Goal: Task Accomplishment & Management: Complete application form

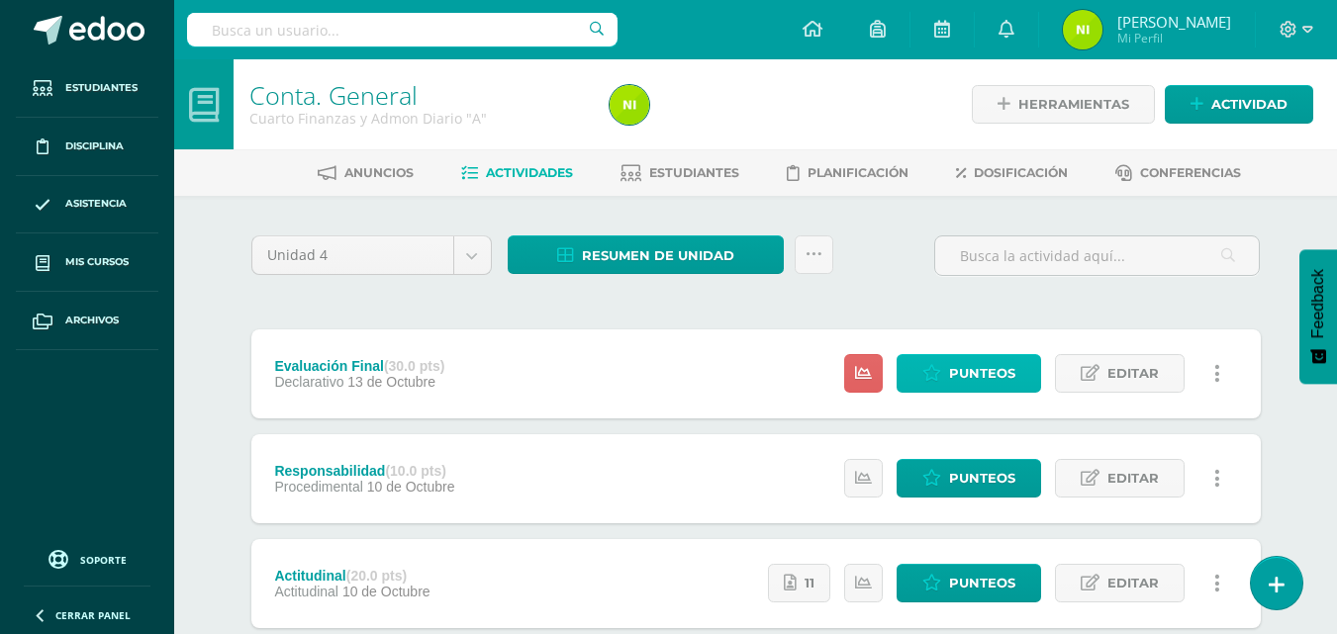
click at [994, 369] on span "Punteos" at bounding box center [982, 373] width 66 height 37
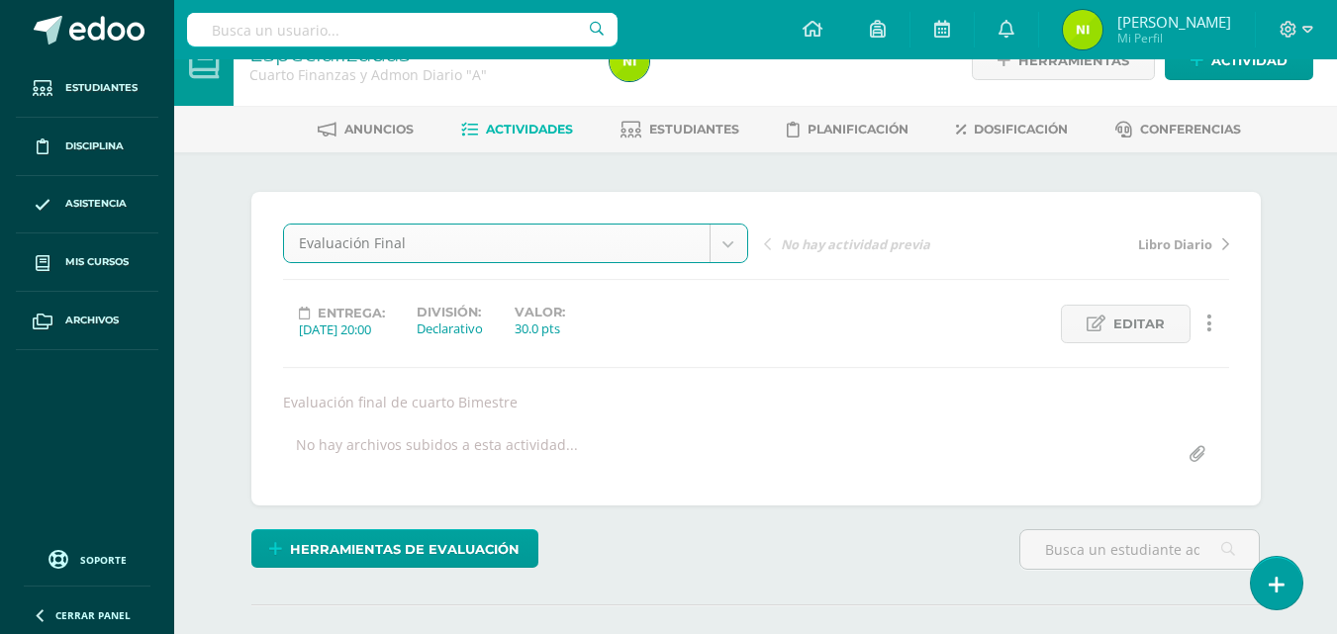
scroll to position [538, 0]
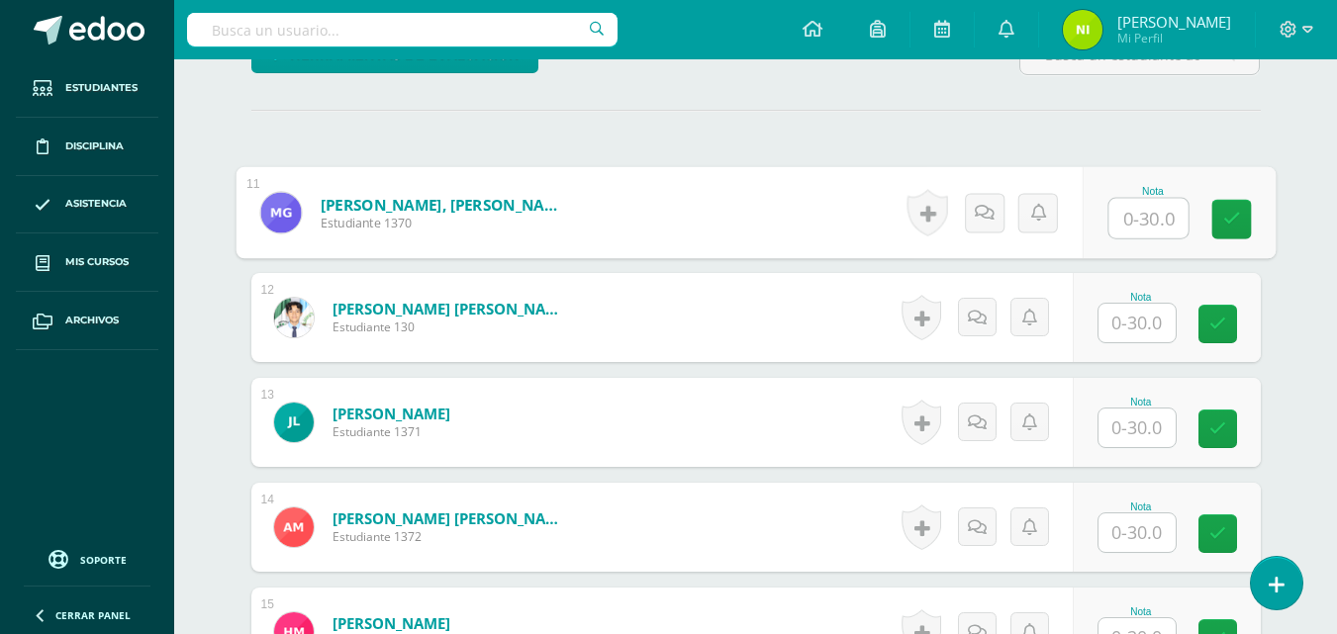
click at [1127, 222] on input "text" at bounding box center [1147, 219] width 79 height 40
type input "23"
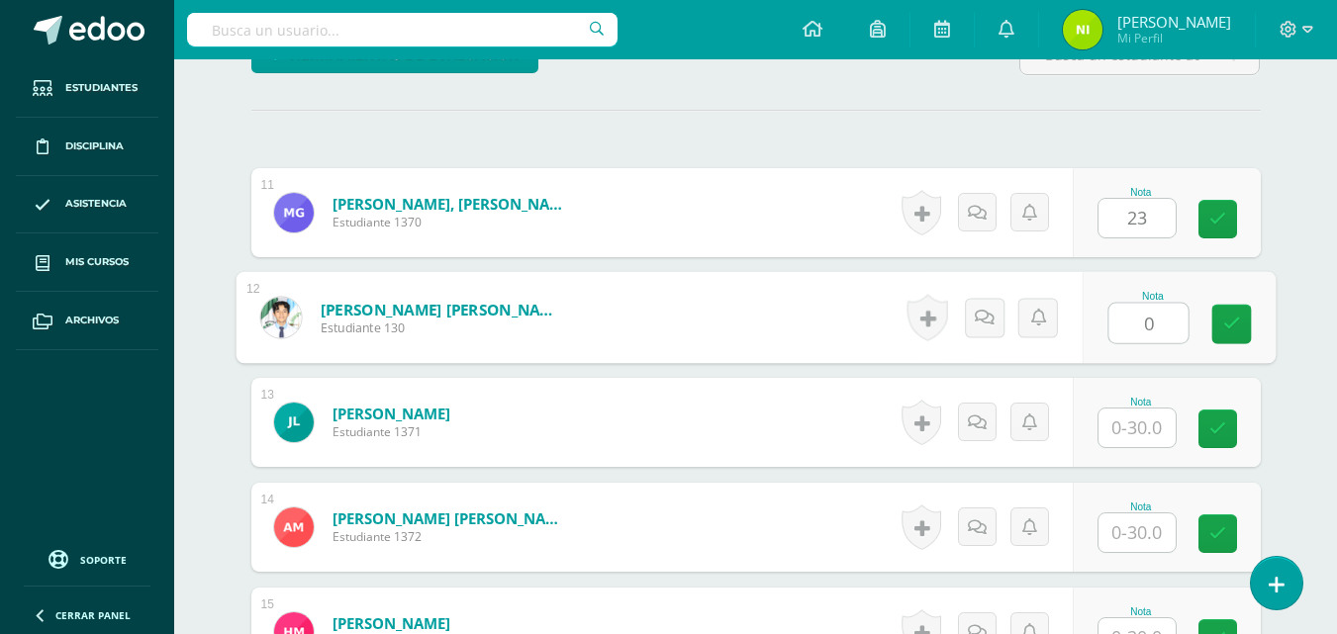
type input "0"
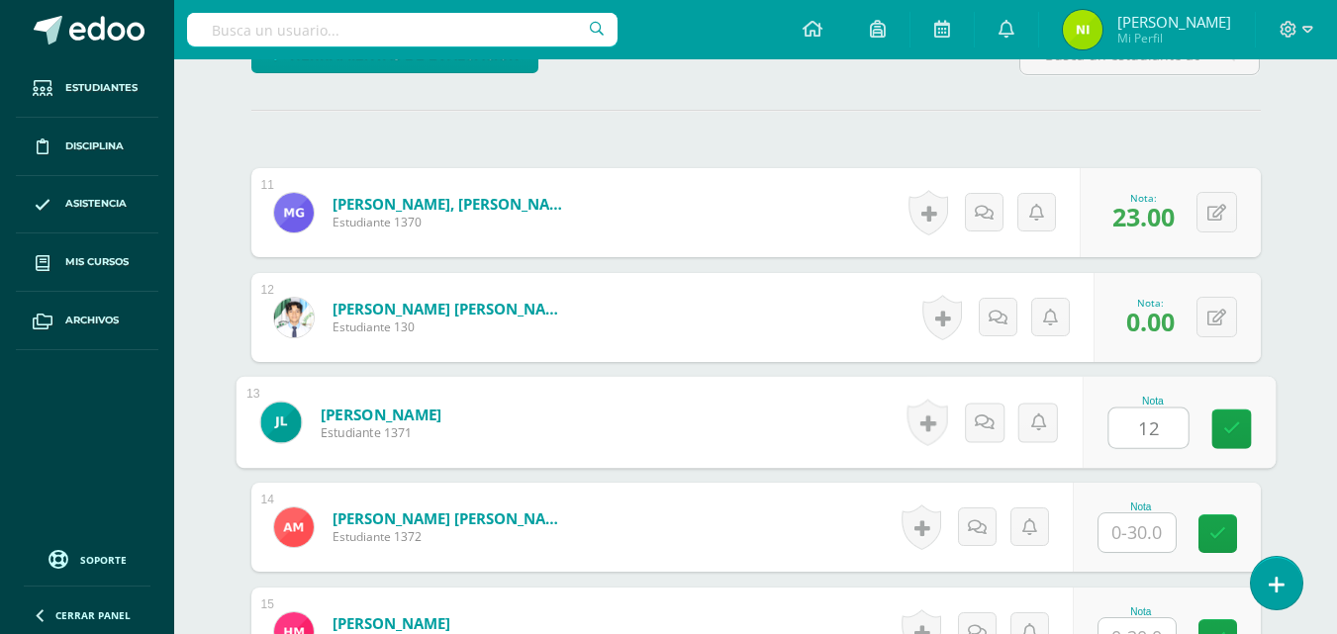
type input "12"
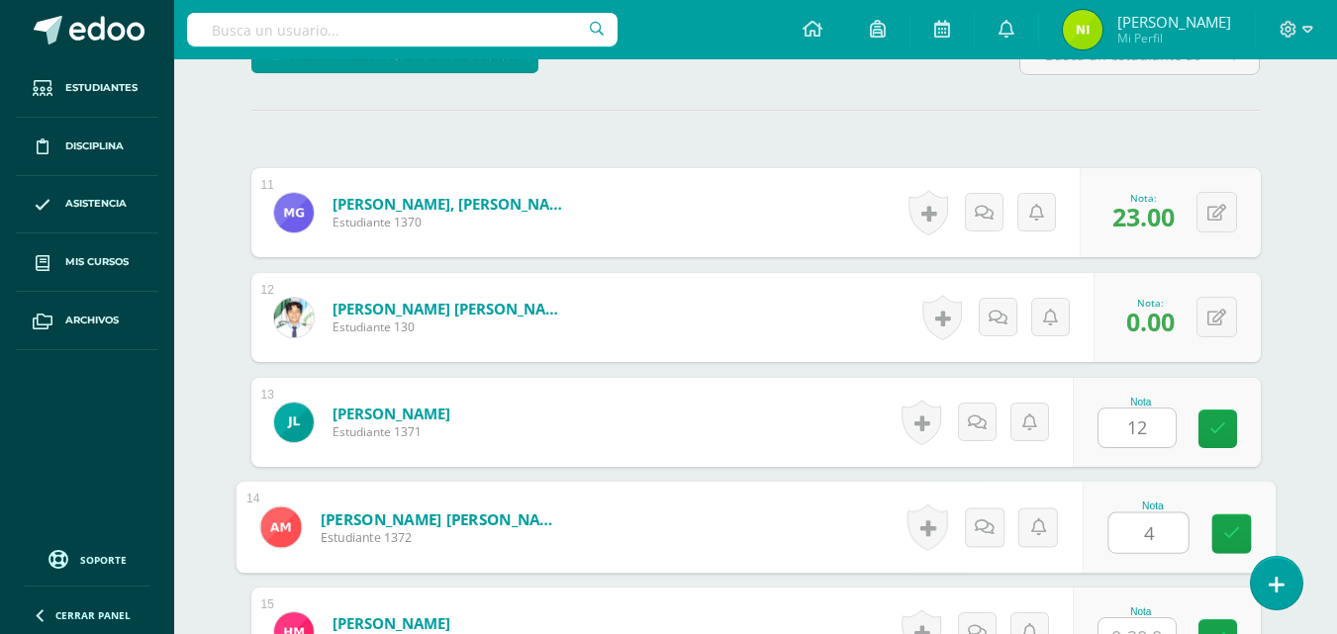
type input "4"
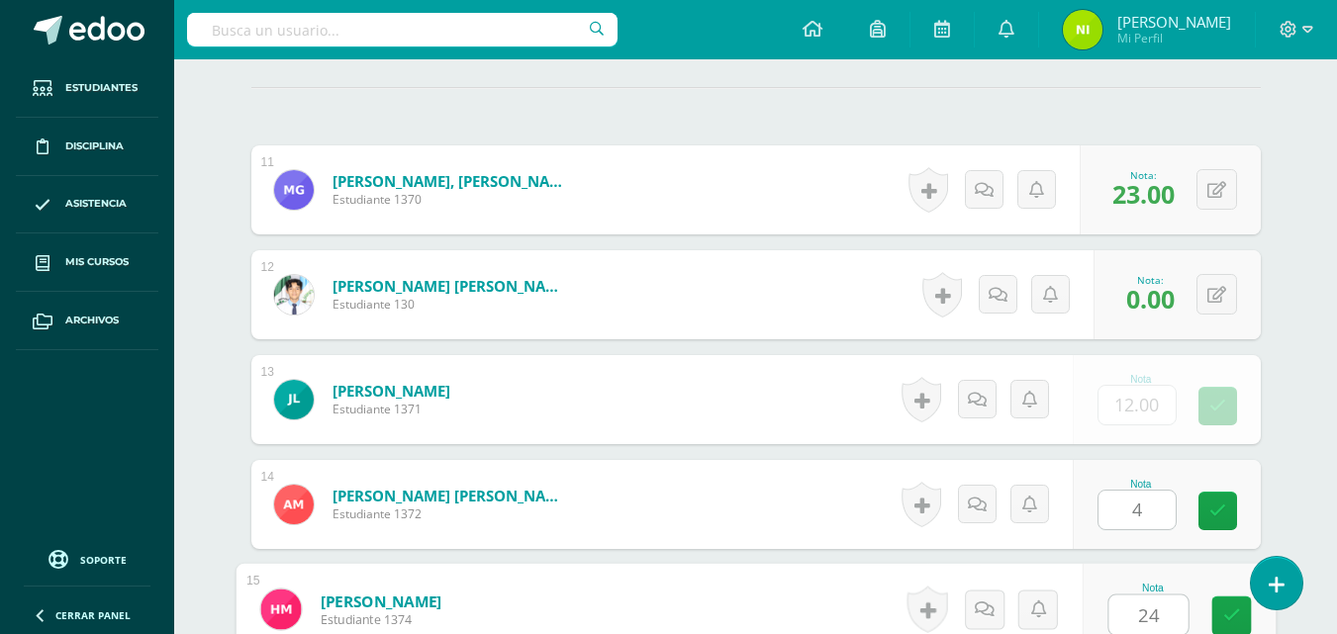
type input "24"
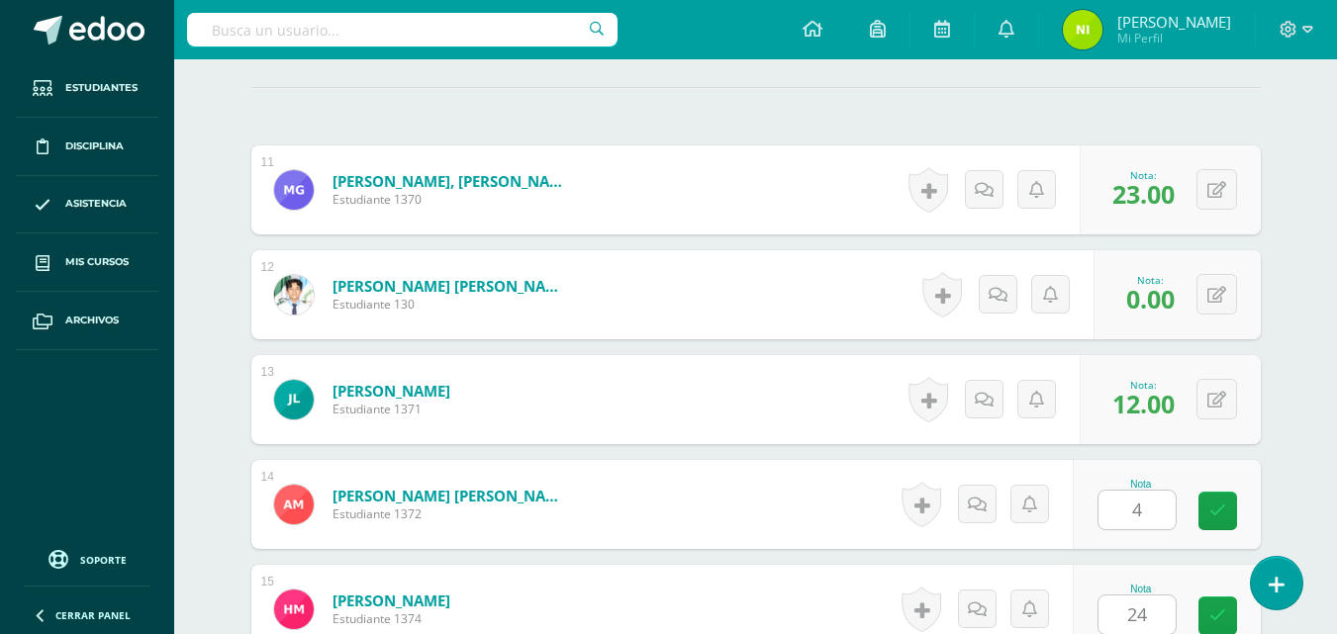
scroll to position [964, 0]
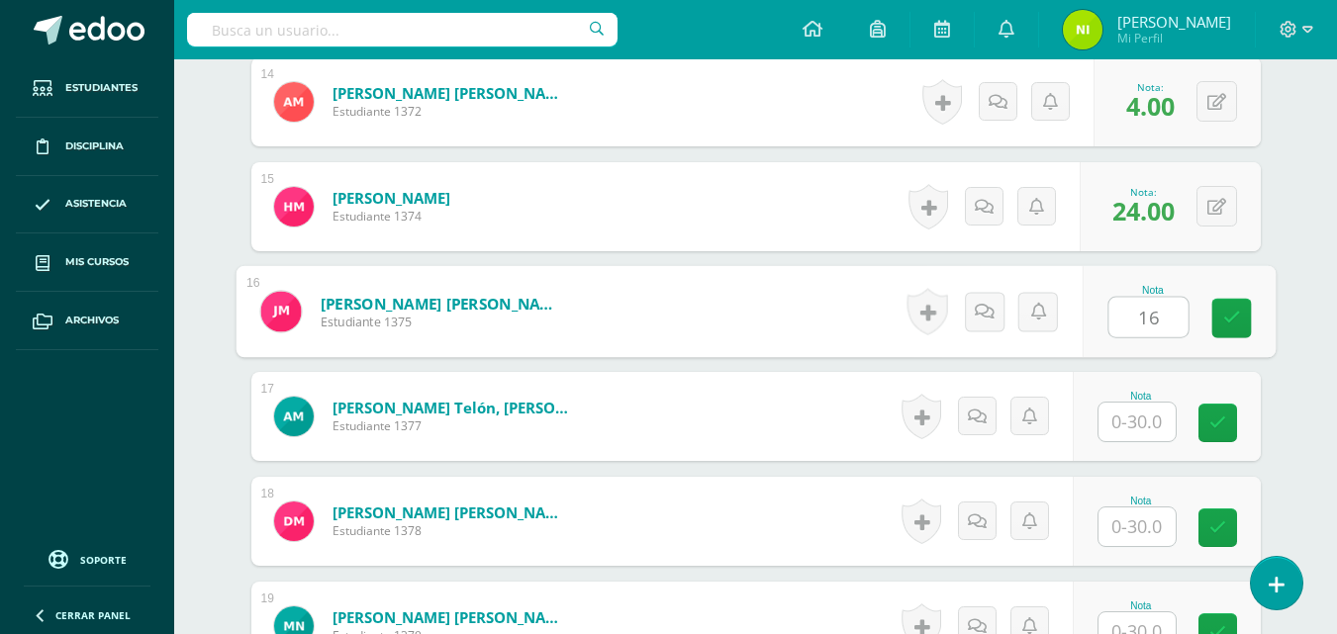
type input "16"
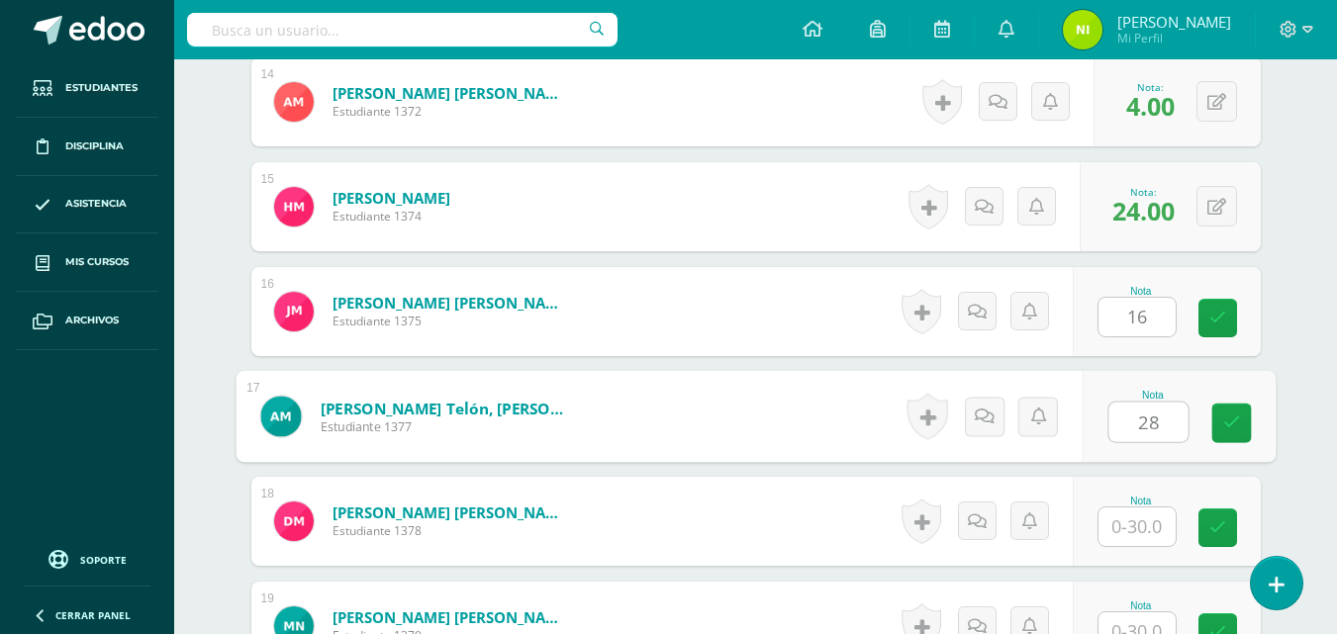
type input "28"
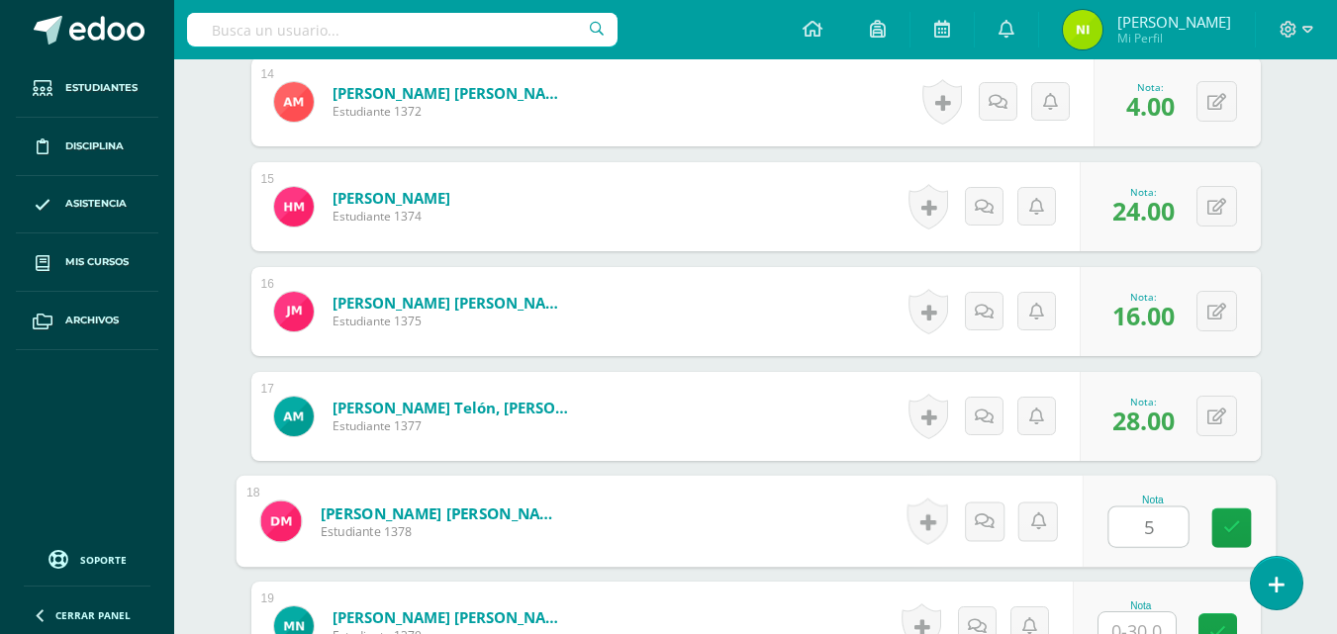
type input "5"
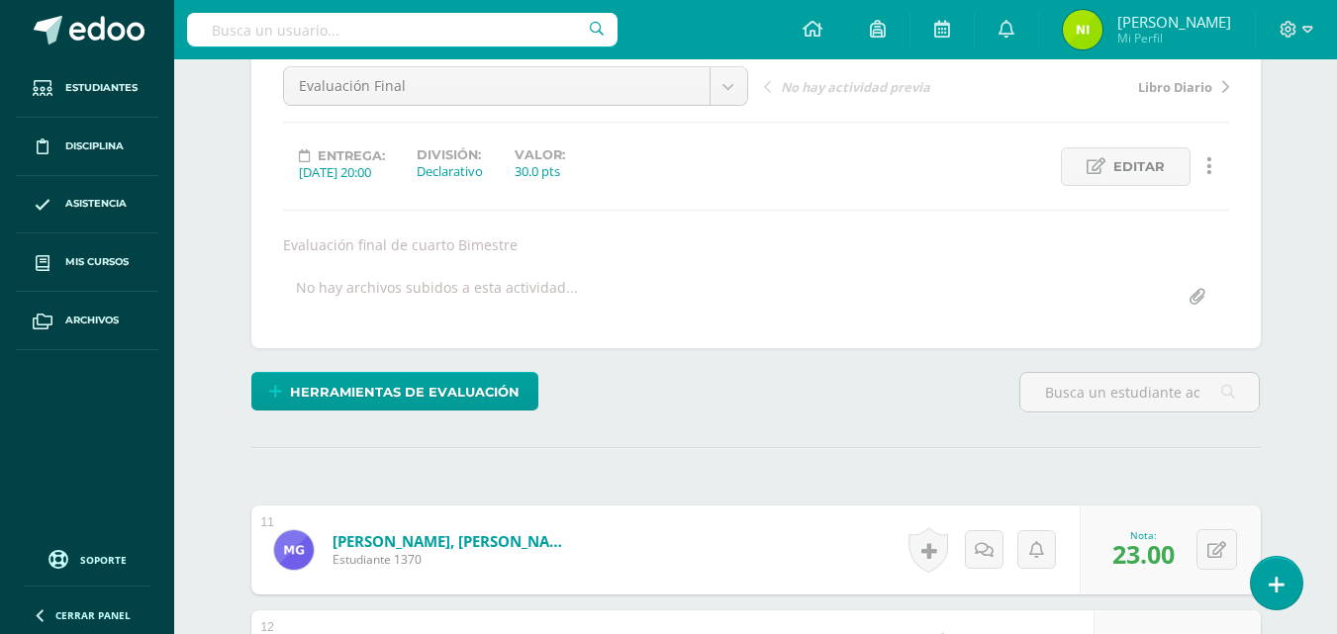
scroll to position [99, 0]
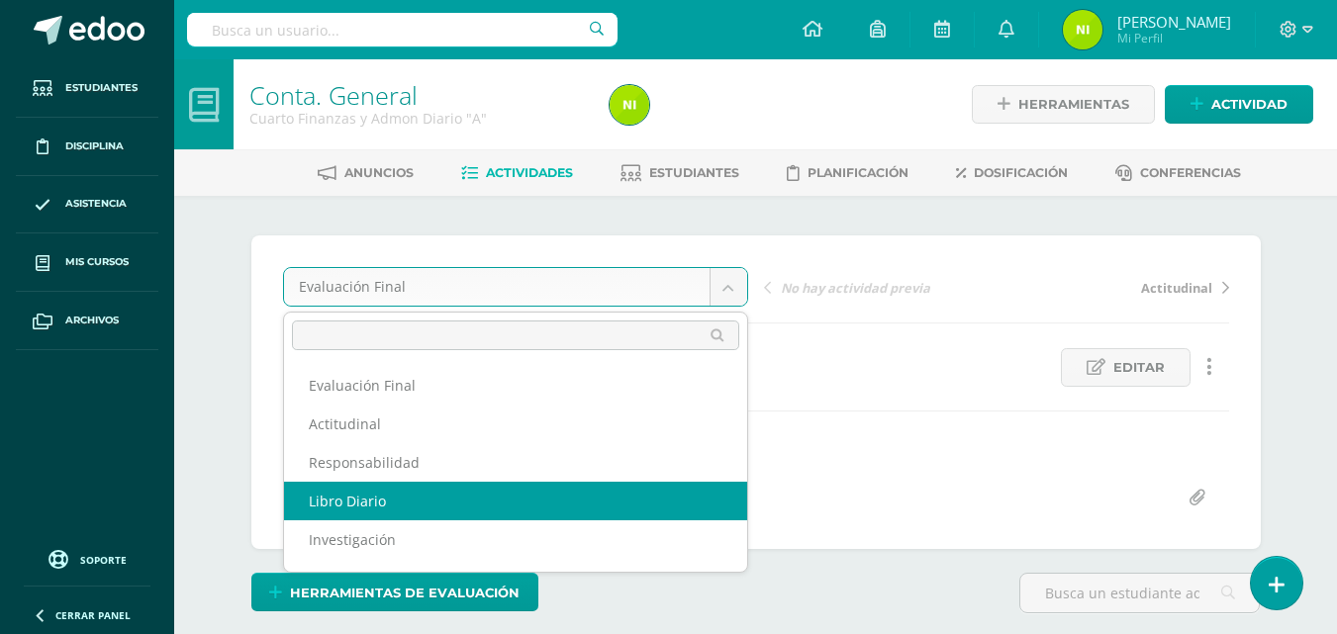
select select "/dashboard/teacher/grade-activity/85353/"
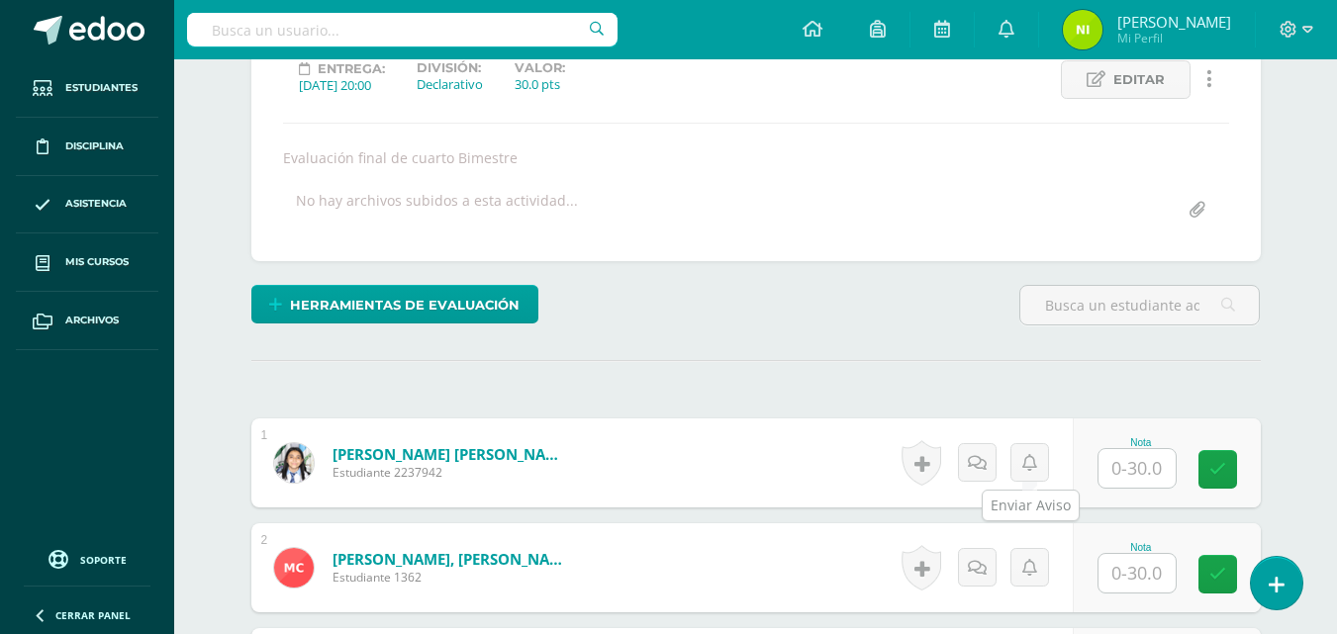
scroll to position [289, 0]
click at [1116, 460] on input "text" at bounding box center [1136, 467] width 77 height 39
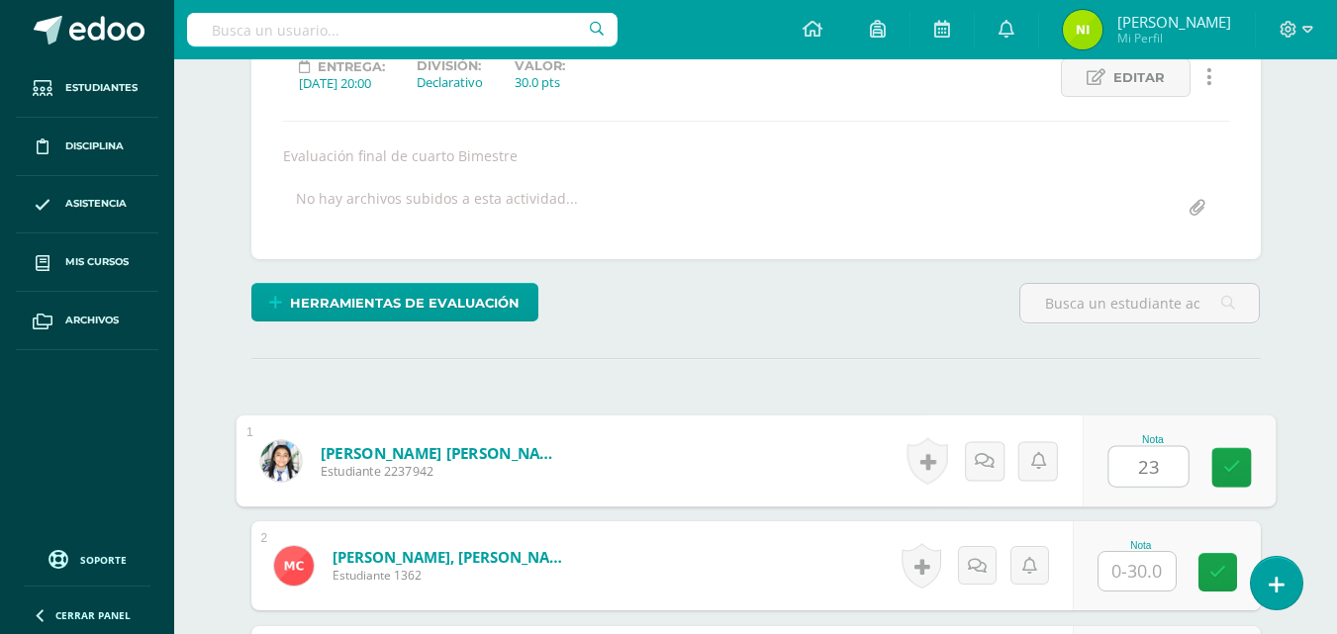
type input "23"
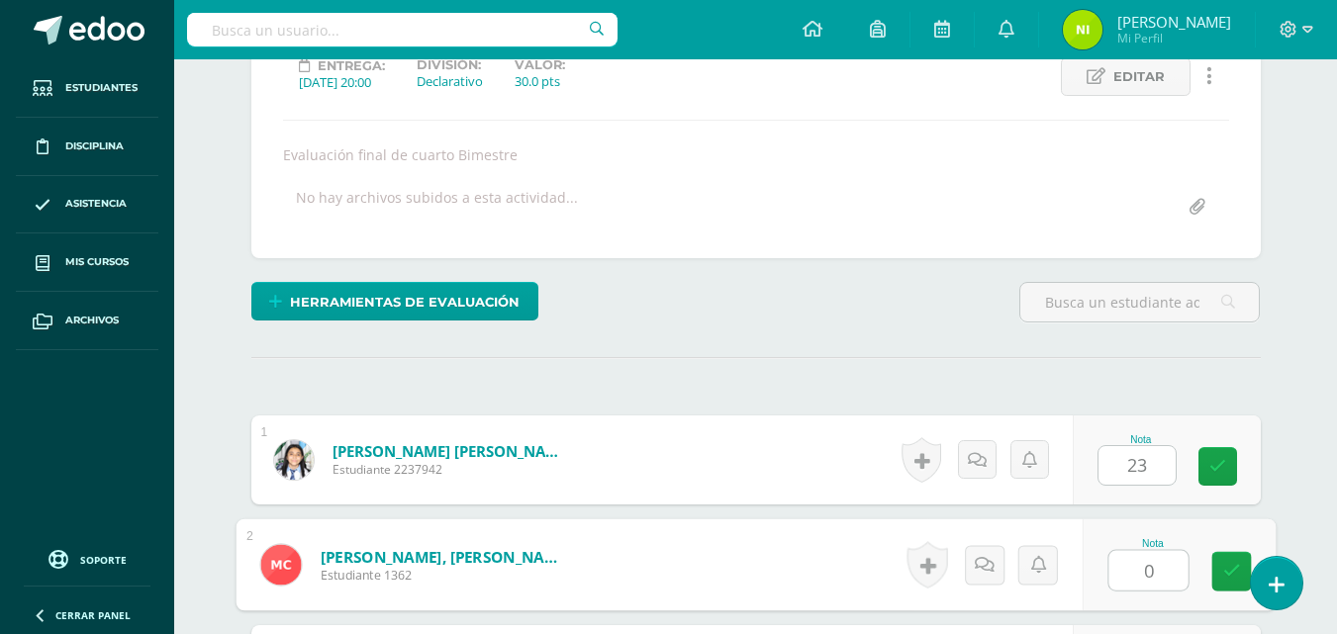
type input "0"
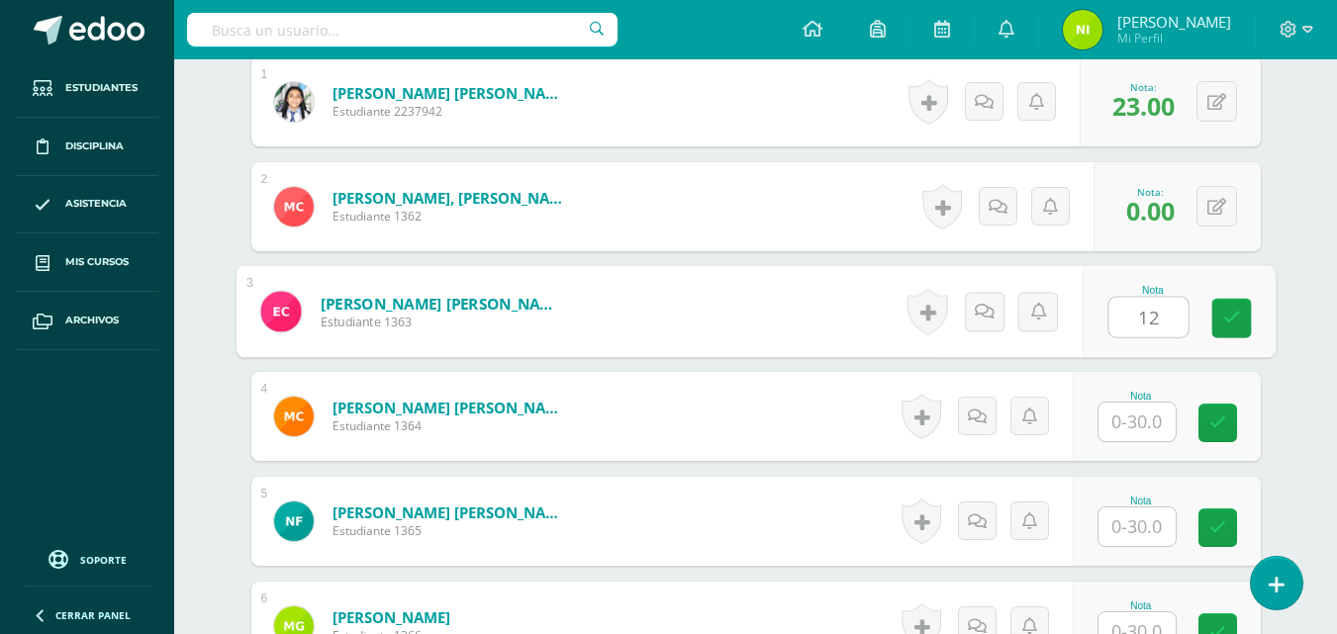
type input "12"
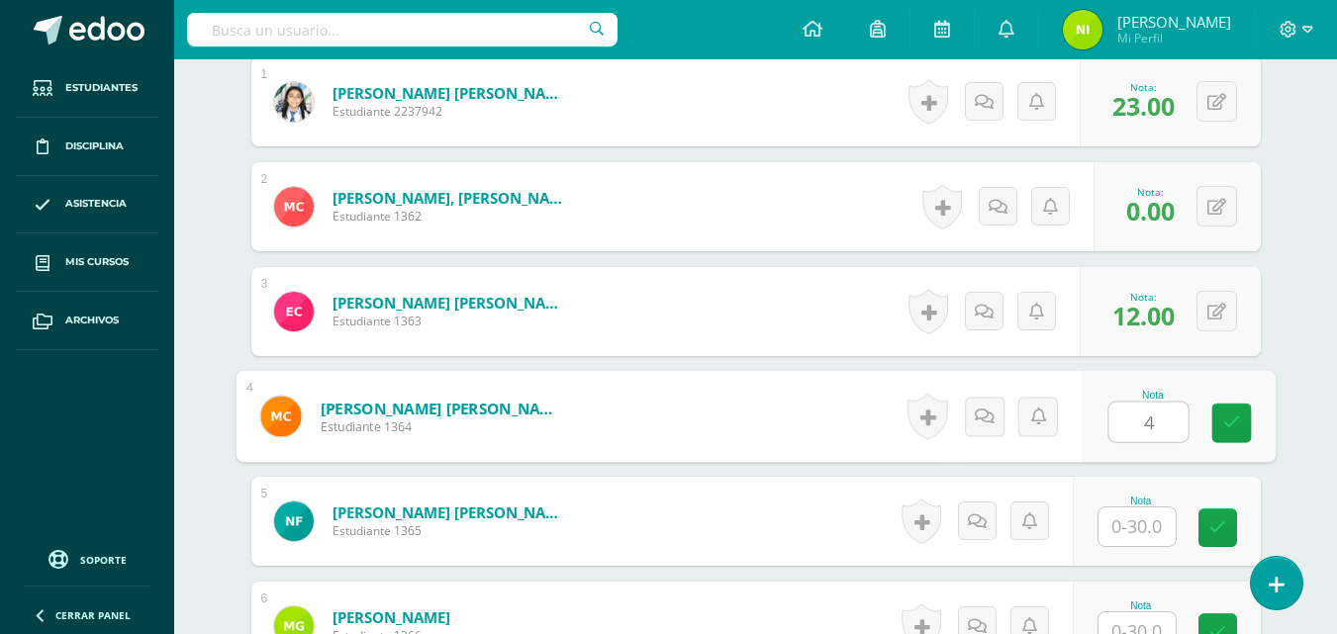
type input "4"
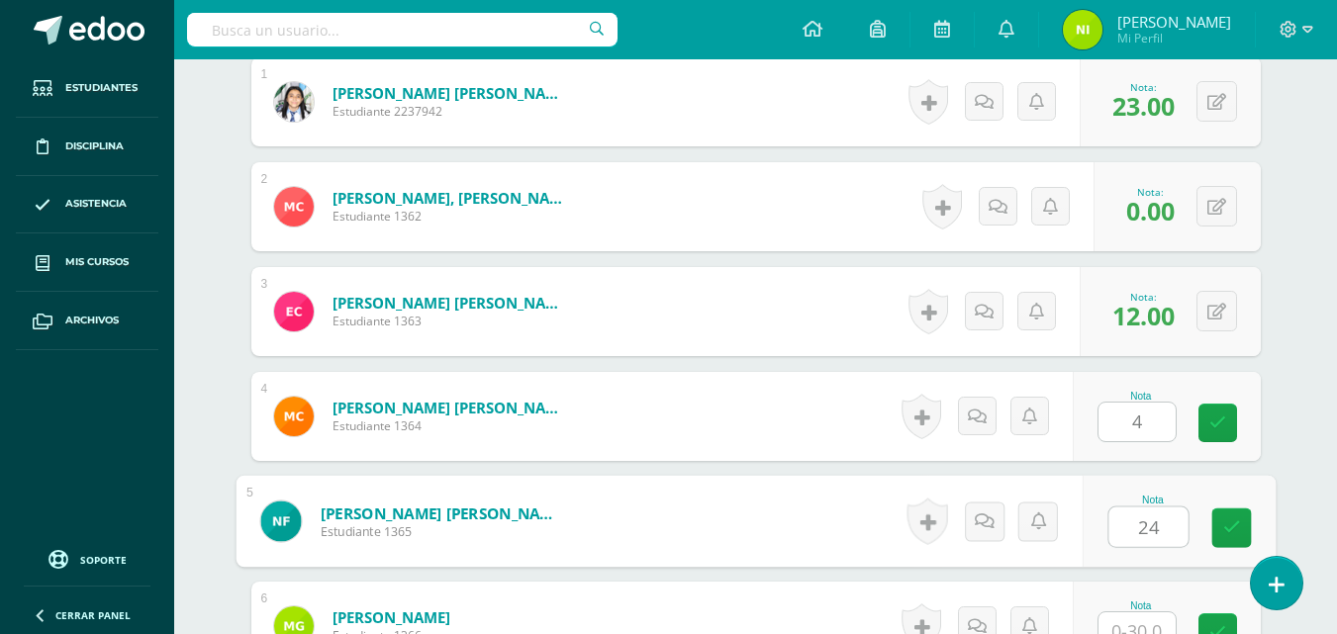
type input "24"
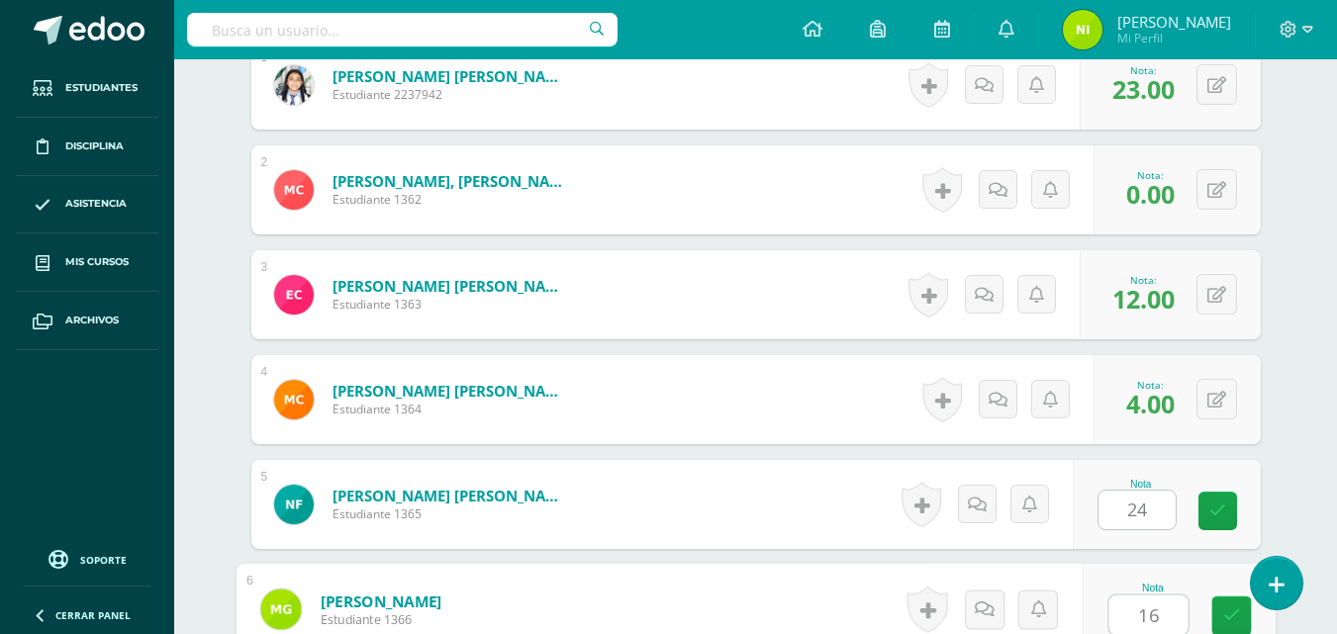
type input "16"
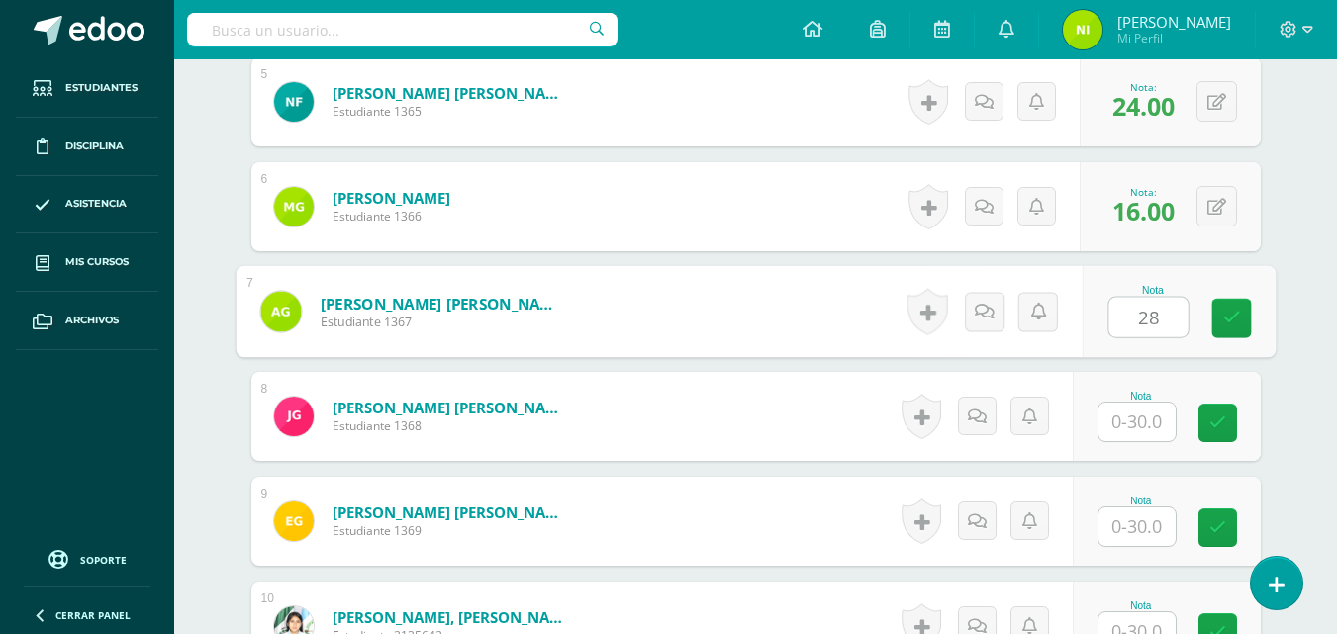
type input "28"
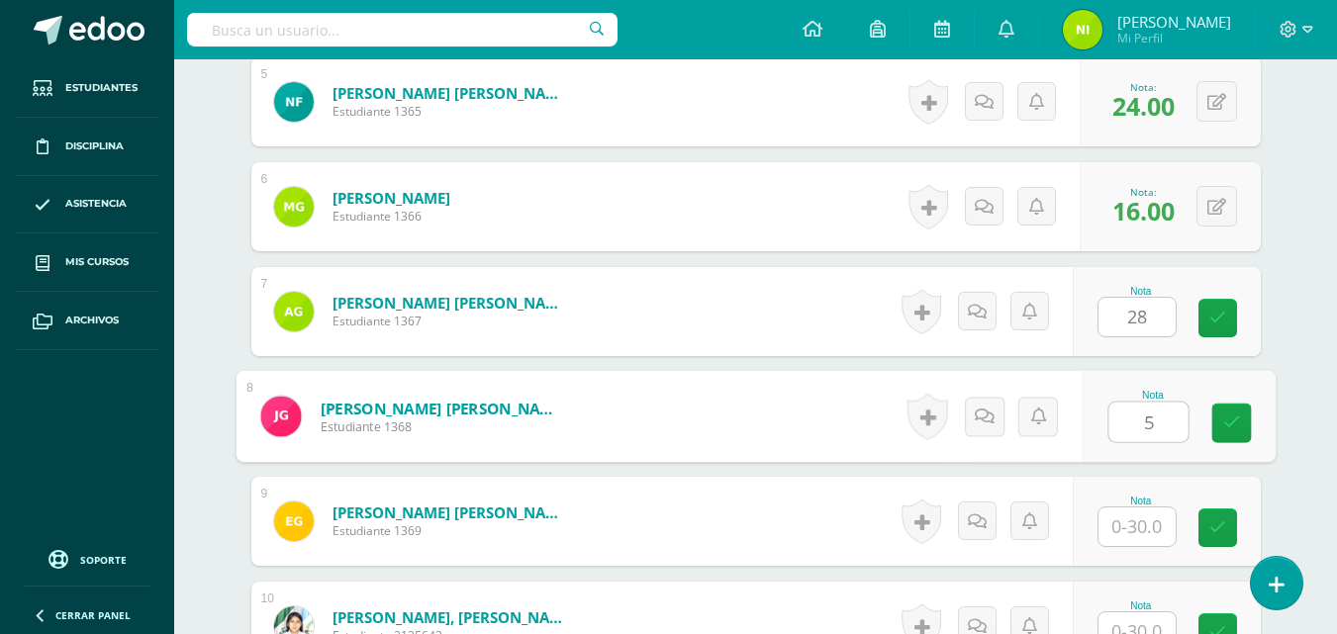
type input "5"
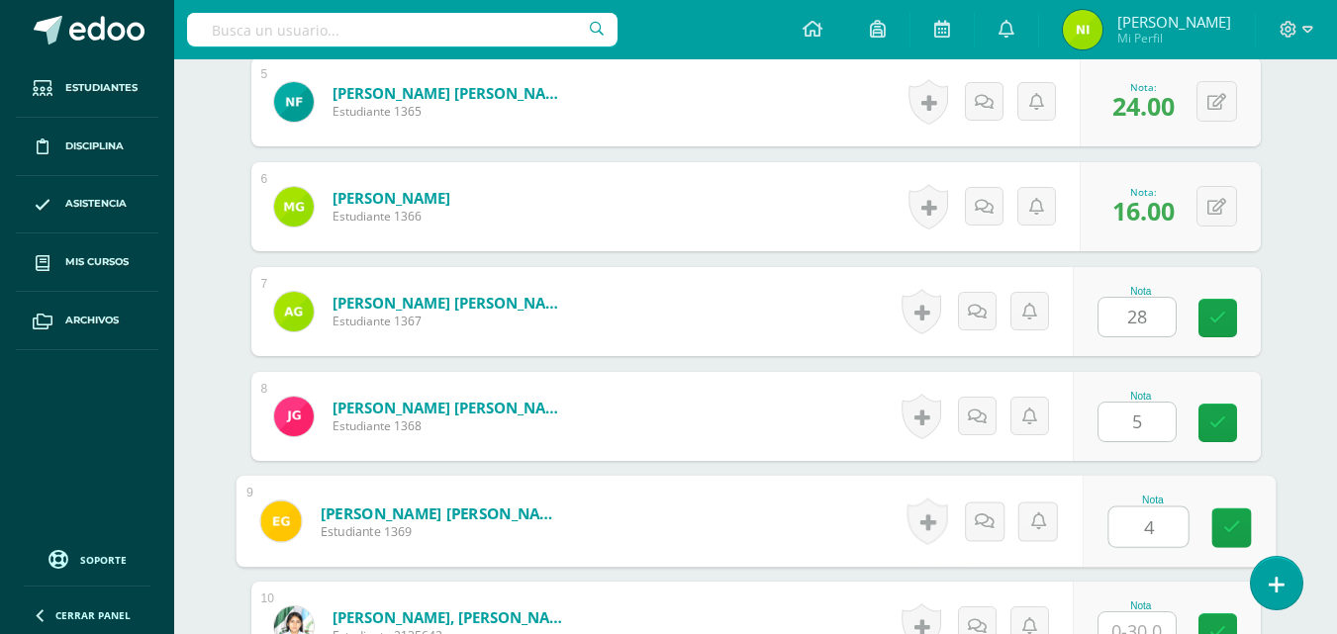
type input "4"
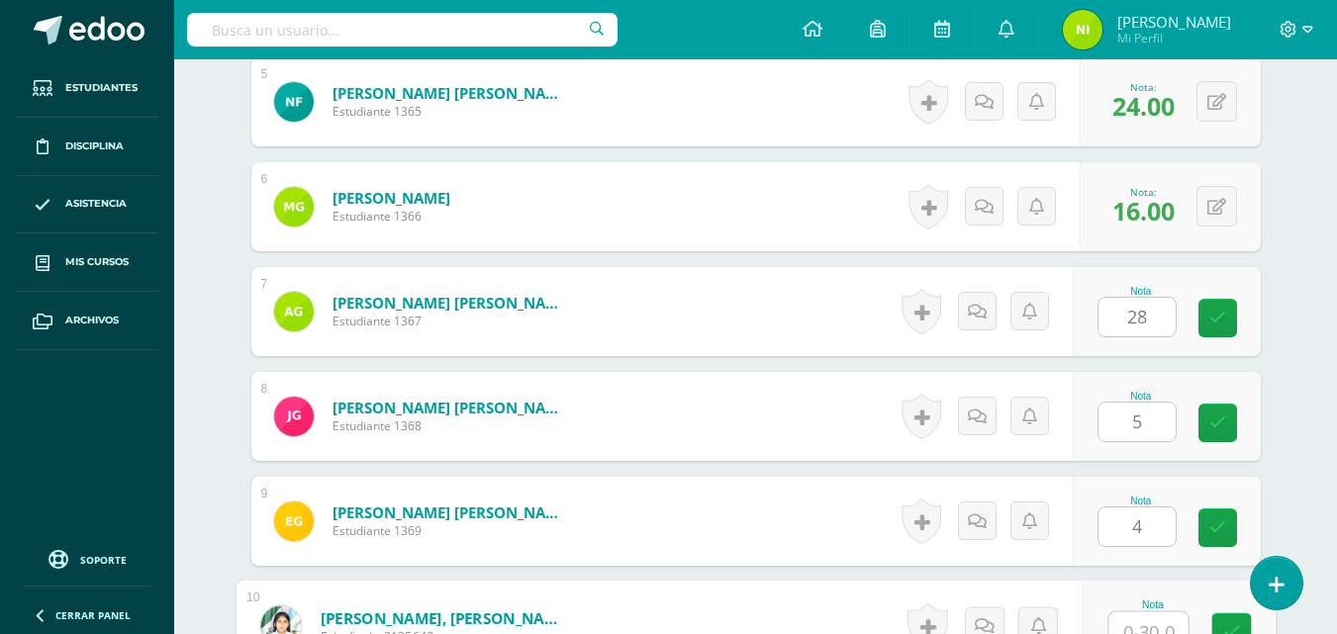
scroll to position [1085, 0]
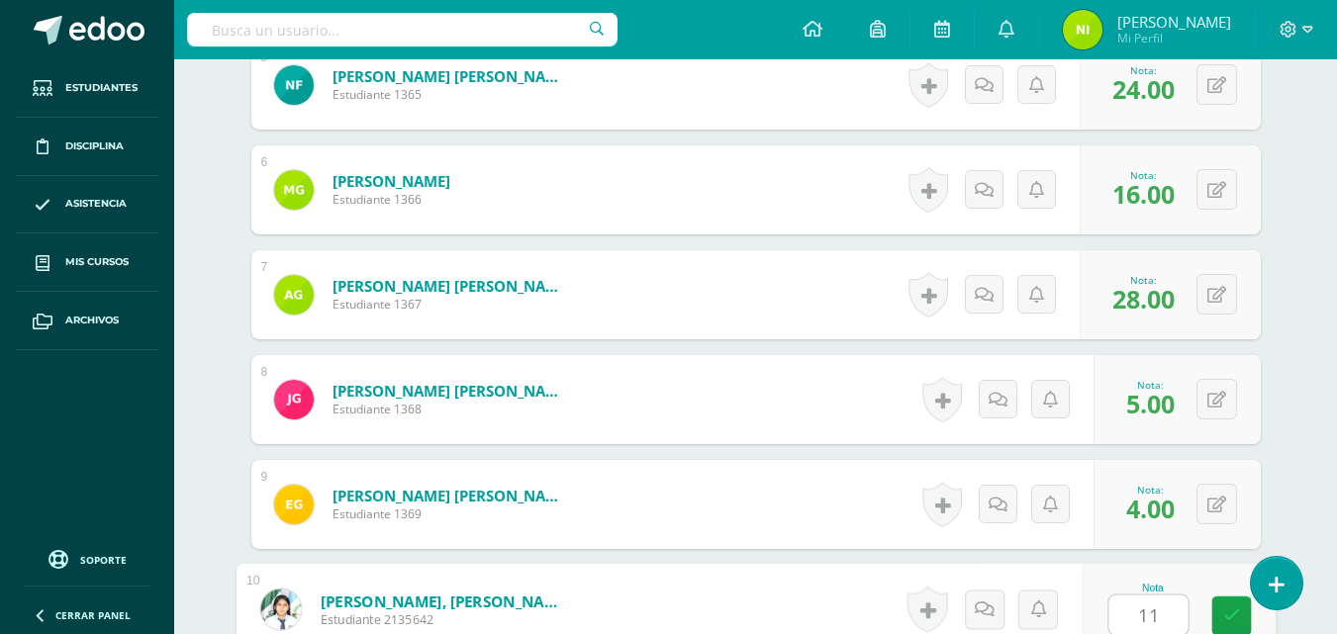
type input "11"
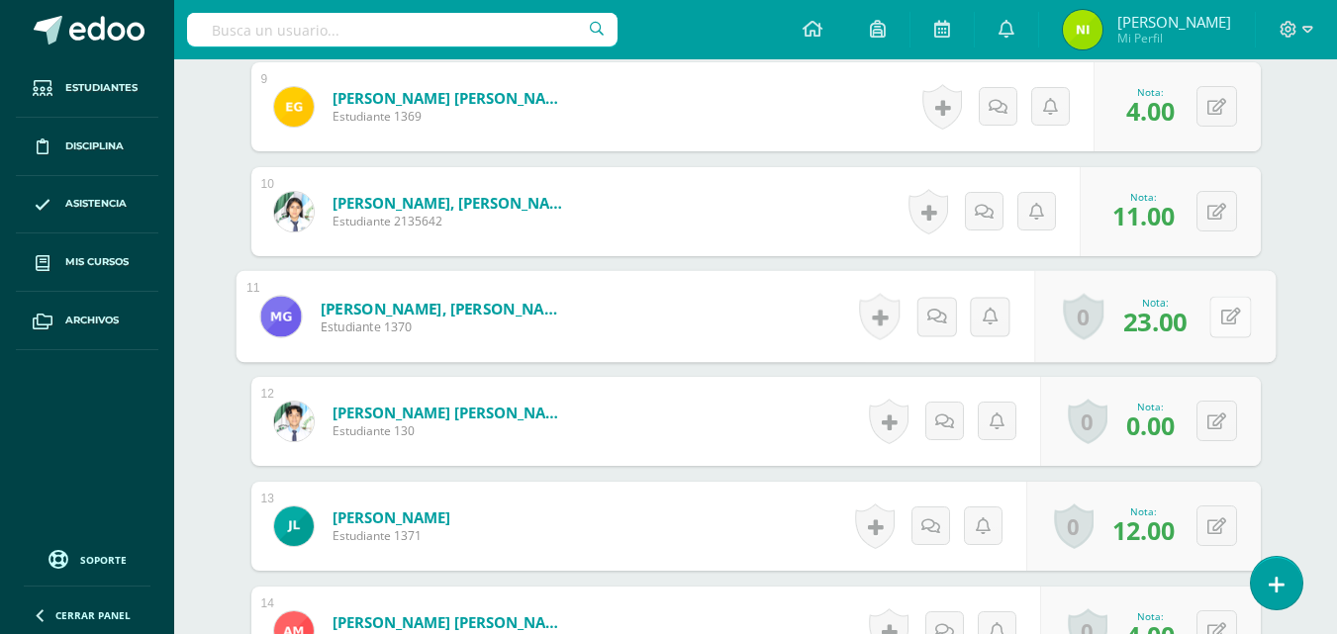
click at [1231, 316] on icon at bounding box center [1230, 316] width 20 height 17
type input "4"
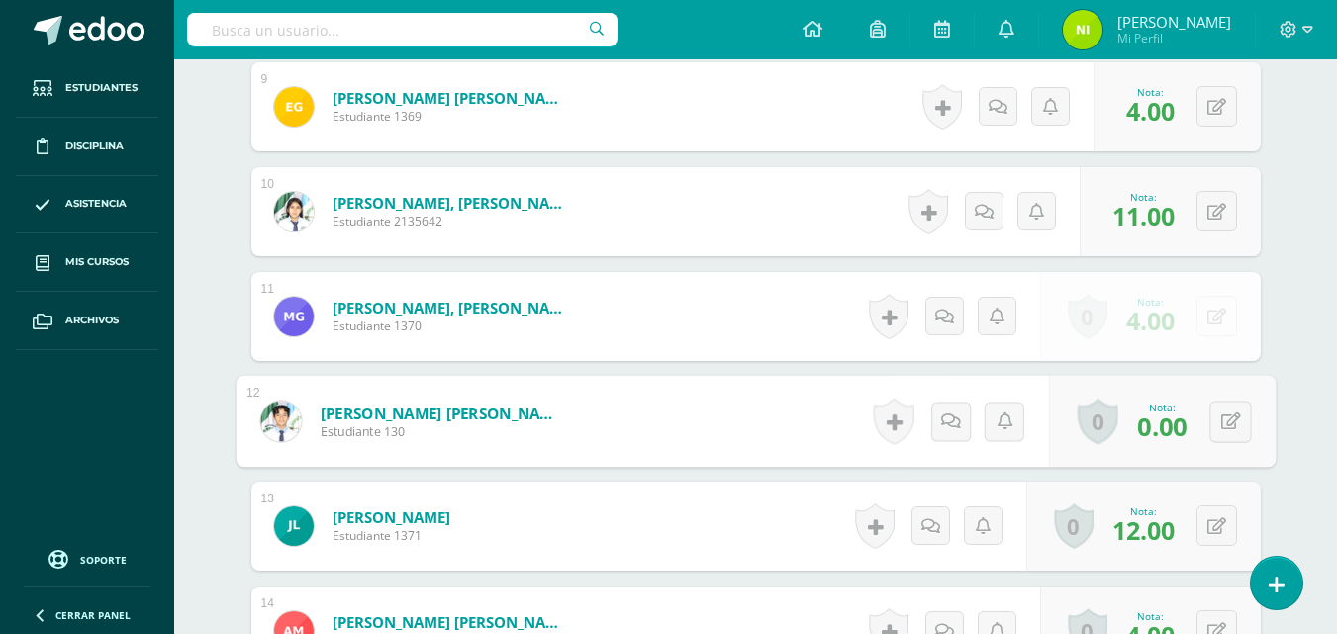
click at [1161, 322] on span "4.00" at bounding box center [1150, 321] width 48 height 34
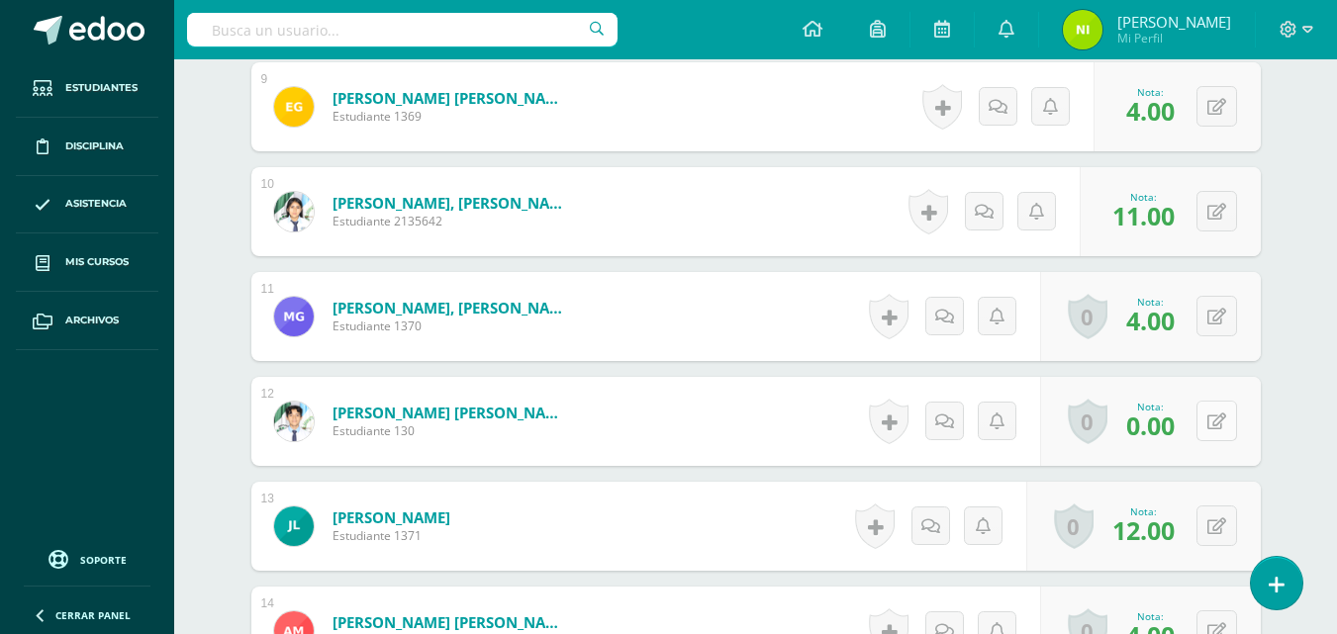
click at [1211, 417] on button at bounding box center [1216, 421] width 41 height 41
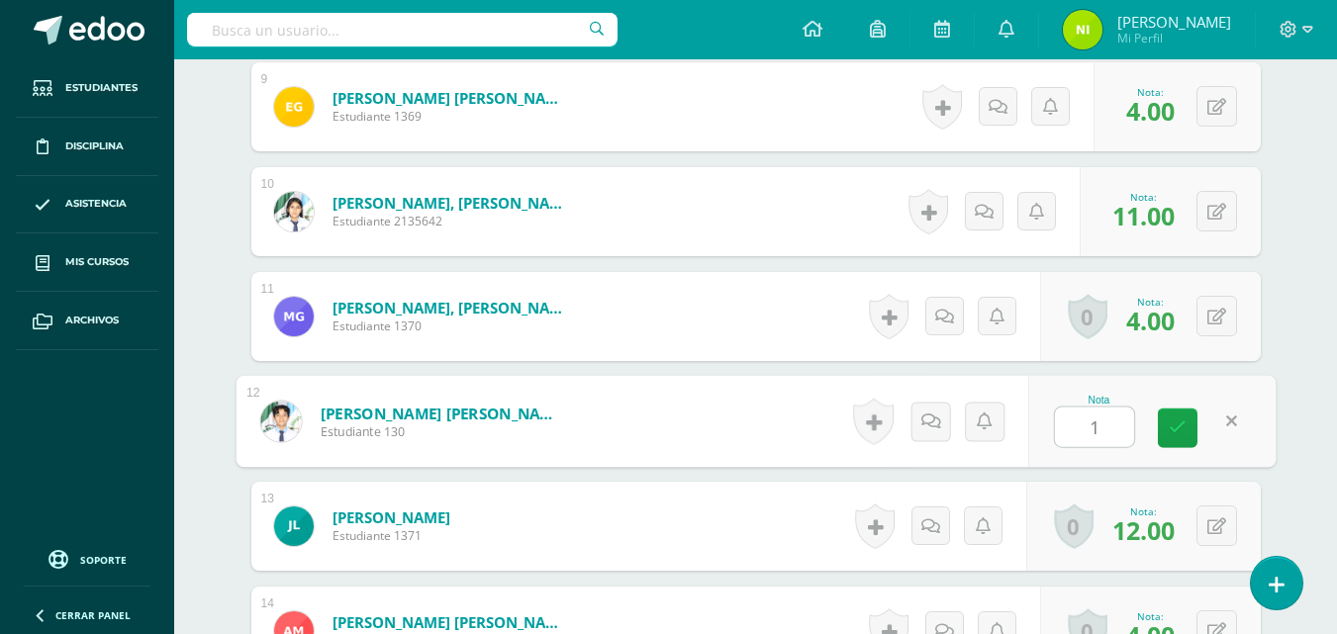
type input "16"
click at [1172, 437] on link at bounding box center [1178, 429] width 40 height 40
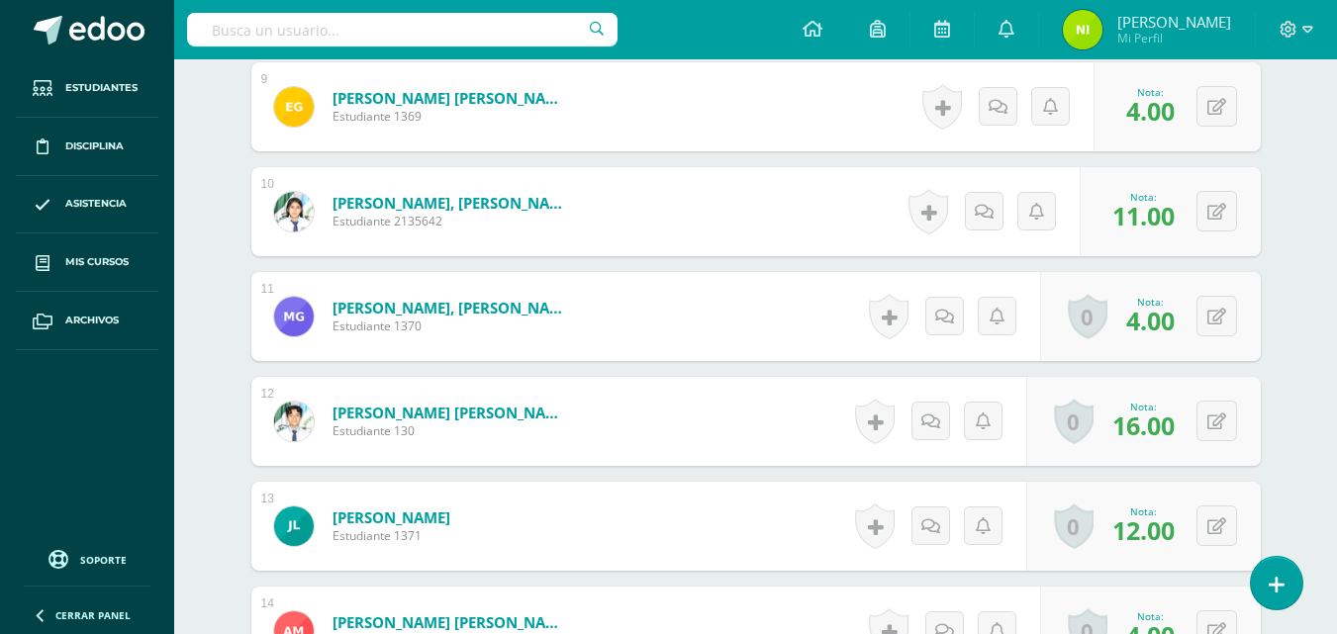
scroll to position [1582, 0]
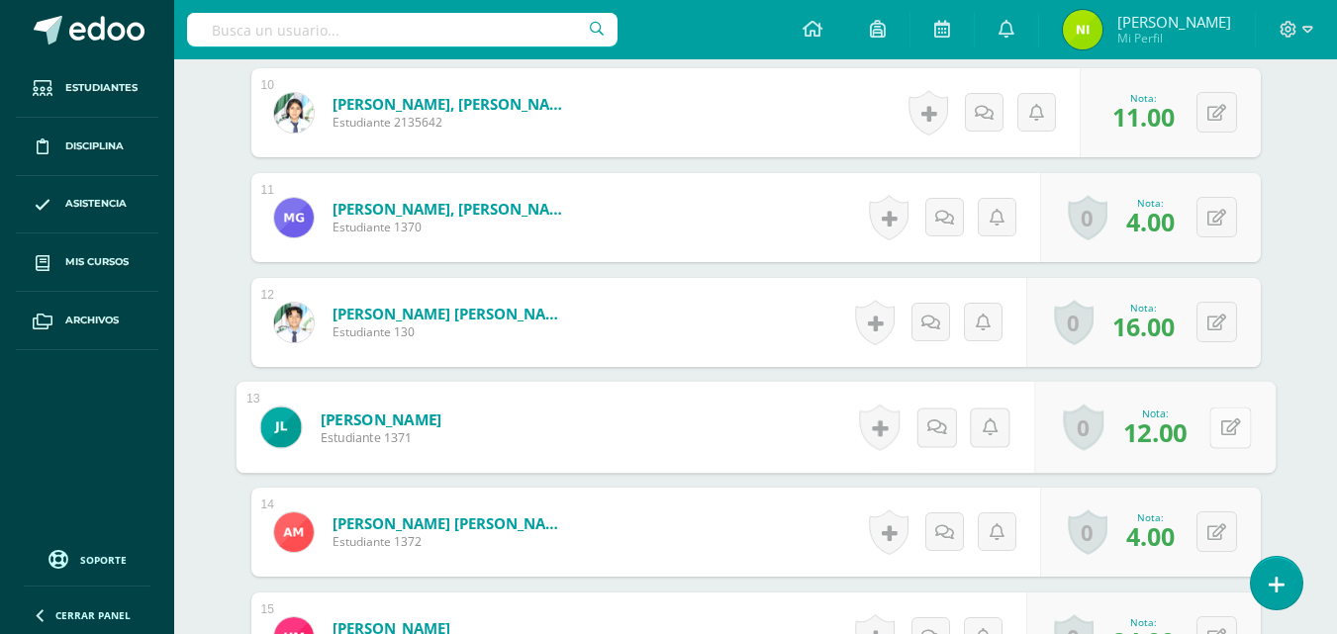
click at [1211, 432] on button at bounding box center [1230, 428] width 42 height 42
type input "4"
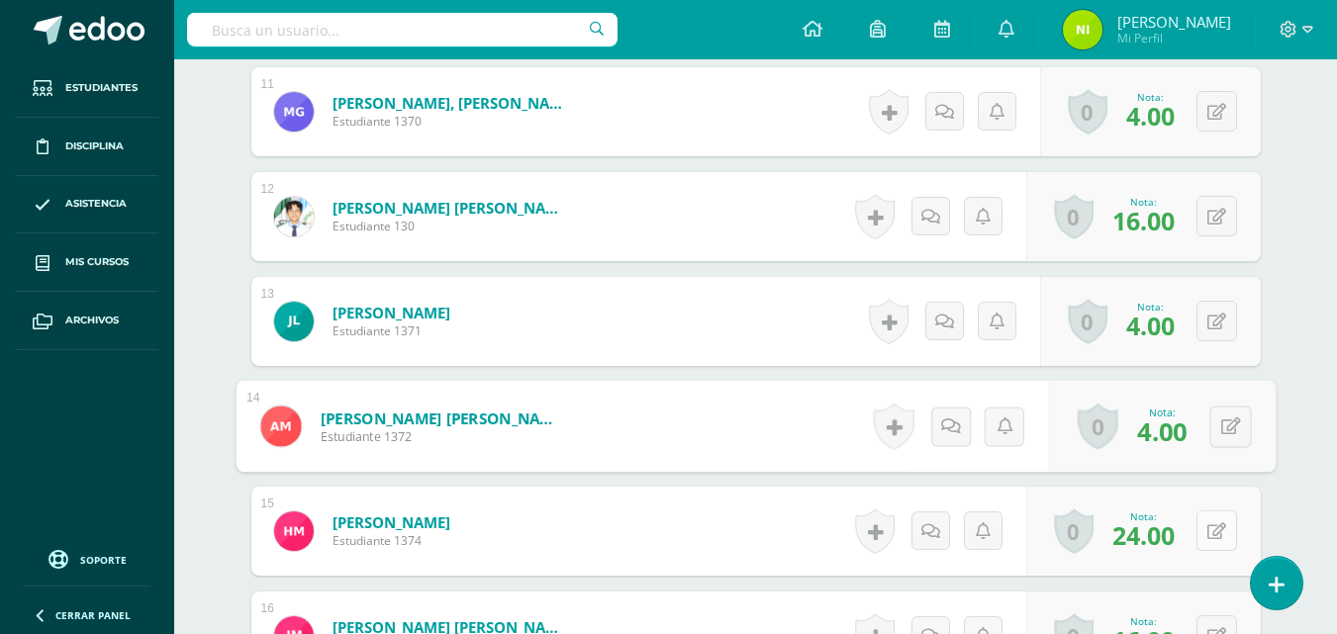
scroll to position [1780, 0]
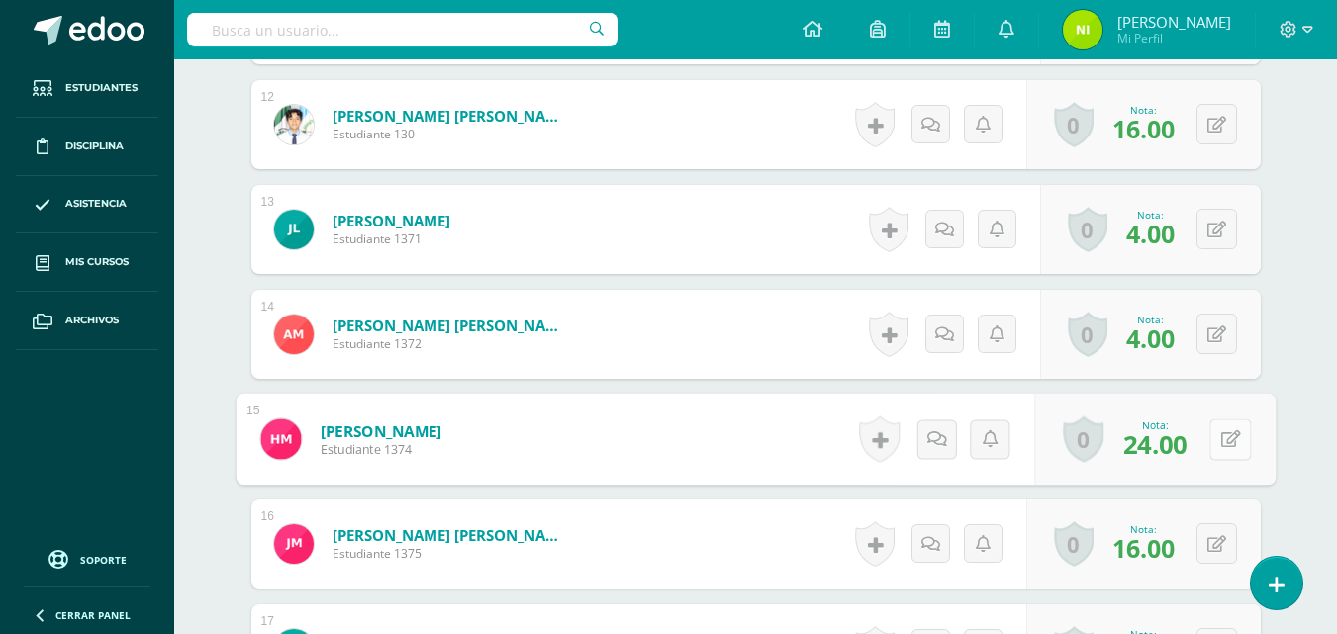
click at [1223, 446] on icon at bounding box center [1230, 438] width 20 height 17
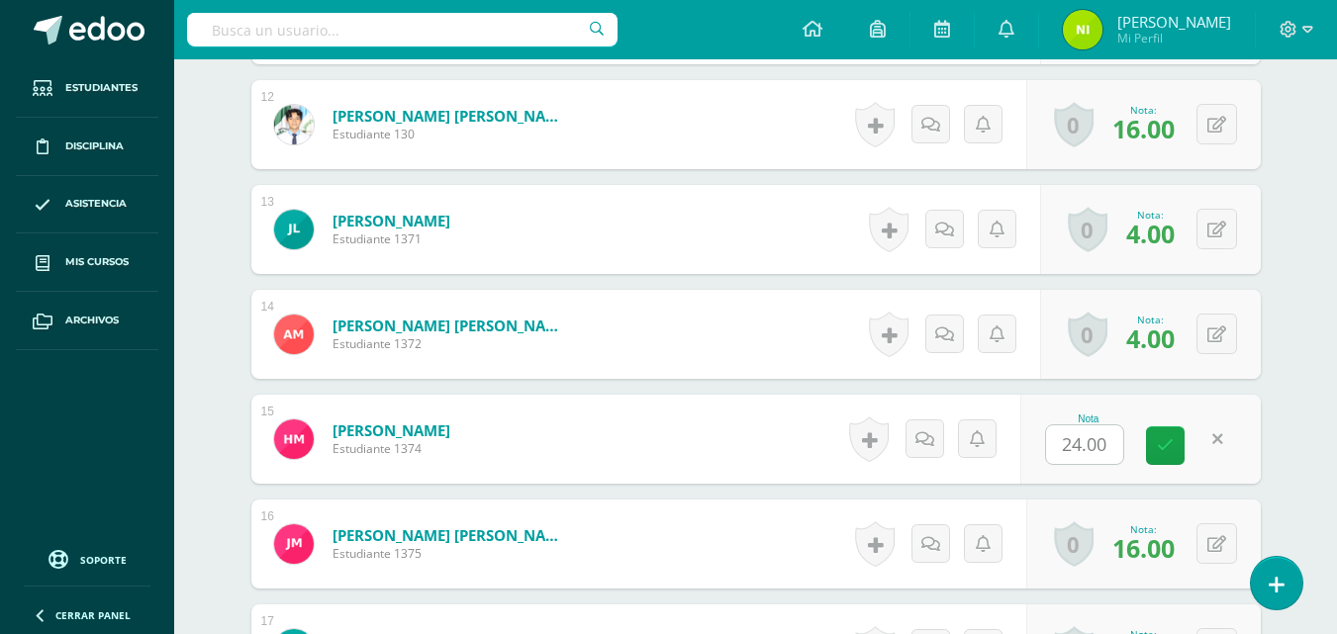
click at [1089, 447] on input "24.00" at bounding box center [1084, 444] width 77 height 39
drag, startPoint x: 1124, startPoint y: 440, endPoint x: 866, endPoint y: 392, distance: 262.7
click at [881, 395] on form "Medrano Colindres, Helen Rubi Estudiante 1374 Nota 24.000 0 Logros Logros obten…" at bounding box center [755, 440] width 1040 height 92
type input "0"
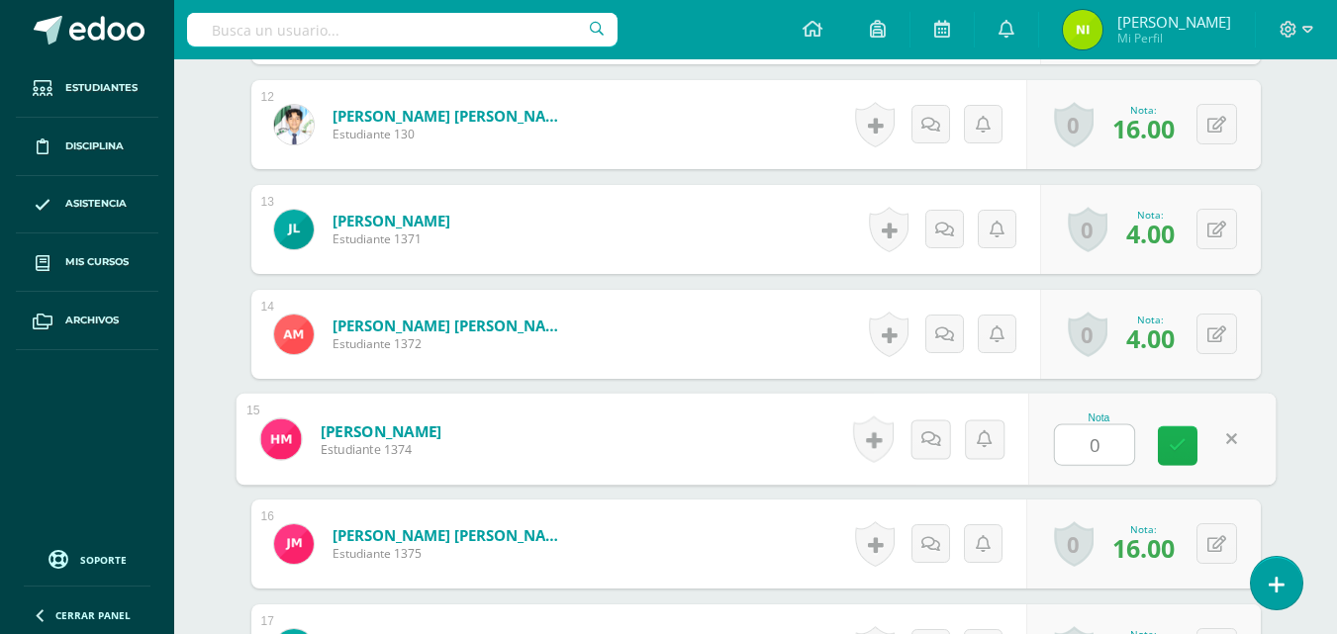
click at [1175, 448] on icon at bounding box center [1177, 445] width 18 height 17
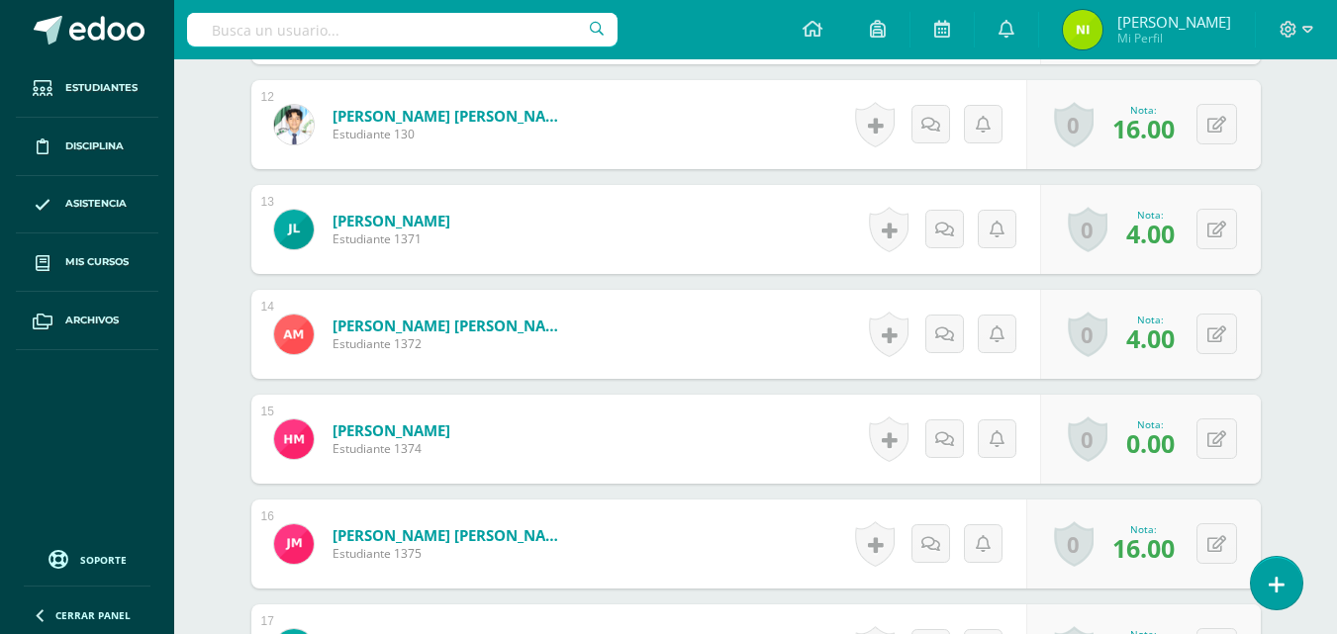
scroll to position [1879, 0]
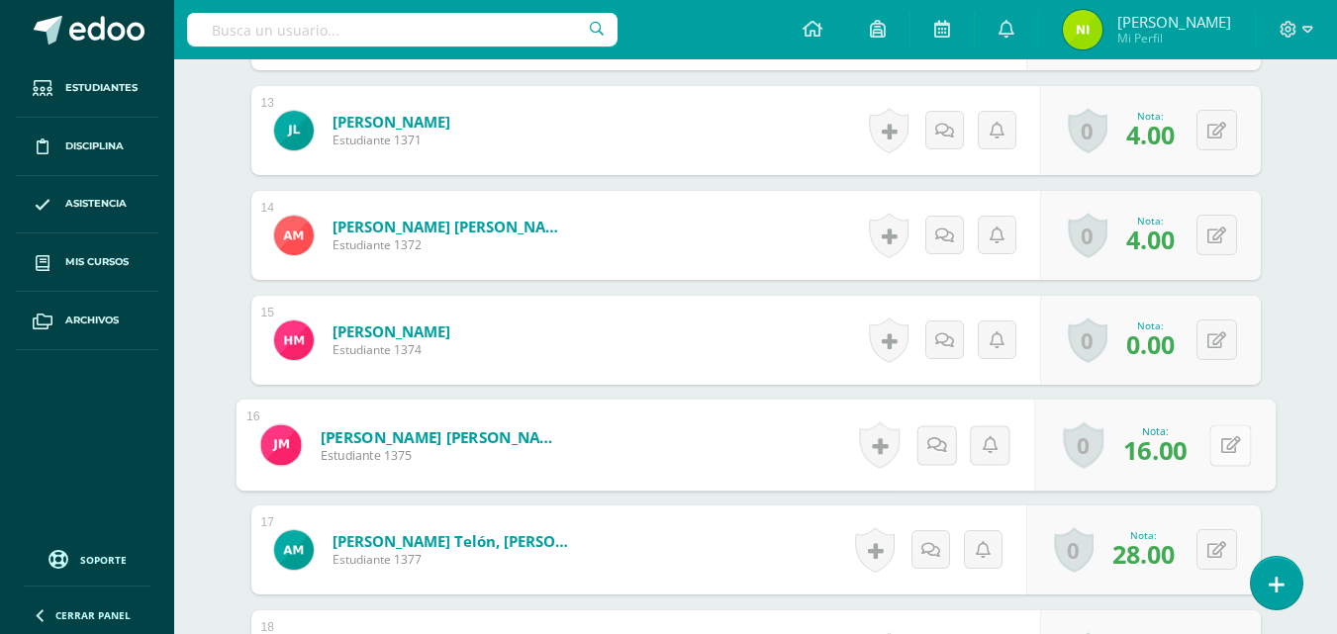
click at [1212, 444] on button at bounding box center [1230, 445] width 42 height 42
type input "29"
click at [1186, 456] on link at bounding box center [1178, 452] width 40 height 40
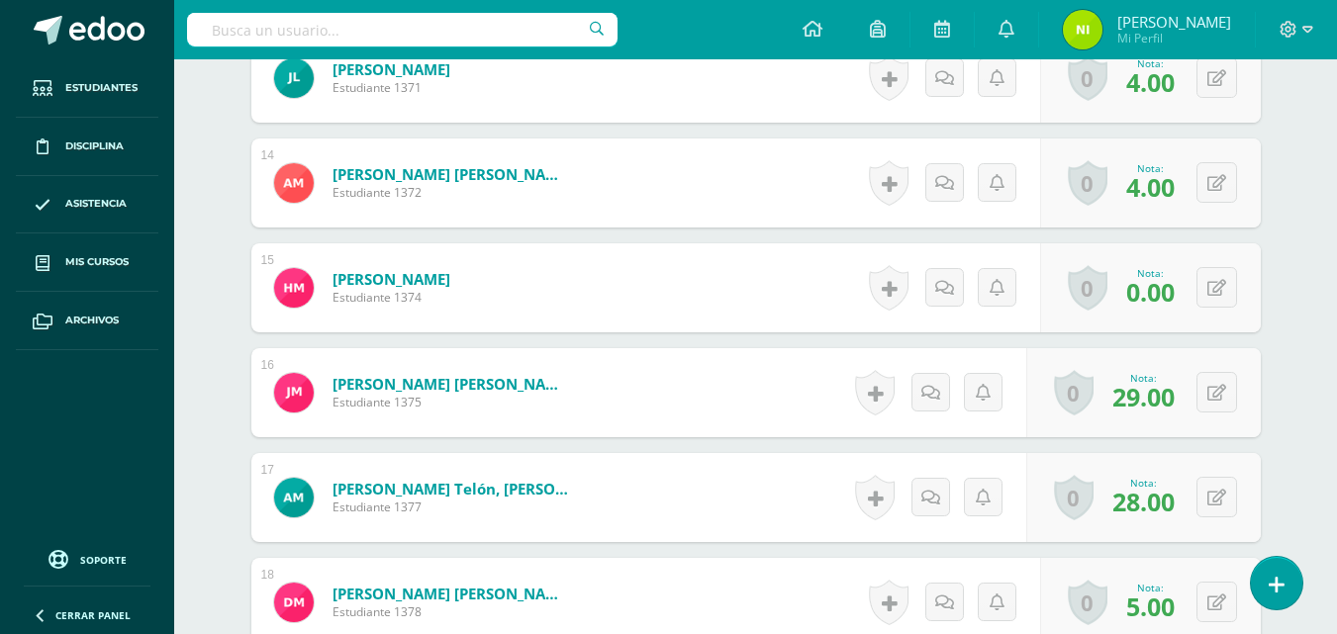
scroll to position [1978, 0]
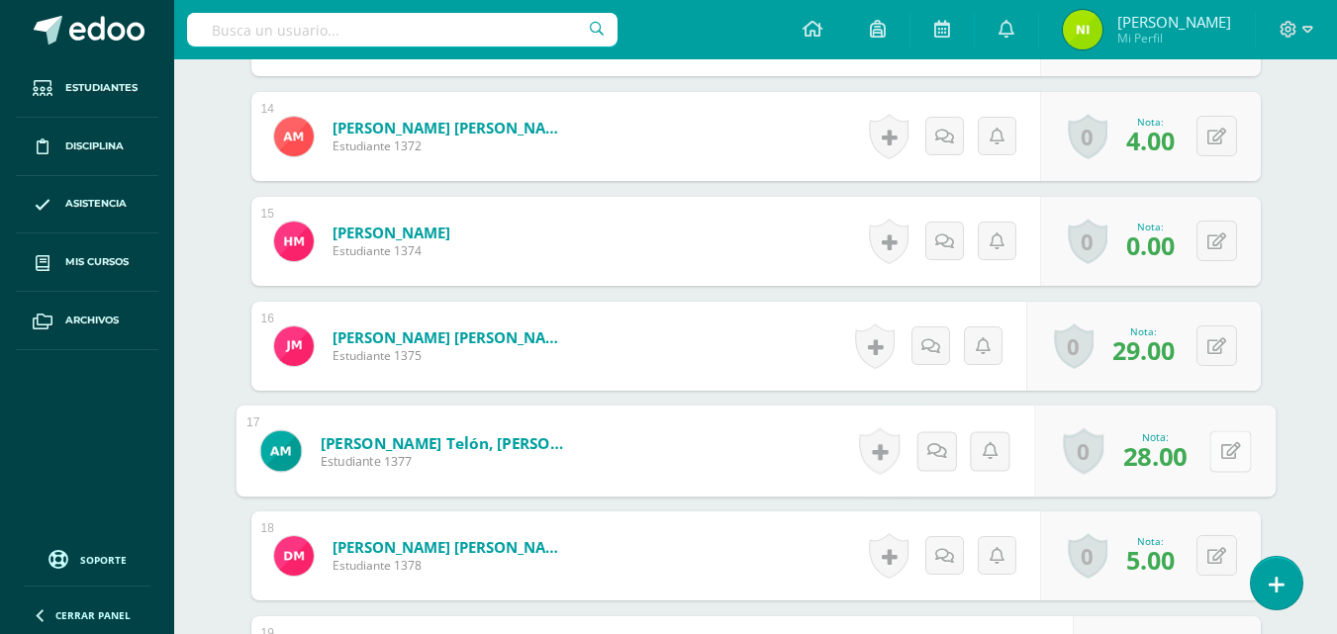
click at [1220, 451] on icon at bounding box center [1230, 450] width 20 height 17
type input "4"
click at [1222, 557] on icon at bounding box center [1216, 556] width 19 height 17
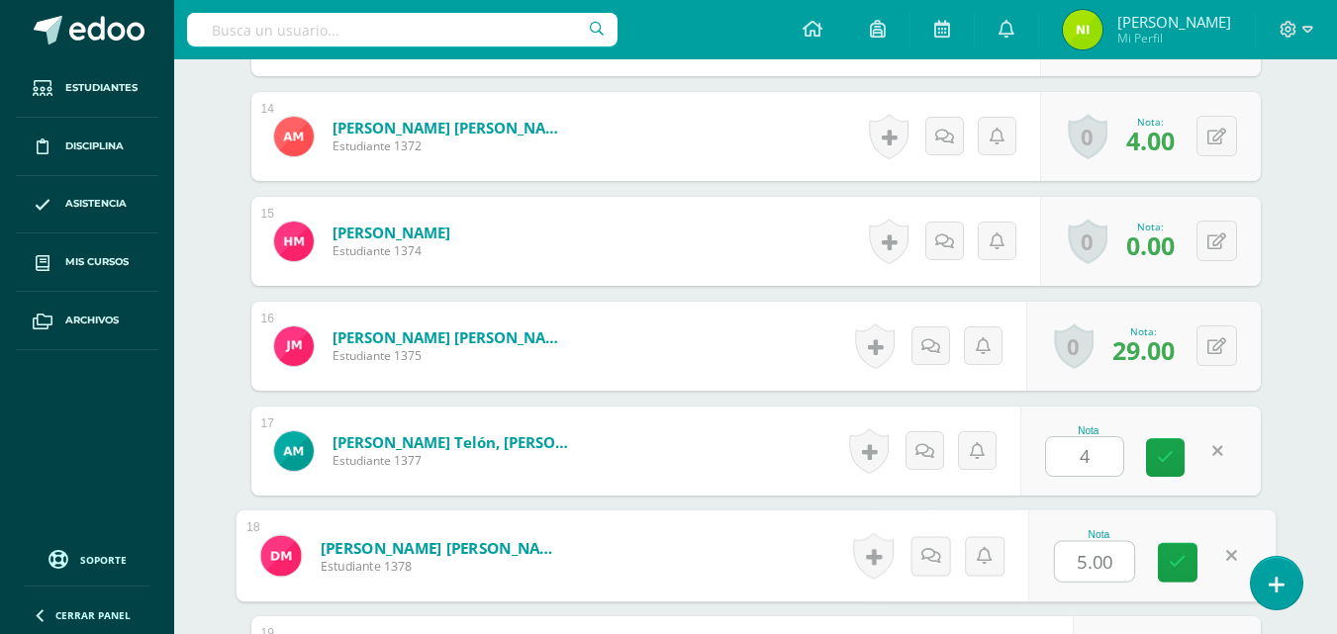
type input "4"
click at [1185, 558] on link at bounding box center [1178, 563] width 40 height 40
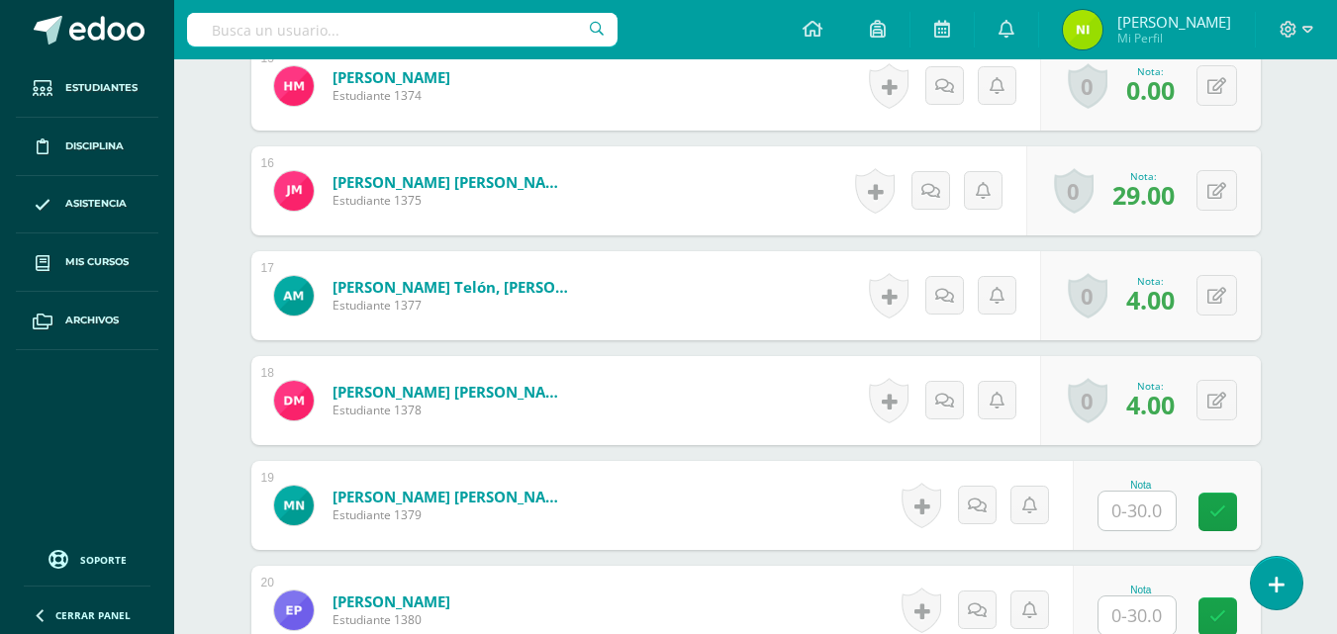
scroll to position [2176, 0]
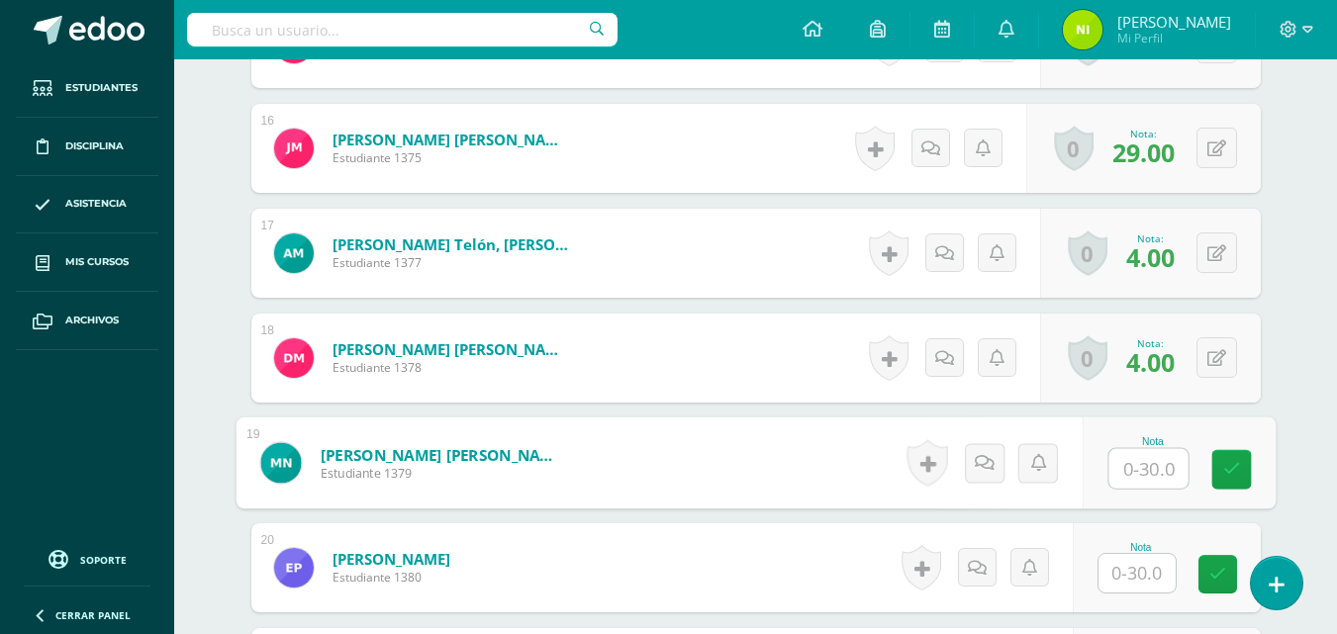
click at [1126, 460] on input "text" at bounding box center [1147, 469] width 79 height 40
type input "5"
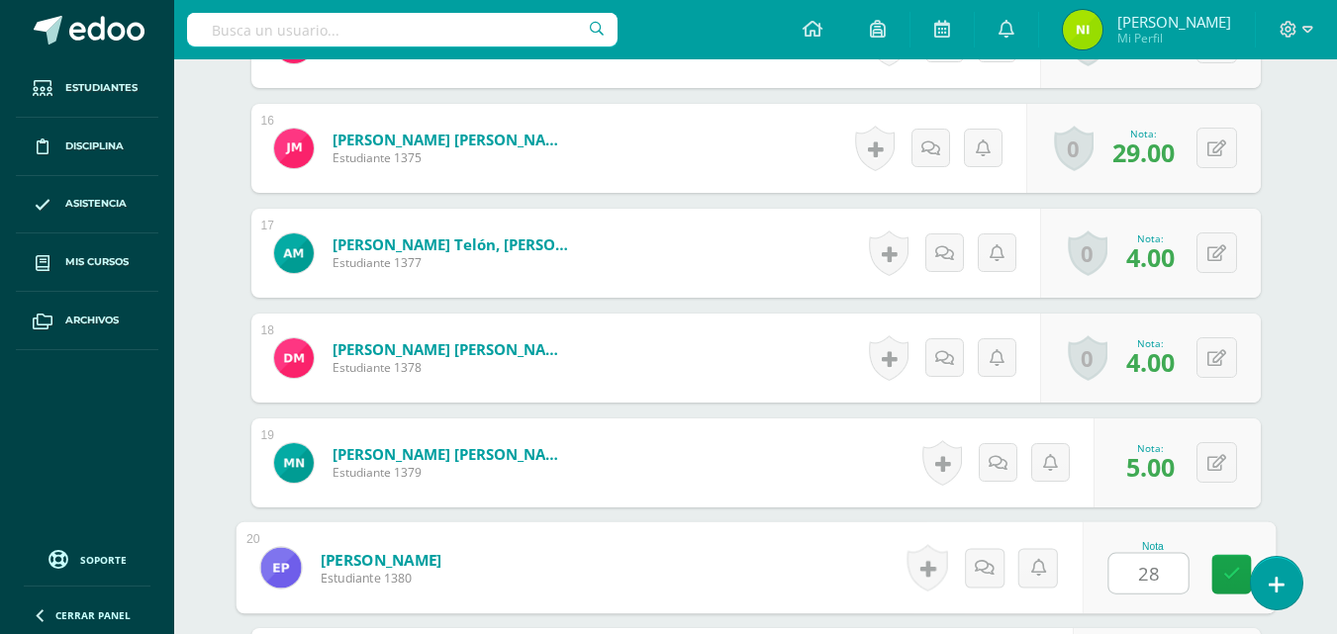
type input "28"
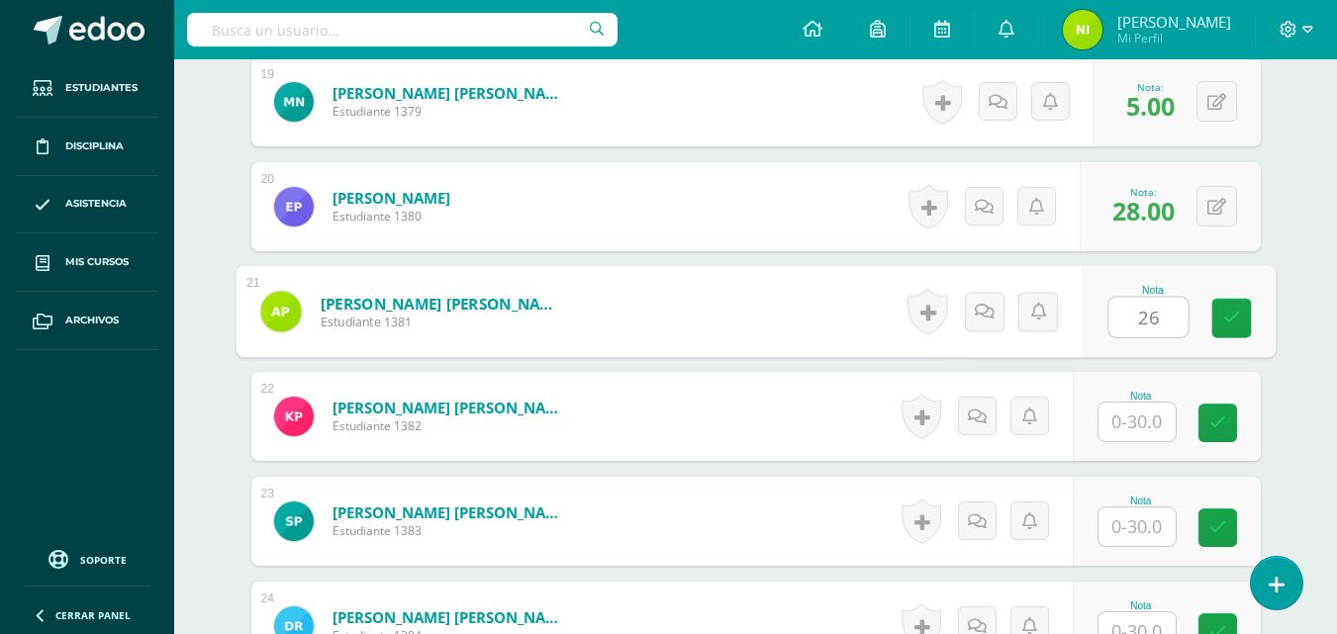
type input "26"
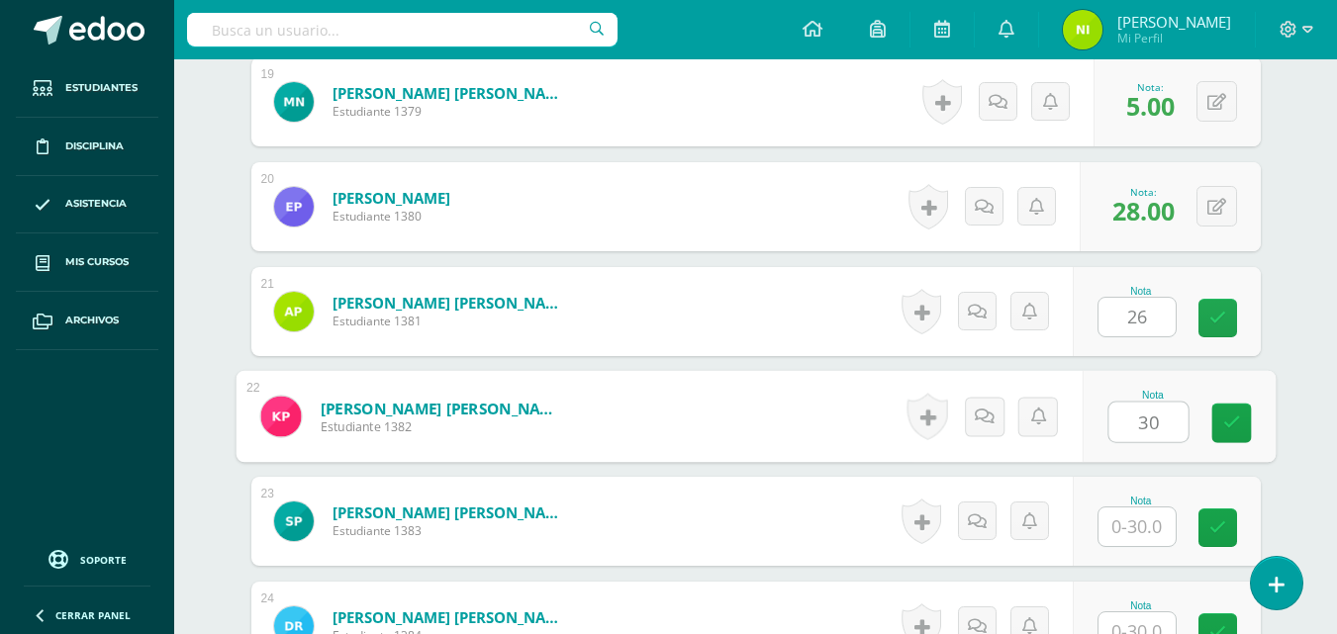
type input "30"
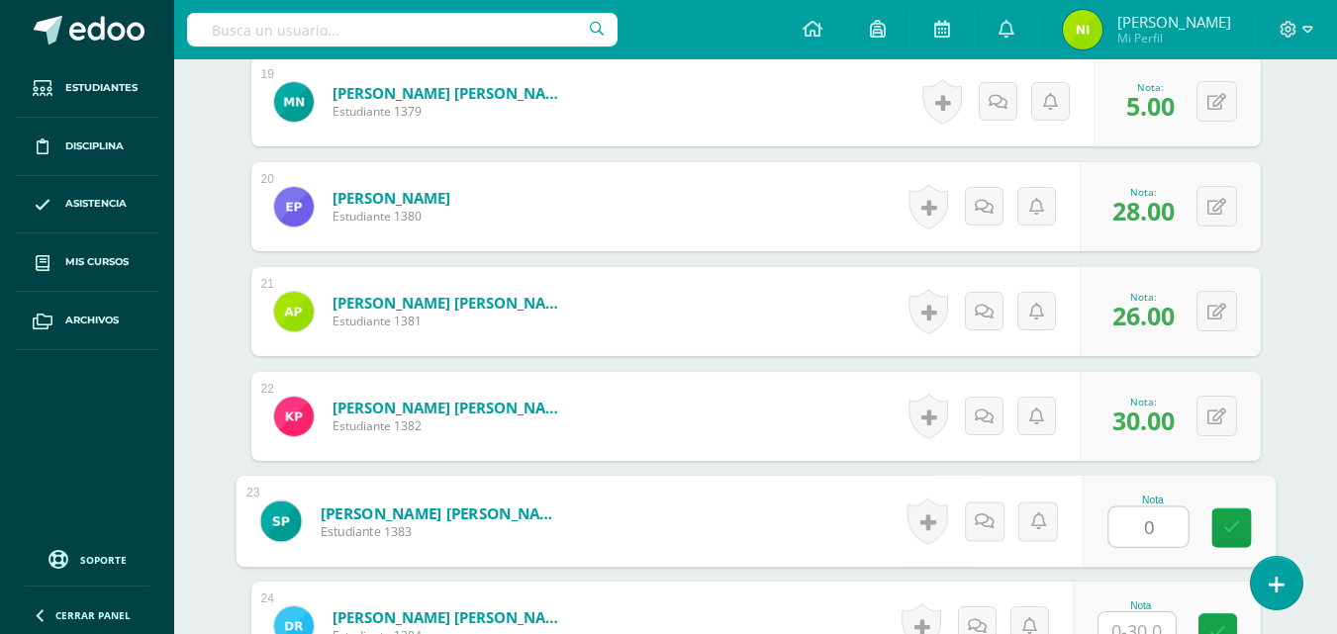
type input "0"
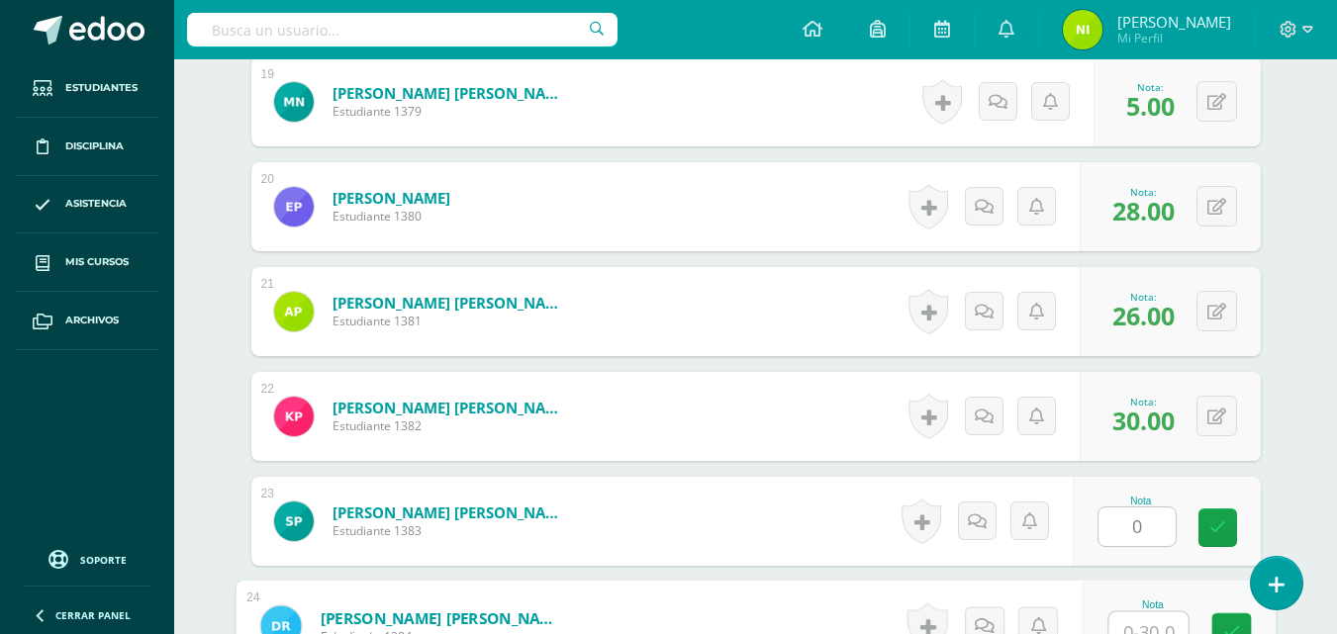
scroll to position [2554, 0]
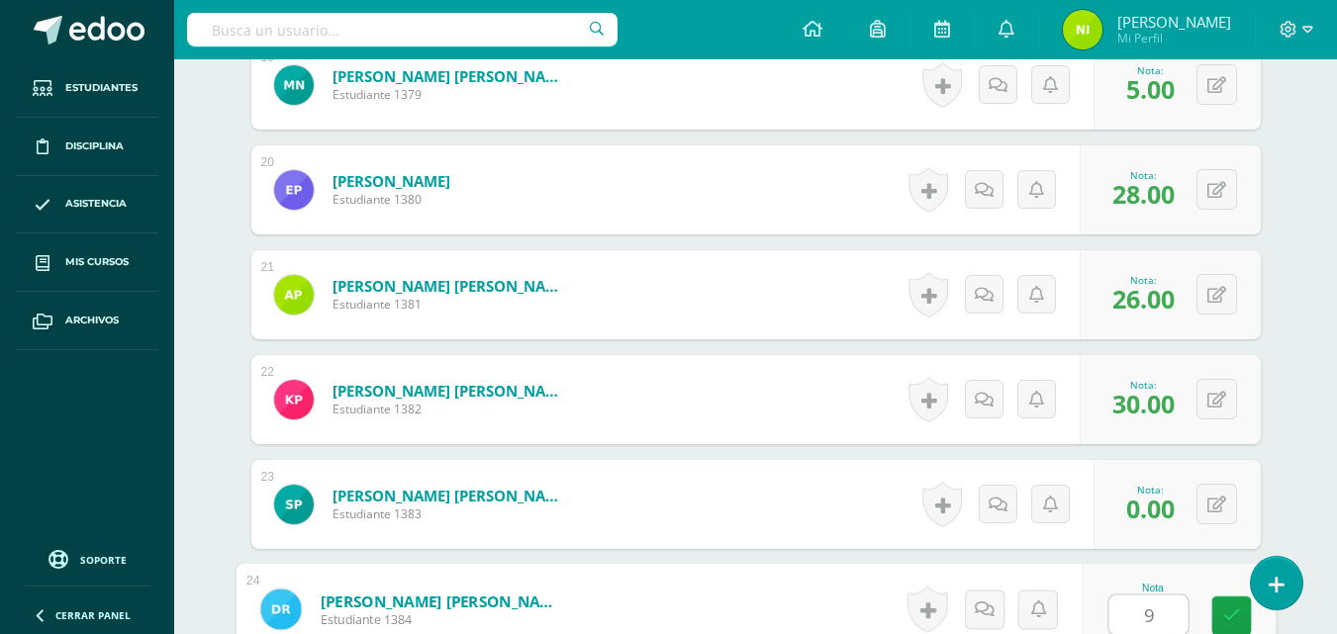
type input "9"
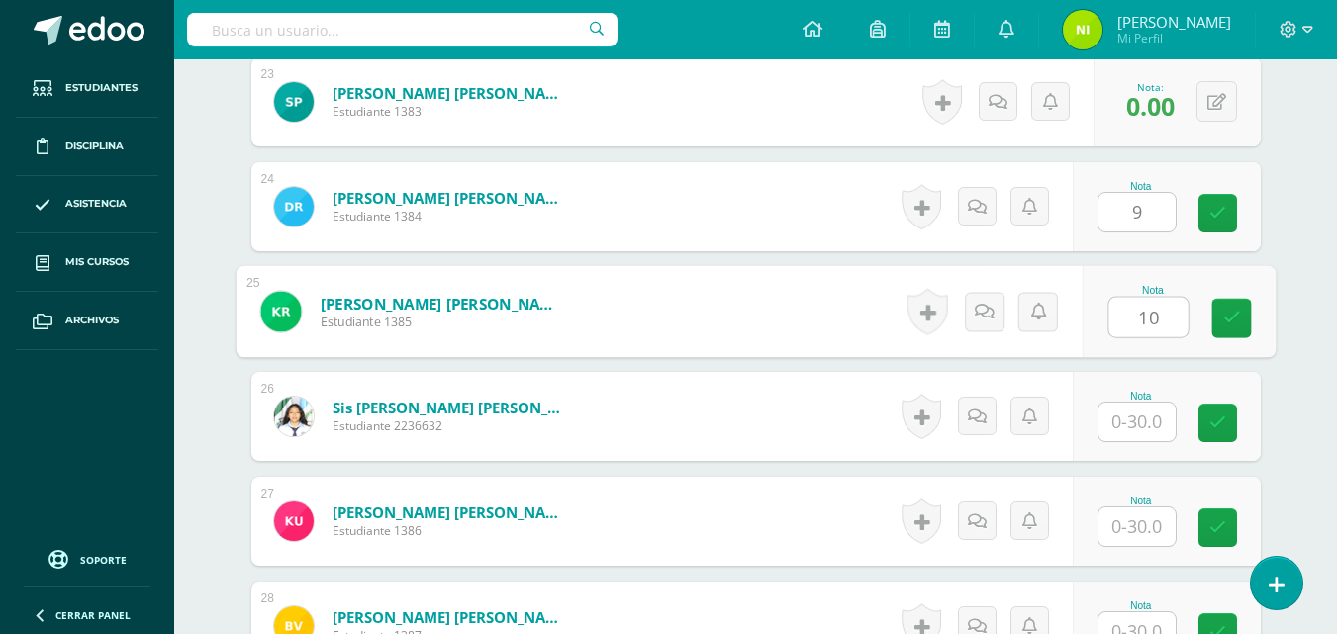
type input "10"
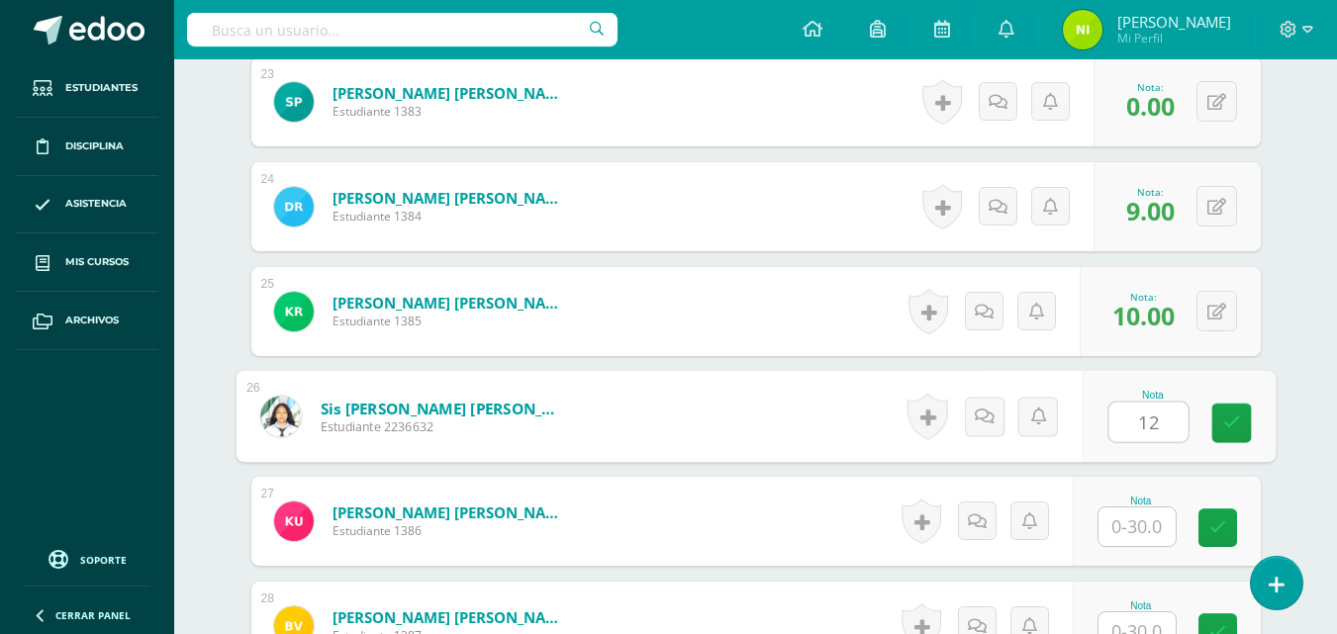
type input "12"
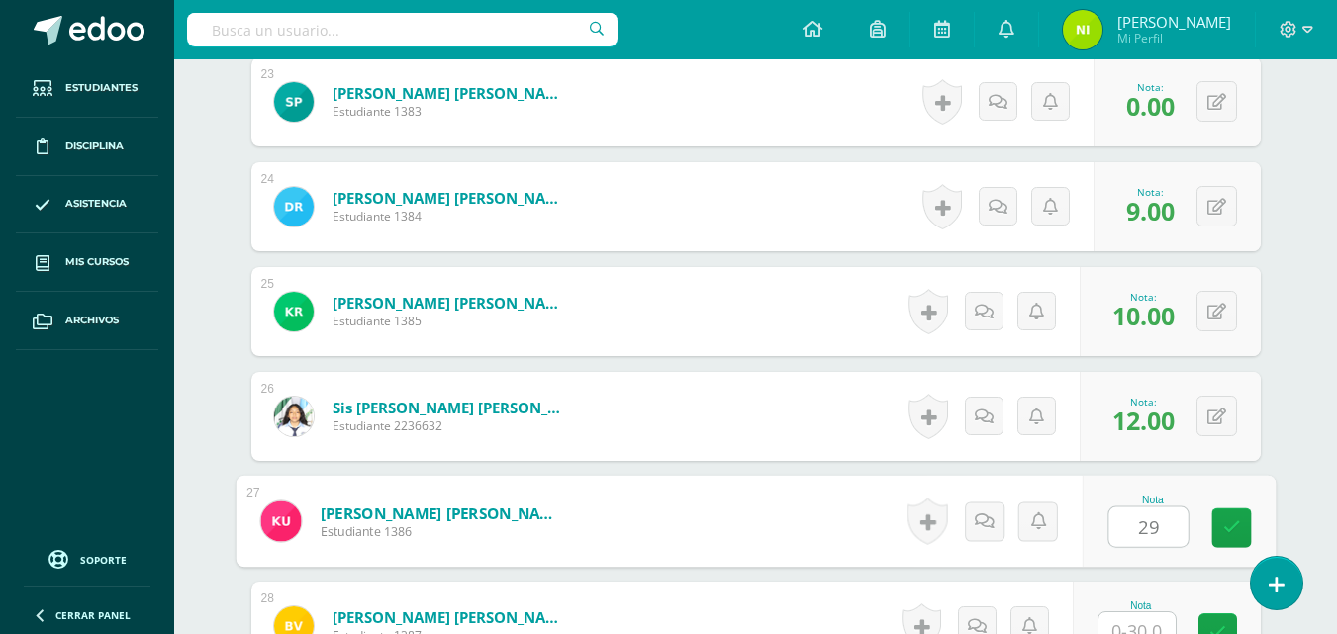
type input "29"
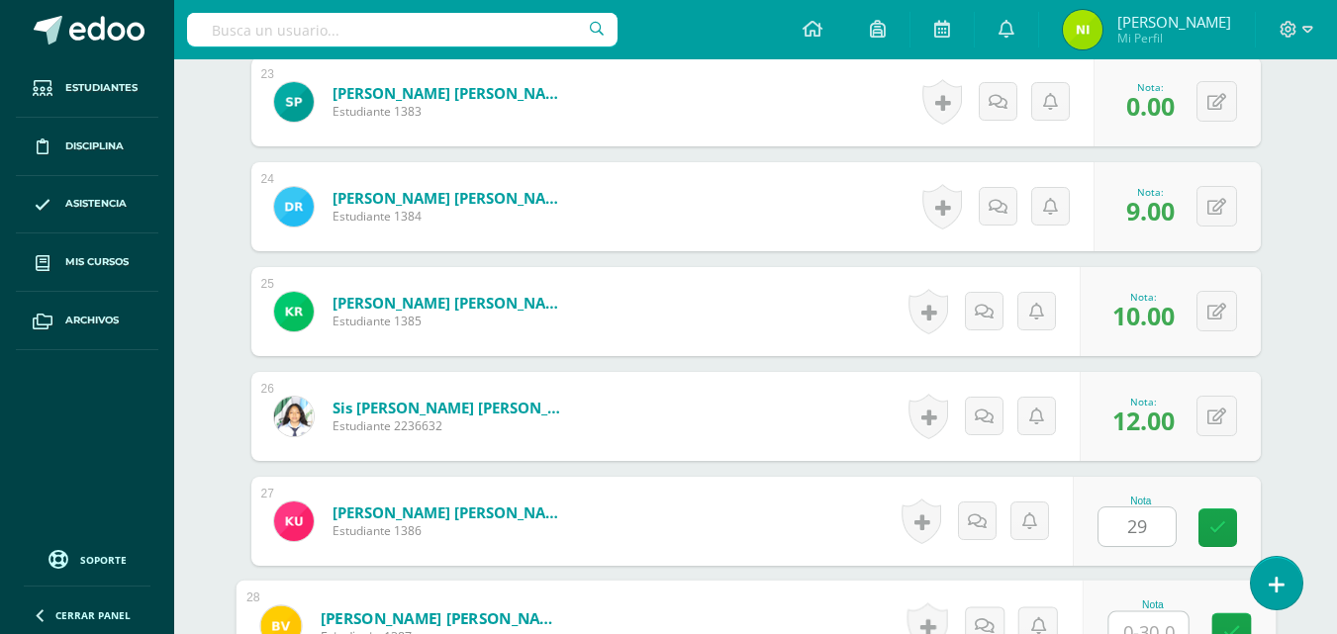
scroll to position [2973, 0]
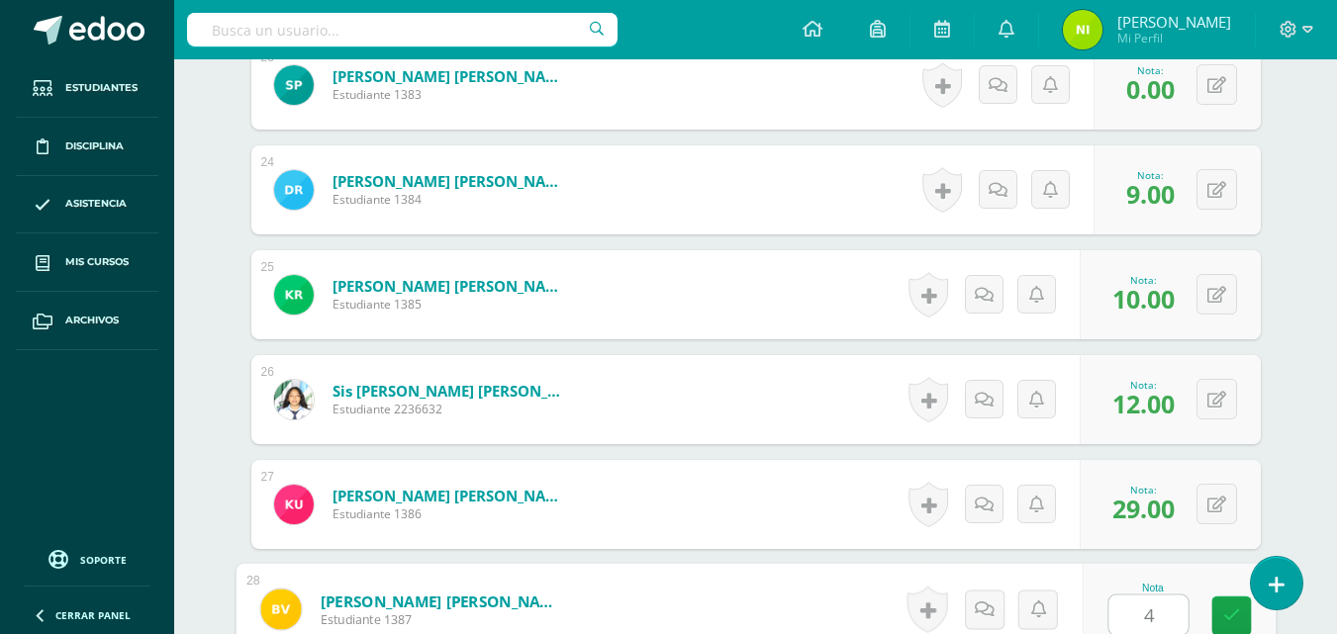
type input "4"
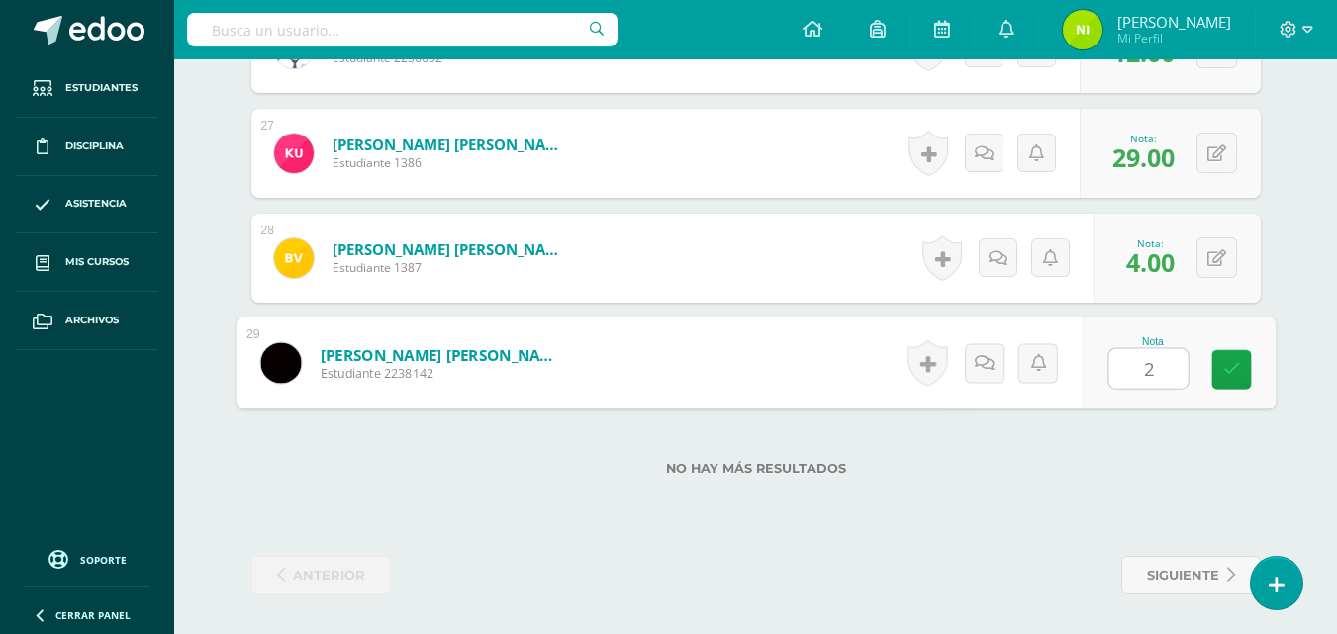
type input "28"
click at [1233, 371] on icon at bounding box center [1231, 369] width 18 height 17
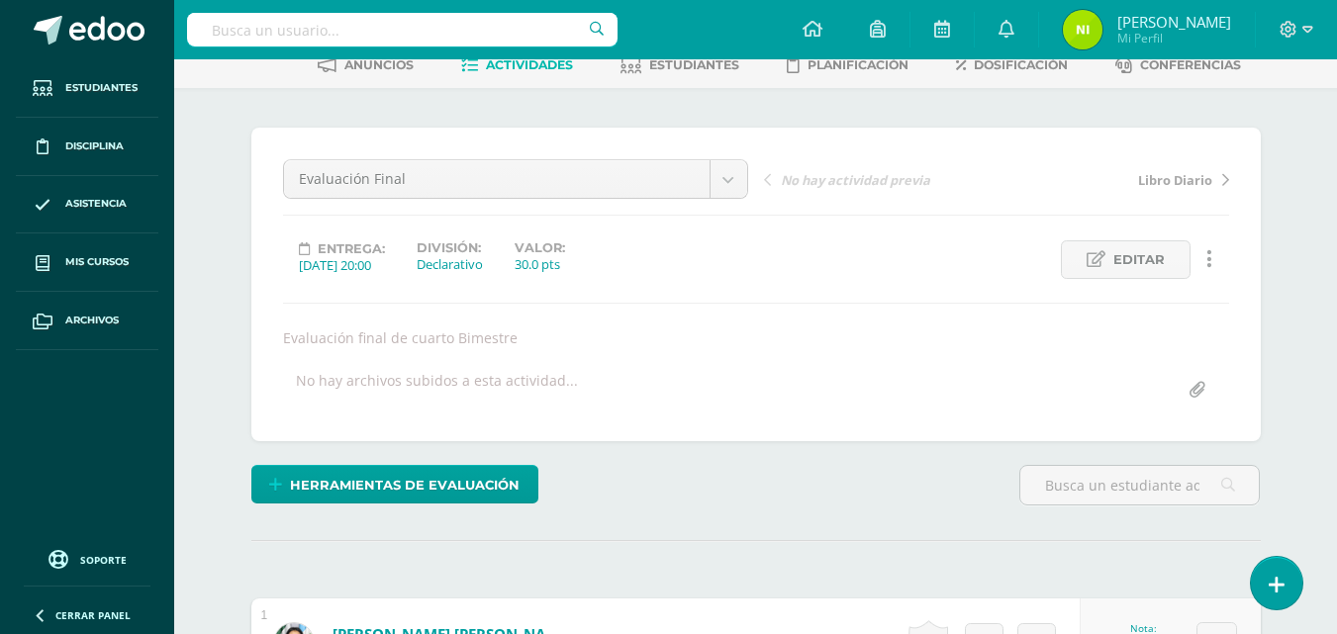
scroll to position [0, 0]
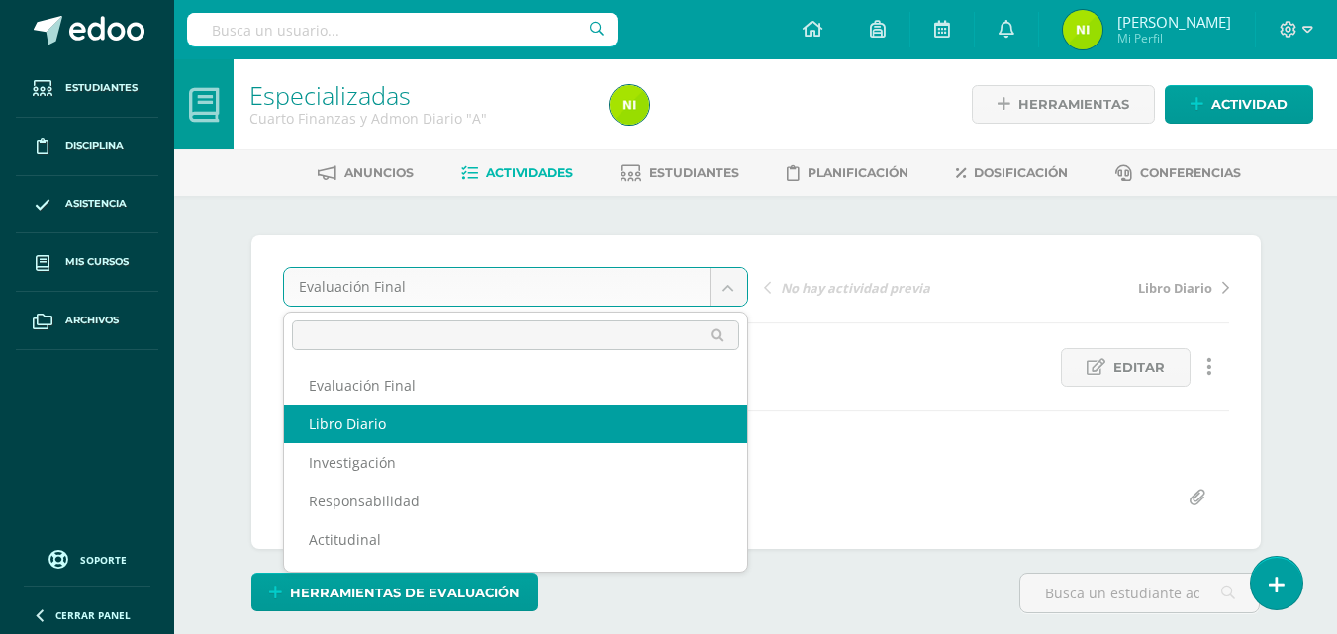
select select "/dashboard/teacher/grade-activity/85634/"
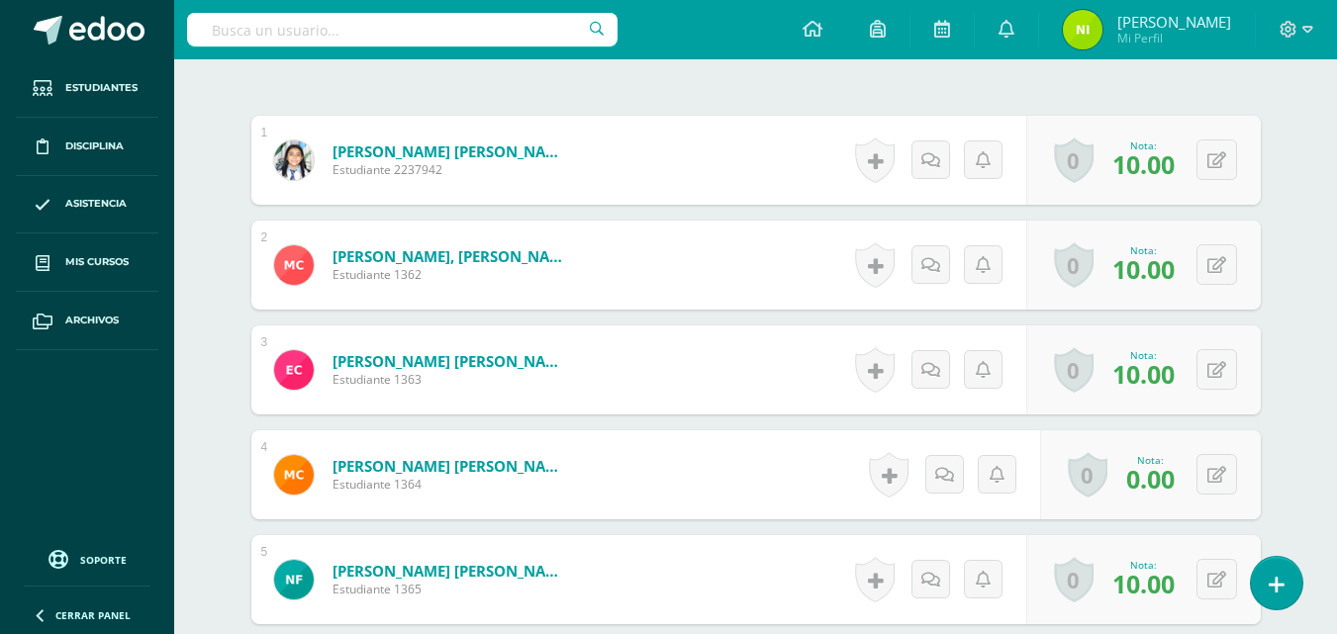
scroll to position [594, 0]
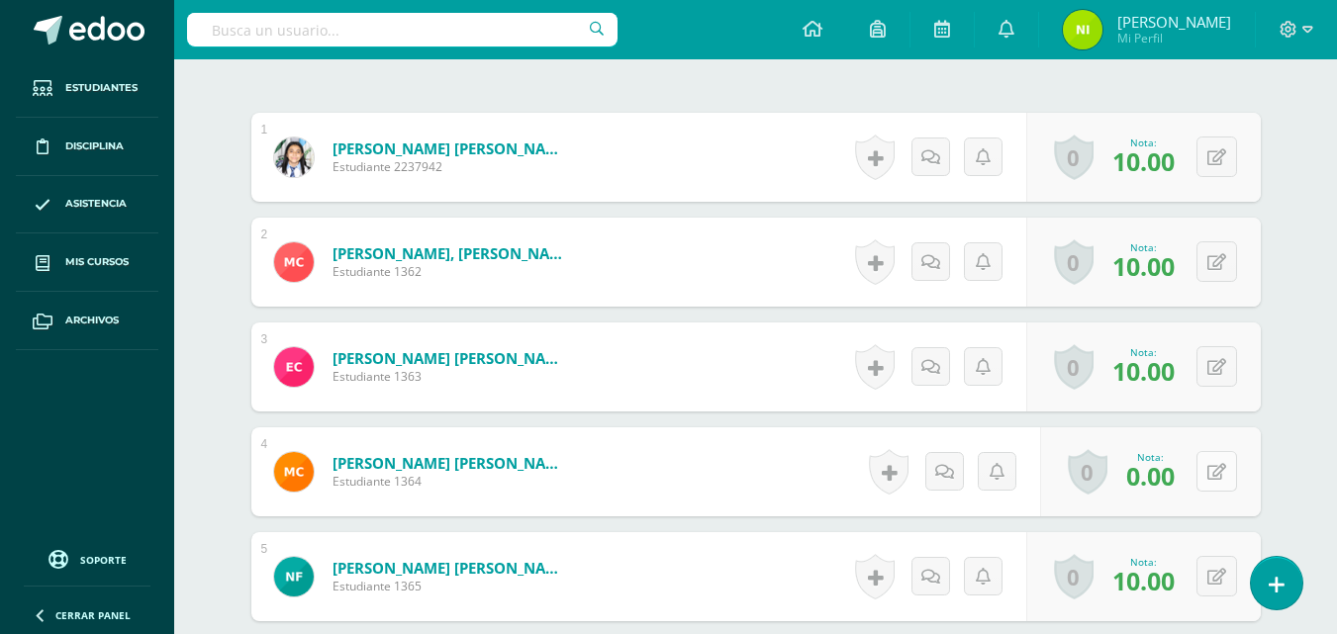
click at [1214, 476] on button at bounding box center [1216, 471] width 41 height 41
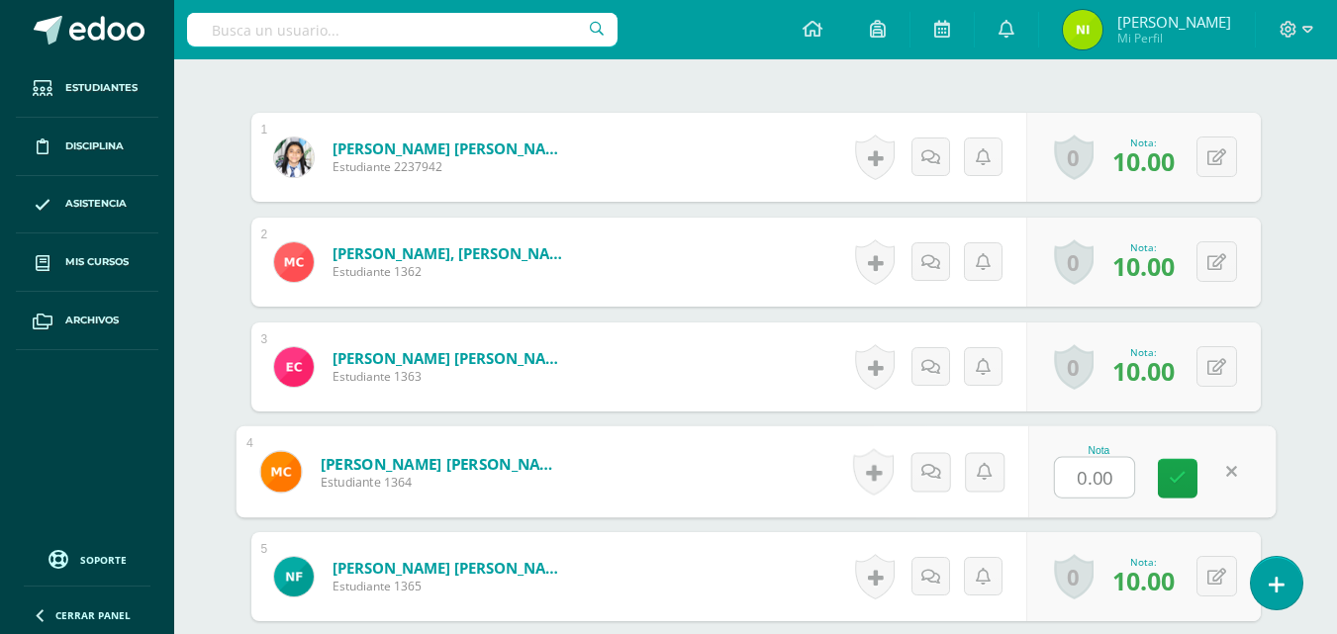
type input "4"
click at [1190, 489] on link at bounding box center [1178, 479] width 40 height 40
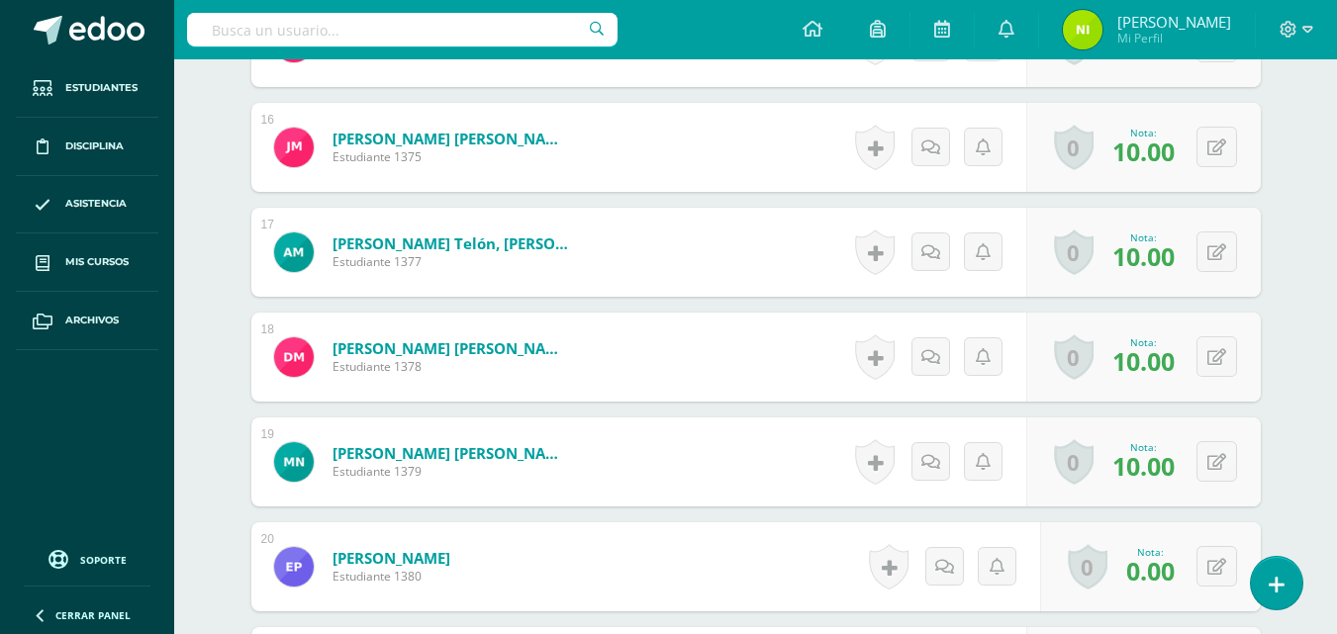
scroll to position [2276, 0]
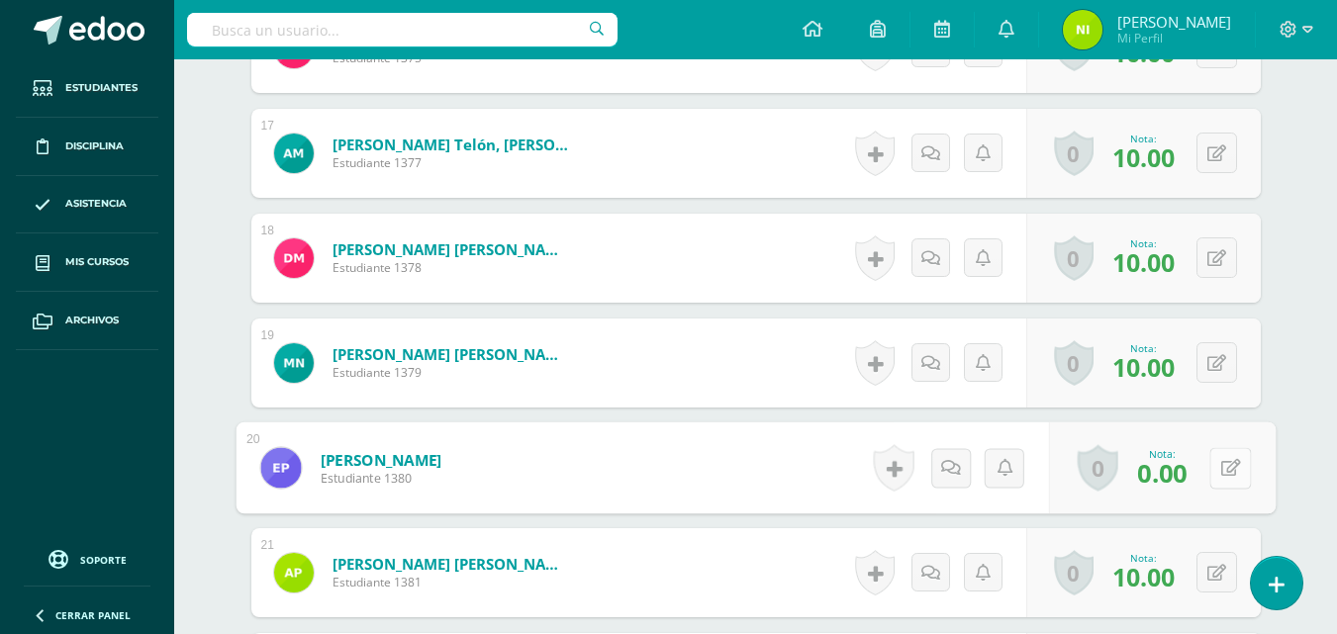
click at [1213, 474] on button at bounding box center [1230, 468] width 42 height 42
type input "10"
click at [1190, 483] on link at bounding box center [1178, 475] width 40 height 40
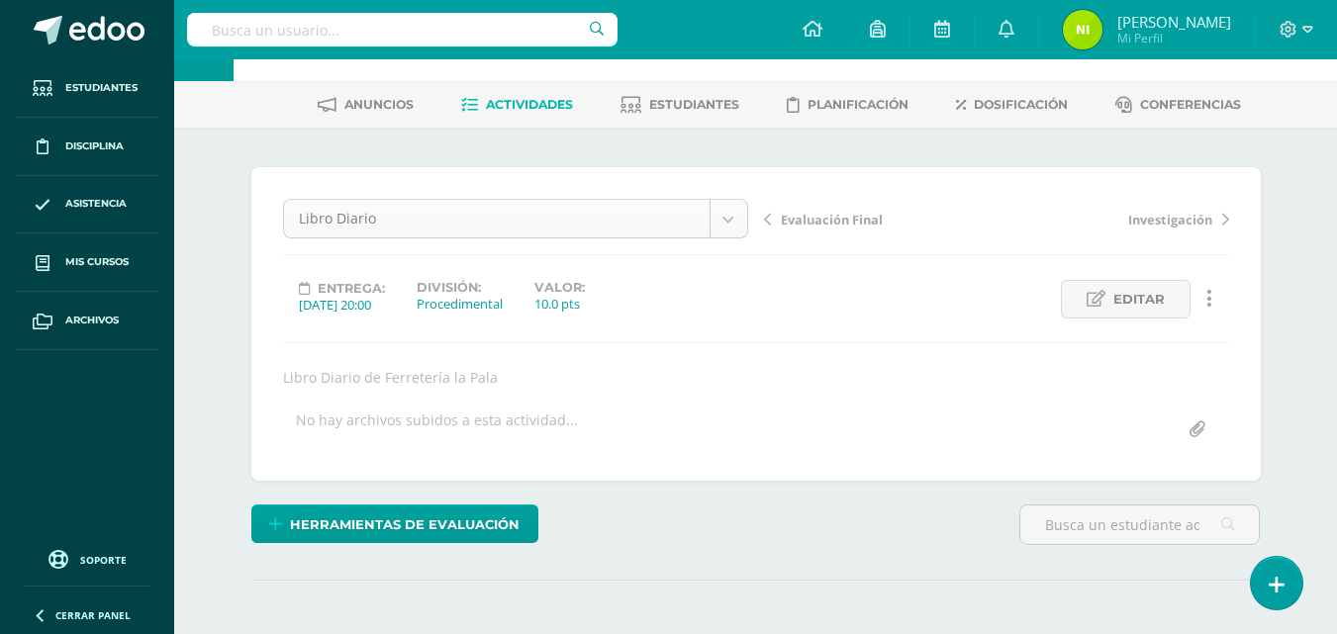
scroll to position [0, 0]
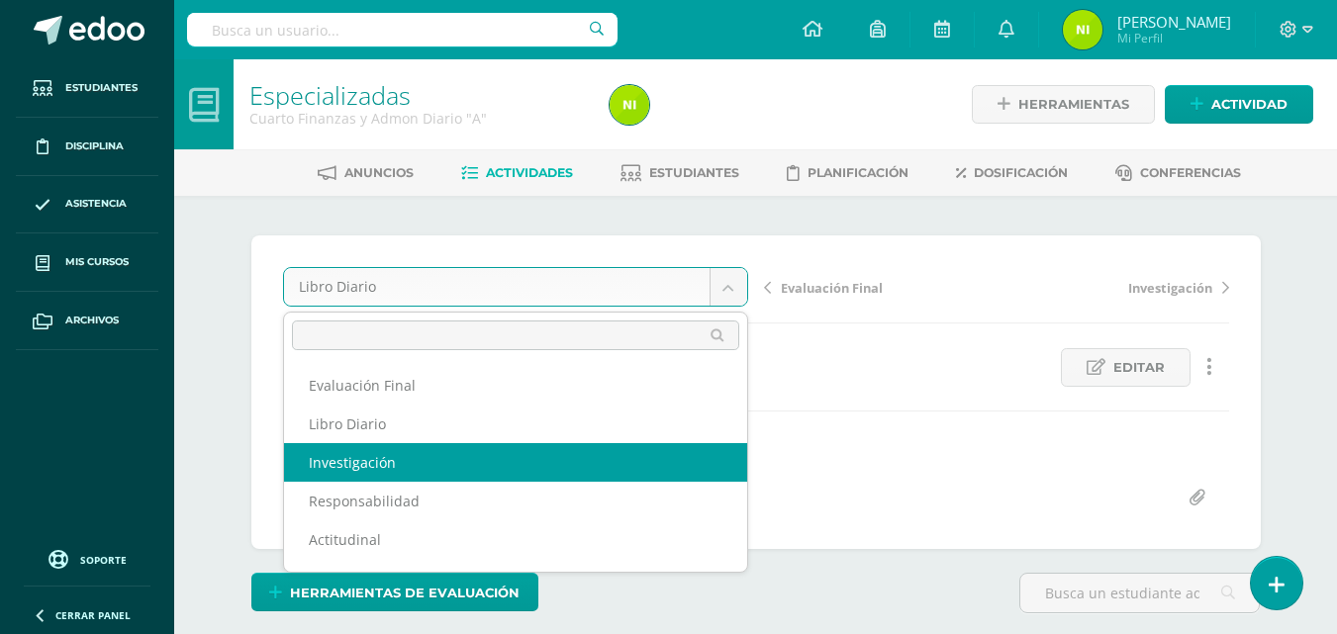
select select "/dashboard/teacher/grade-activity/85534/"
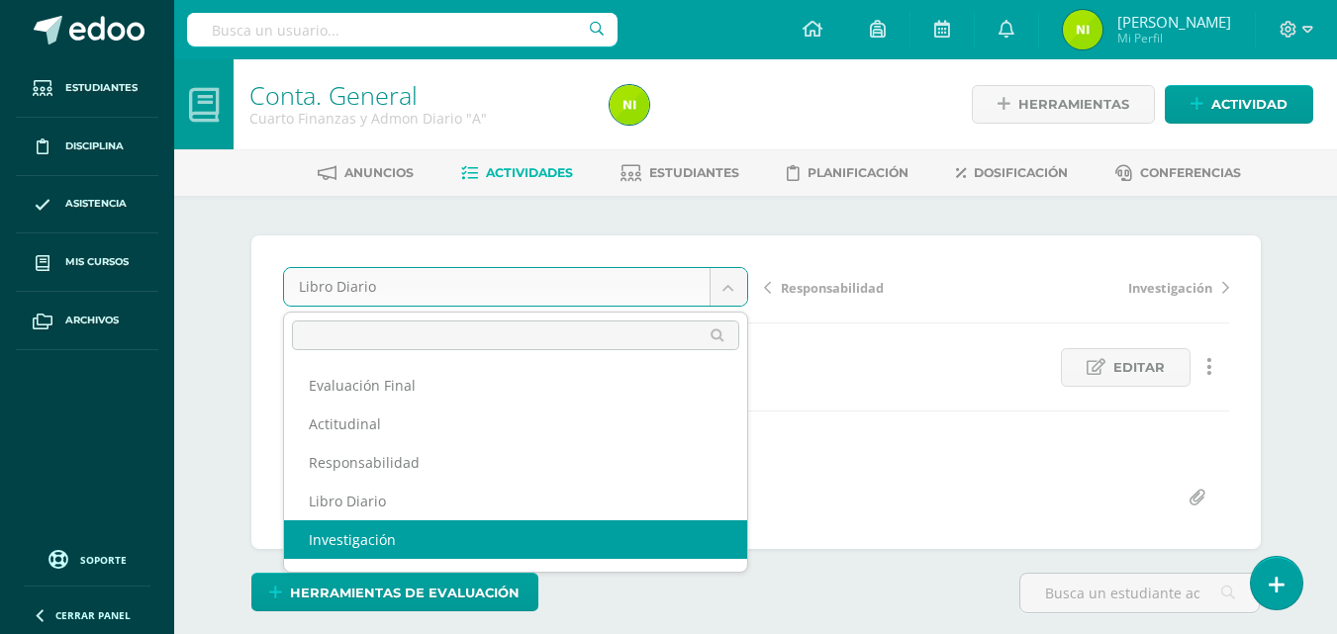
select select "/dashboard/teacher/grade-activity/84341/"
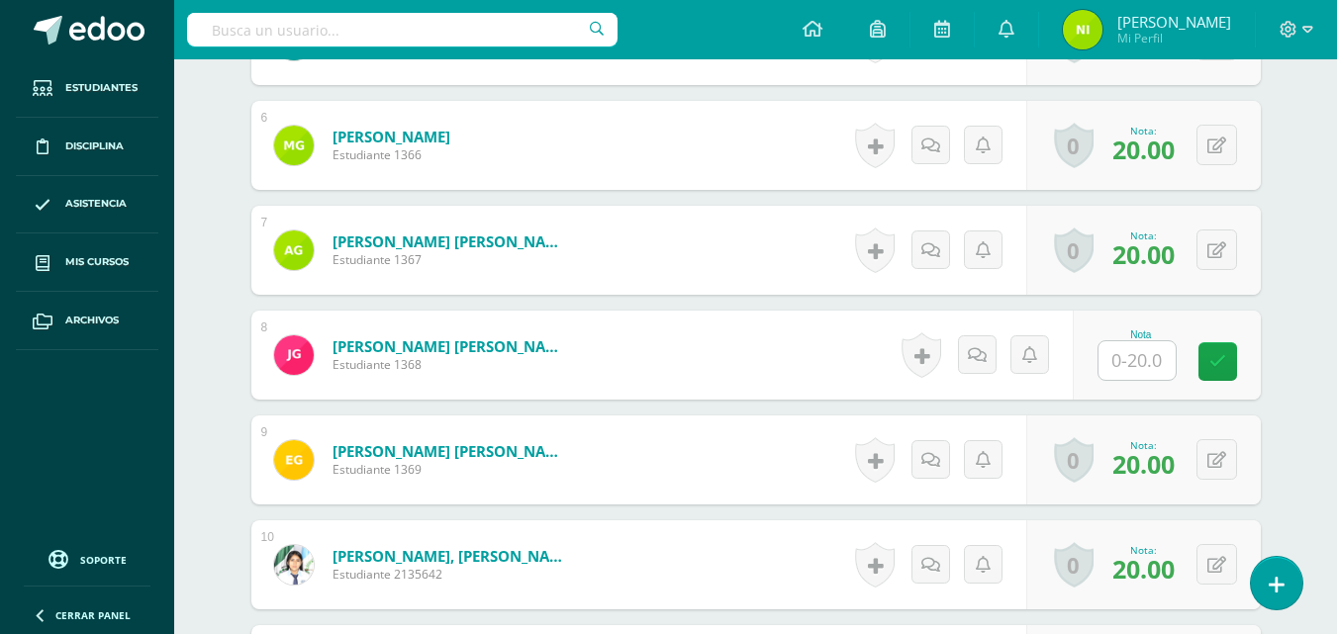
scroll to position [1195, 0]
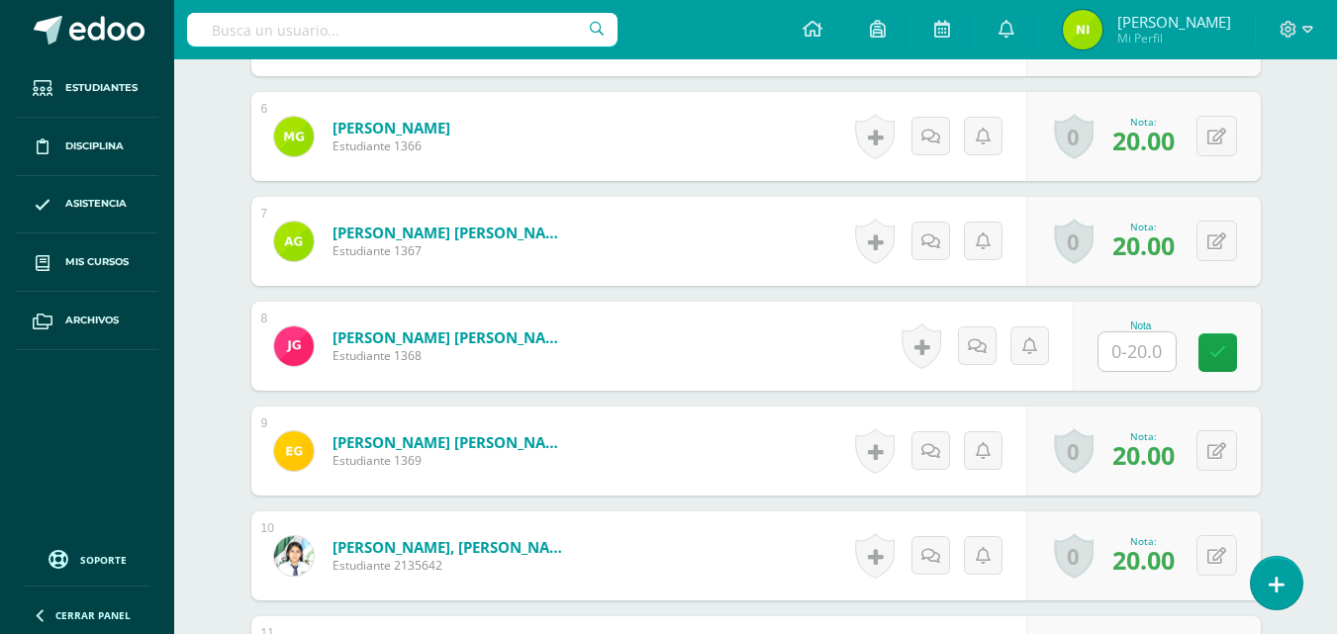
click at [1126, 348] on input "text" at bounding box center [1136, 351] width 77 height 39
type input "13"
click at [1235, 344] on icon at bounding box center [1231, 352] width 18 height 17
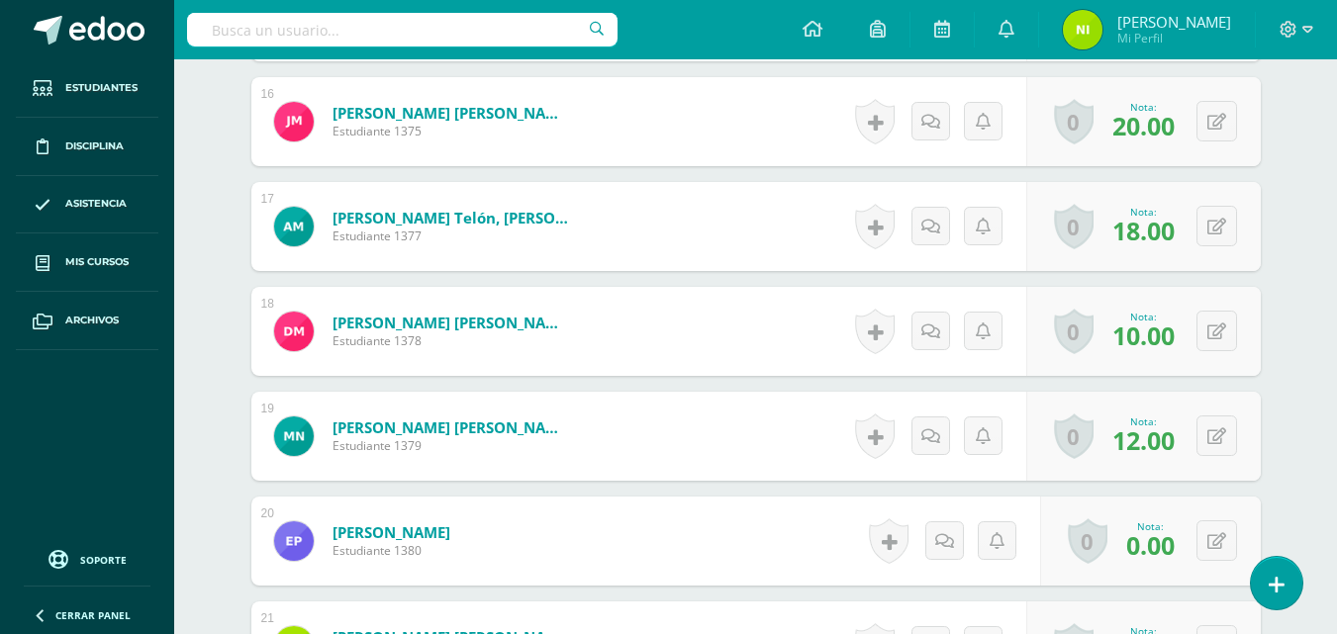
scroll to position [2276, 0]
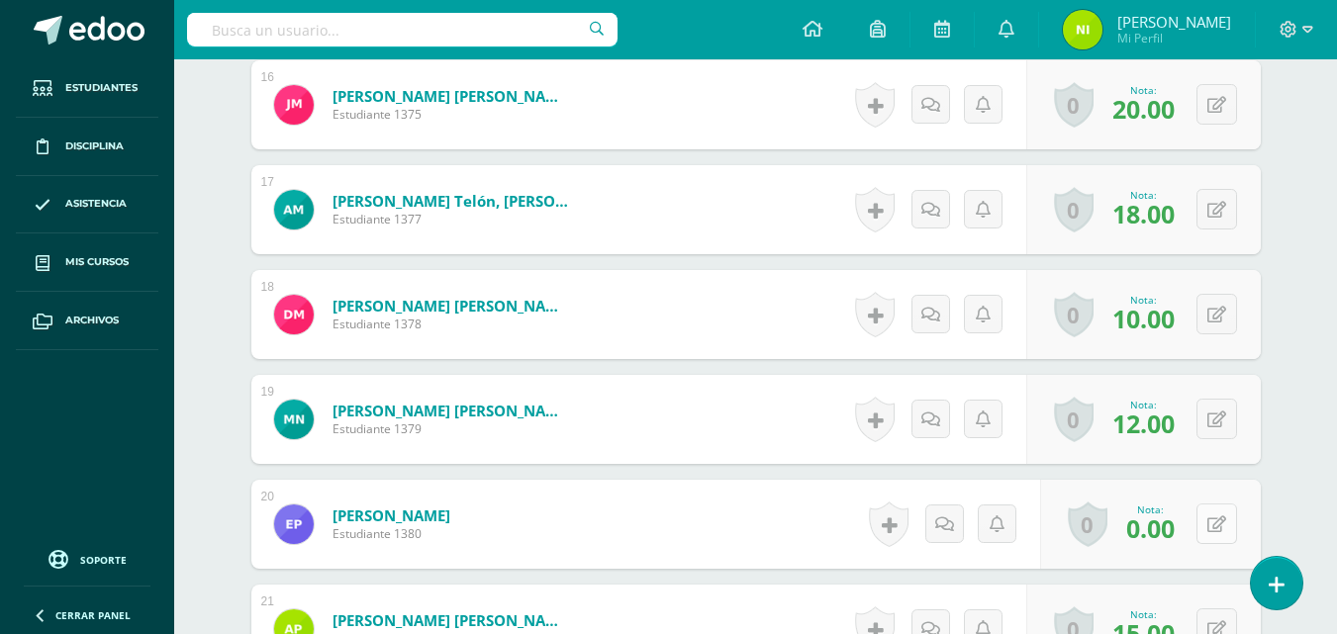
click at [1220, 530] on icon at bounding box center [1216, 524] width 19 height 17
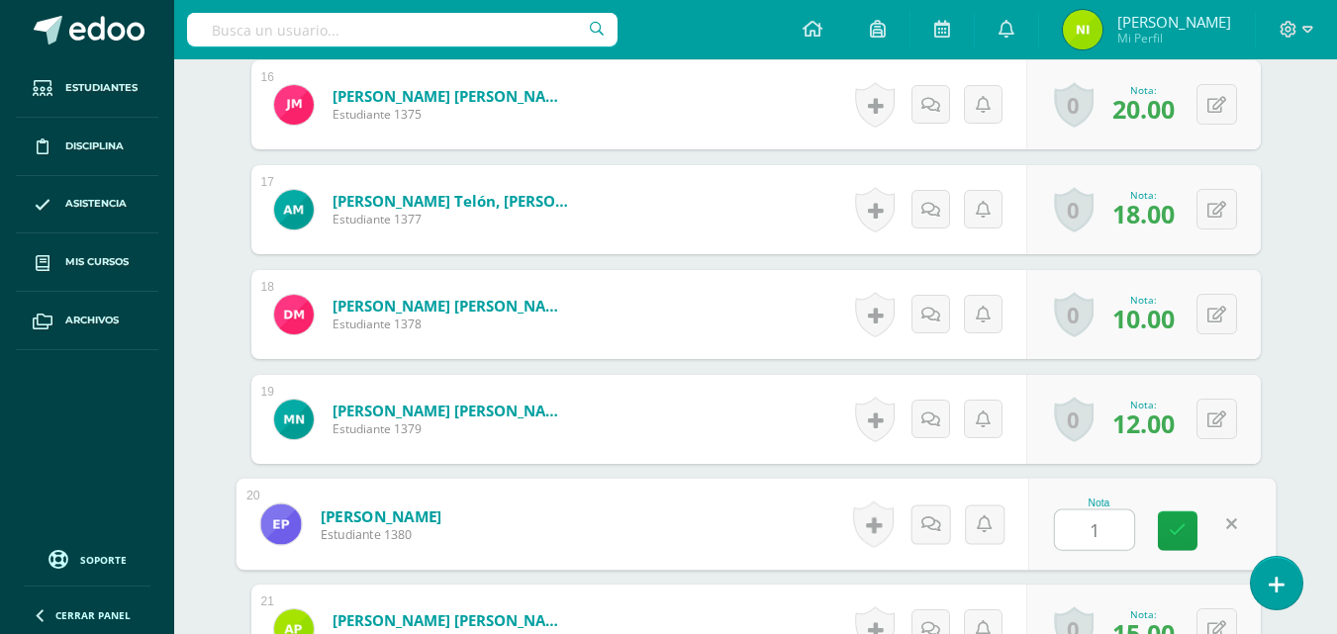
type input "18"
click at [1188, 522] on link at bounding box center [1178, 532] width 40 height 40
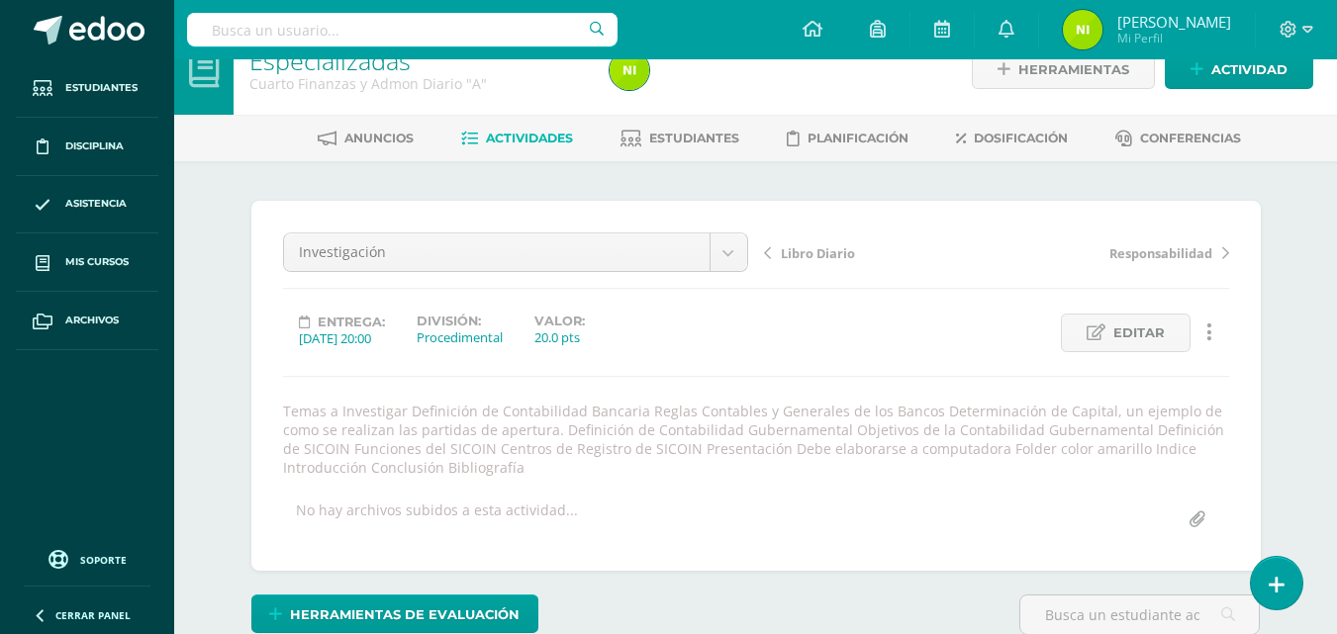
scroll to position [0, 0]
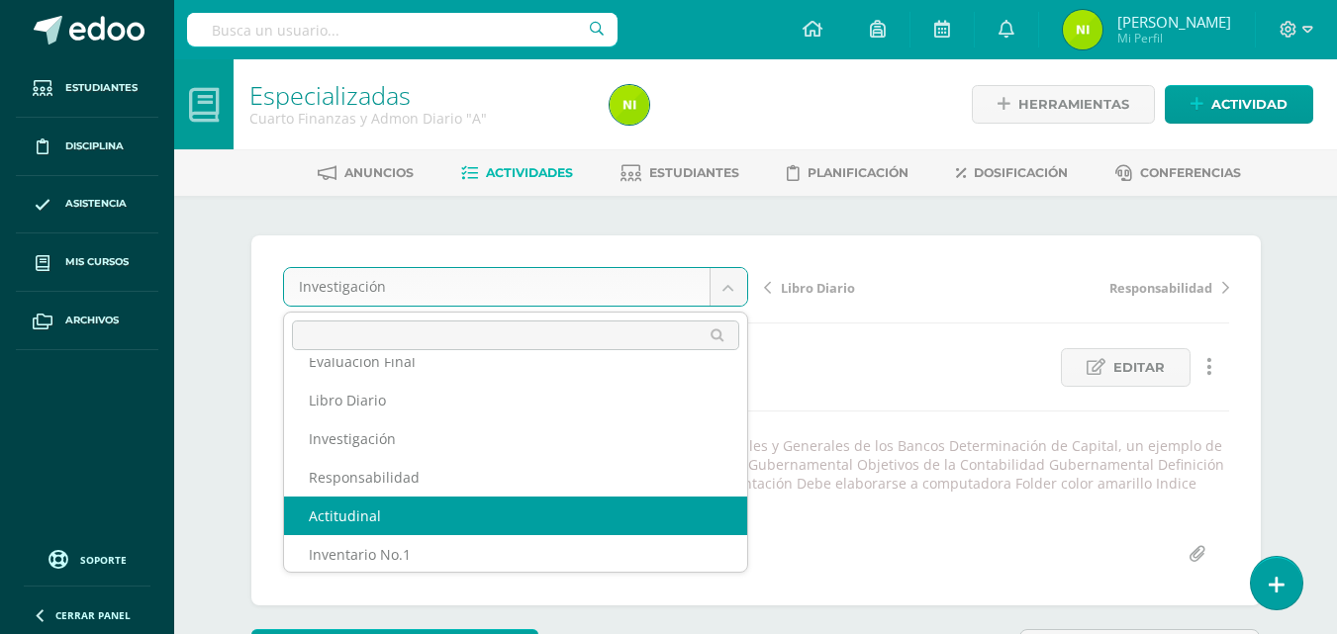
scroll to position [34, 0]
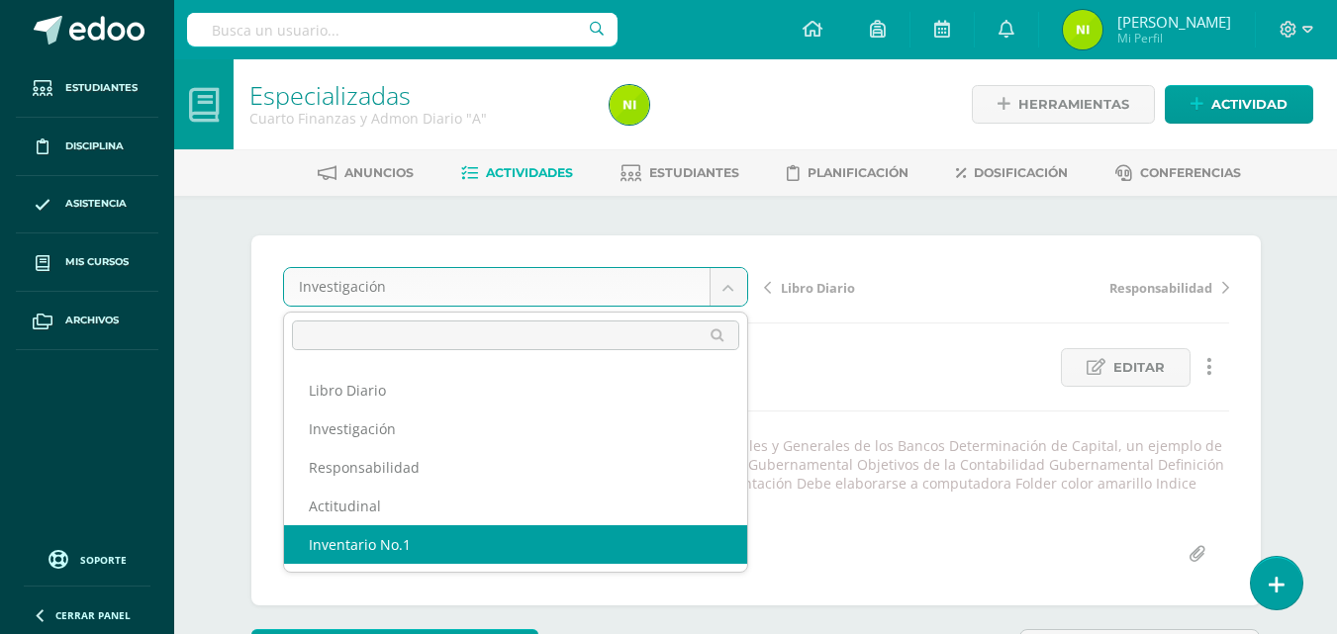
select select "/dashboard/teacher/grade-activity/84286/"
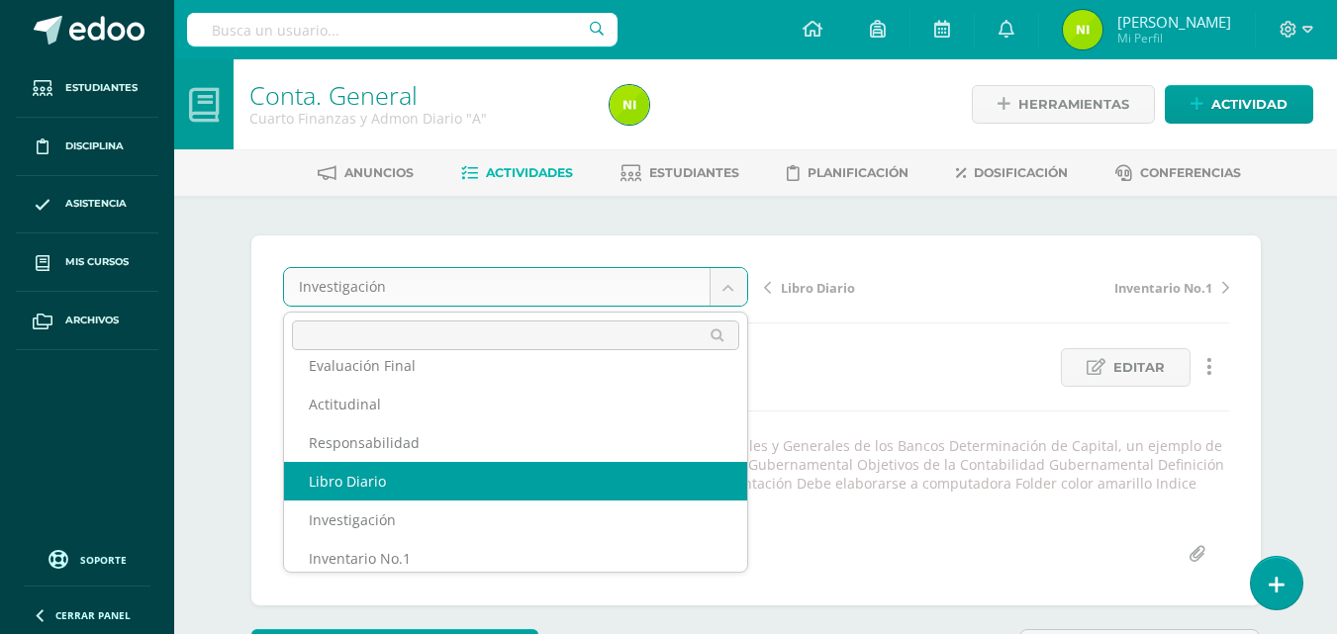
scroll to position [34, 0]
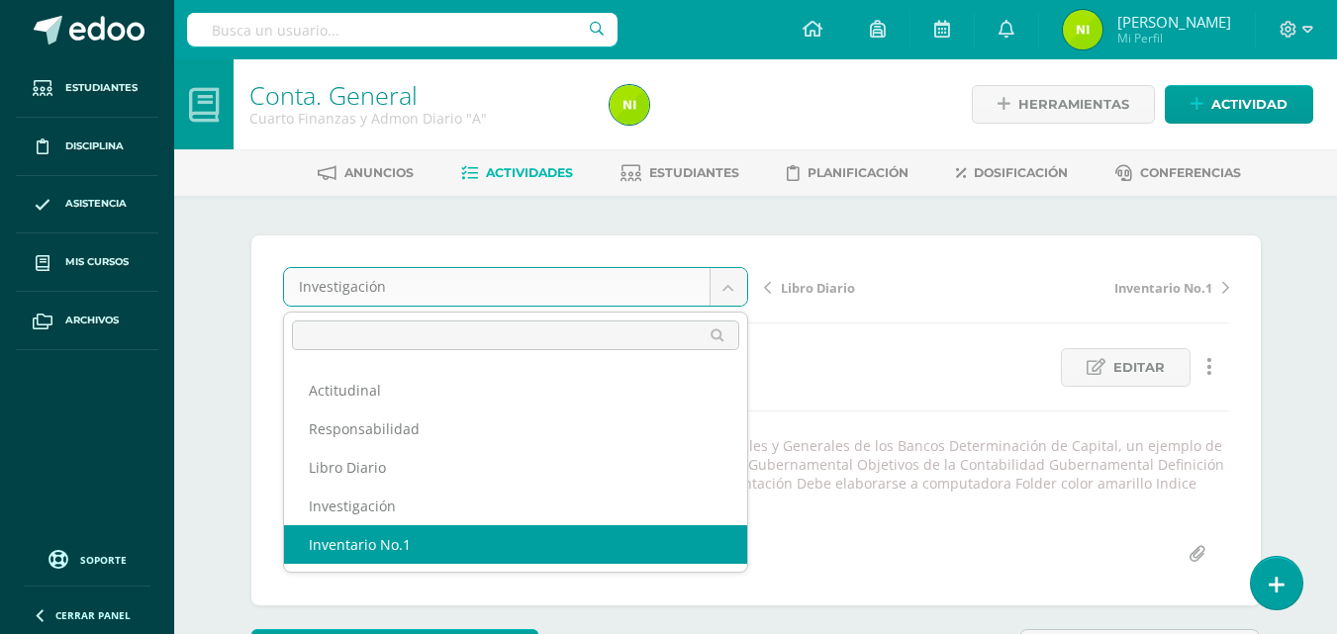
select select "/dashboard/teacher/grade-activity/84281/"
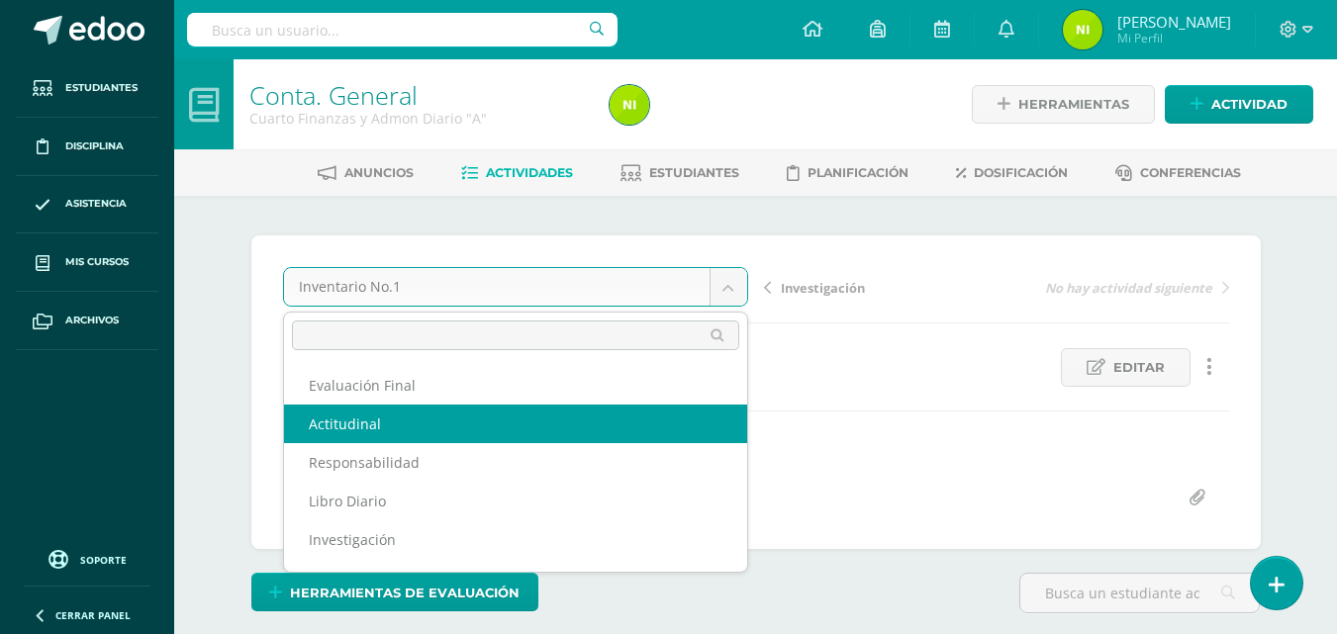
select select "/dashboard/teacher/grade-activity/84279/"
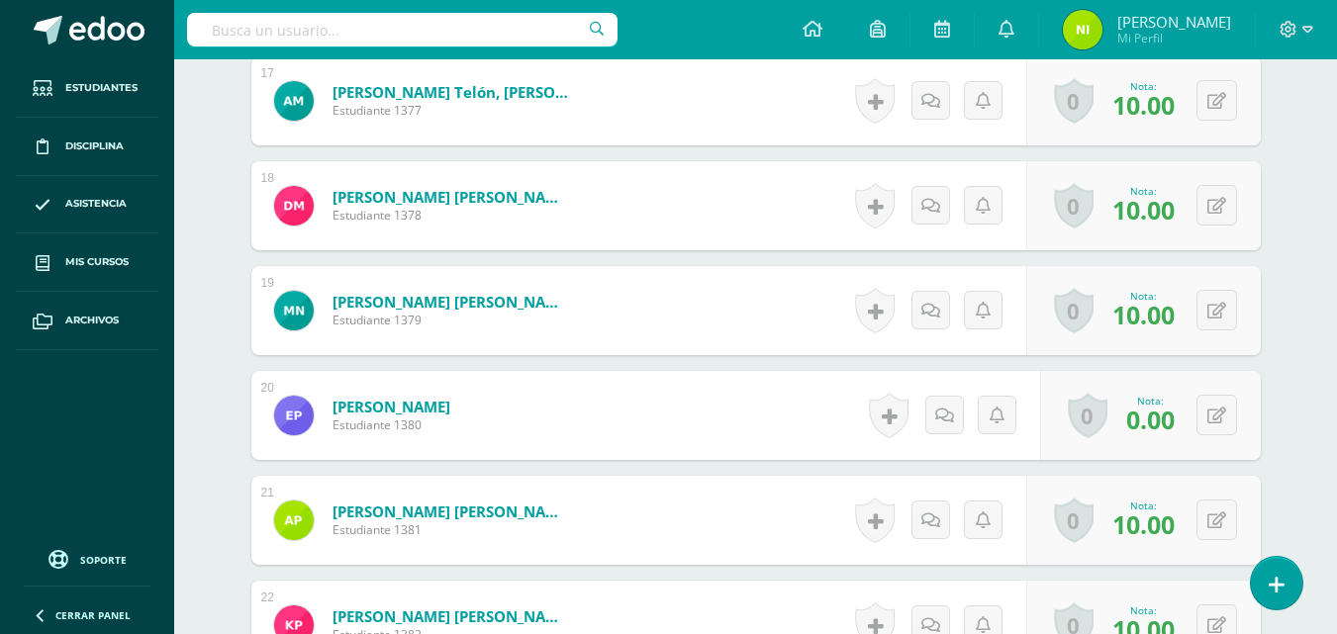
scroll to position [2375, 0]
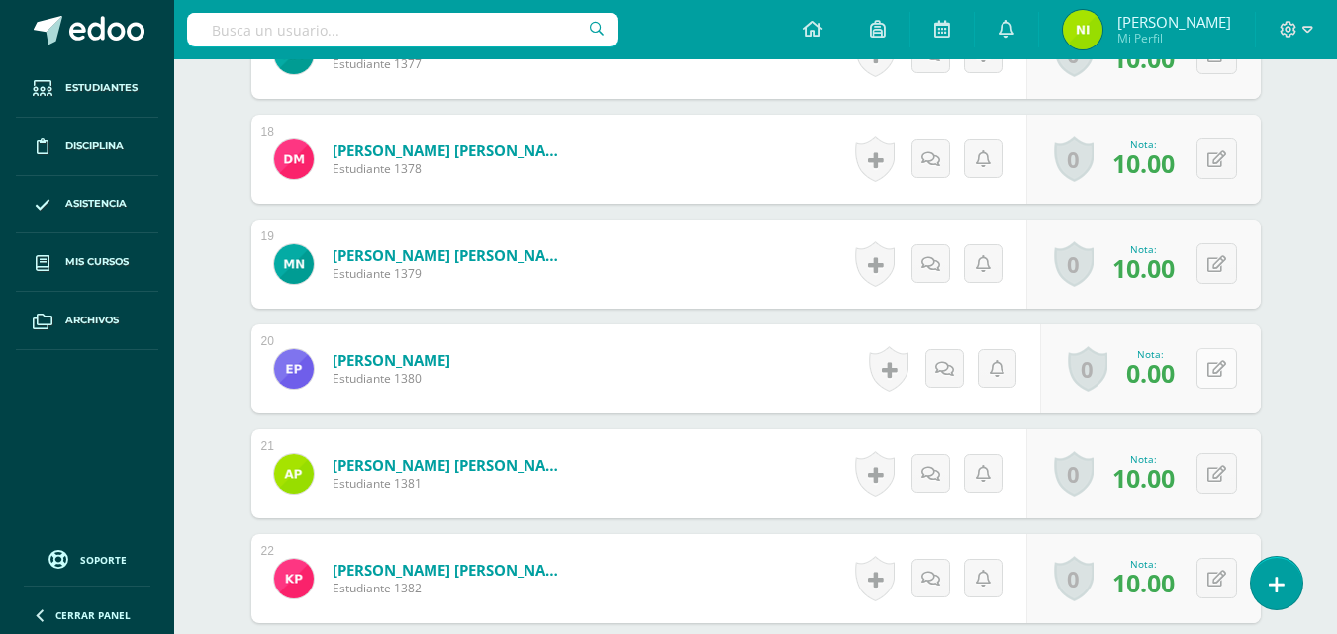
click at [1219, 374] on icon at bounding box center [1216, 369] width 19 height 17
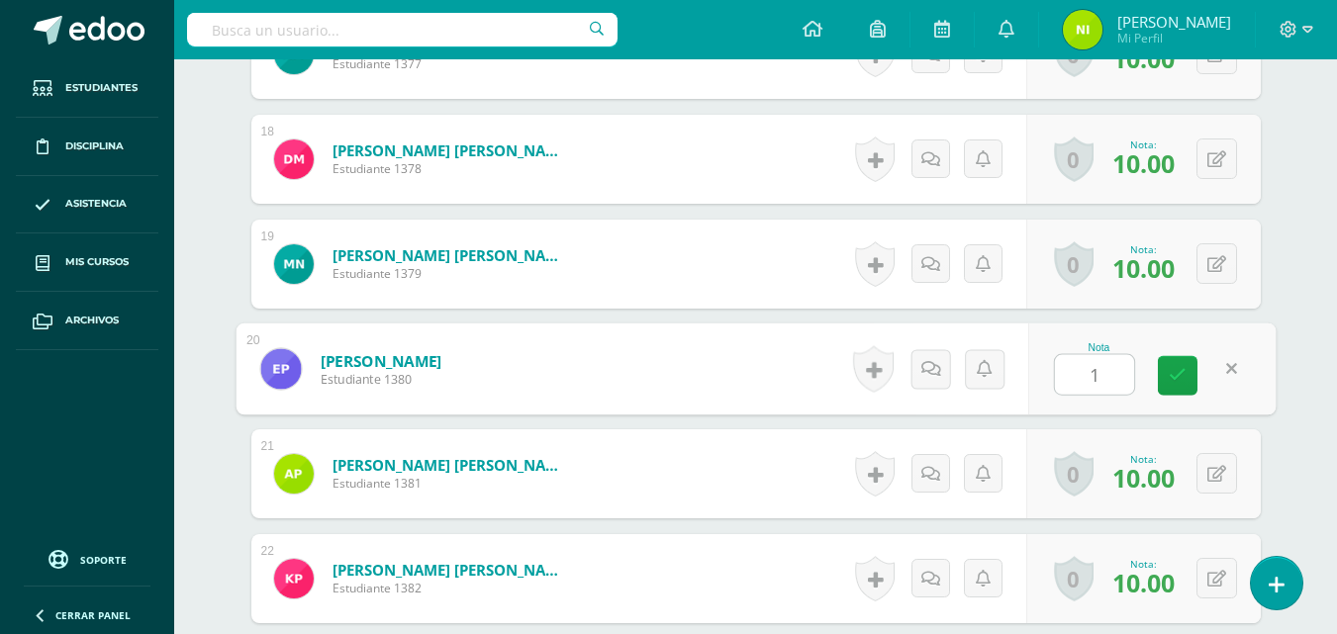
type input "10"
click at [1182, 381] on icon at bounding box center [1177, 375] width 18 height 17
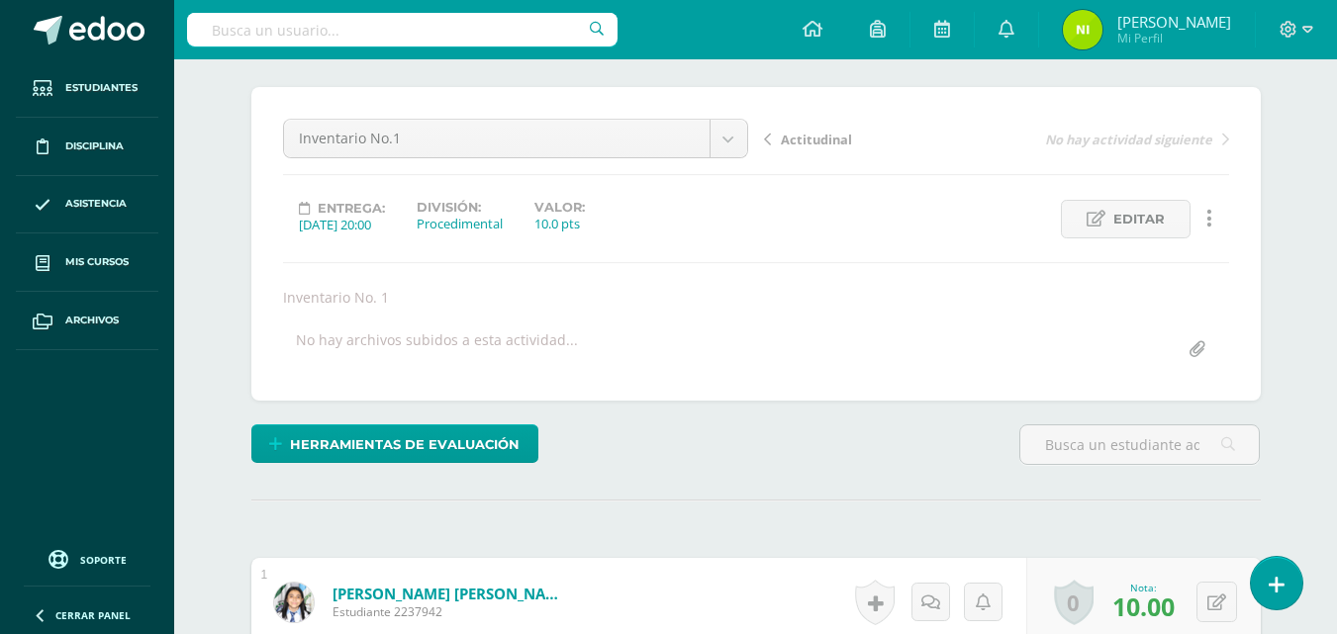
scroll to position [0, 0]
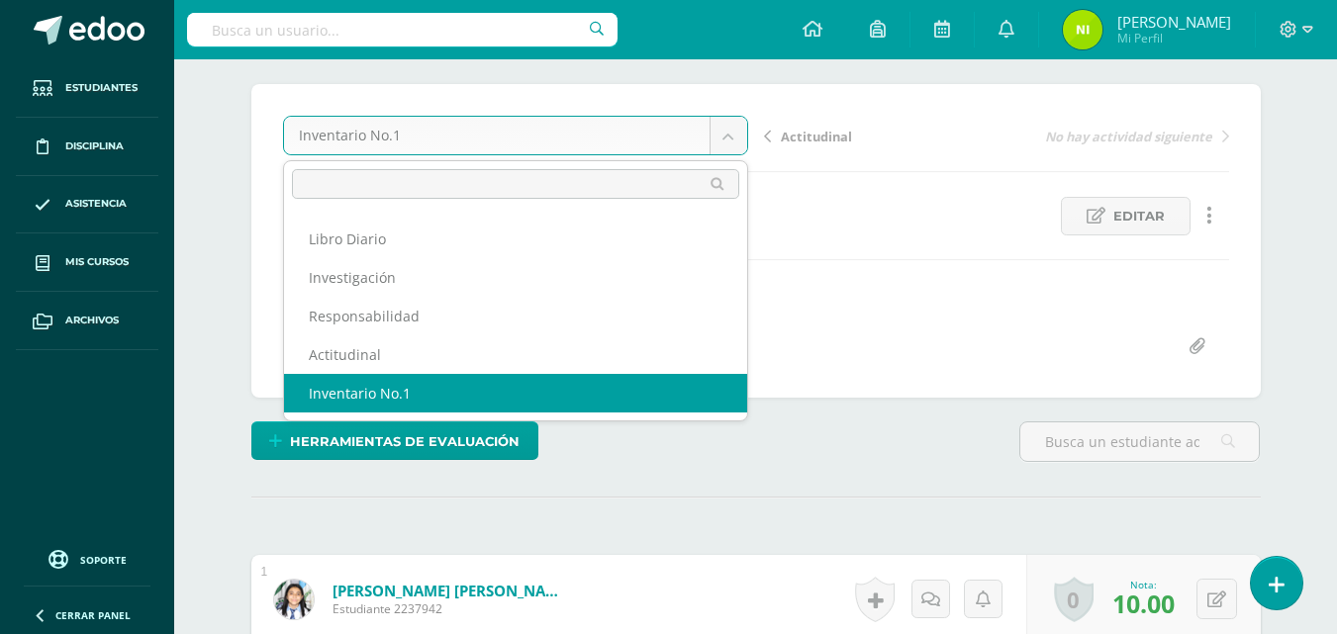
scroll to position [198, 0]
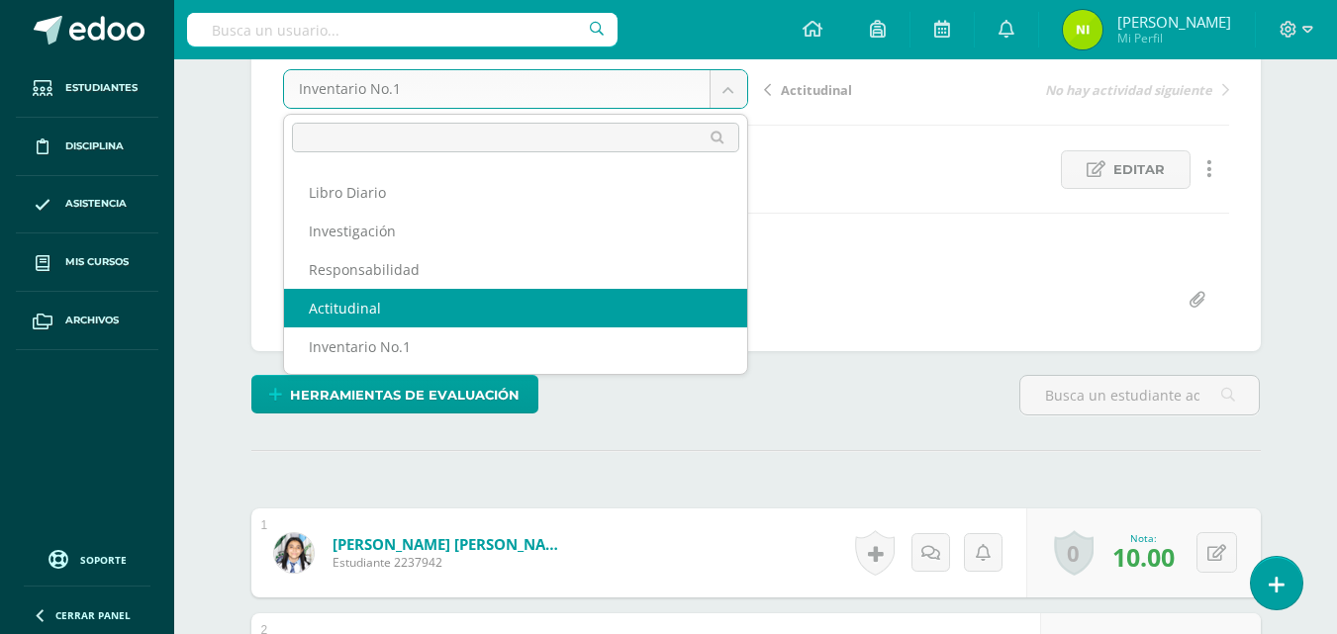
select select "/dashboard/teacher/grade-activity/84283/"
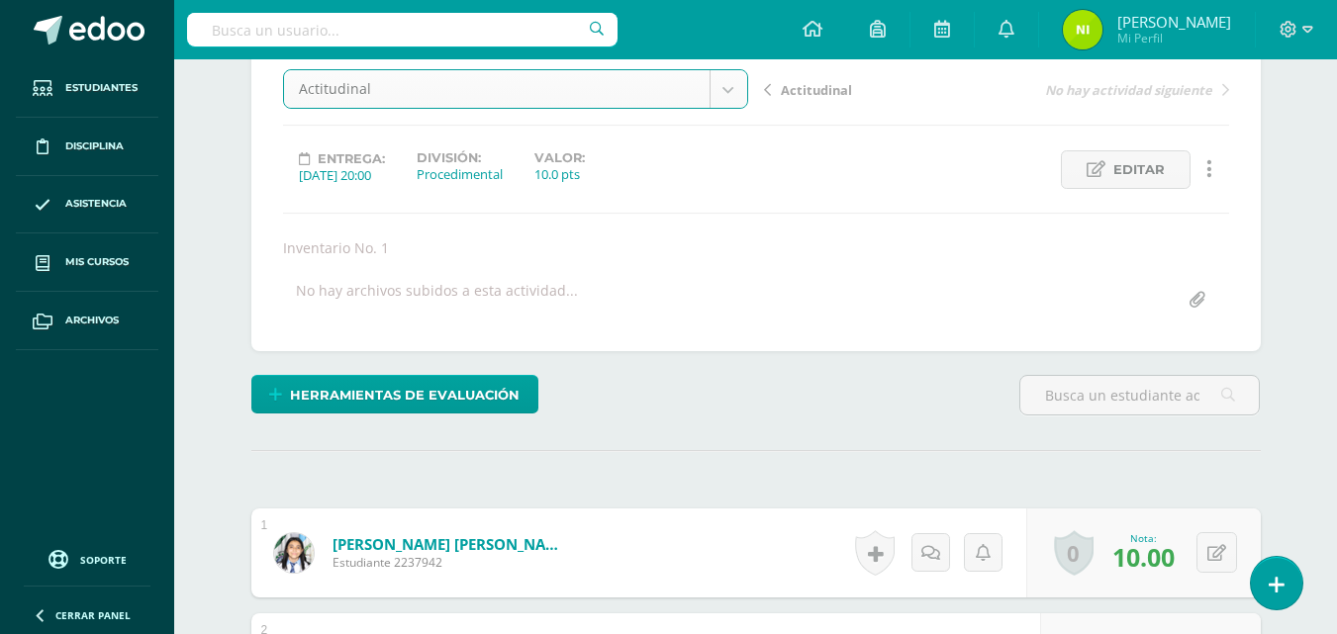
scroll to position [0, 0]
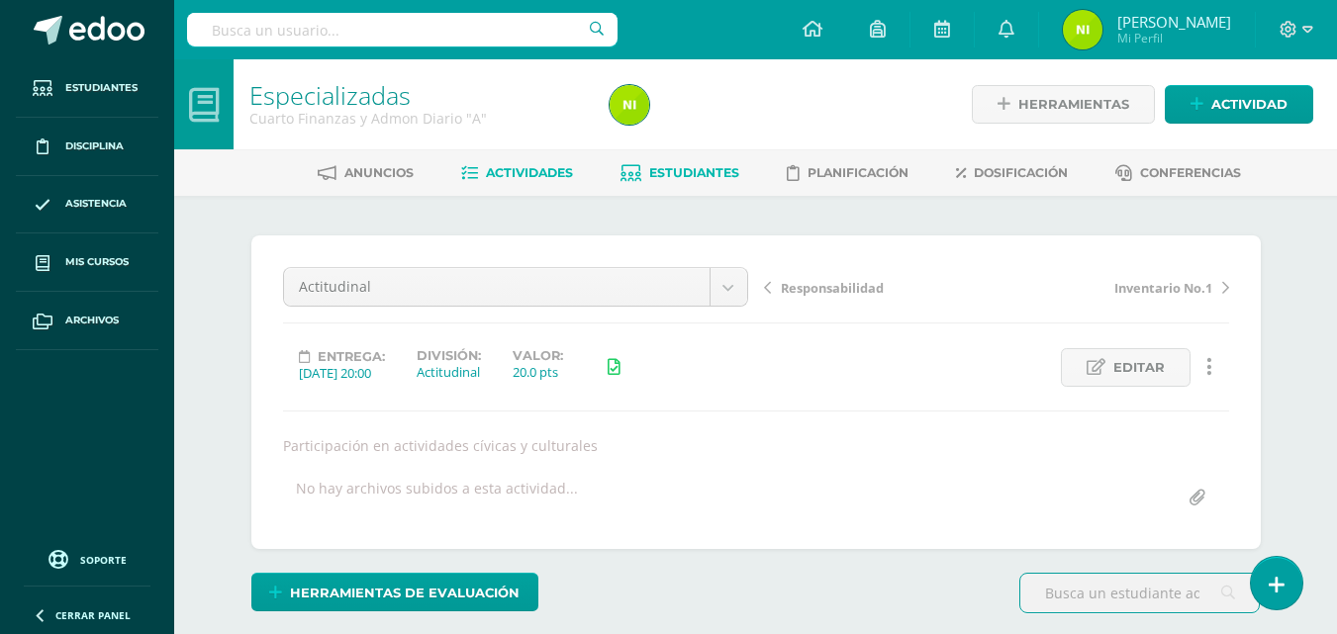
click at [664, 172] on span "Estudiantes" at bounding box center [694, 172] width 90 height 15
click at [689, 179] on span "Estudiantes" at bounding box center [694, 172] width 90 height 15
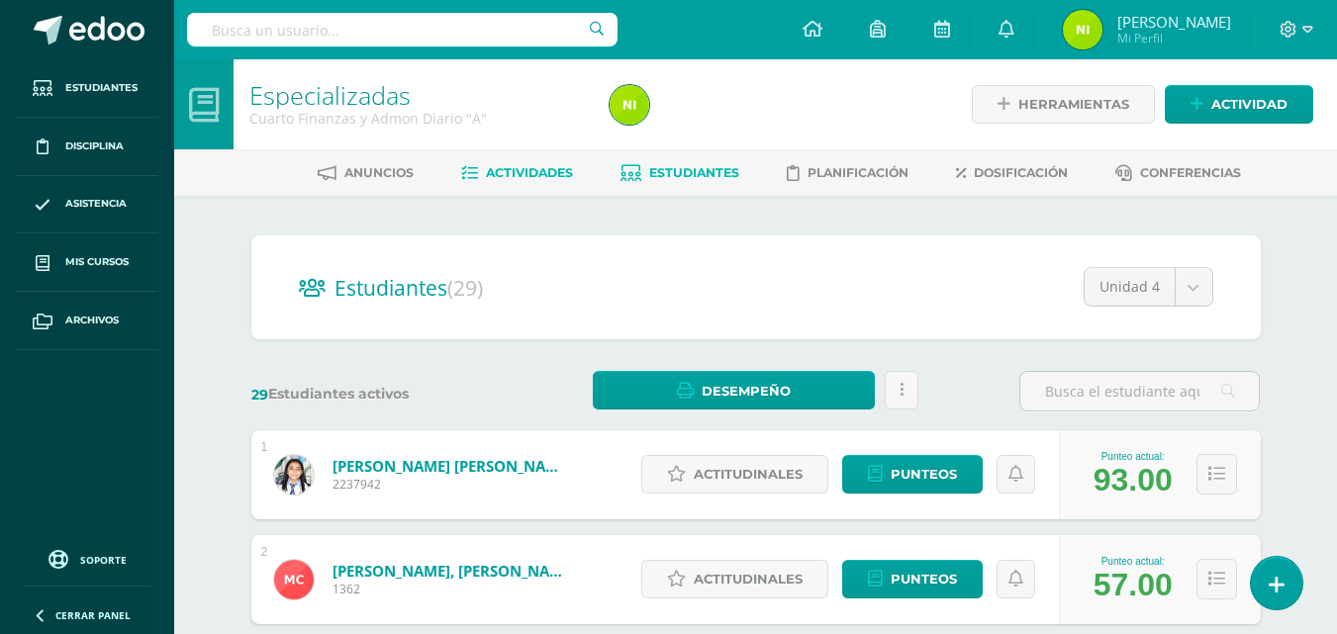
click at [528, 170] on span "Actividades" at bounding box center [529, 172] width 87 height 15
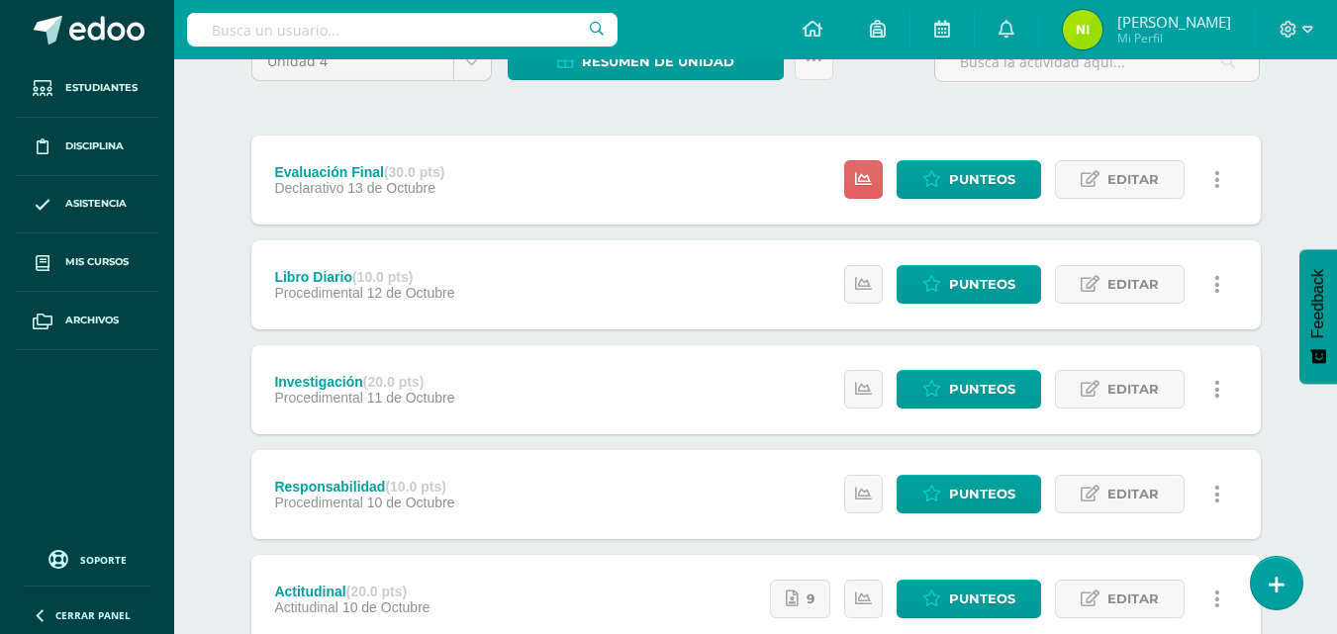
scroll to position [198, 0]
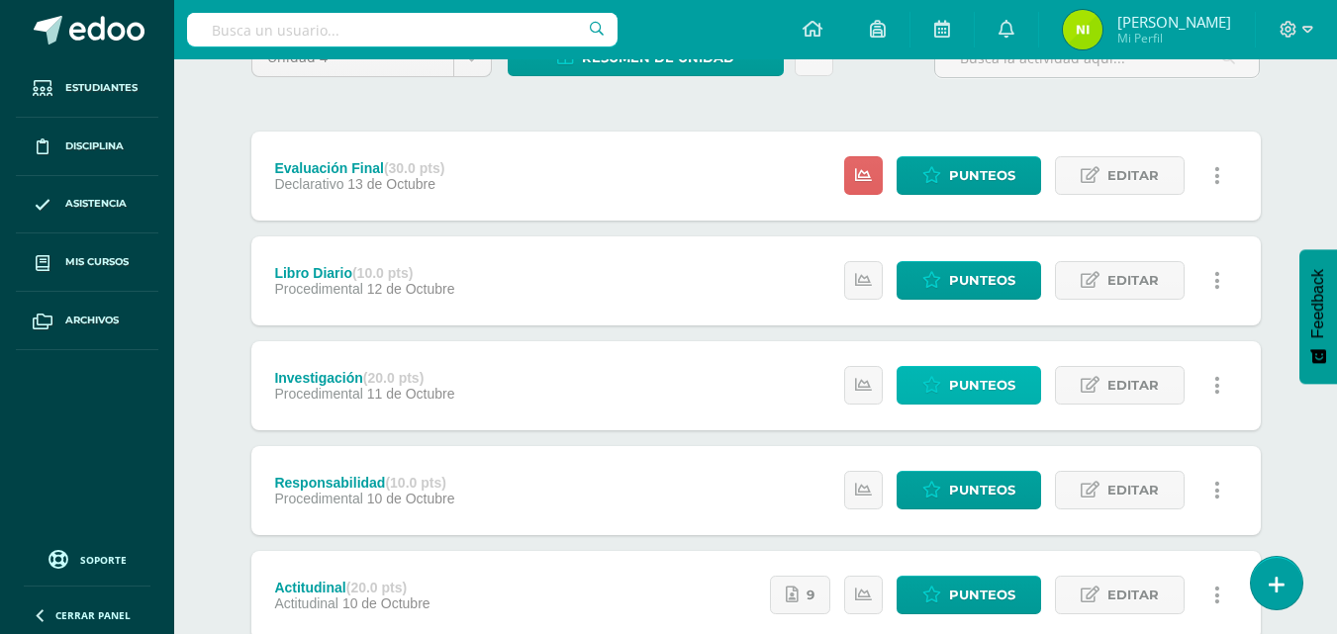
click at [996, 400] on span "Punteos" at bounding box center [982, 385] width 66 height 37
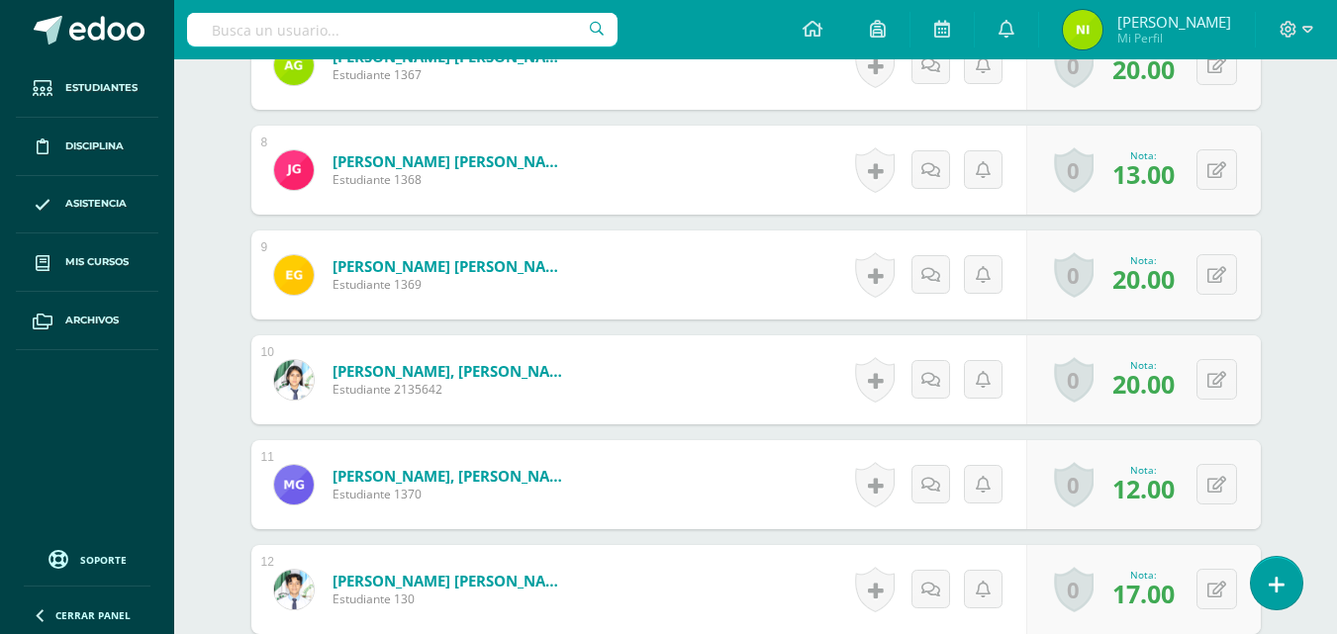
scroll to position [1393, 0]
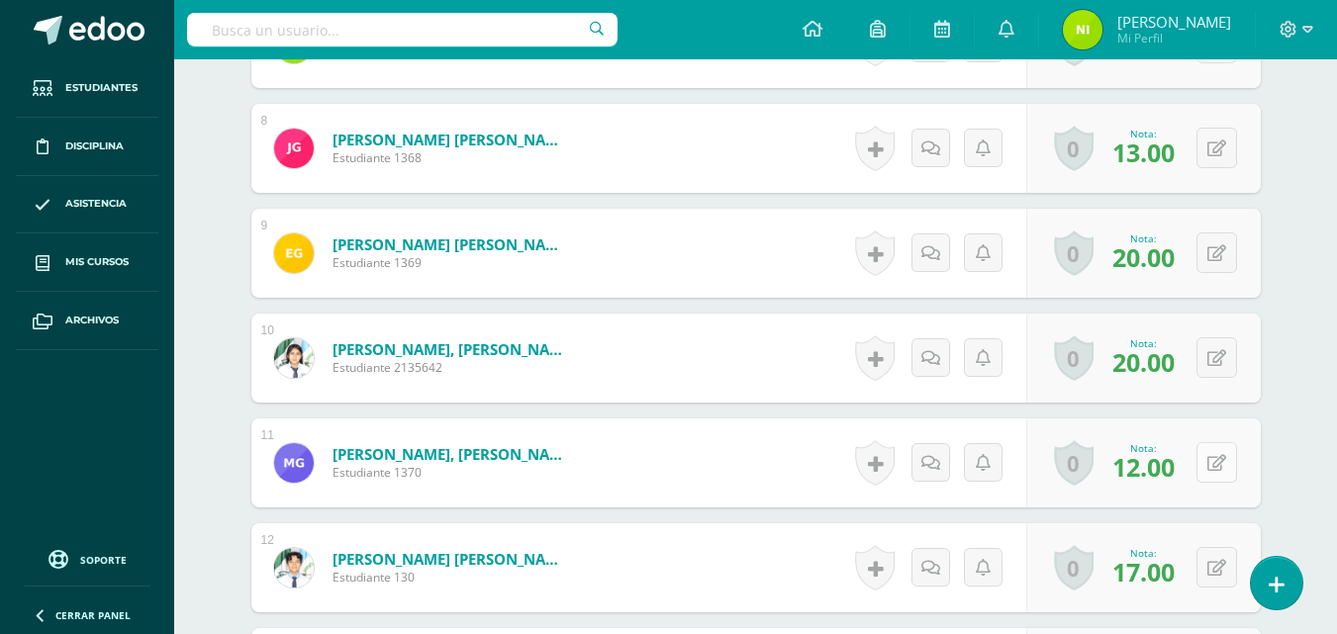
click at [1217, 464] on icon at bounding box center [1216, 463] width 19 height 17
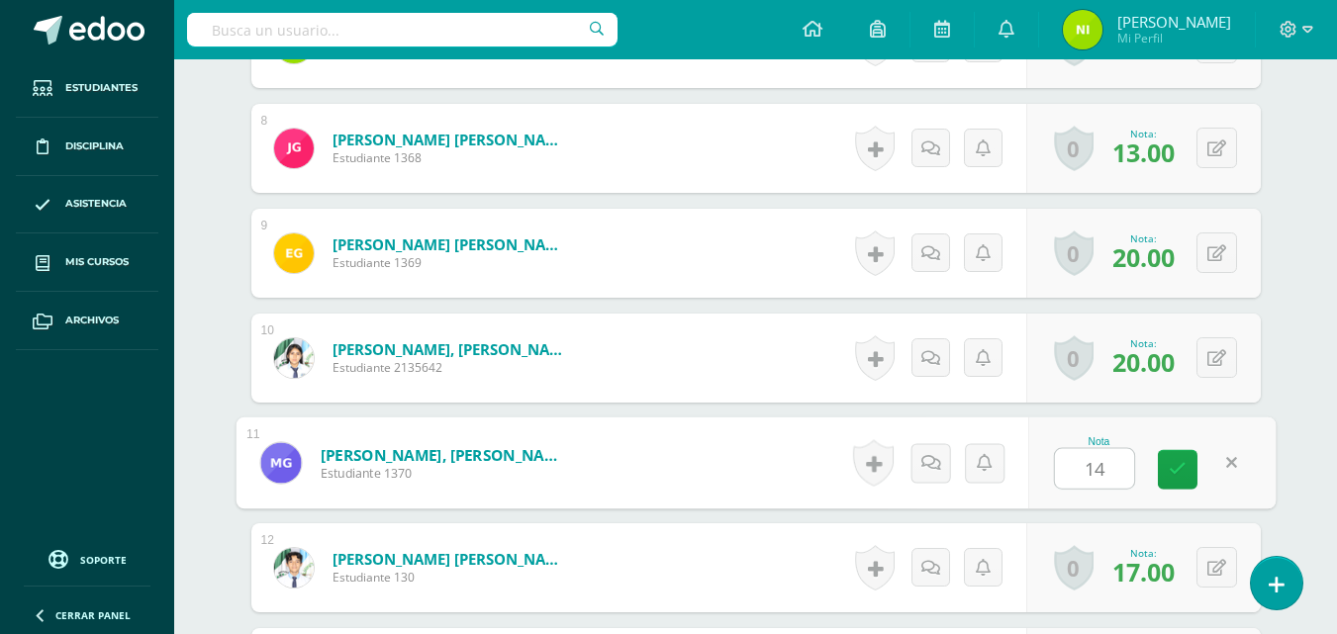
type input "14"
click at [1159, 449] on div "Nota 14" at bounding box center [1151, 464] width 247 height 92
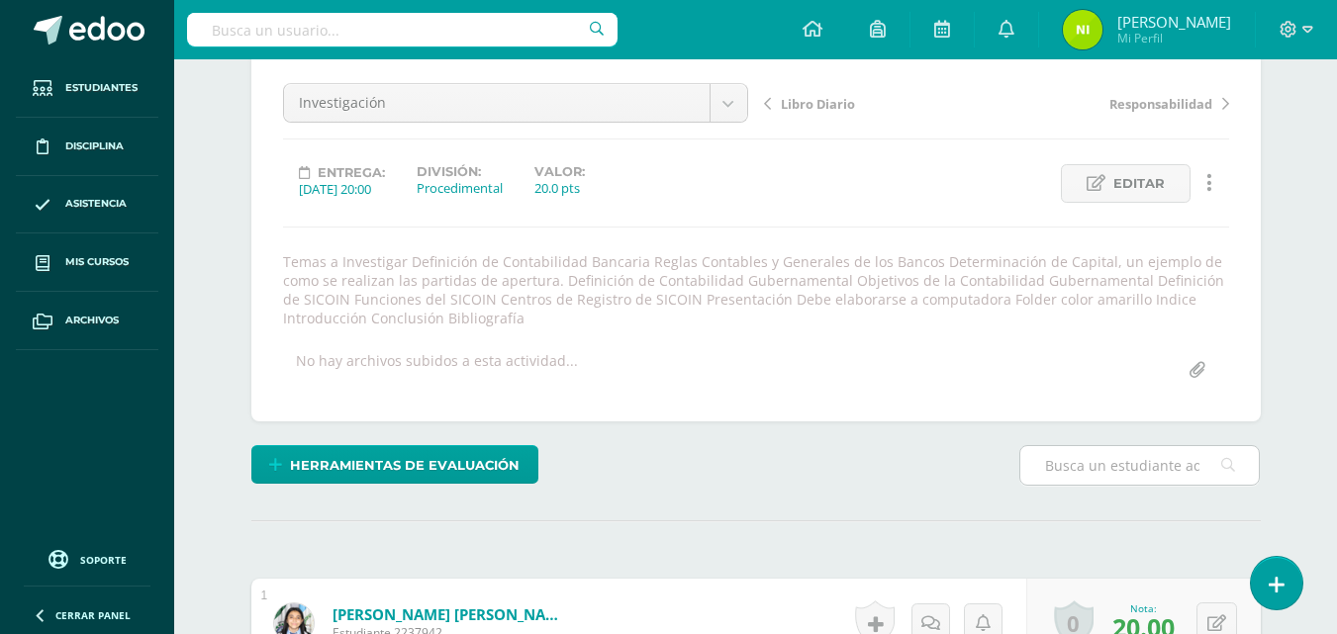
scroll to position [0, 0]
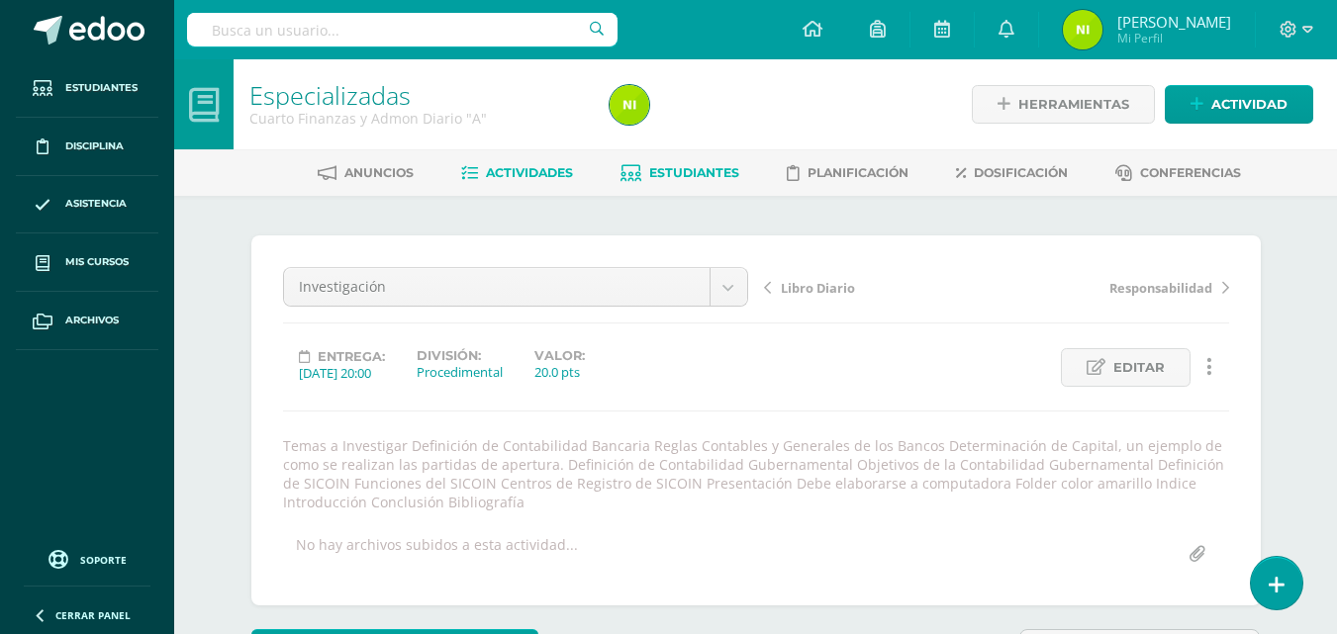
click at [675, 168] on span "Estudiantes" at bounding box center [694, 172] width 90 height 15
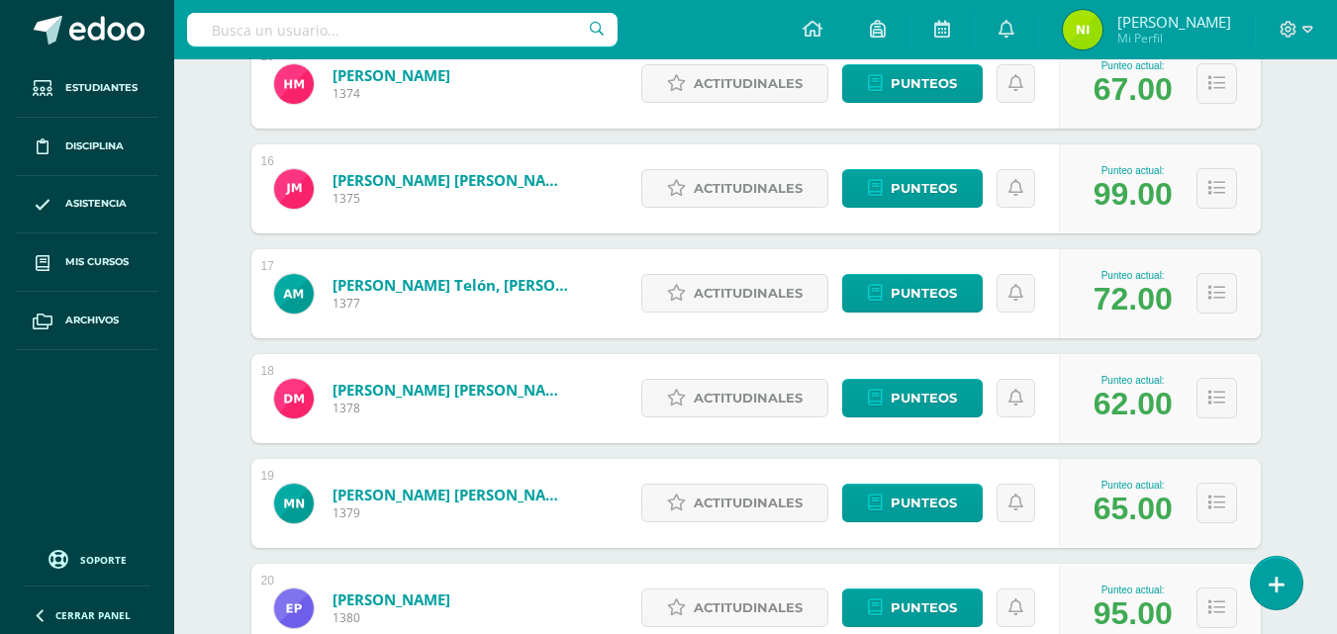
scroll to position [1766, 0]
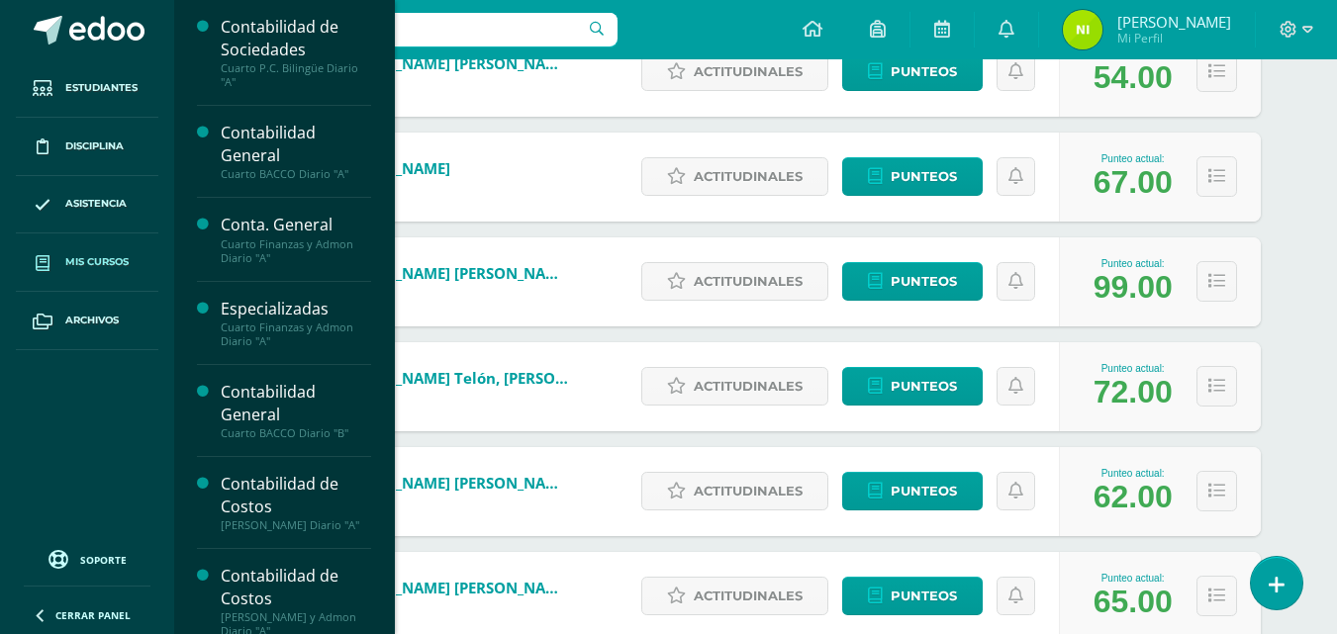
click at [107, 248] on link "Mis cursos" at bounding box center [87, 262] width 142 height 58
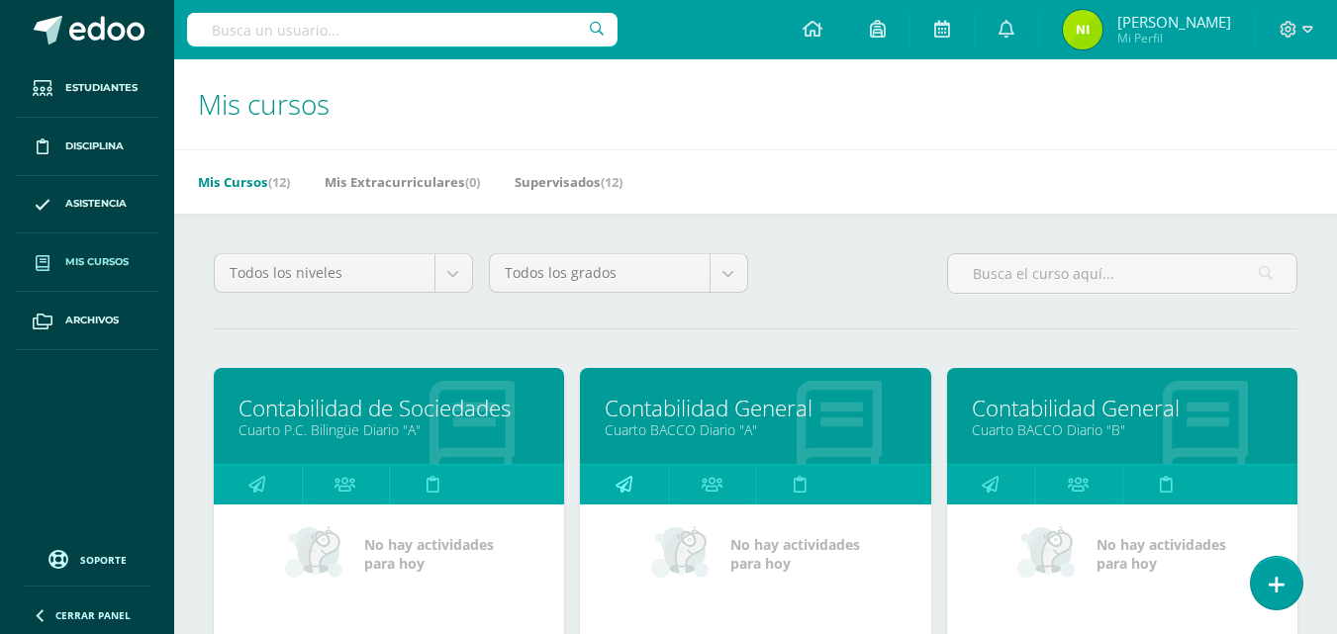
click at [629, 489] on icon at bounding box center [623, 484] width 17 height 39
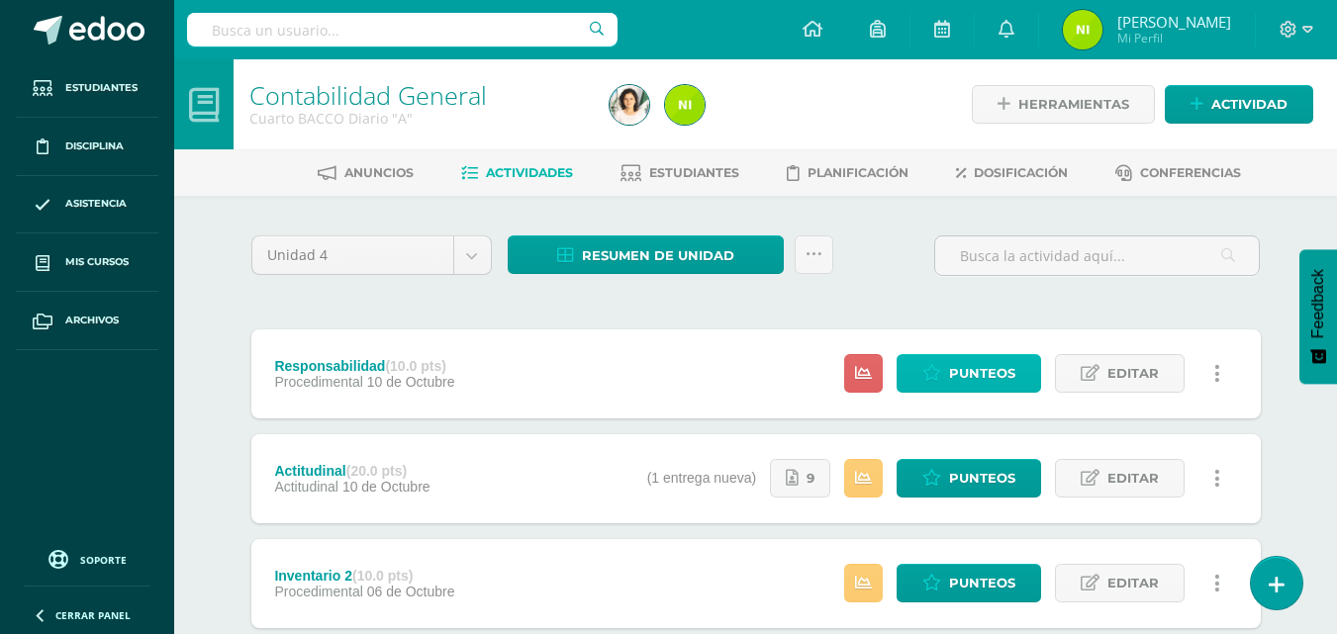
click at [941, 378] on icon at bounding box center [931, 373] width 19 height 17
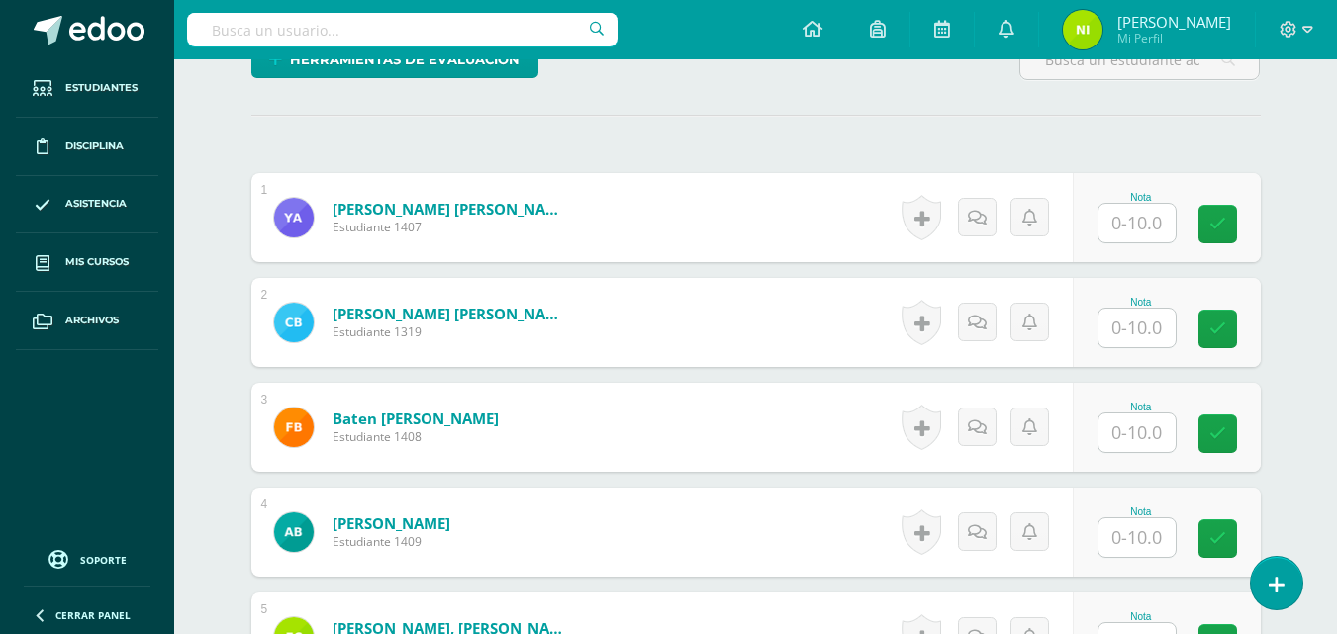
scroll to position [534, 0]
click at [1120, 225] on input "text" at bounding box center [1136, 222] width 77 height 39
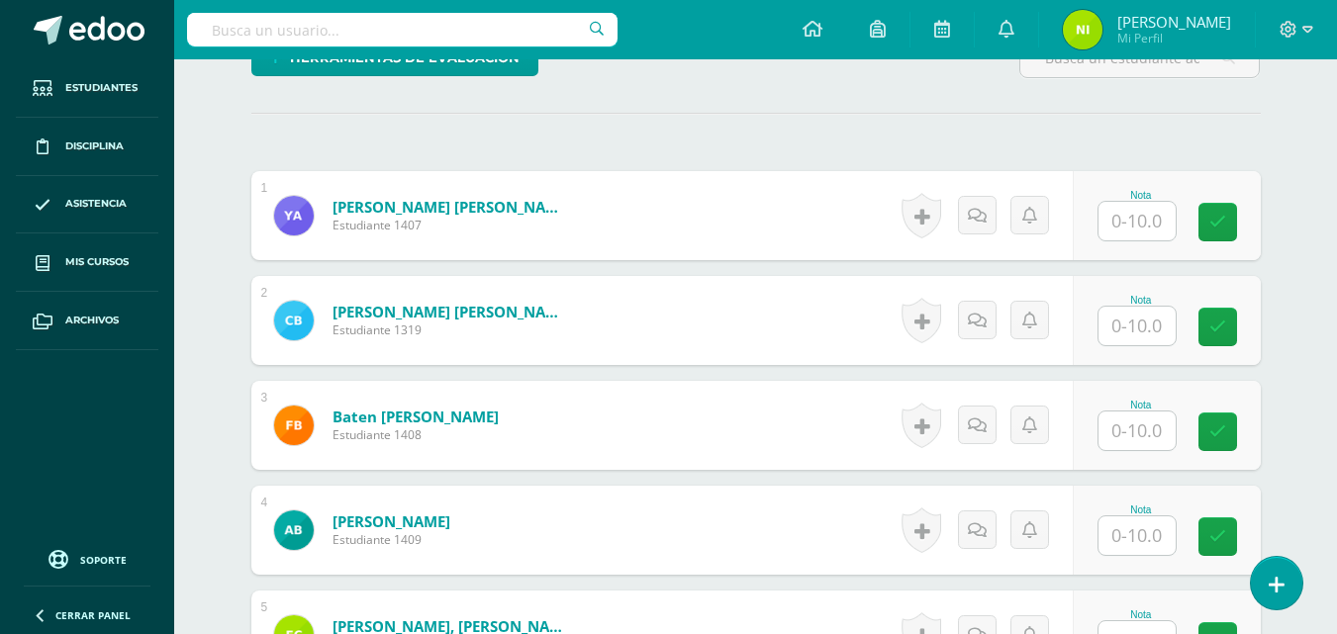
scroll to position [536, 0]
click at [1144, 236] on input "text" at bounding box center [1136, 220] width 77 height 39
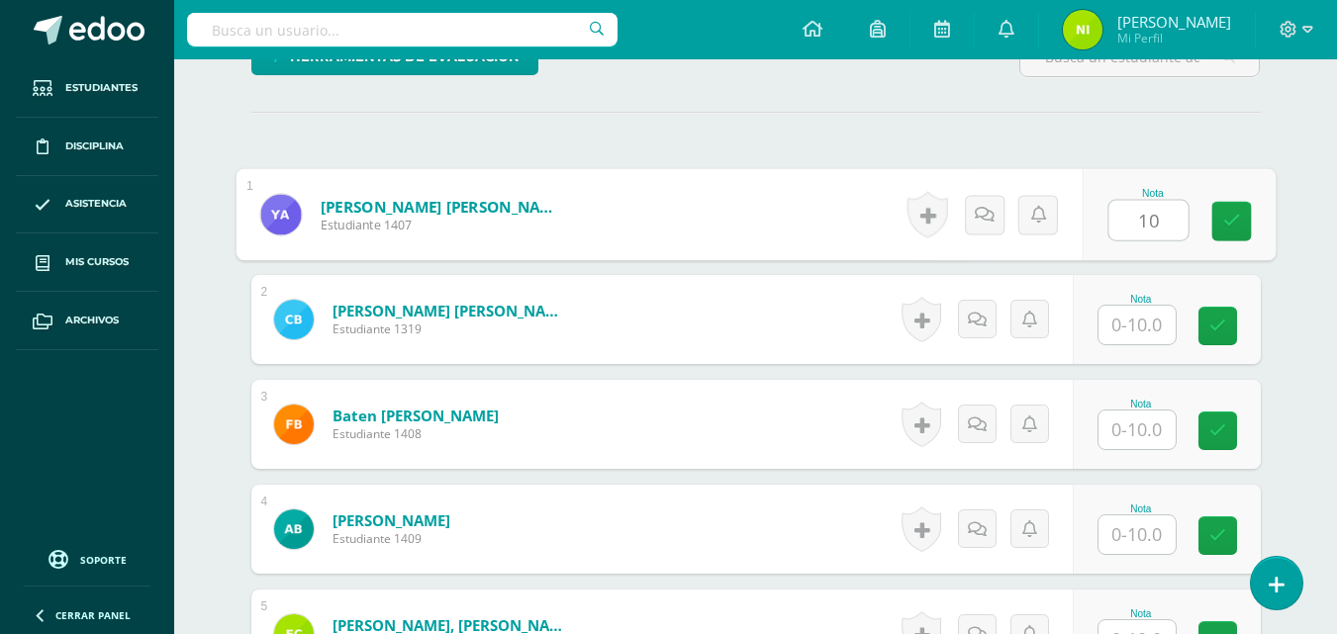
type input "10"
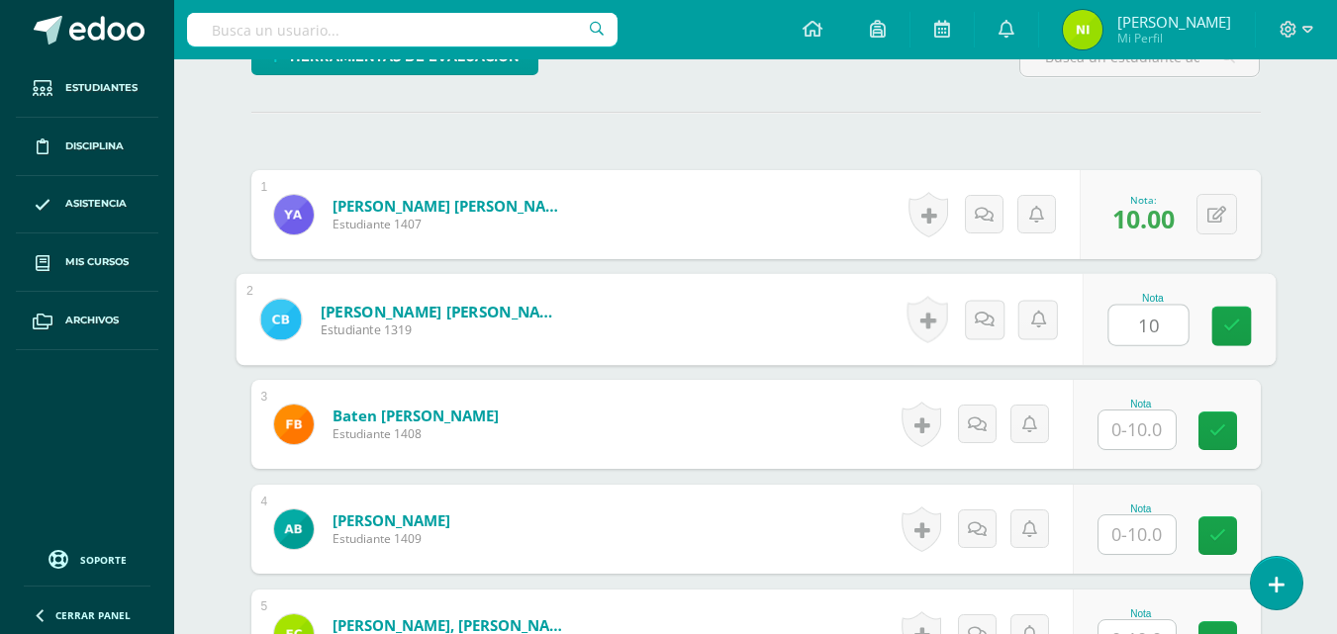
type input "10"
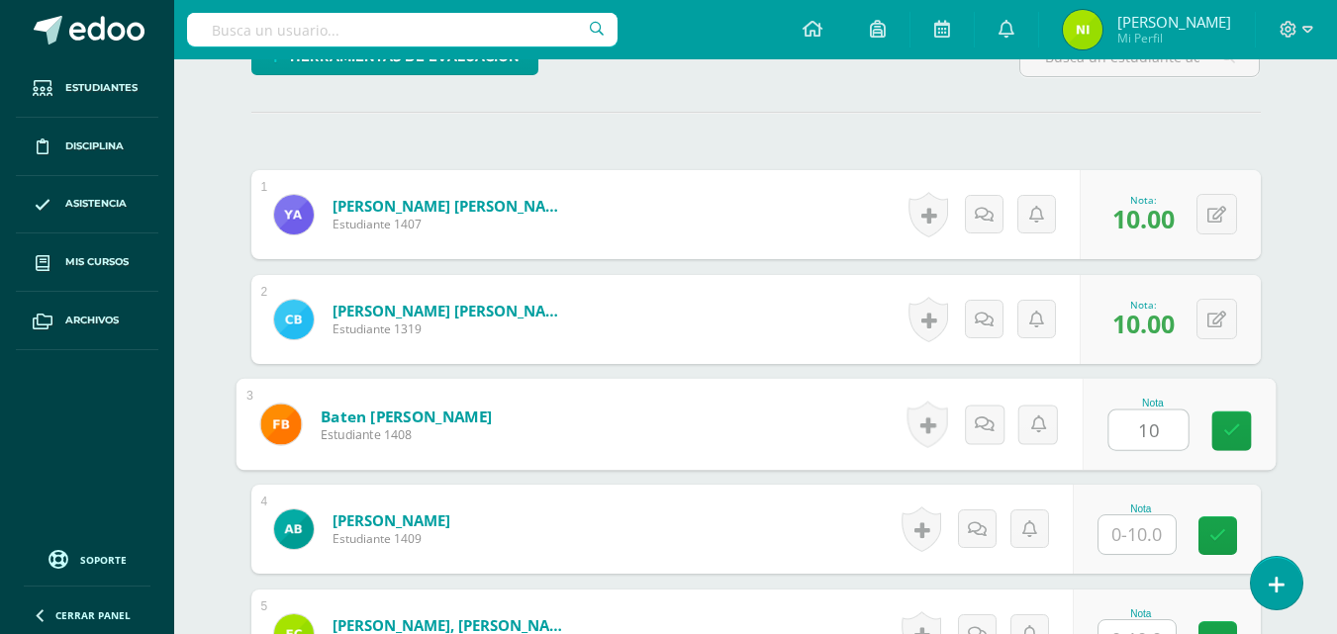
type input "10"
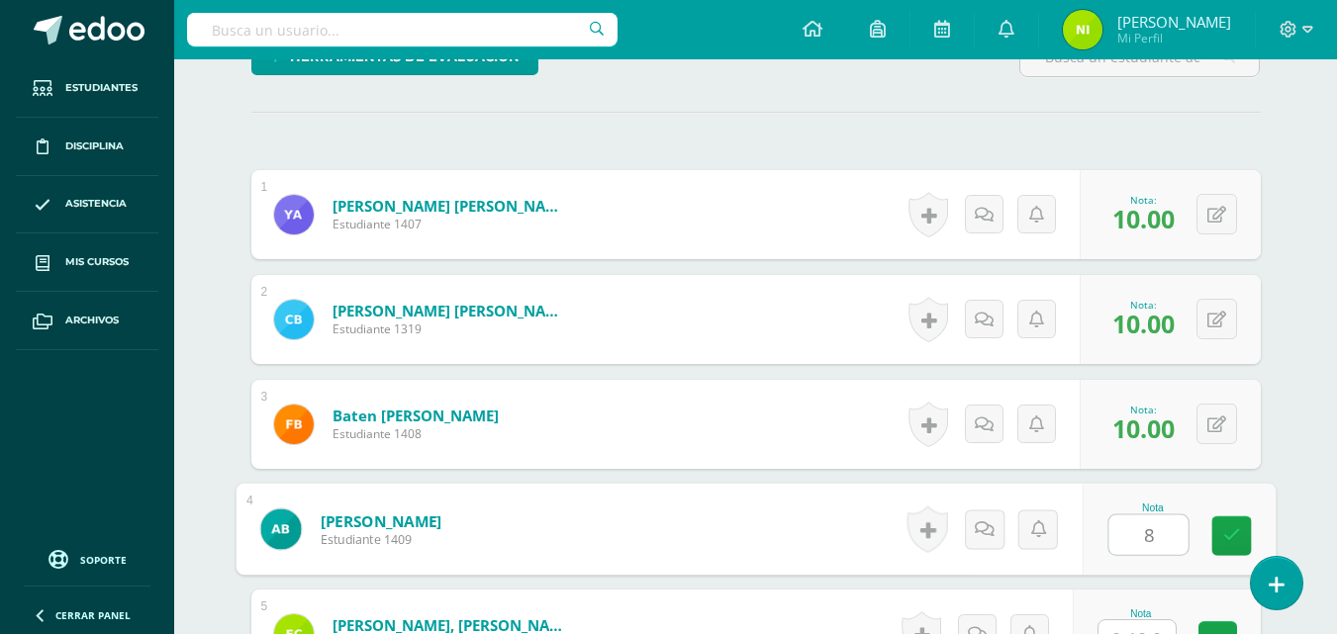
type input "8"
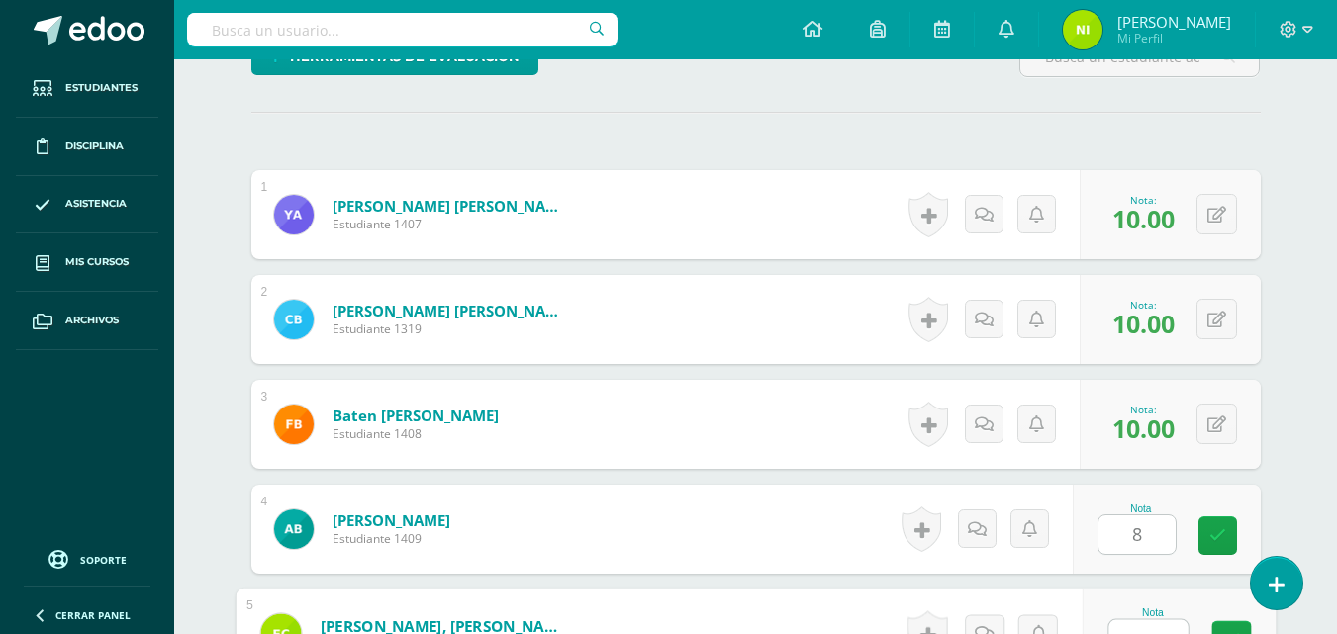
scroll to position [561, 0]
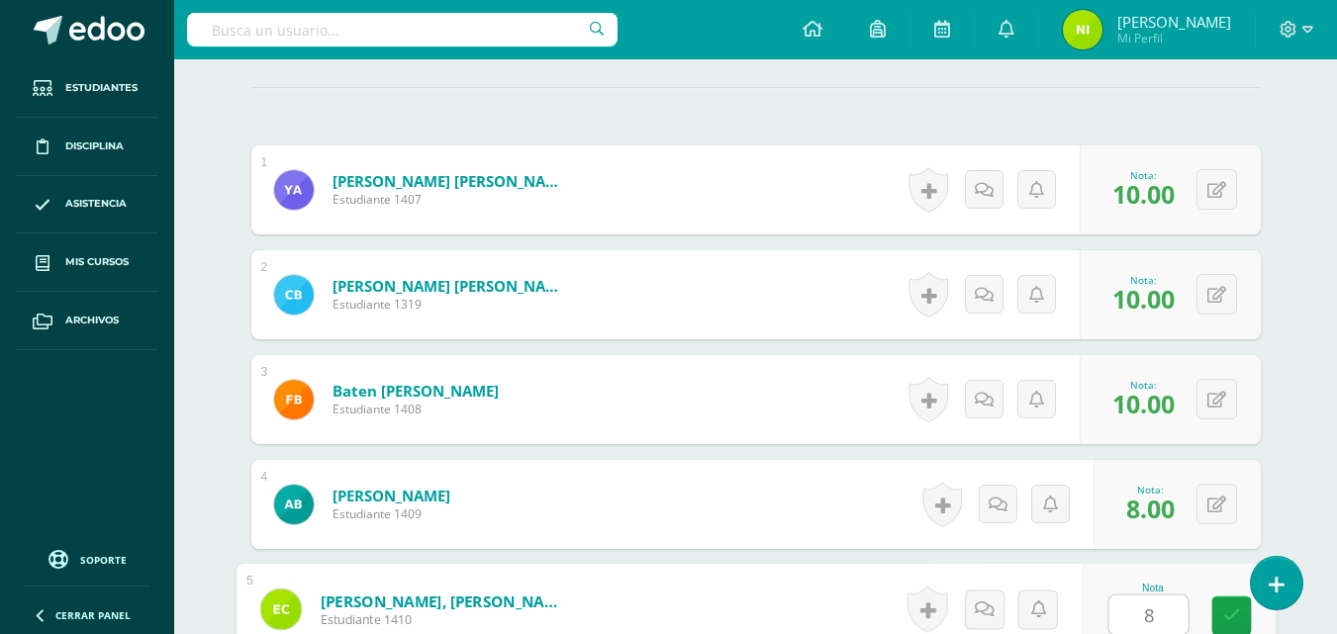
type input "8"
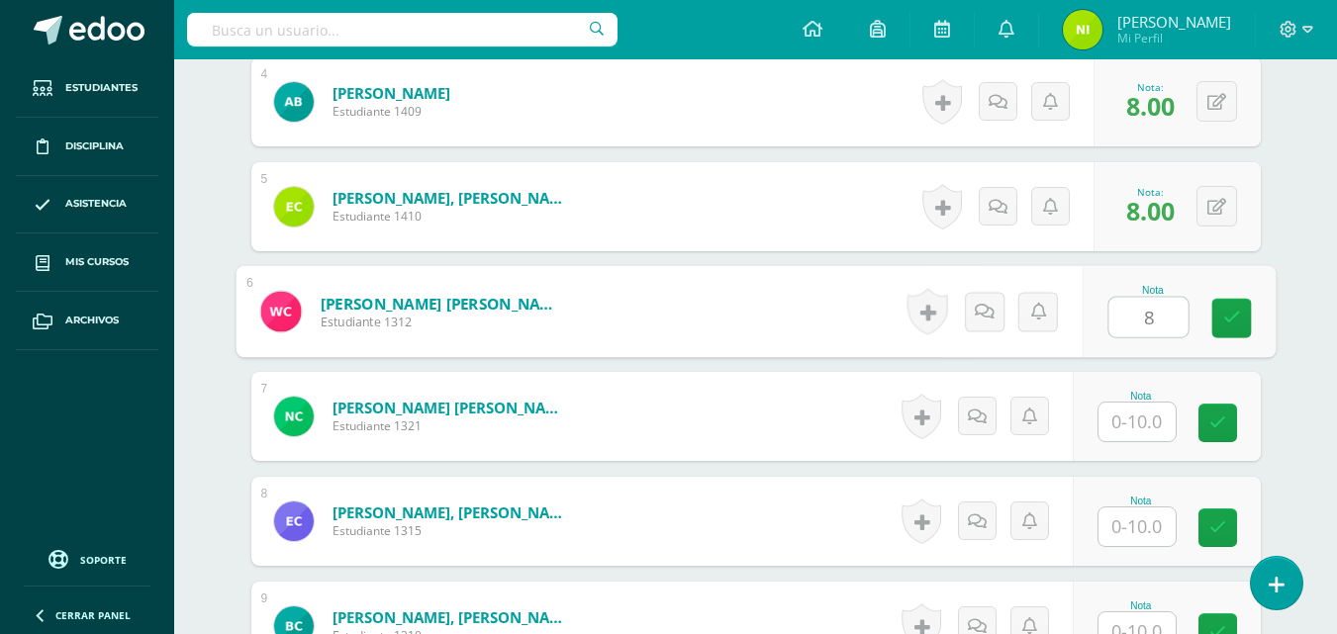
type input "8"
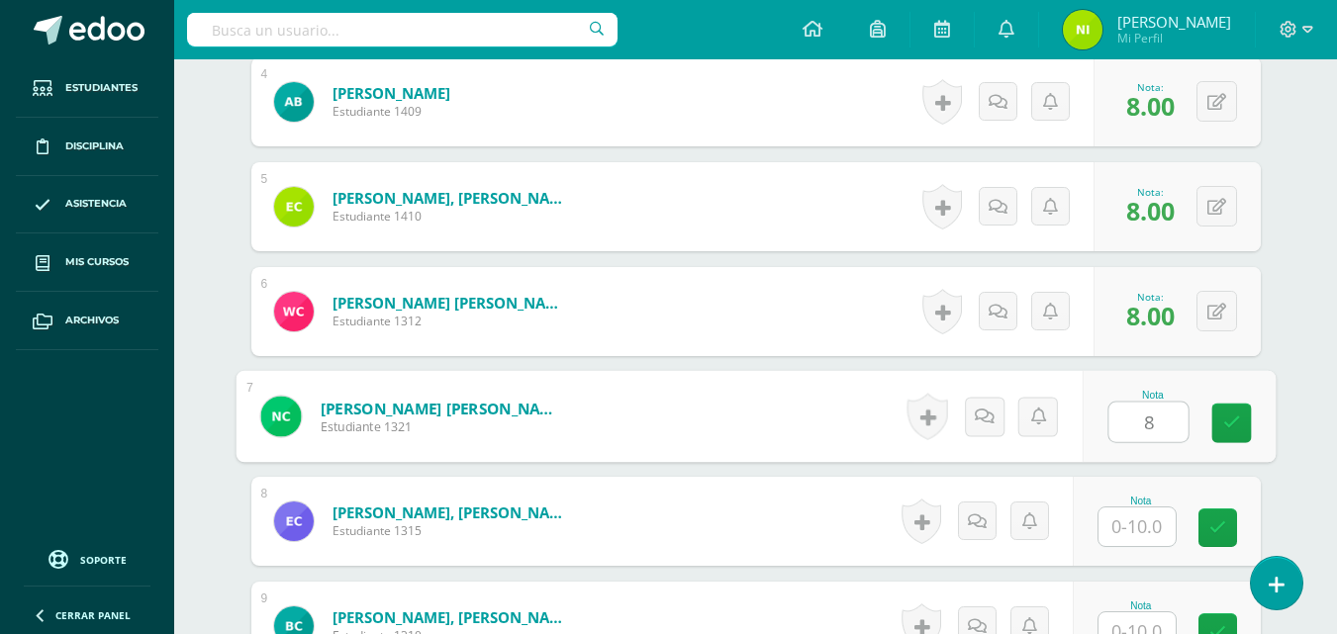
type input "8"
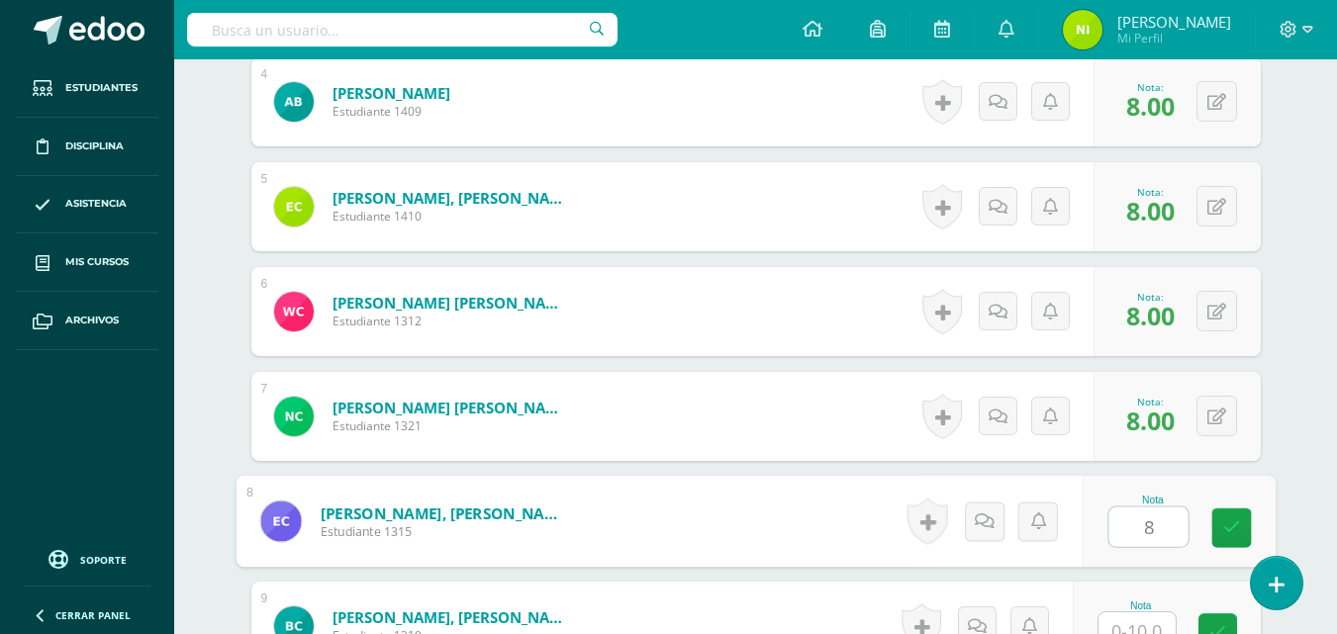
type input "8"
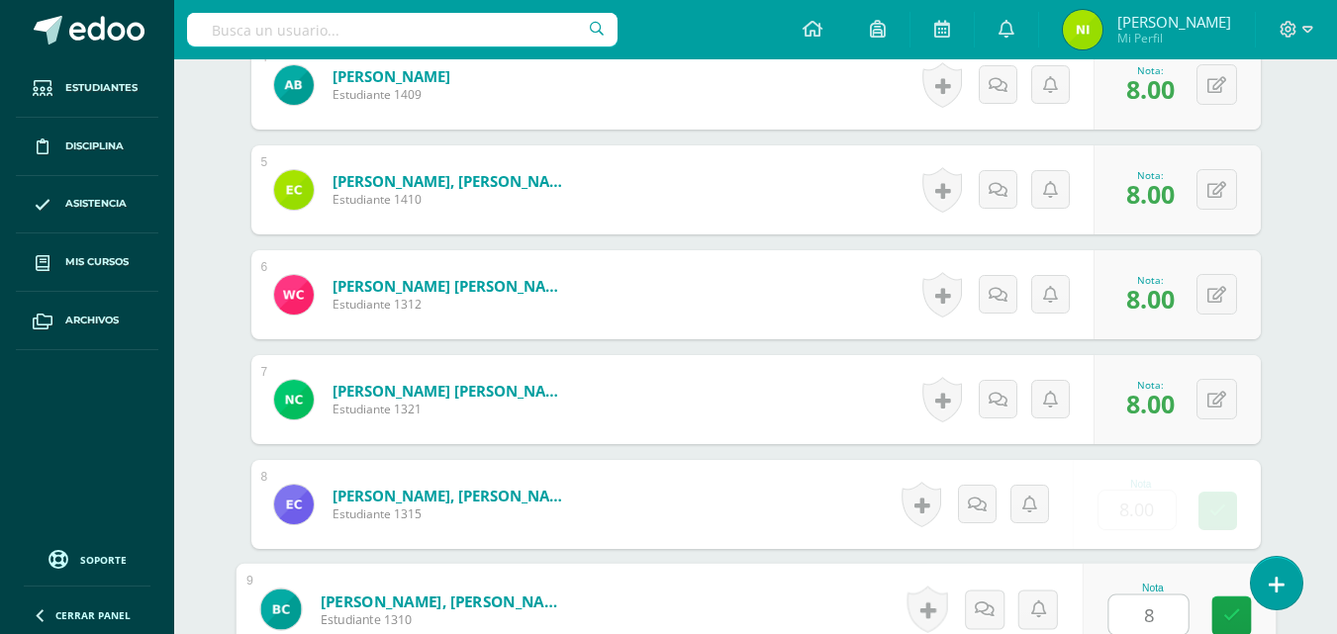
type input "8"
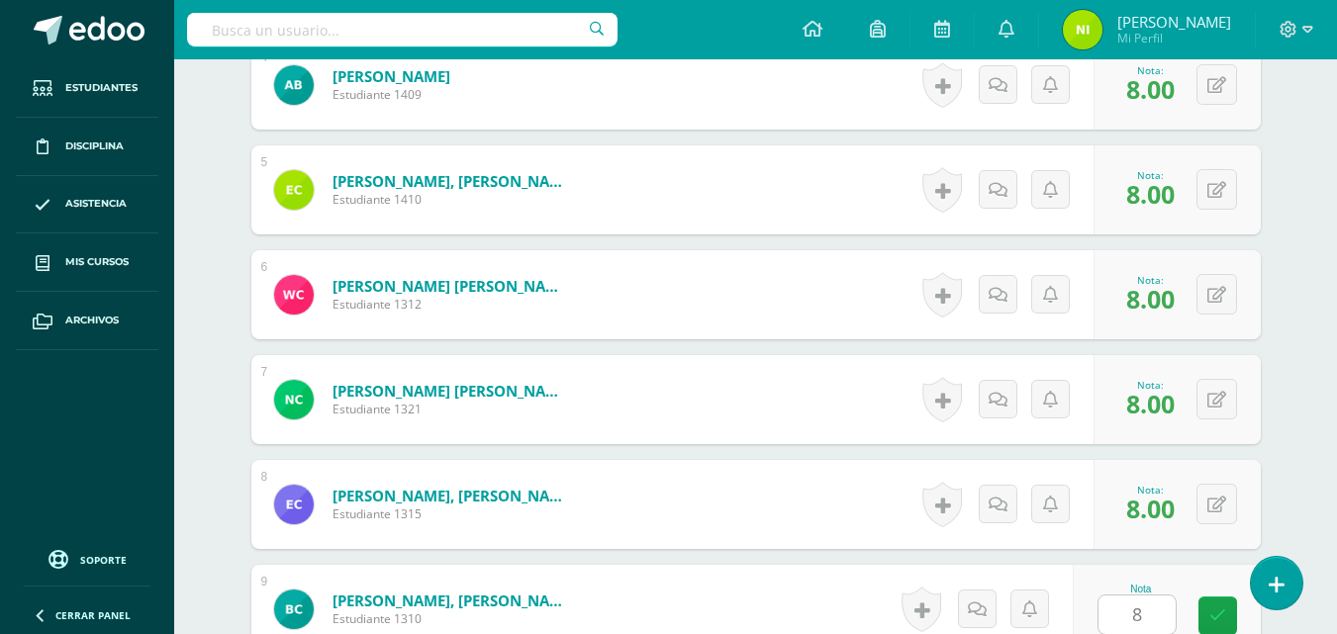
scroll to position [1383, 0]
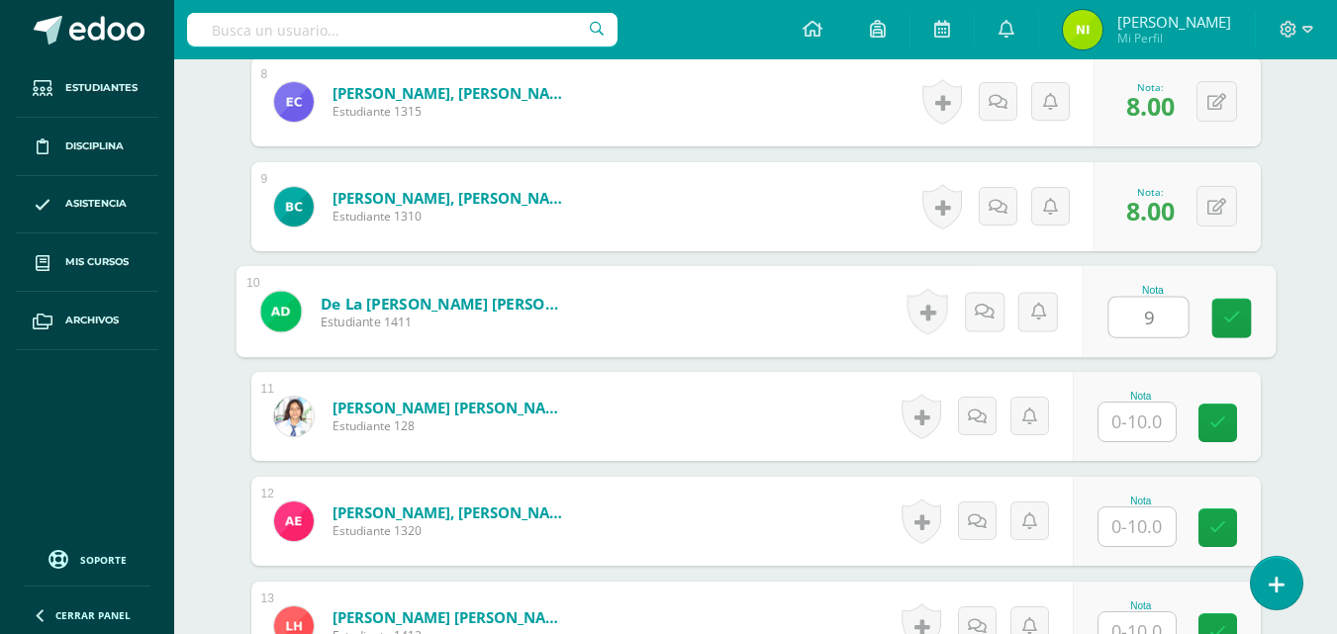
type input "9"
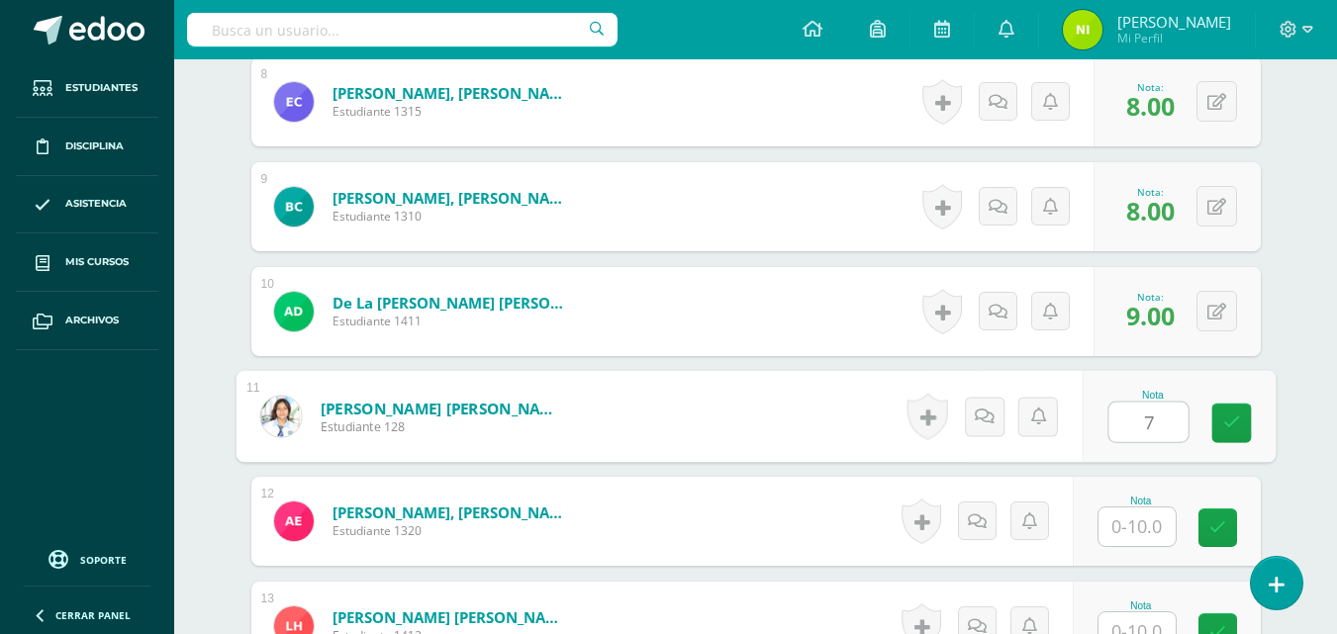
type input "7"
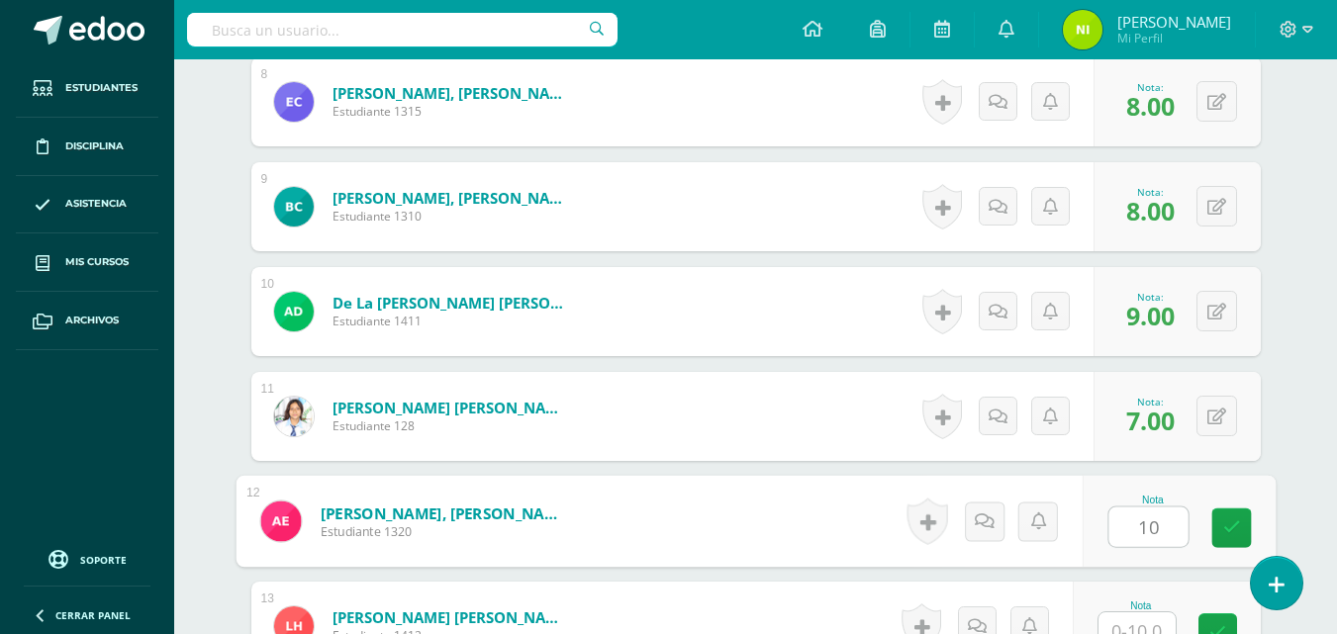
type input "10"
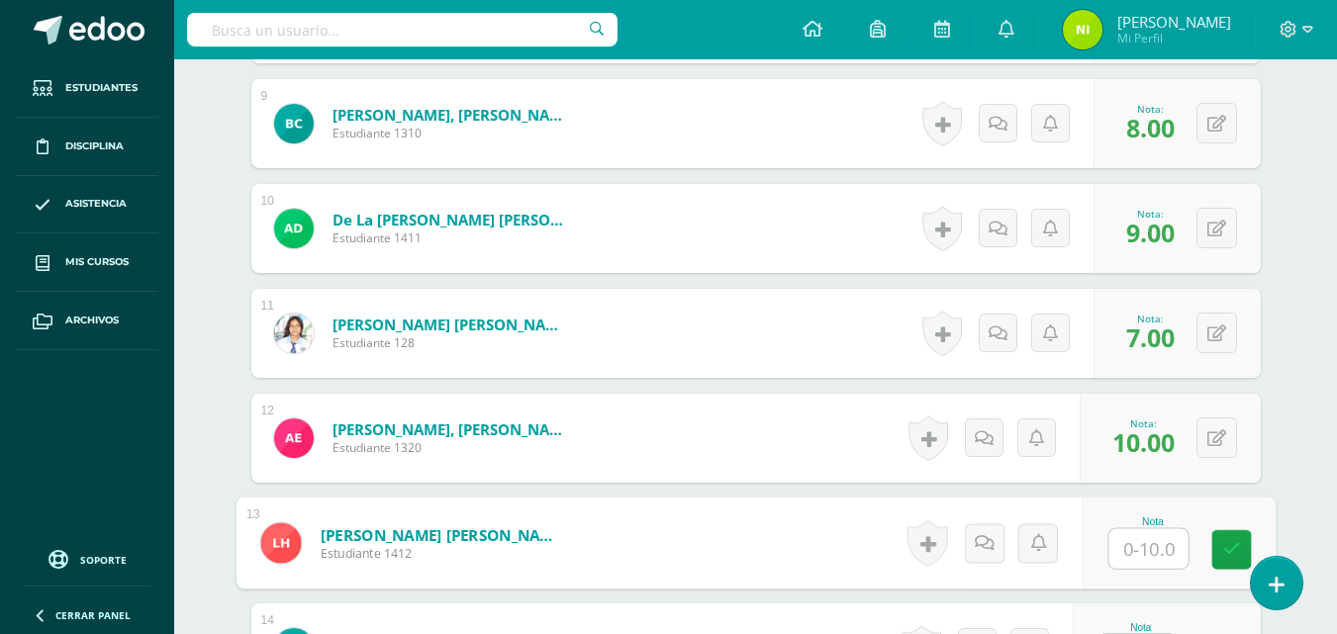
scroll to position [1499, 0]
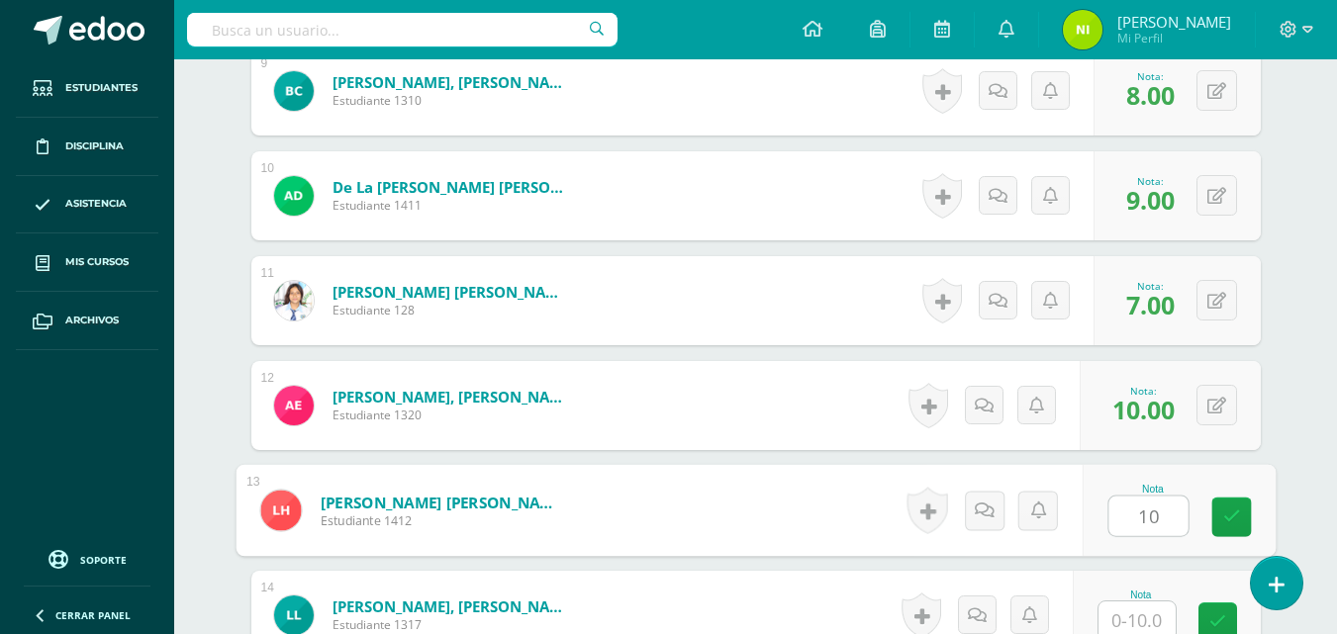
type input "10"
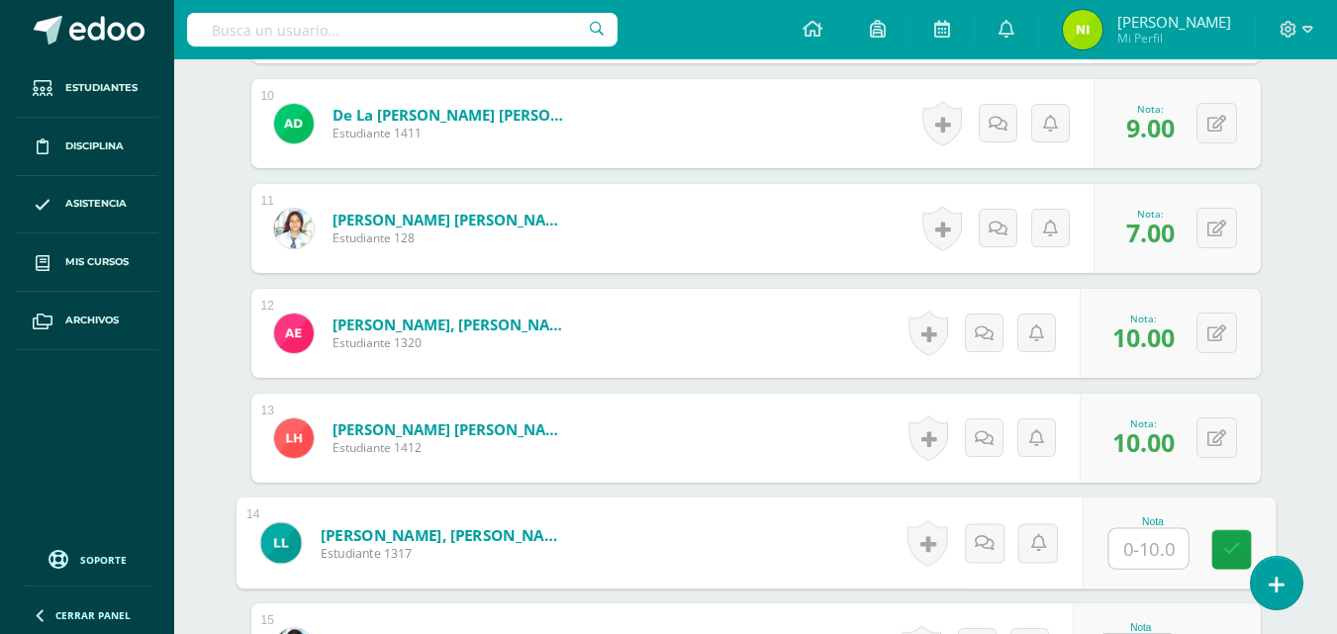
scroll to position [1604, 0]
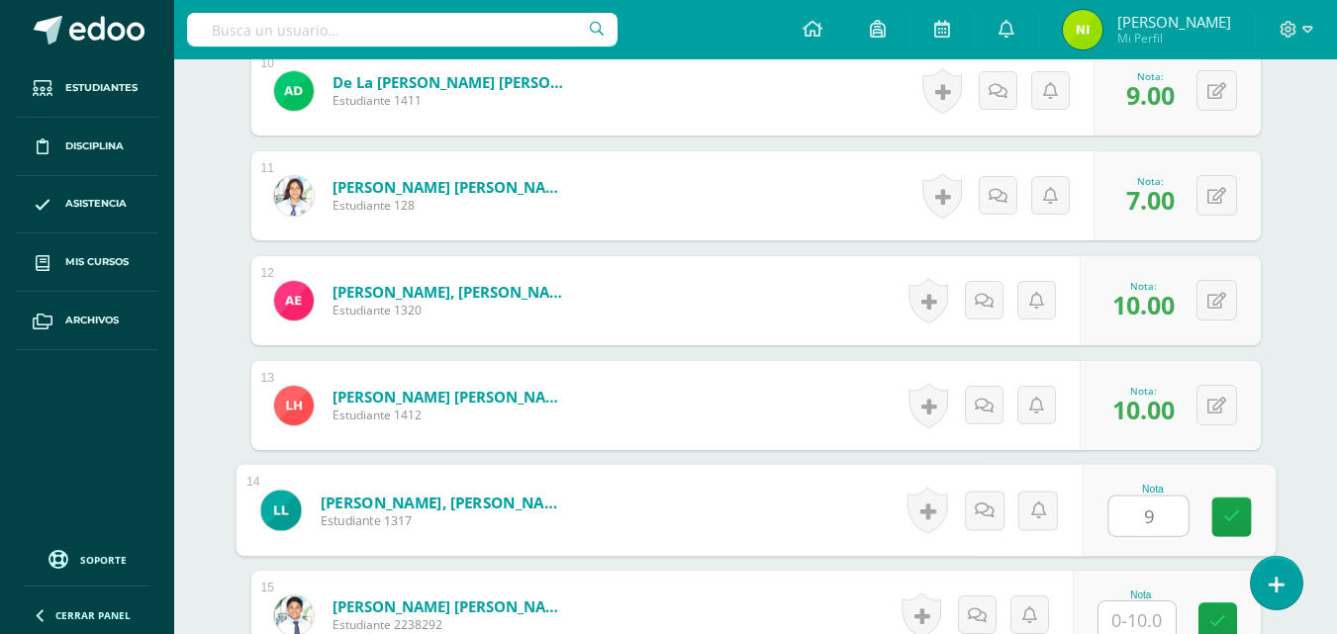
type input "9"
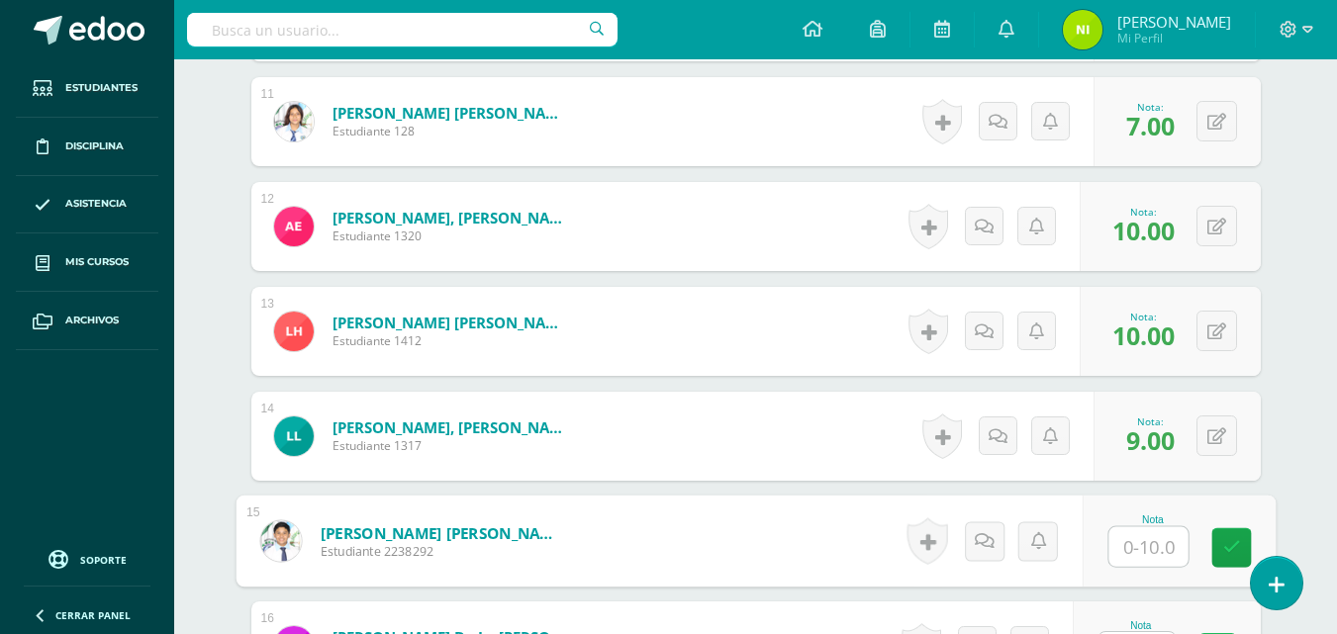
scroll to position [1709, 0]
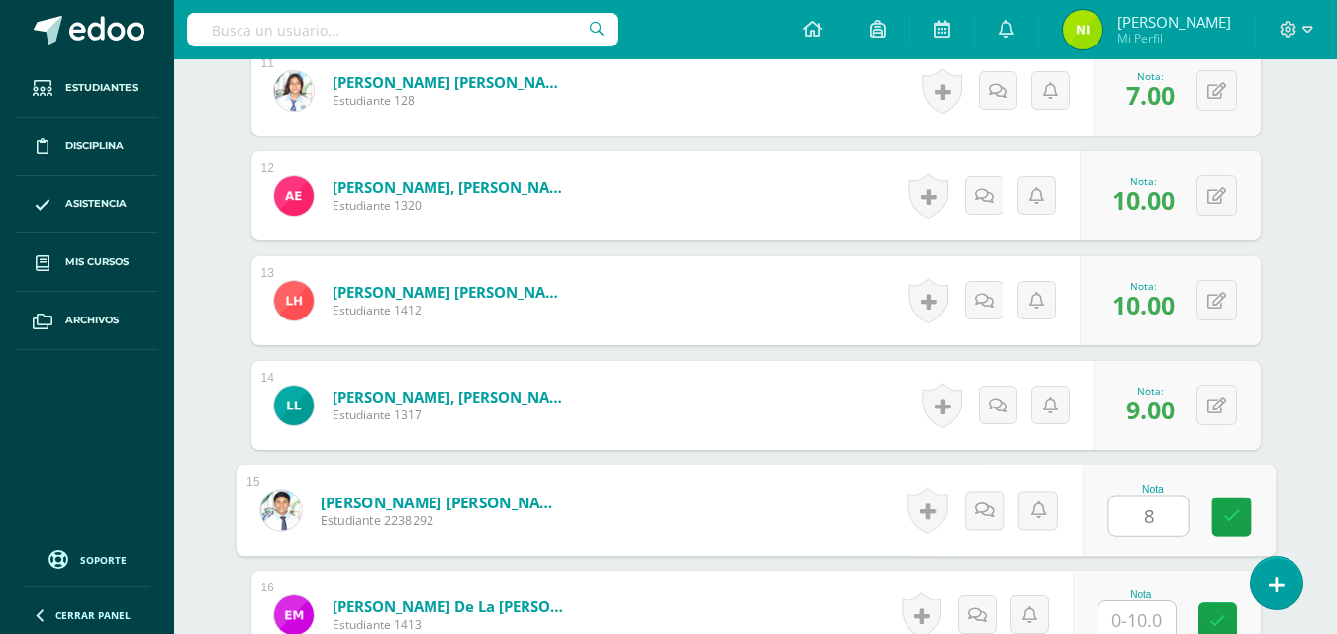
type input "8"
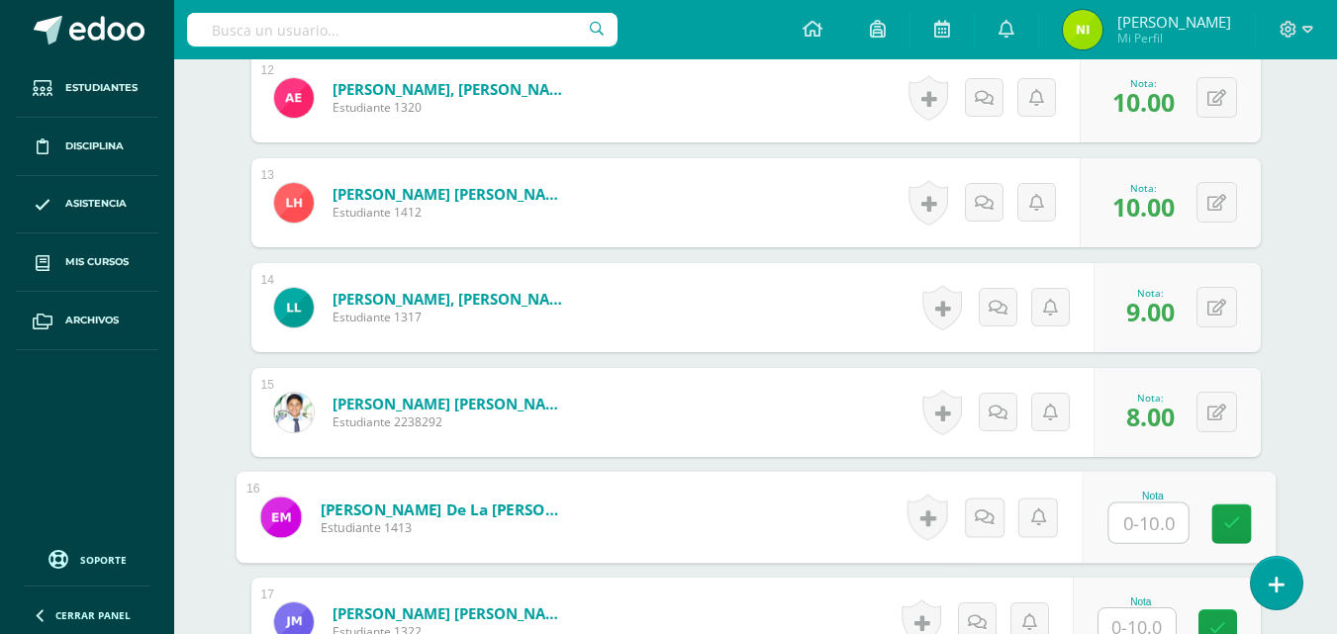
scroll to position [1912, 0]
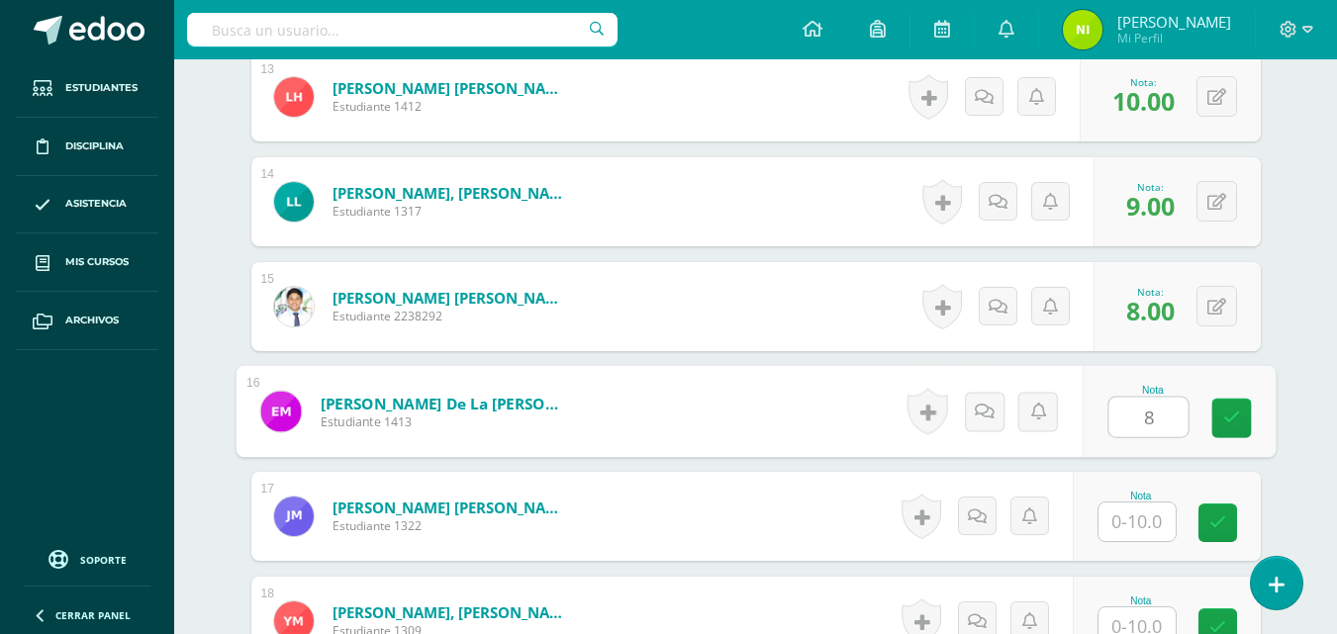
type input "8"
click at [1128, 518] on input "text" at bounding box center [1136, 522] width 77 height 39
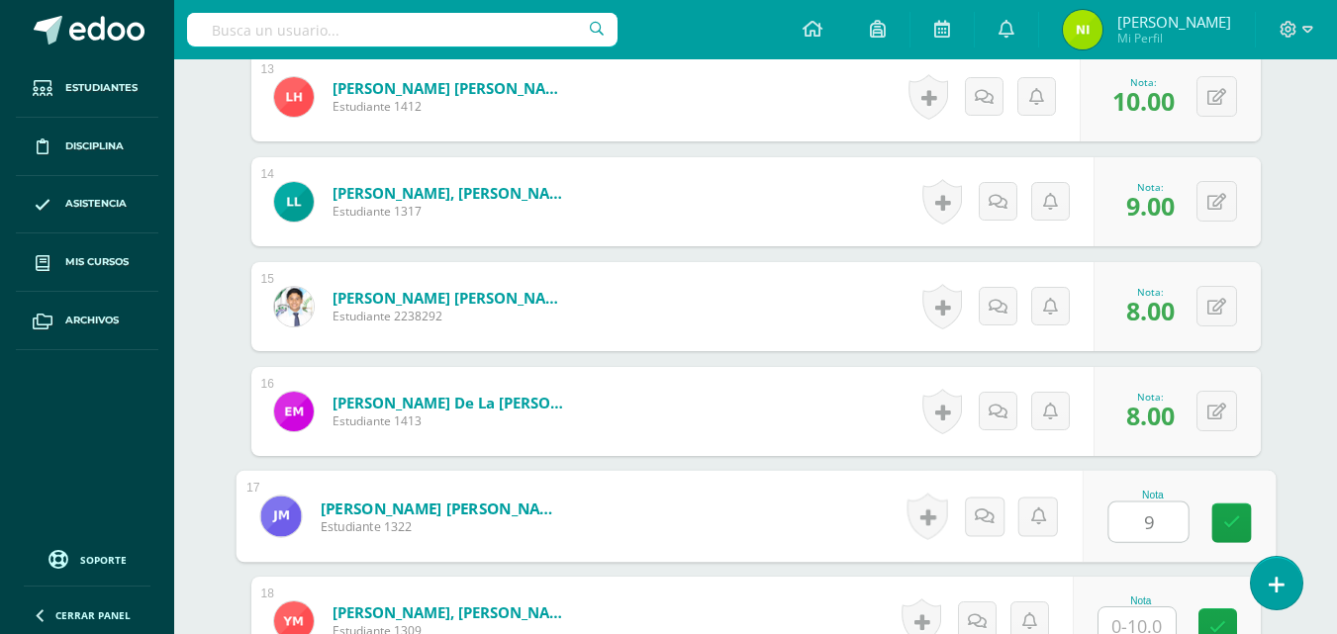
type input "9"
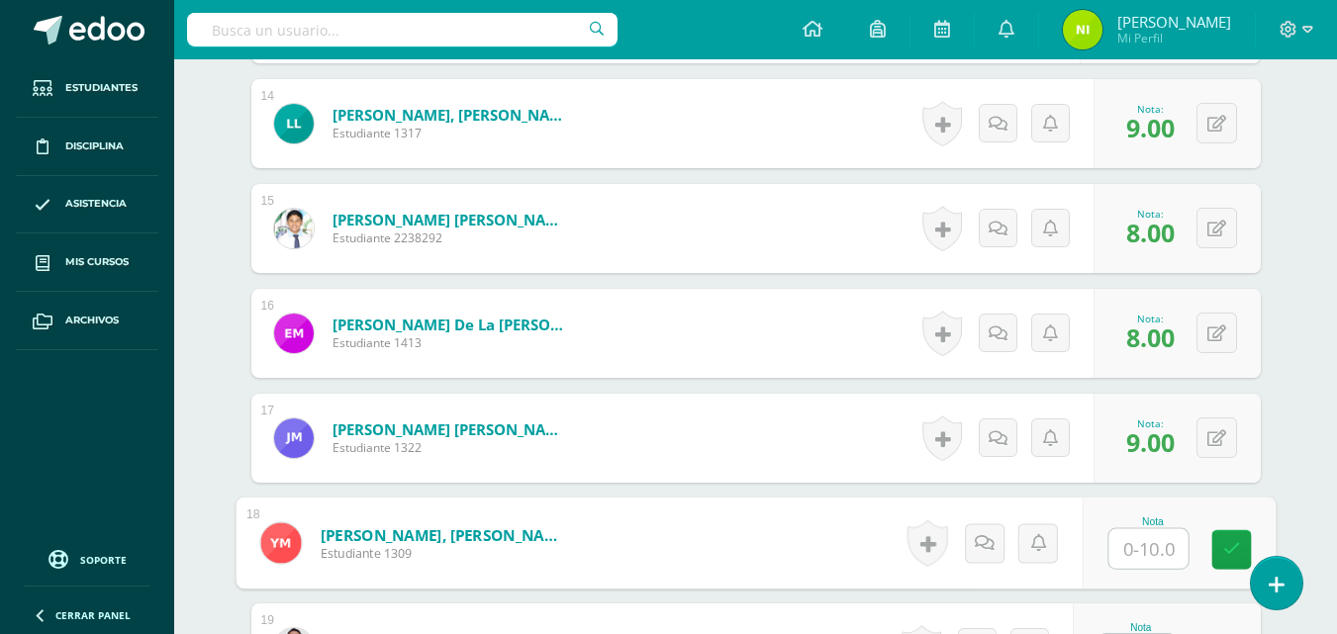
scroll to position [2023, 0]
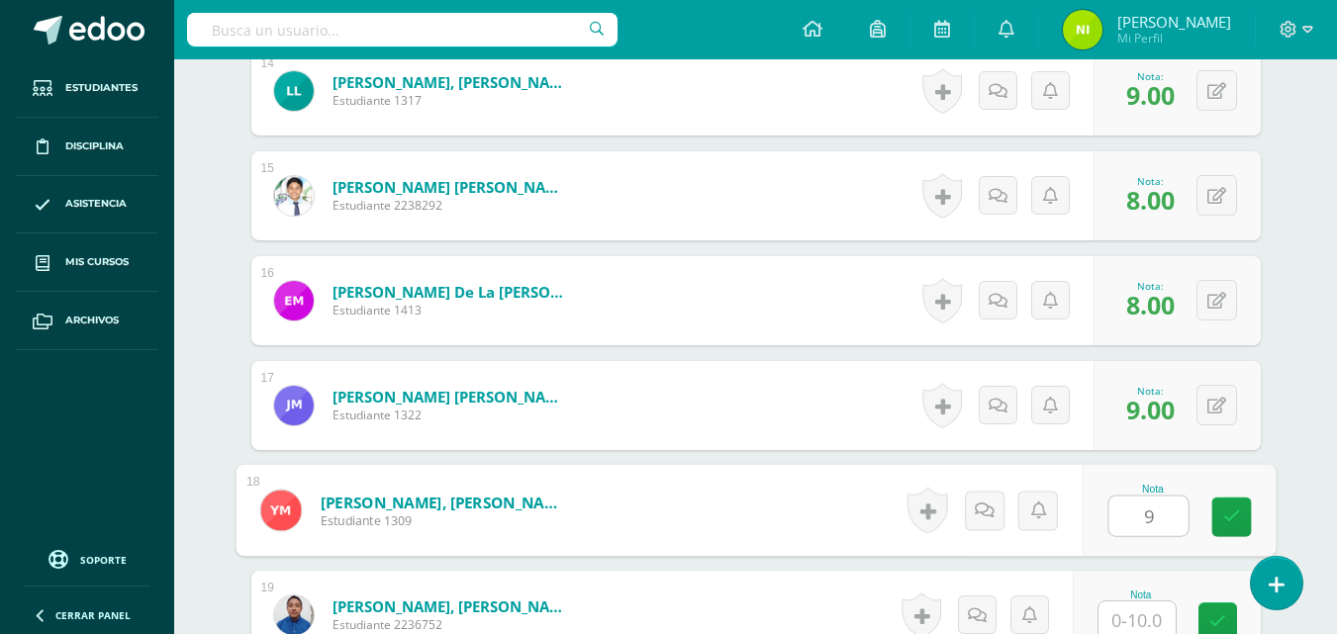
type input "9"
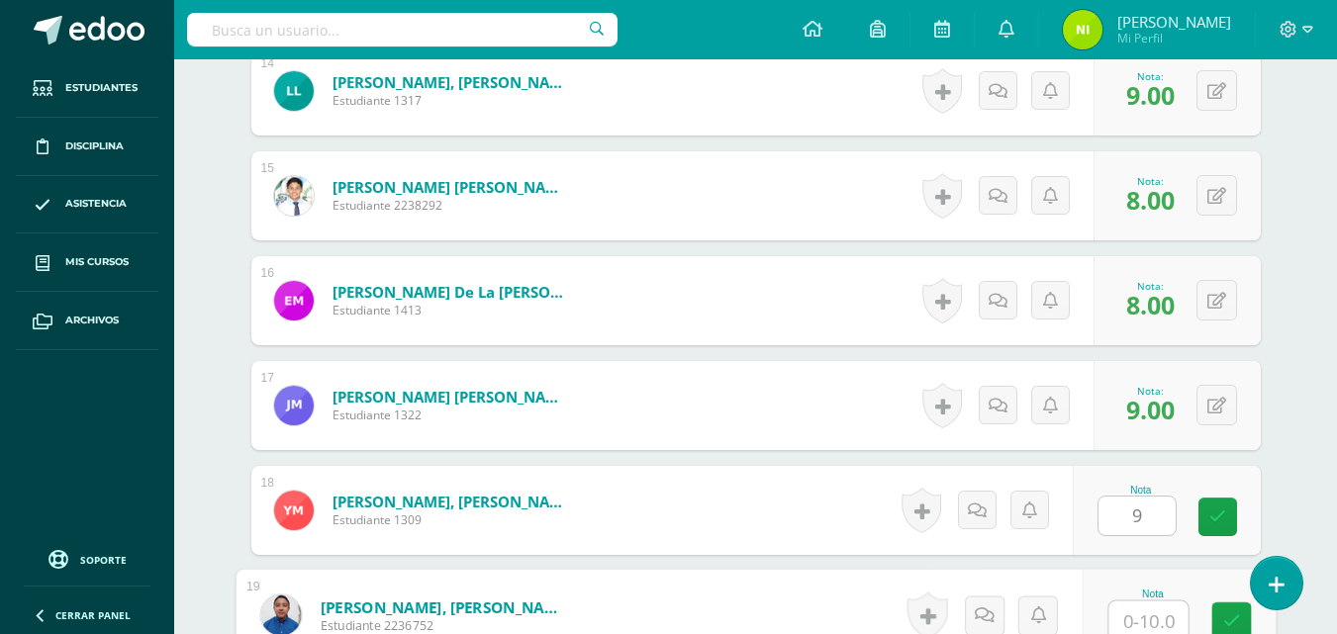
scroll to position [2029, 0]
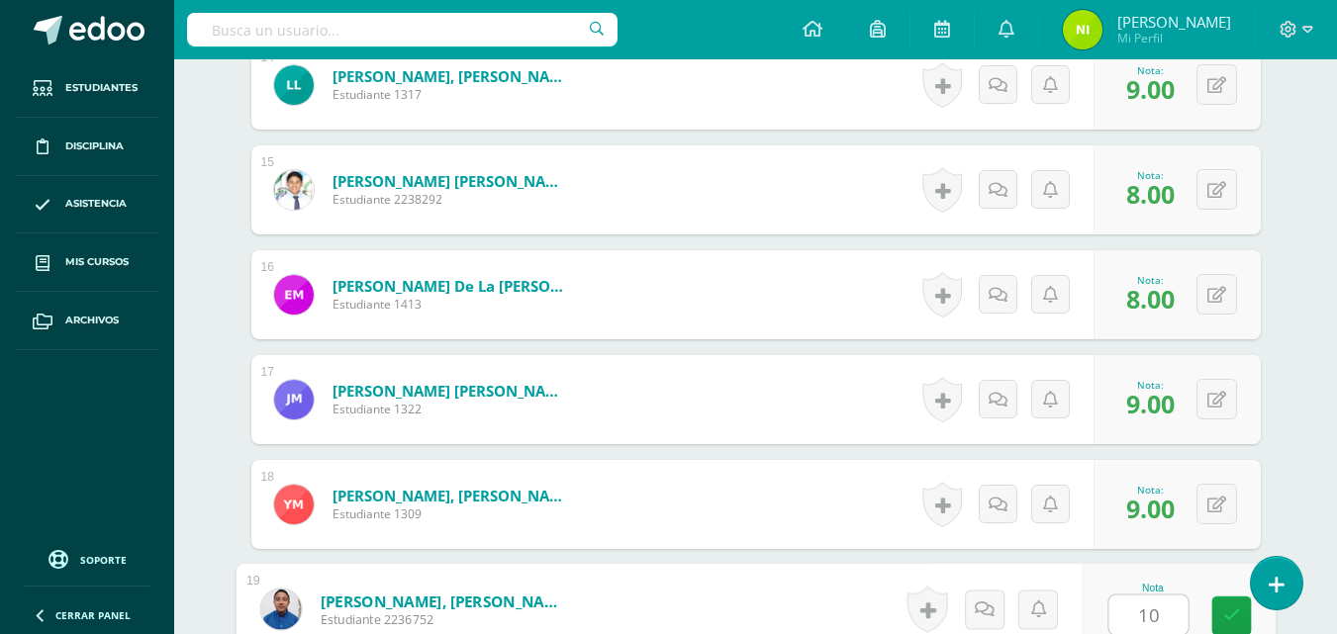
type input "10"
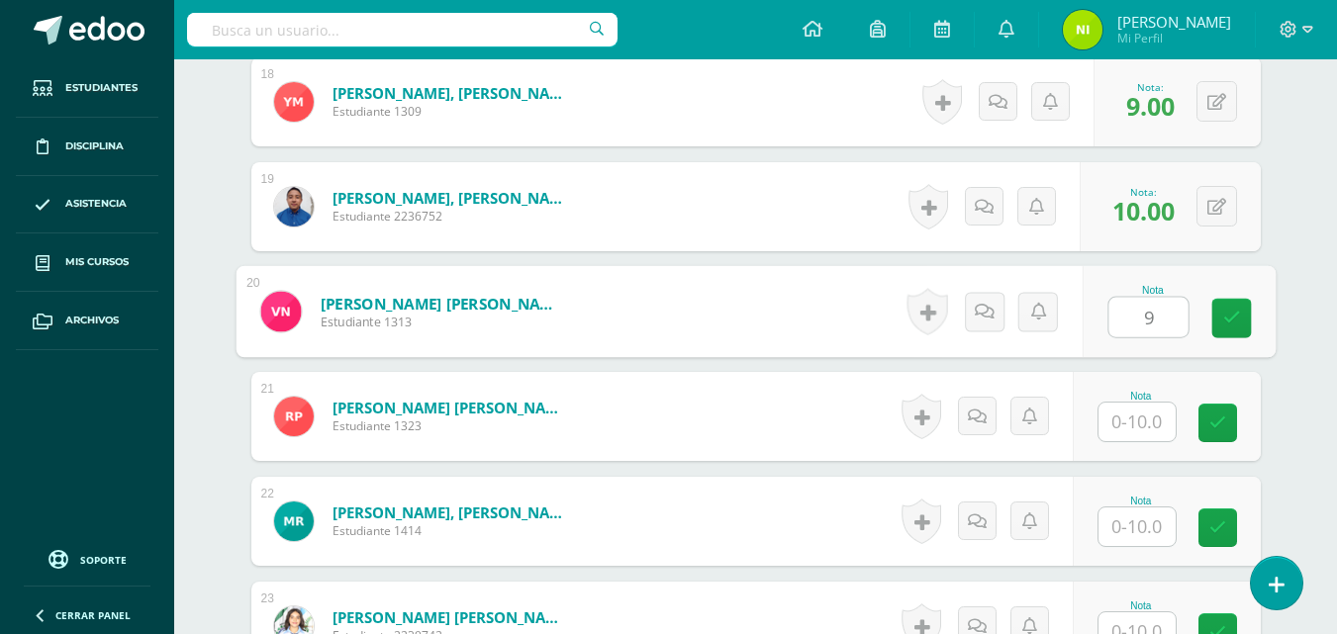
type input "9"
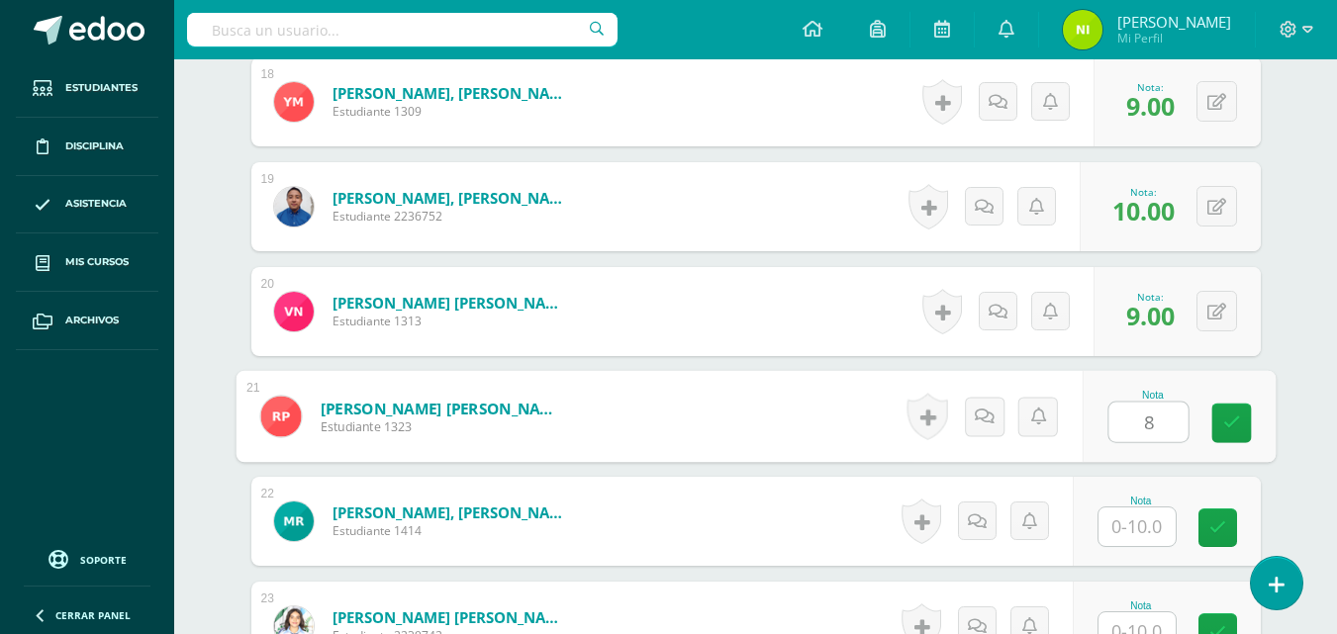
type input "8"
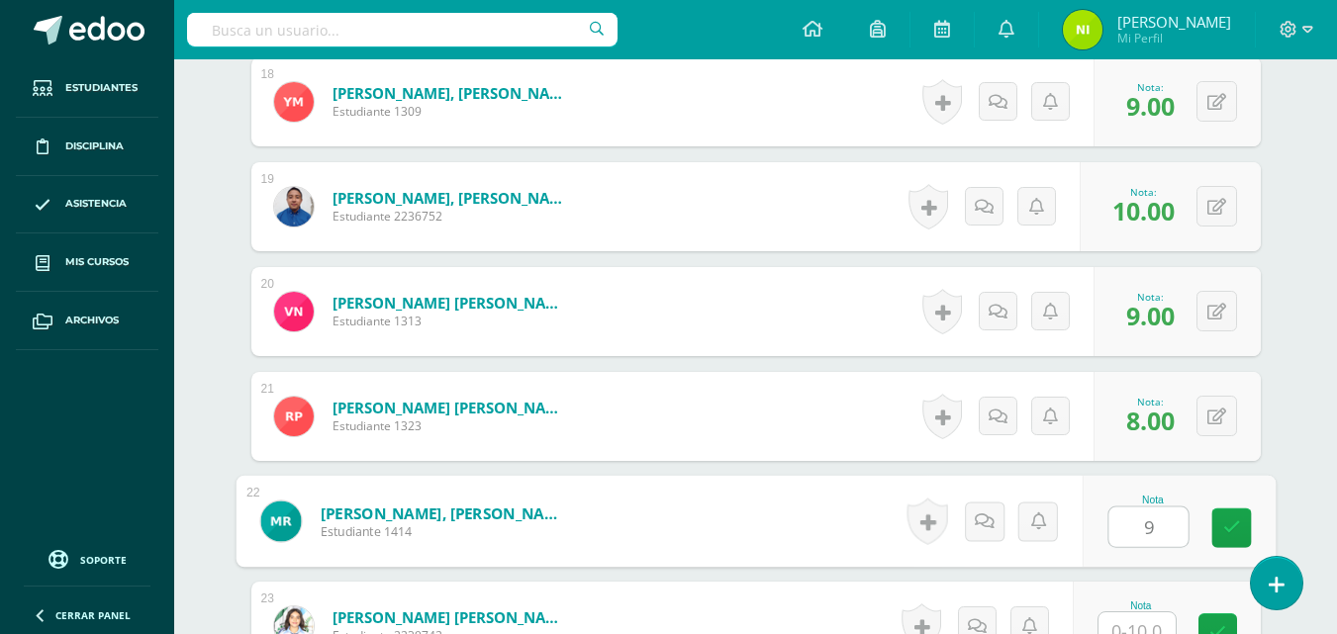
type input "9"
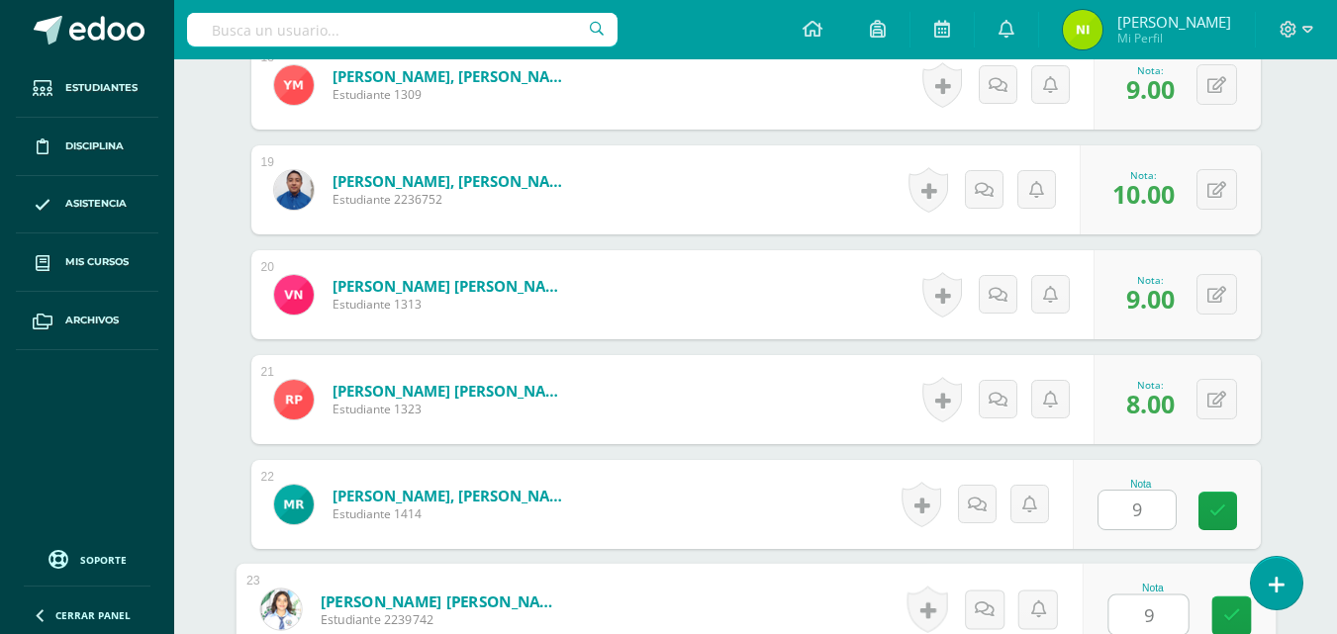
type input "9"
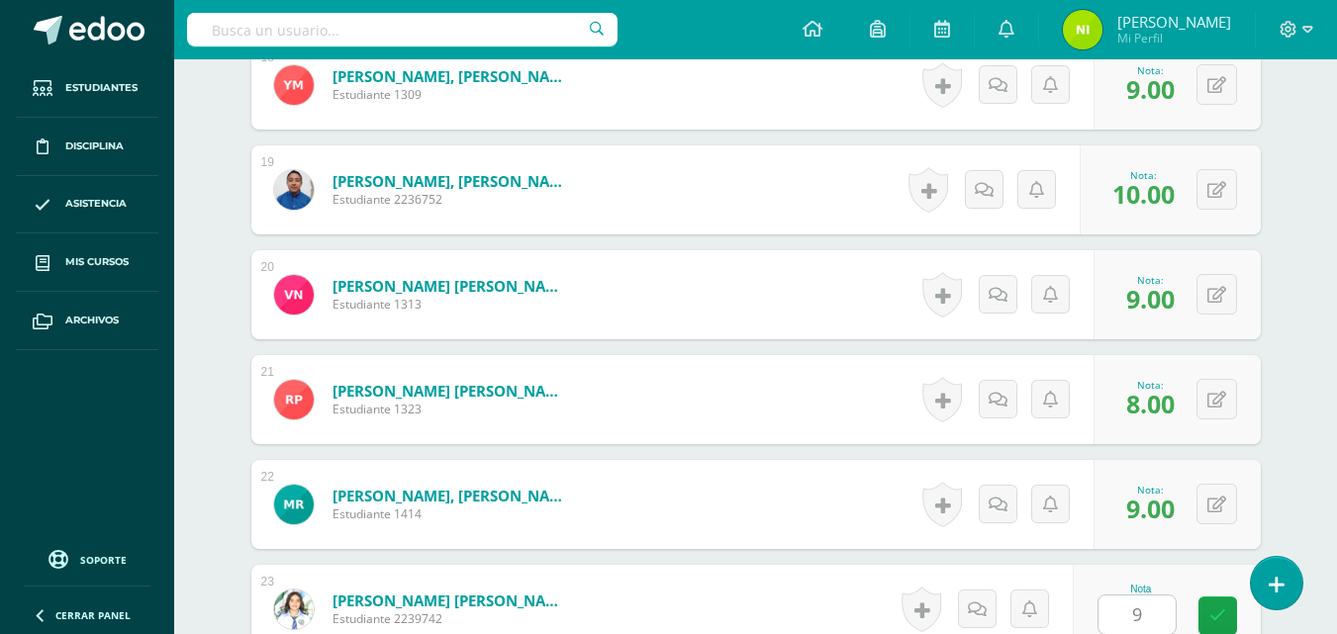
scroll to position [2851, 0]
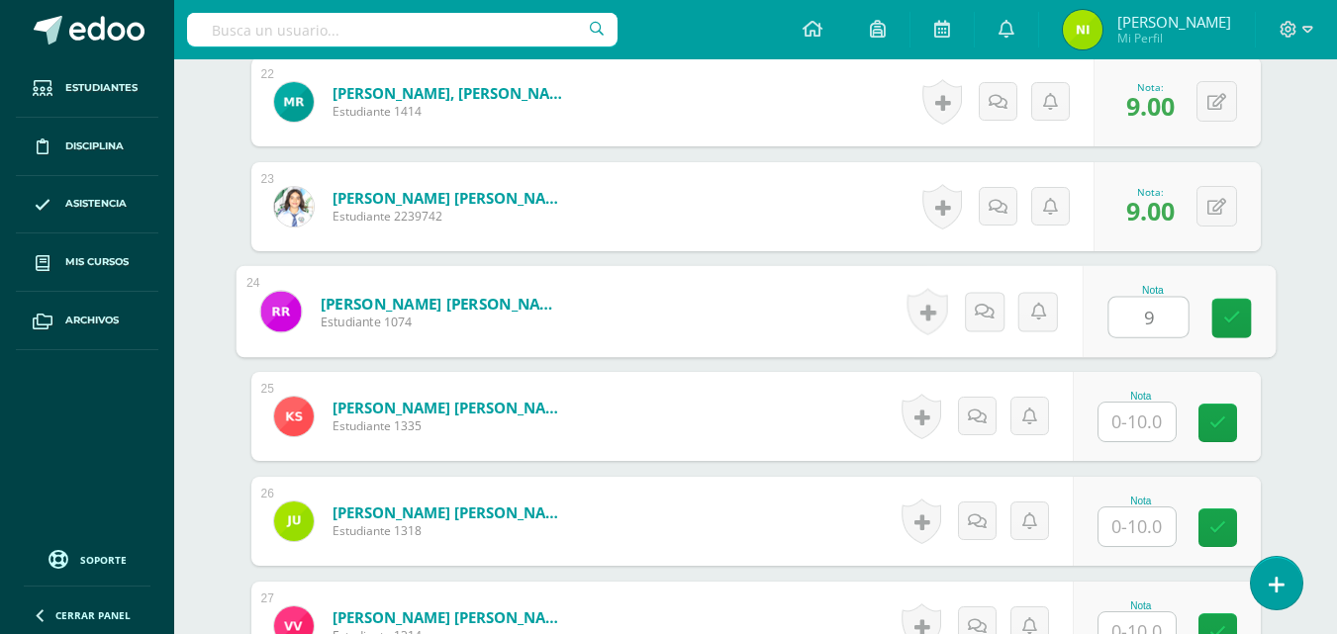
type input "9"
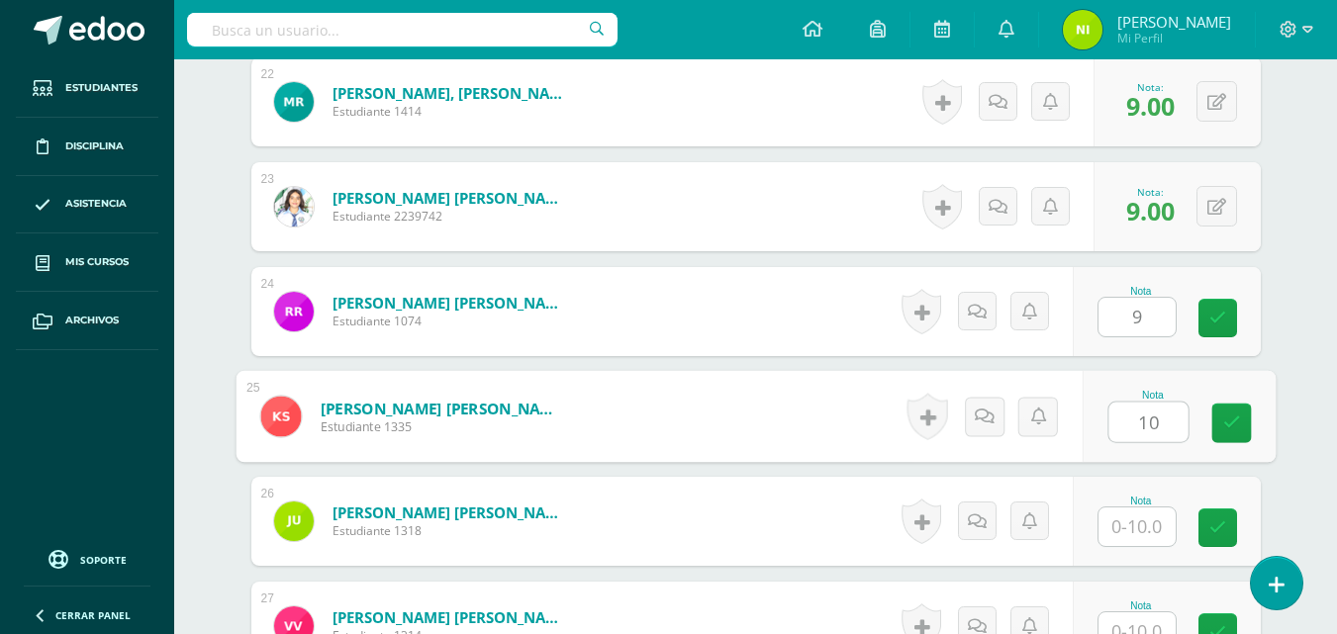
type input "10"
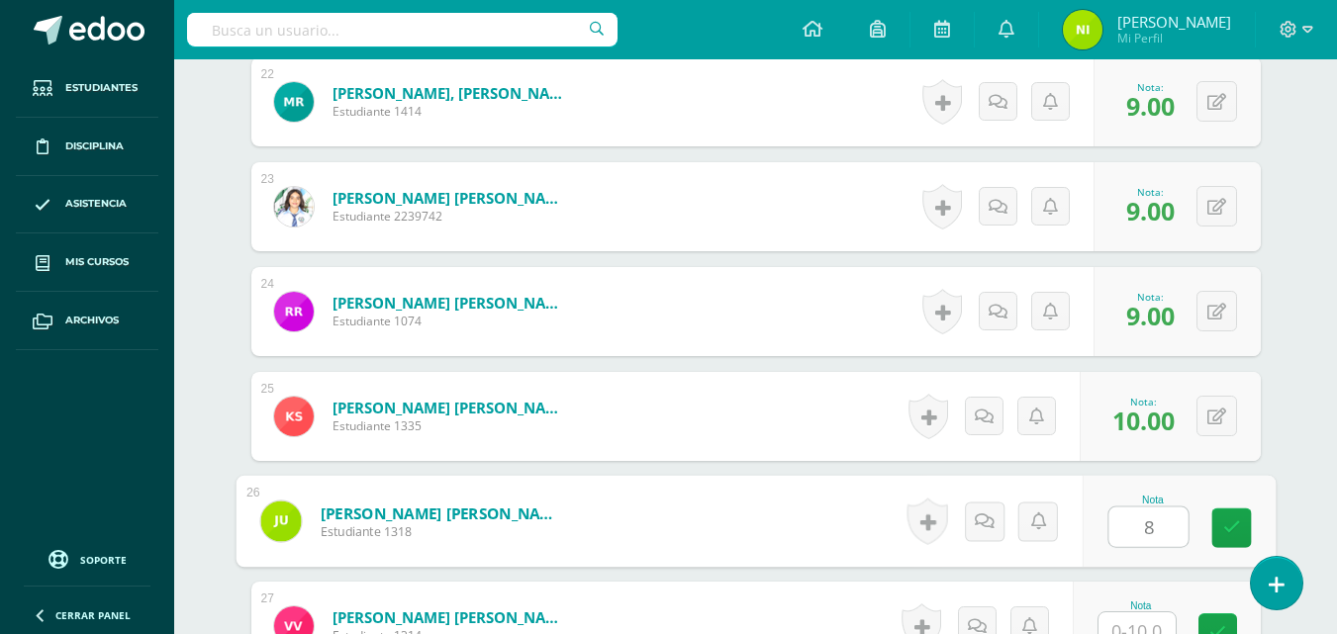
type input "8"
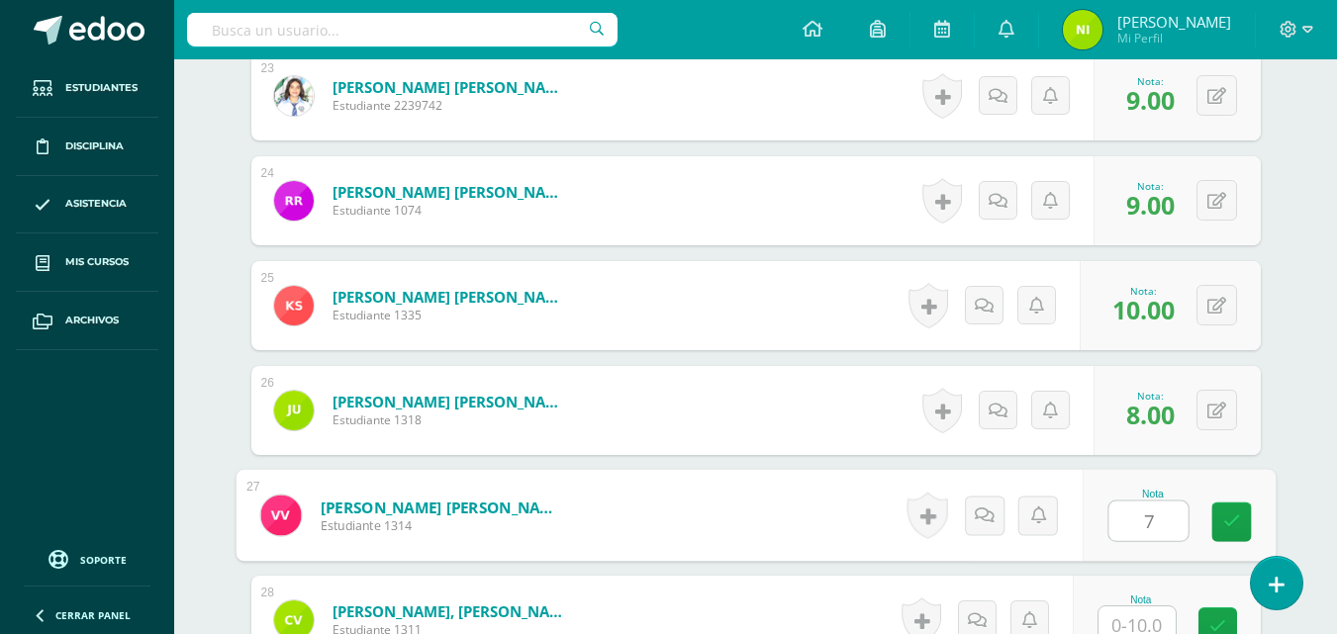
scroll to position [2967, 0]
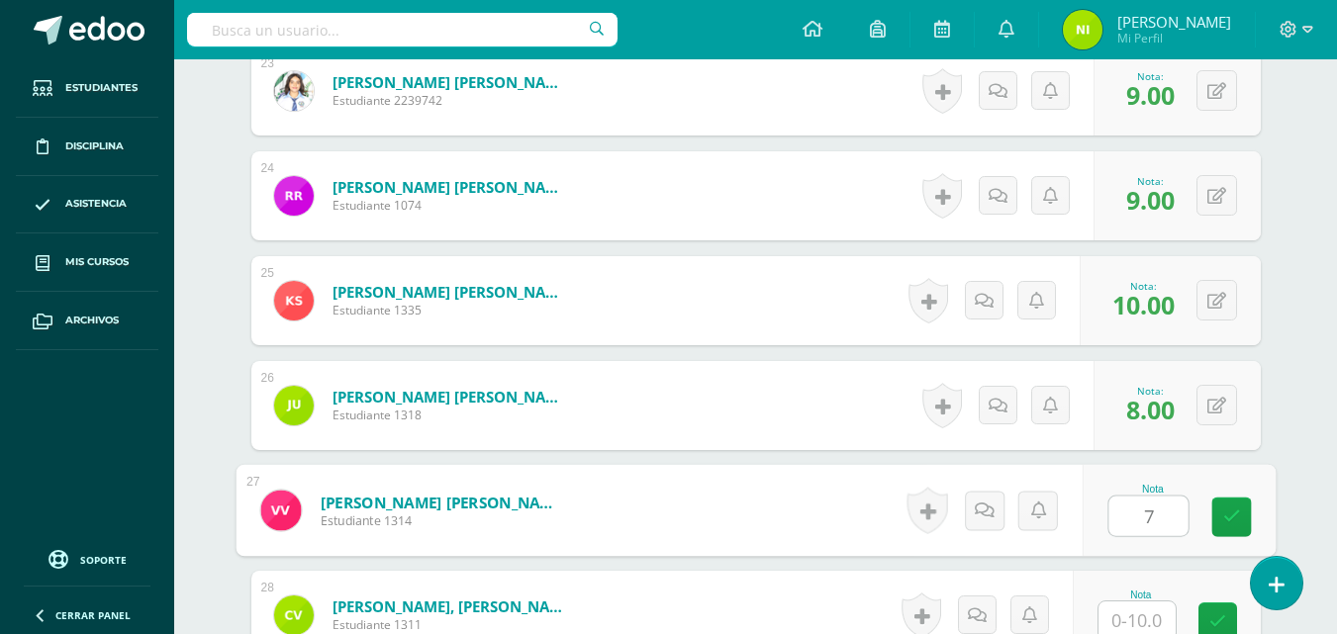
type input "7"
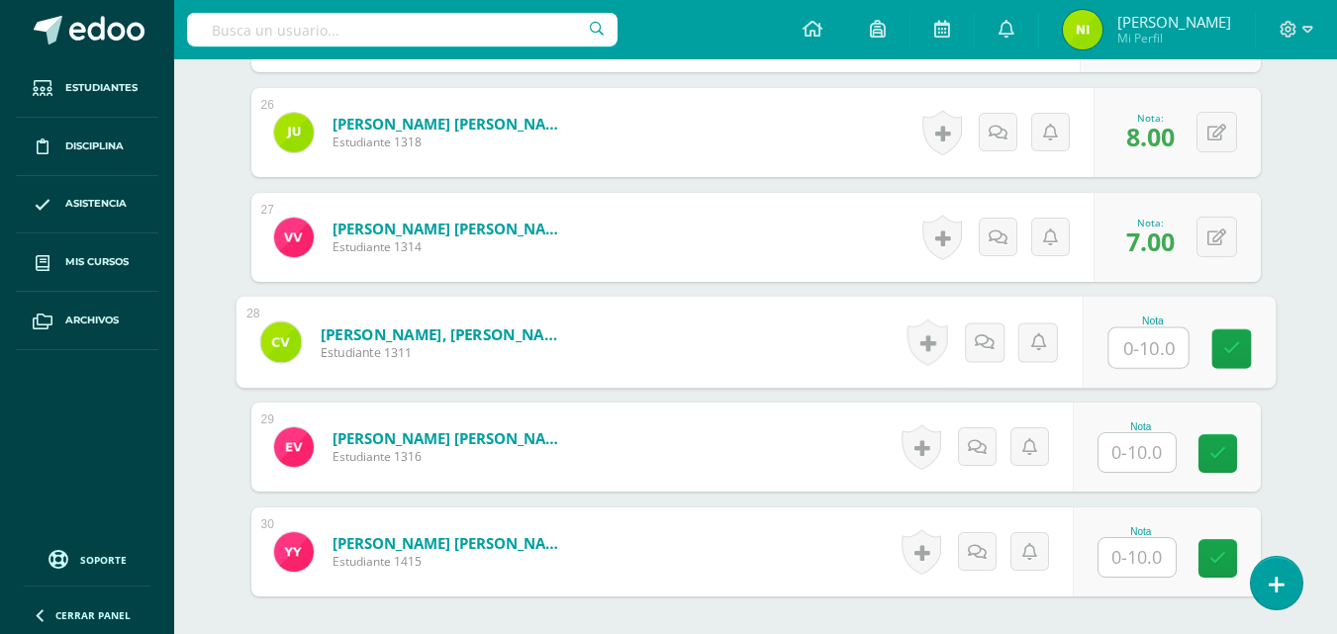
scroll to position [3270, 0]
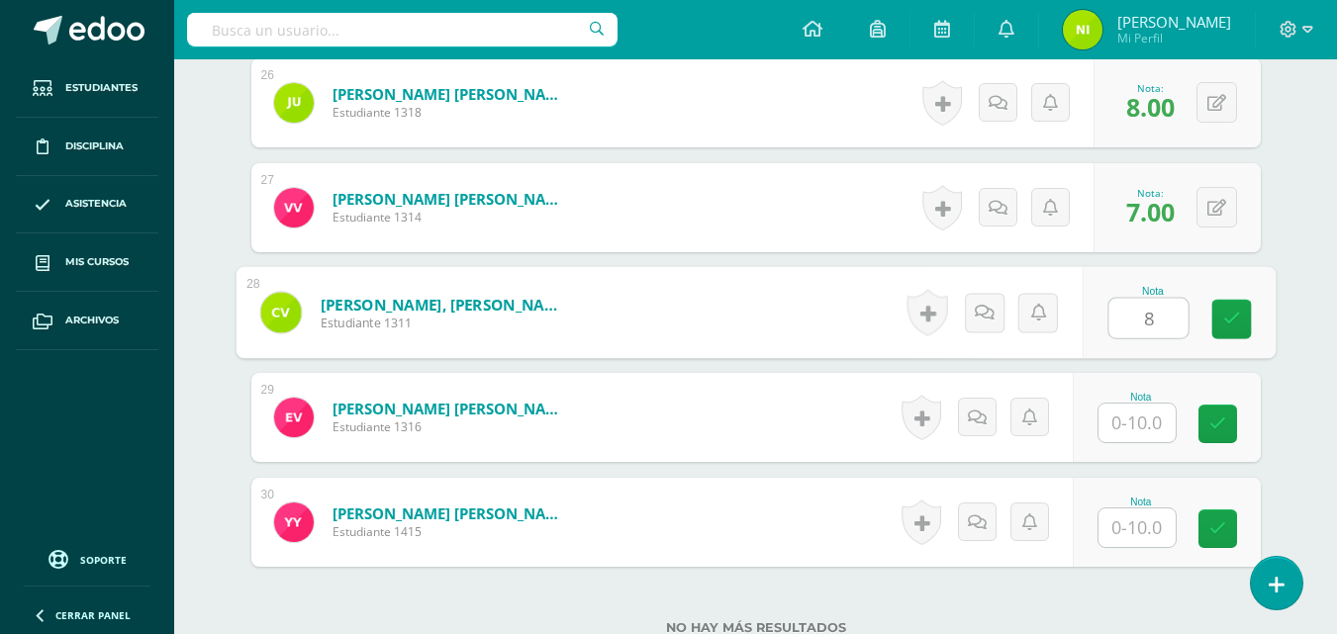
type input "8"
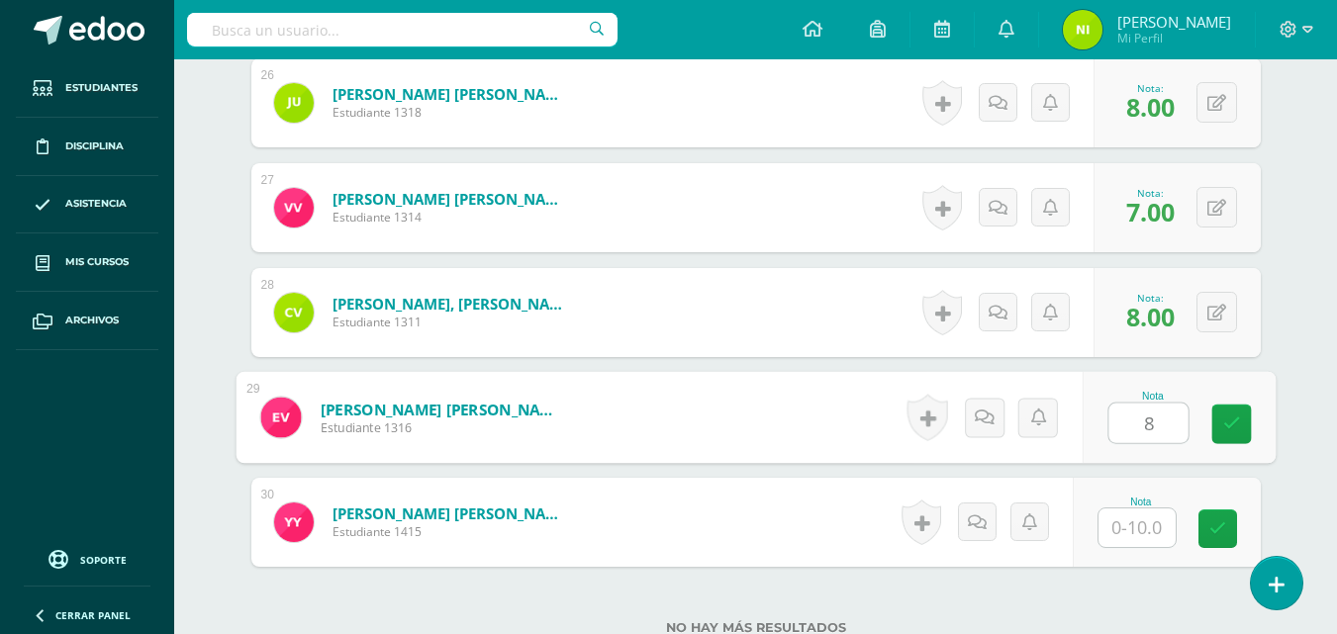
type input "8"
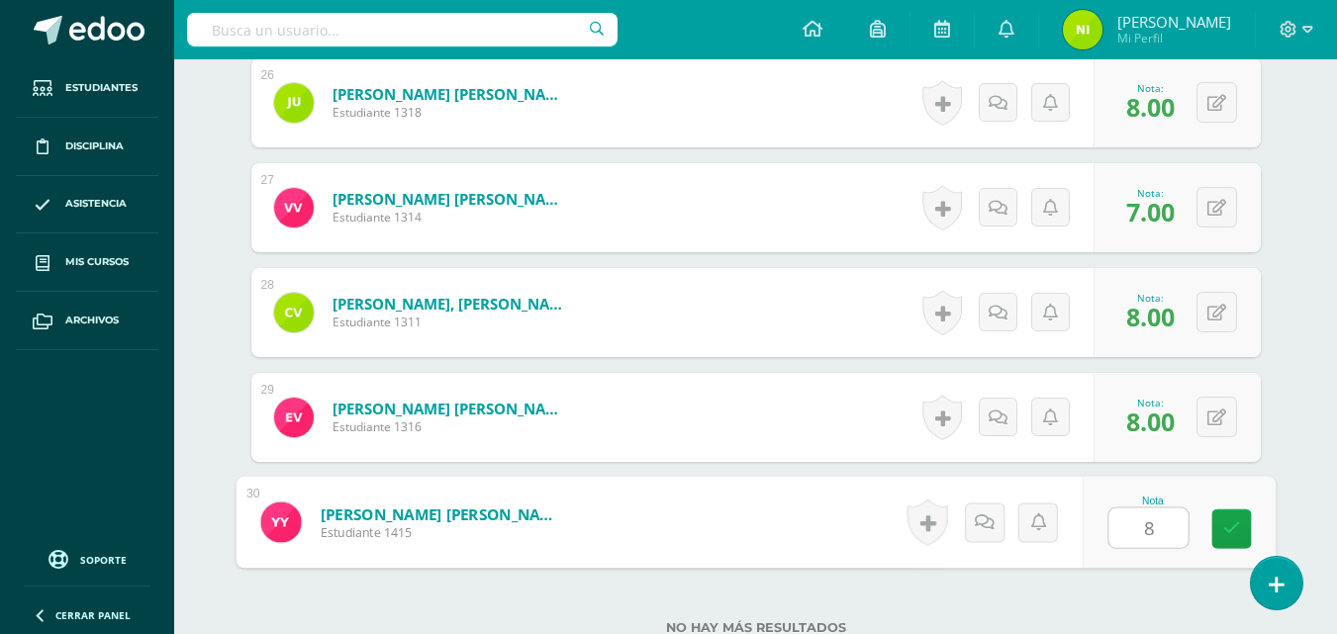
type input "8"
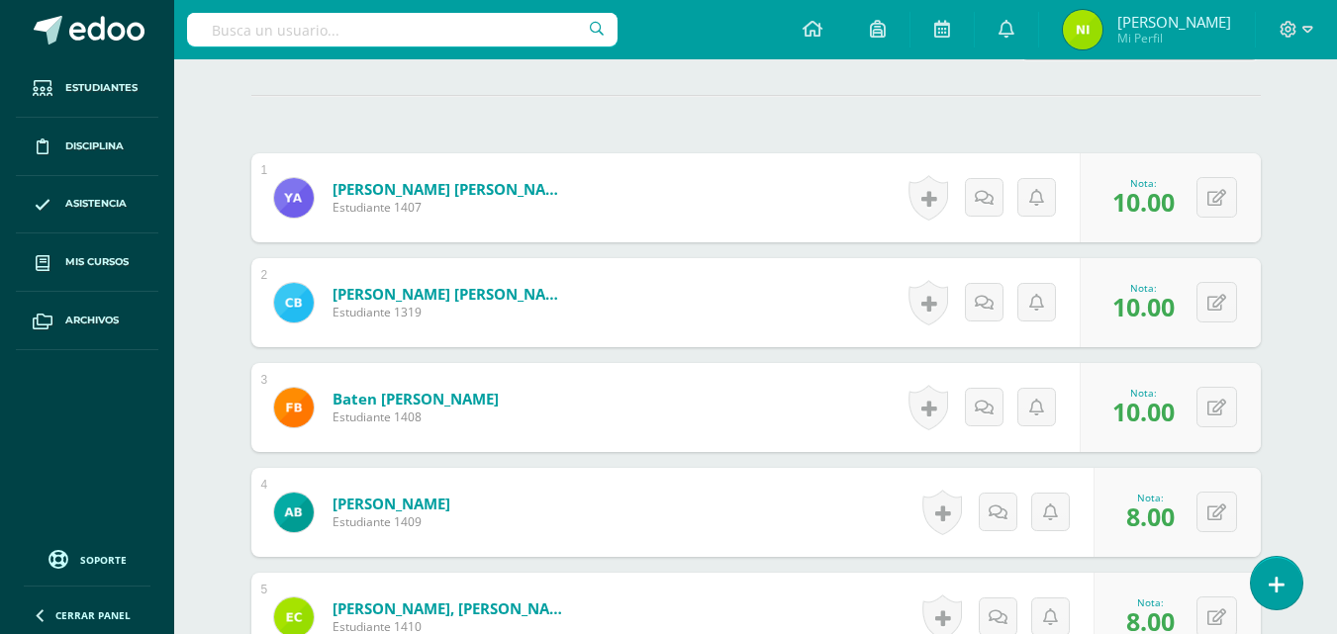
scroll to position [0, 0]
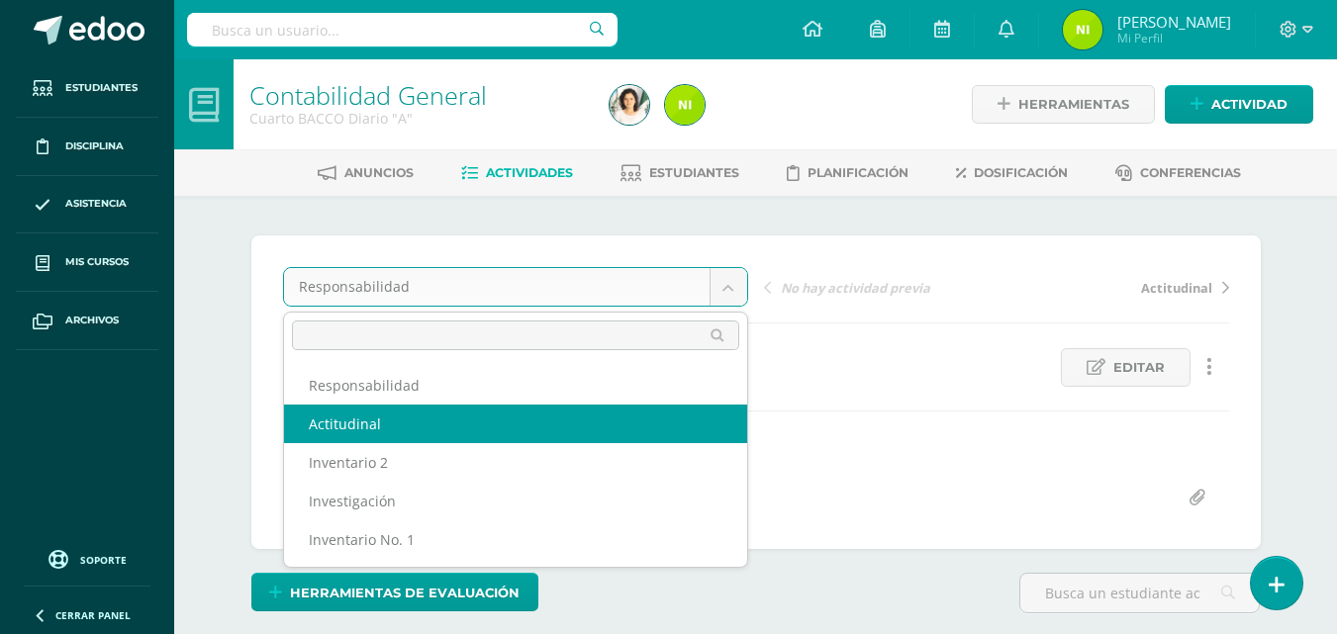
select select "/dashboard/teacher/grade-activity/84265/"
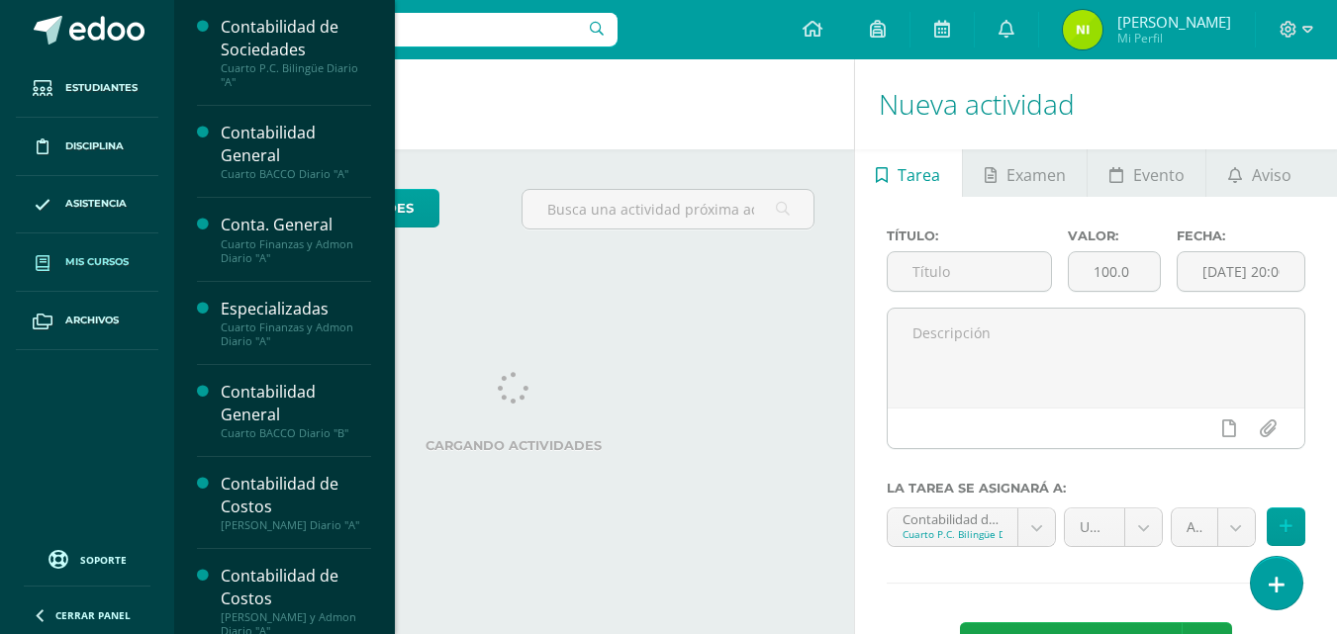
click at [81, 258] on span "Mis cursos" at bounding box center [96, 262] width 63 height 16
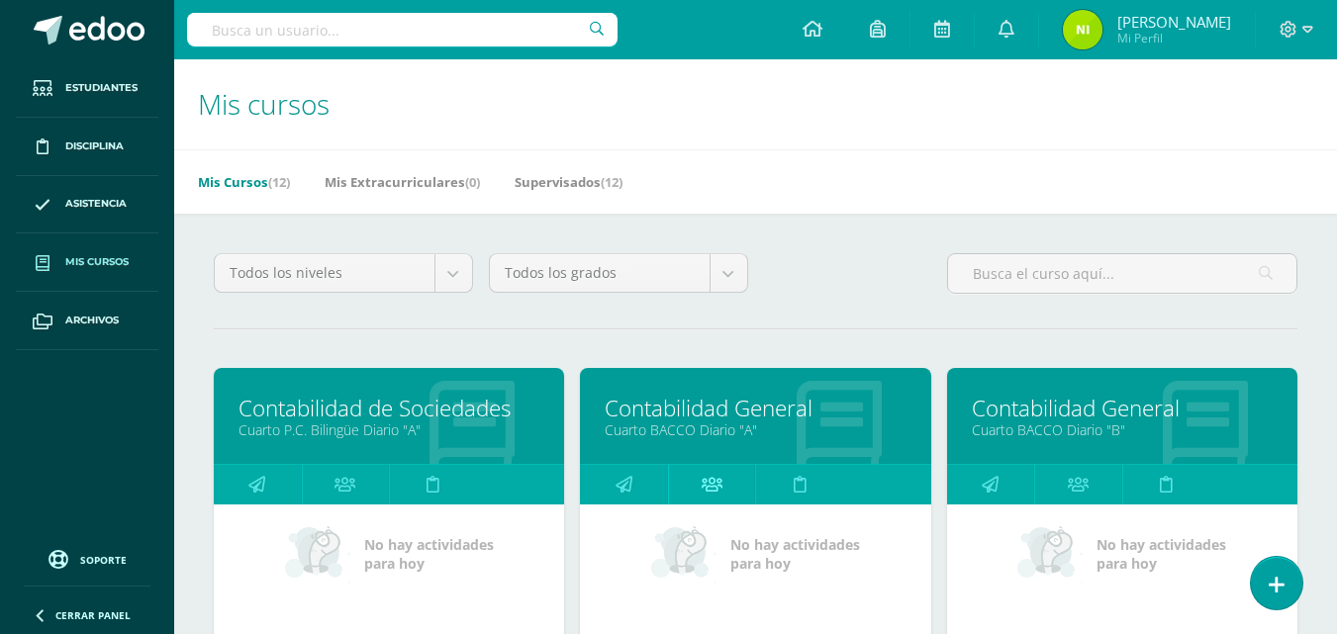
click at [714, 483] on icon at bounding box center [711, 484] width 21 height 39
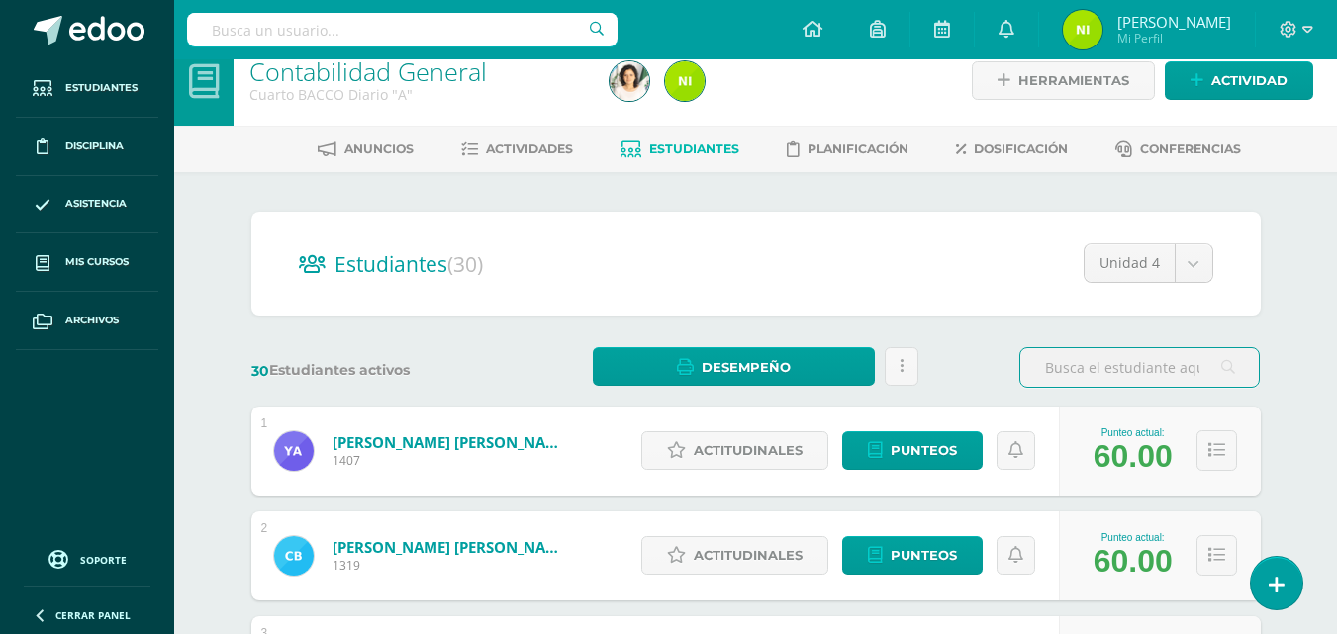
scroll to position [99, 0]
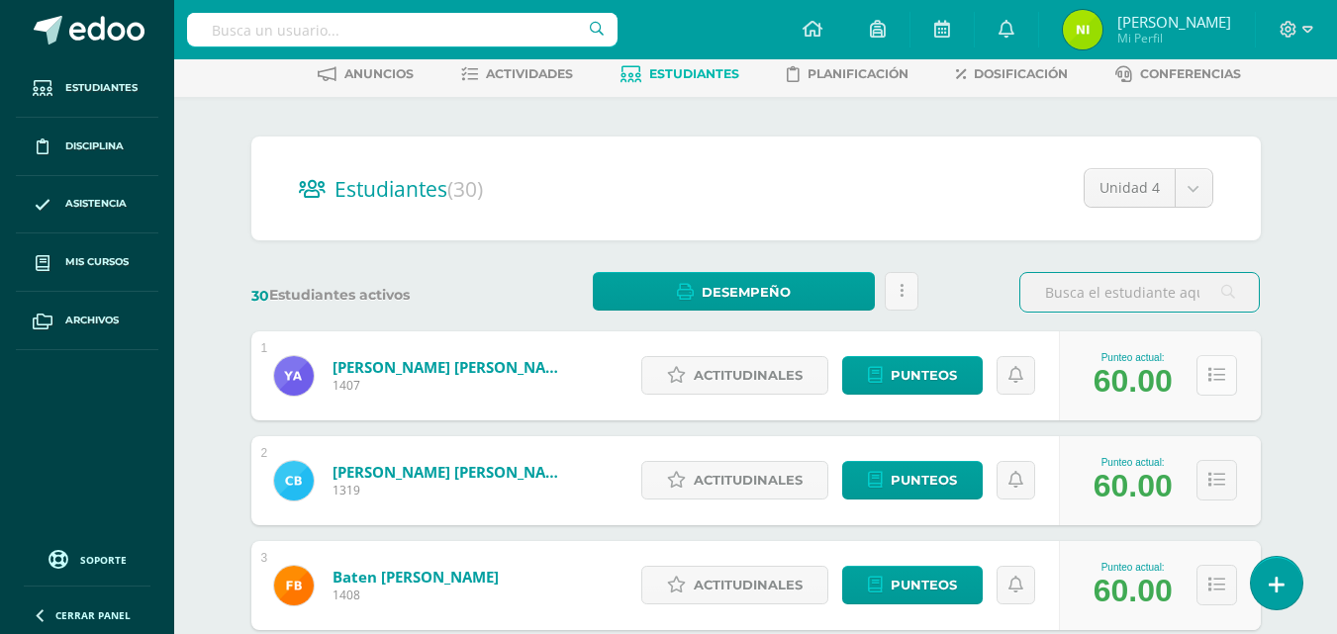
click at [1220, 370] on icon at bounding box center [1216, 375] width 17 height 17
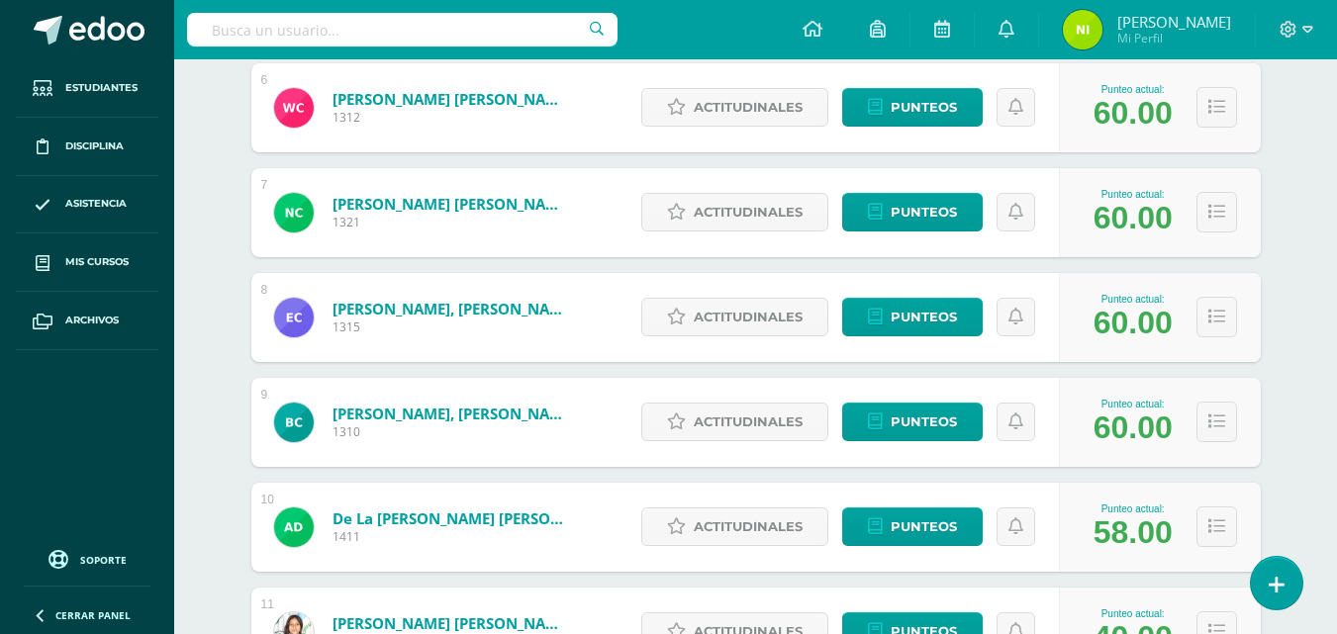
scroll to position [1781, 0]
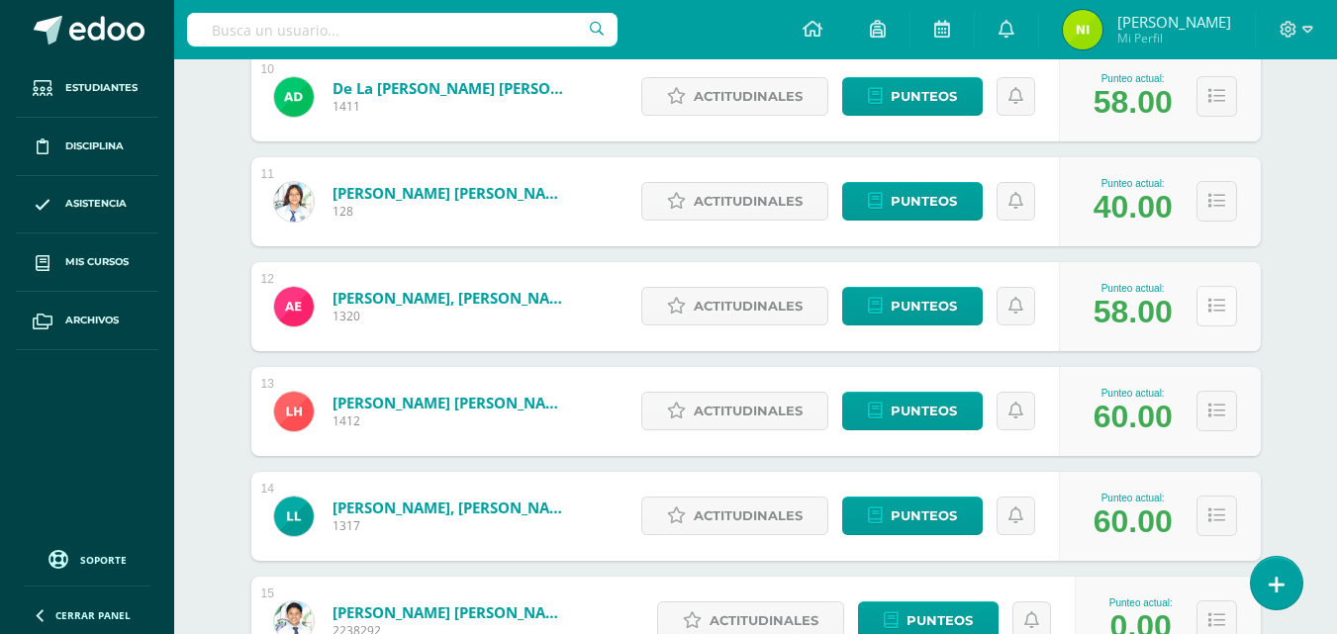
click at [1208, 317] on button at bounding box center [1216, 306] width 41 height 41
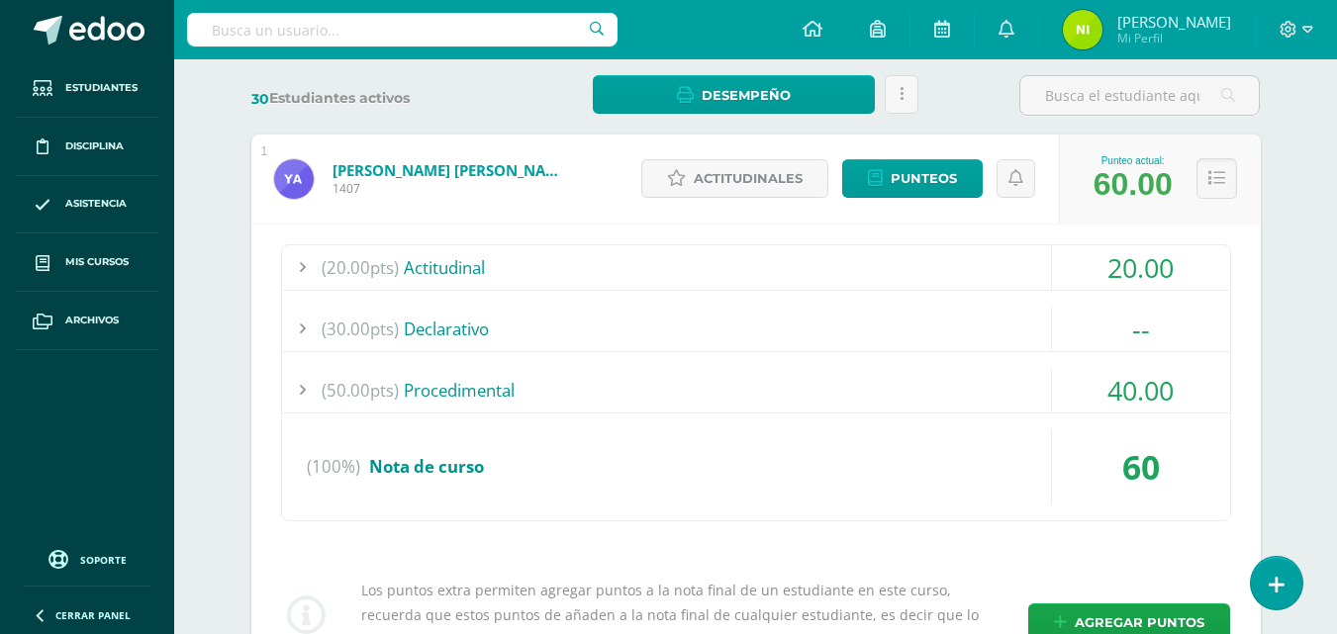
scroll to position [0, 0]
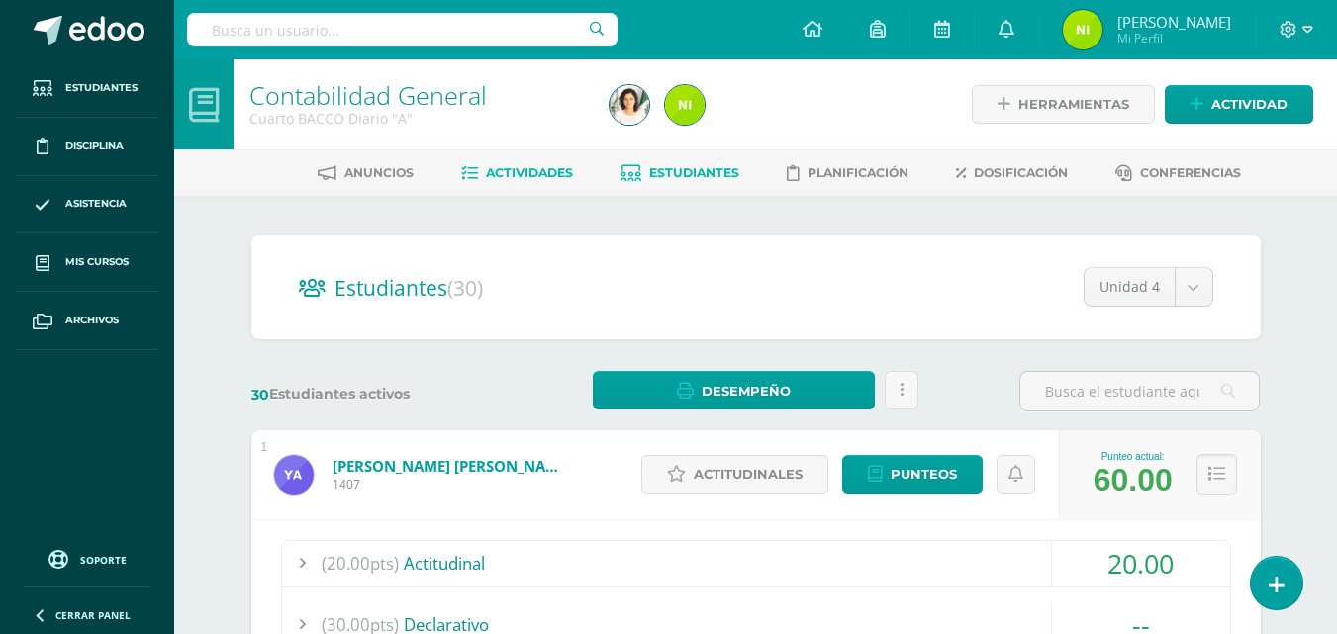
click at [532, 168] on span "Actividades" at bounding box center [529, 172] width 87 height 15
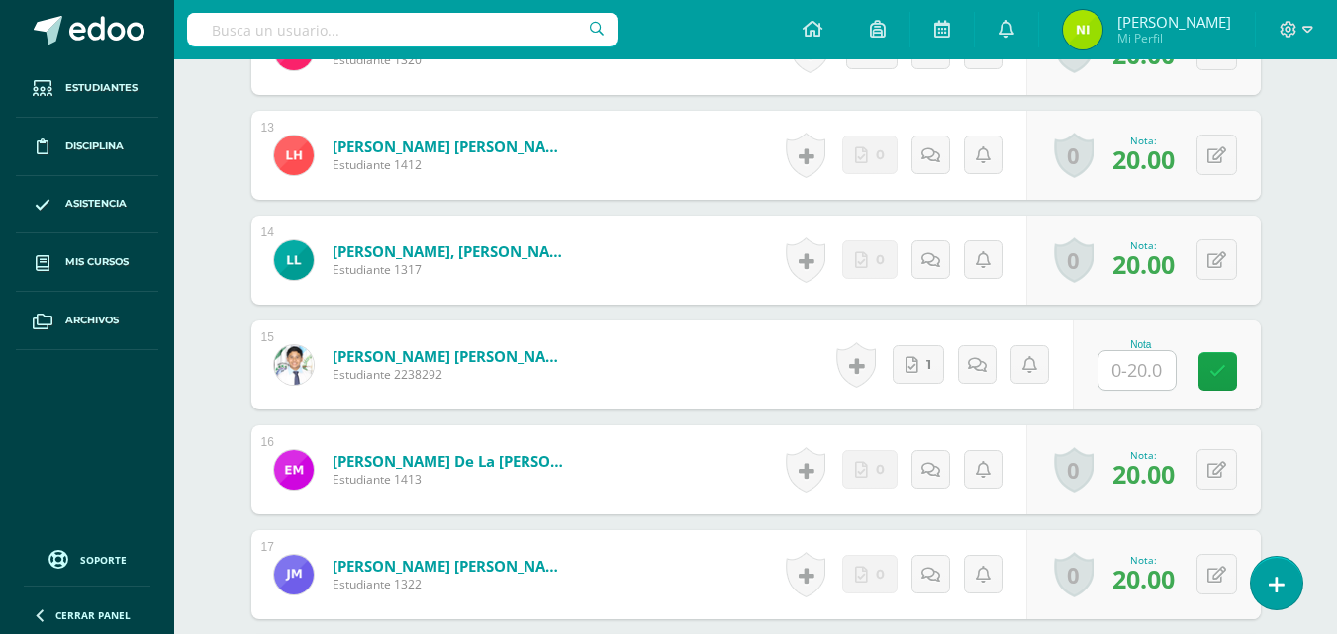
scroll to position [1875, 0]
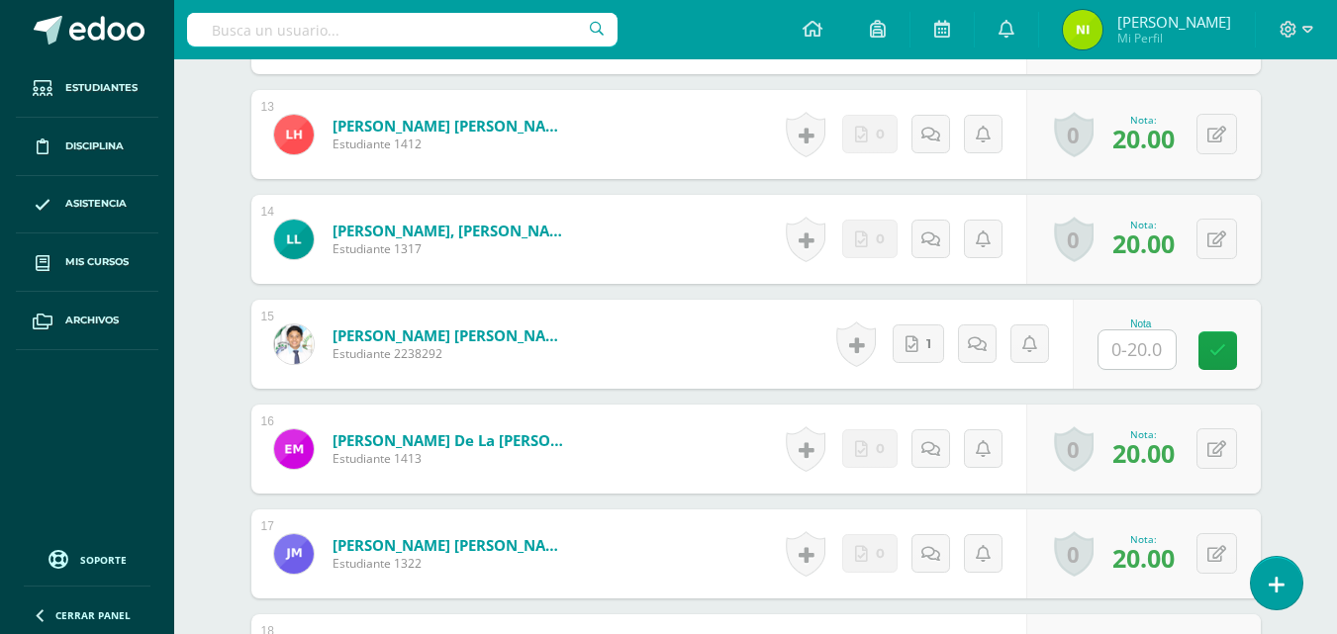
click at [1134, 350] on input "text" at bounding box center [1136, 349] width 77 height 39
type input "20"
click at [1227, 354] on icon at bounding box center [1231, 350] width 18 height 17
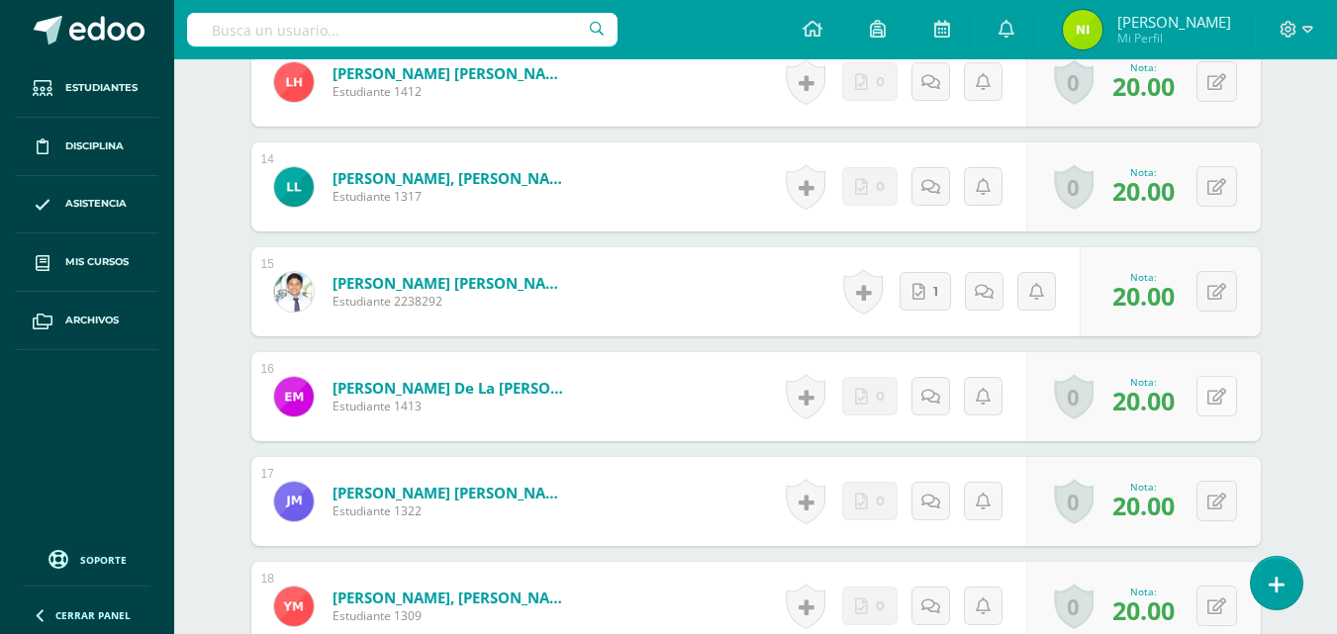
scroll to position [2468, 0]
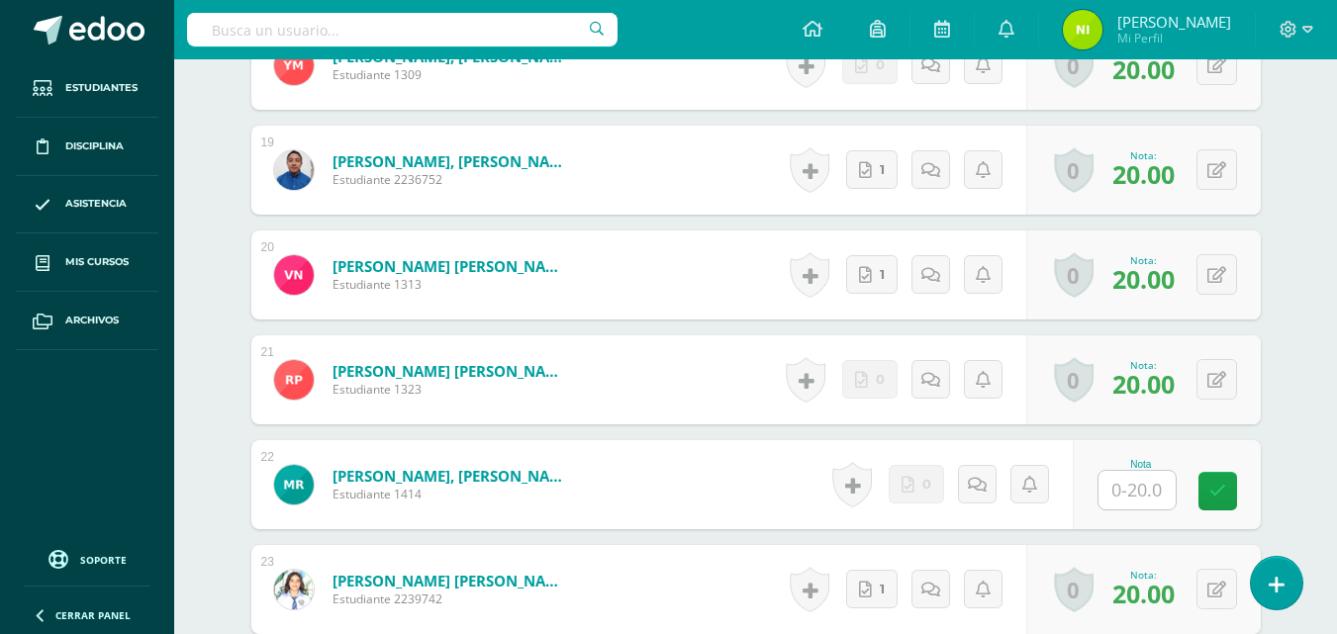
click at [1130, 487] on input "text" at bounding box center [1136, 490] width 77 height 39
type input "0"
click at [1234, 496] on icon at bounding box center [1231, 491] width 18 height 17
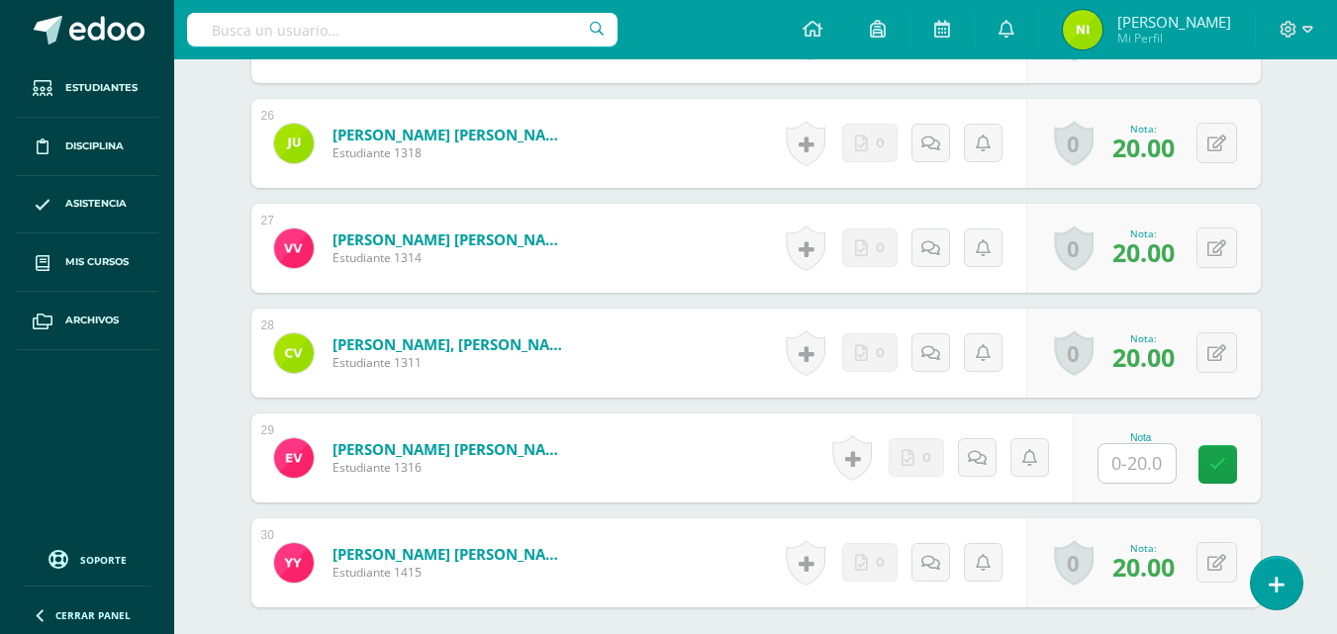
scroll to position [3260, 0]
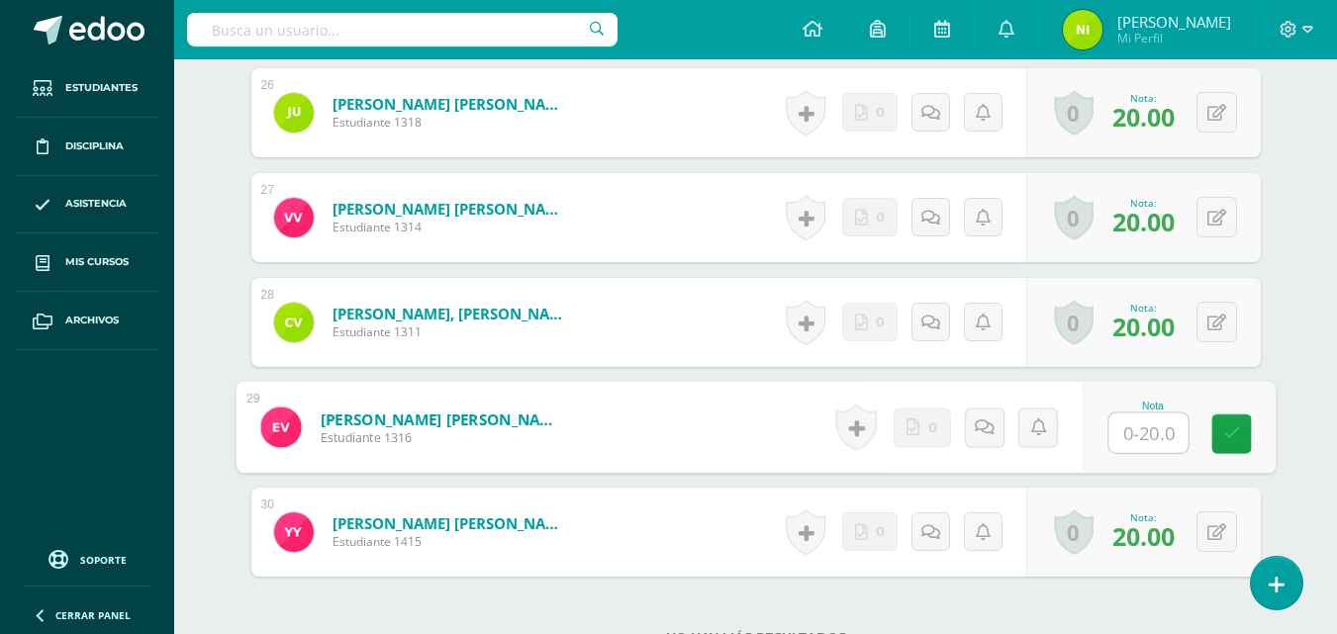
click at [1146, 429] on input "text" at bounding box center [1147, 434] width 79 height 40
type input "0"
click at [1232, 432] on icon at bounding box center [1231, 433] width 18 height 17
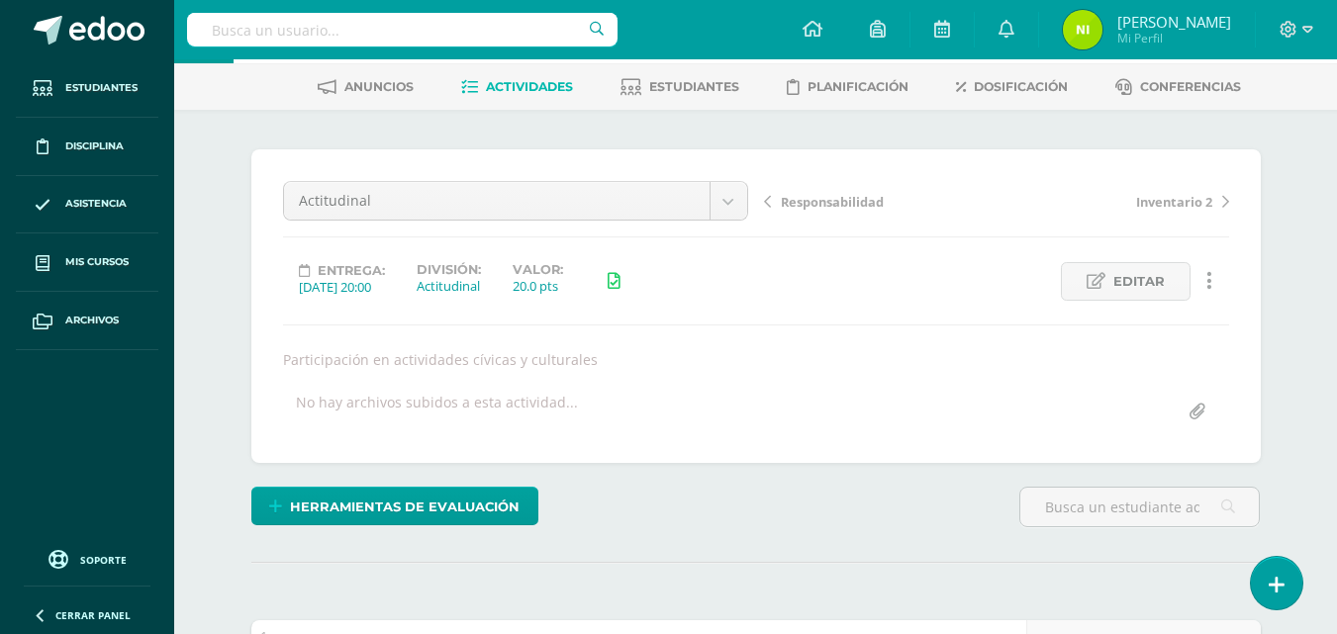
scroll to position [0, 0]
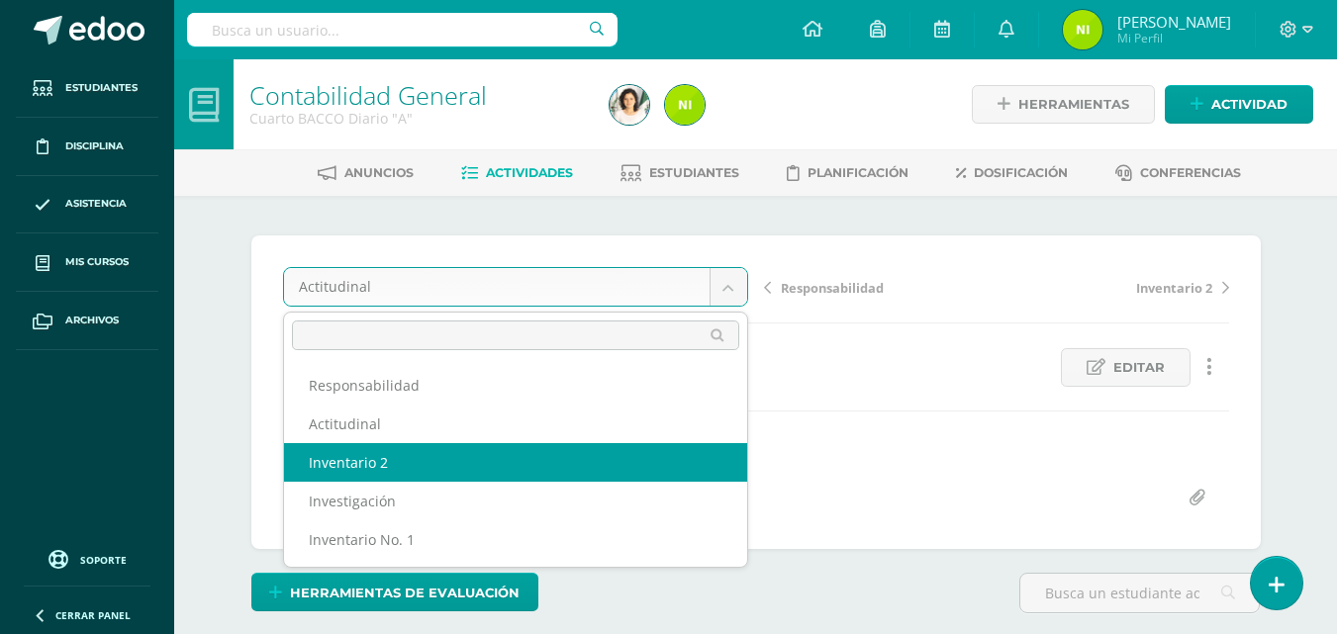
select select "/dashboard/teacher/grade-activity/84875/"
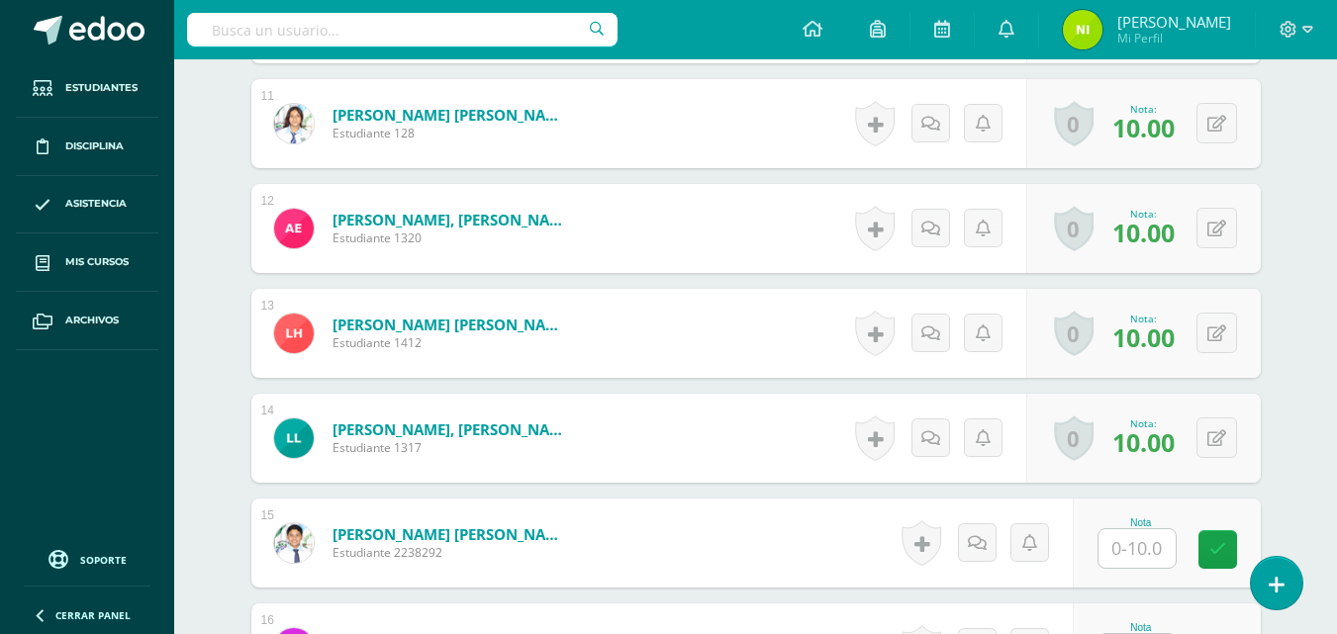
scroll to position [1677, 0]
click at [1115, 544] on input "text" at bounding box center [1136, 547] width 77 height 39
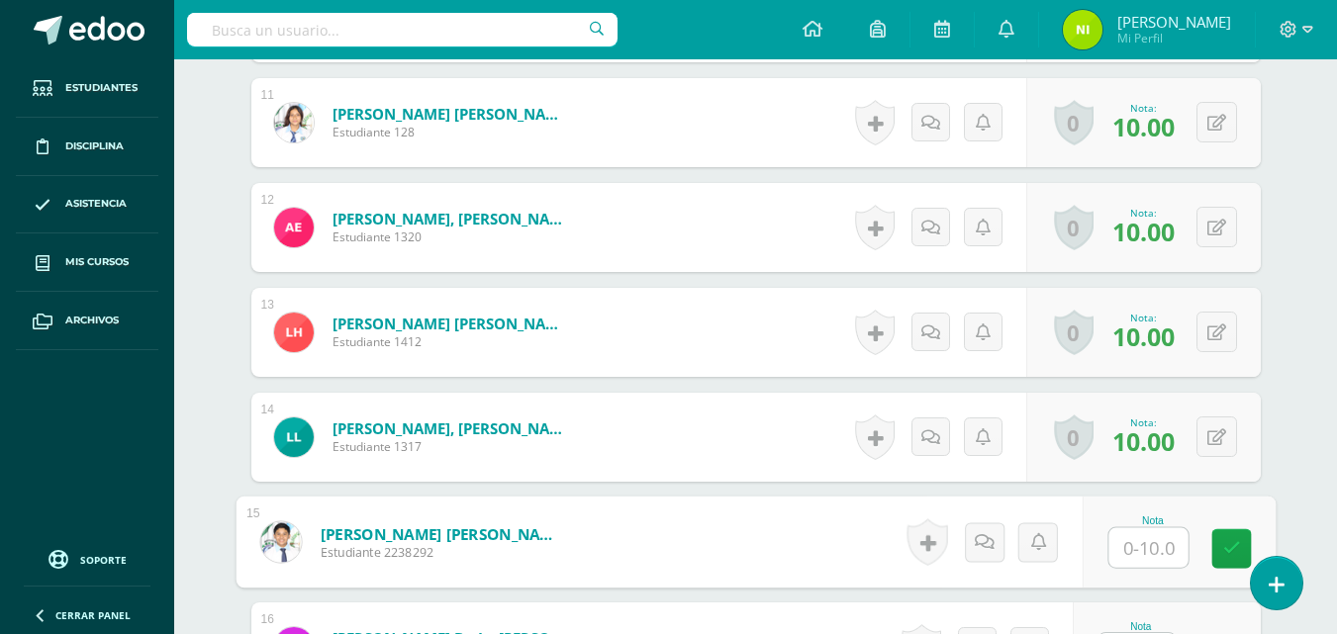
type input "0"
click at [1232, 545] on icon at bounding box center [1231, 548] width 18 height 17
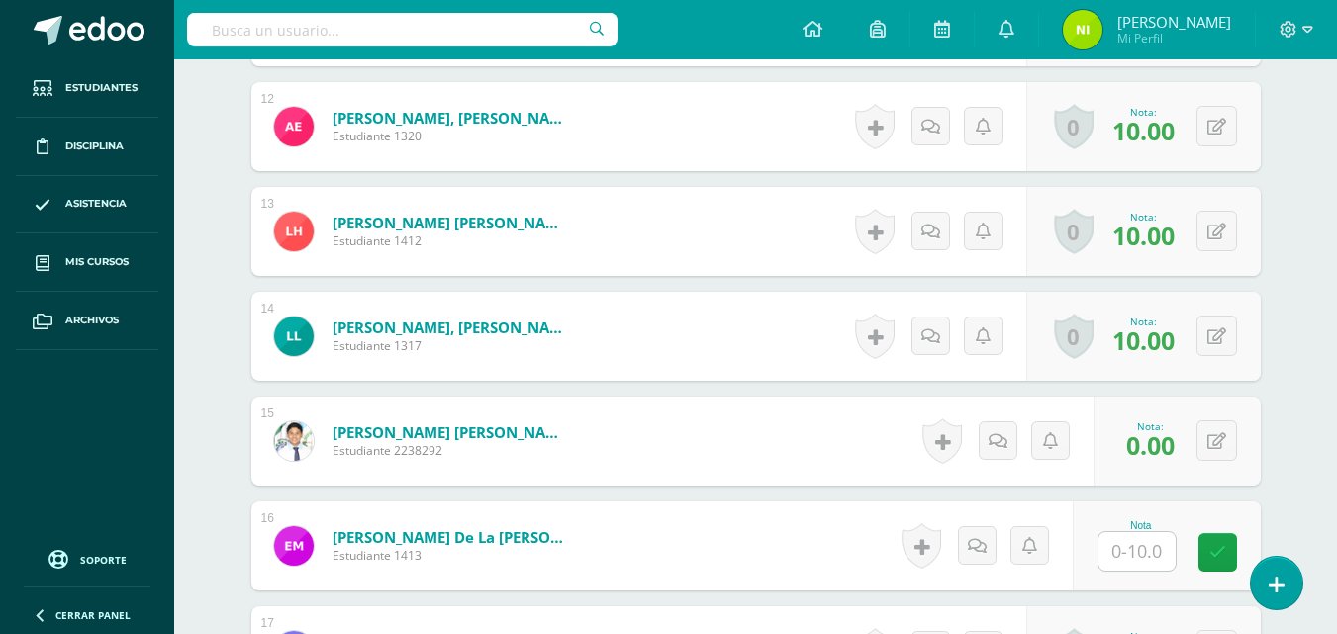
scroll to position [1875, 0]
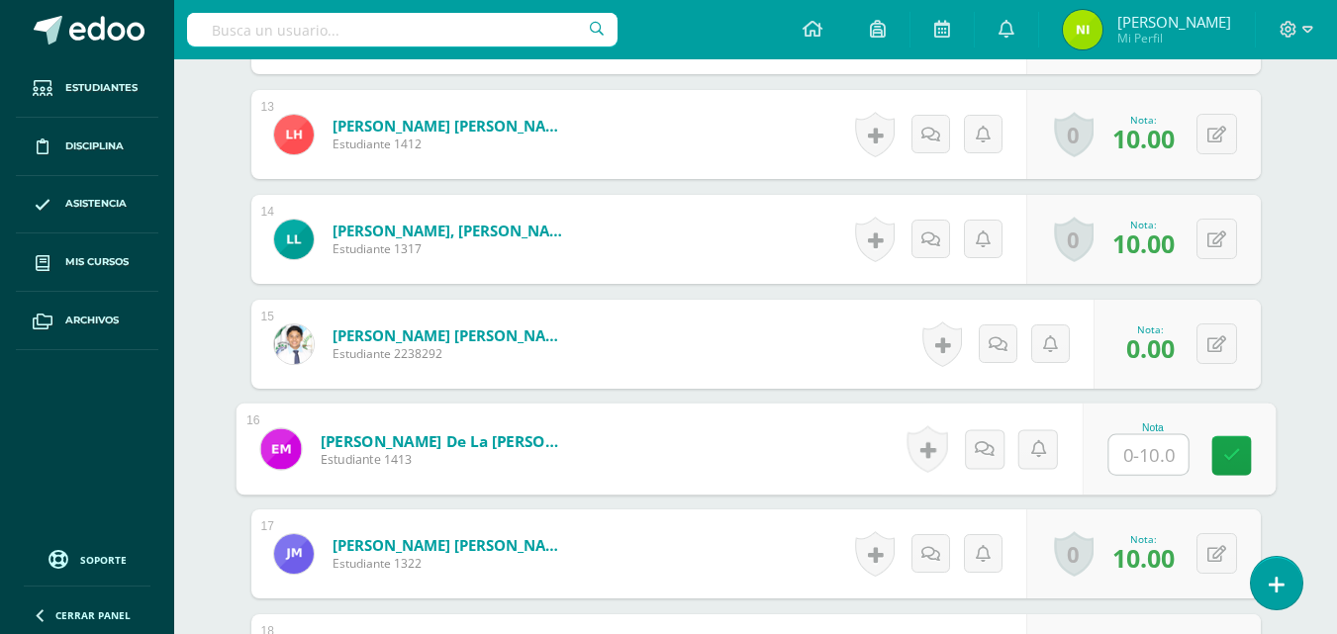
click at [1144, 462] on input "text" at bounding box center [1147, 455] width 79 height 40
type input "0"
click at [1240, 463] on link at bounding box center [1231, 456] width 40 height 40
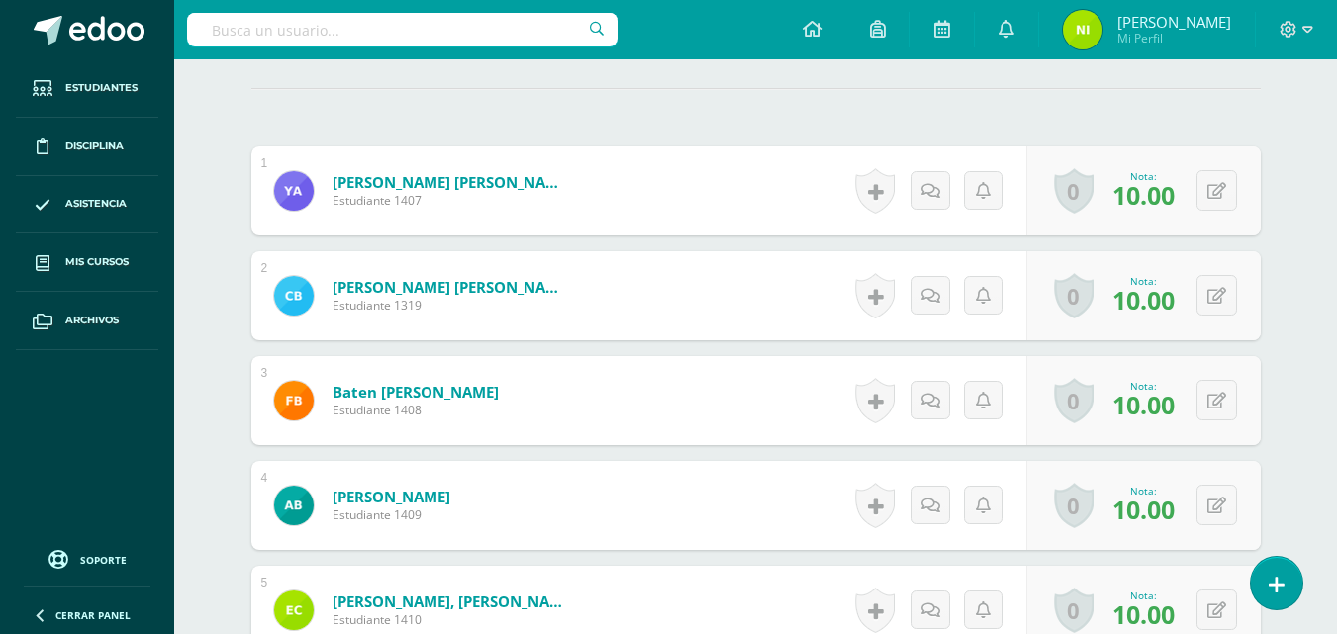
scroll to position [65, 0]
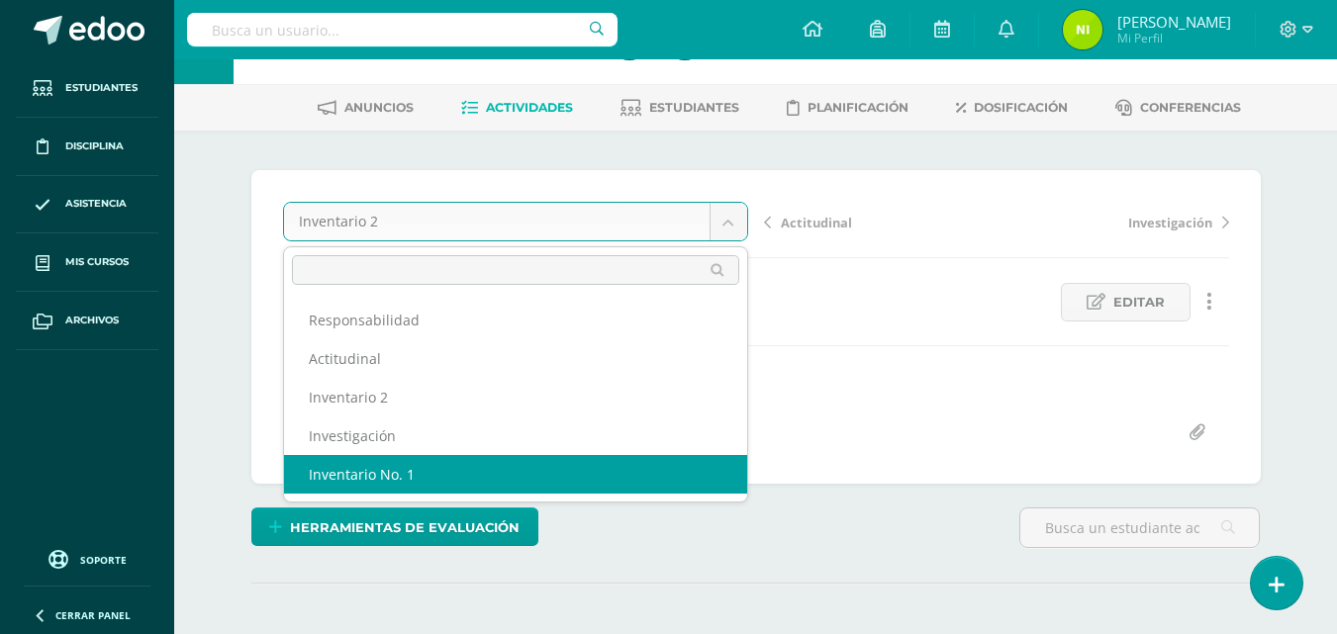
select select "/dashboard/teacher/grade-activity/84268/"
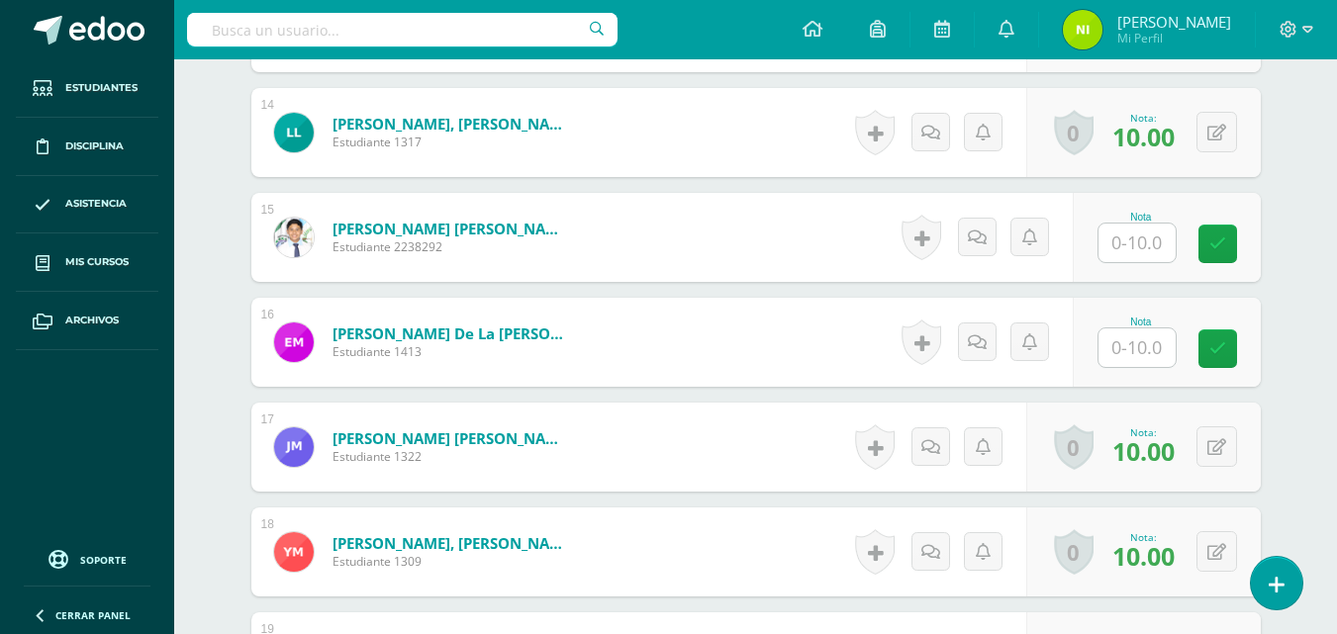
scroll to position [1983, 0]
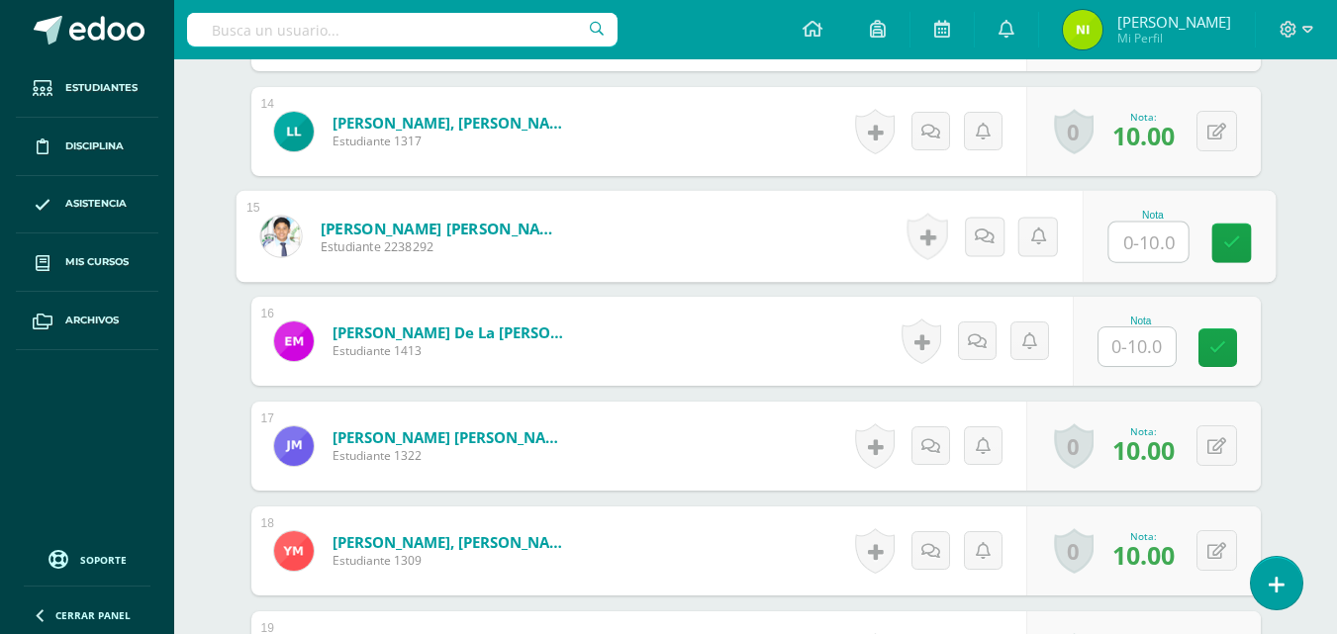
click at [1132, 243] on input "text" at bounding box center [1147, 243] width 79 height 40
click at [271, 229] on img at bounding box center [280, 236] width 41 height 41
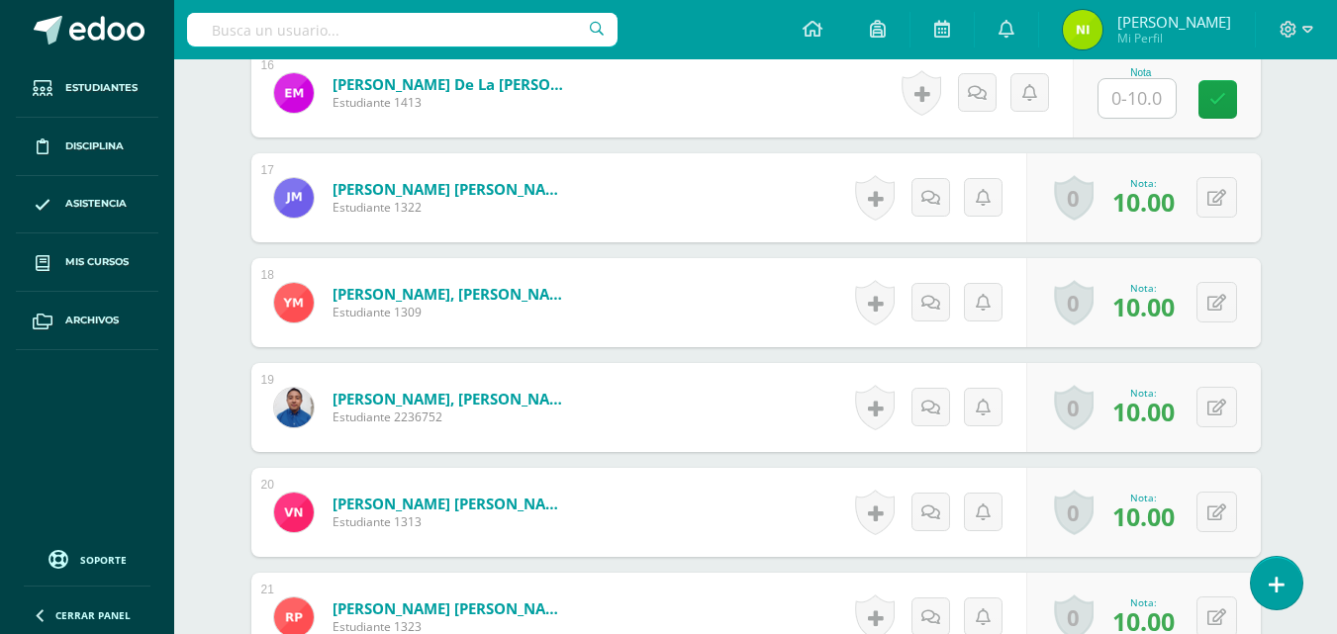
scroll to position [2177, 0]
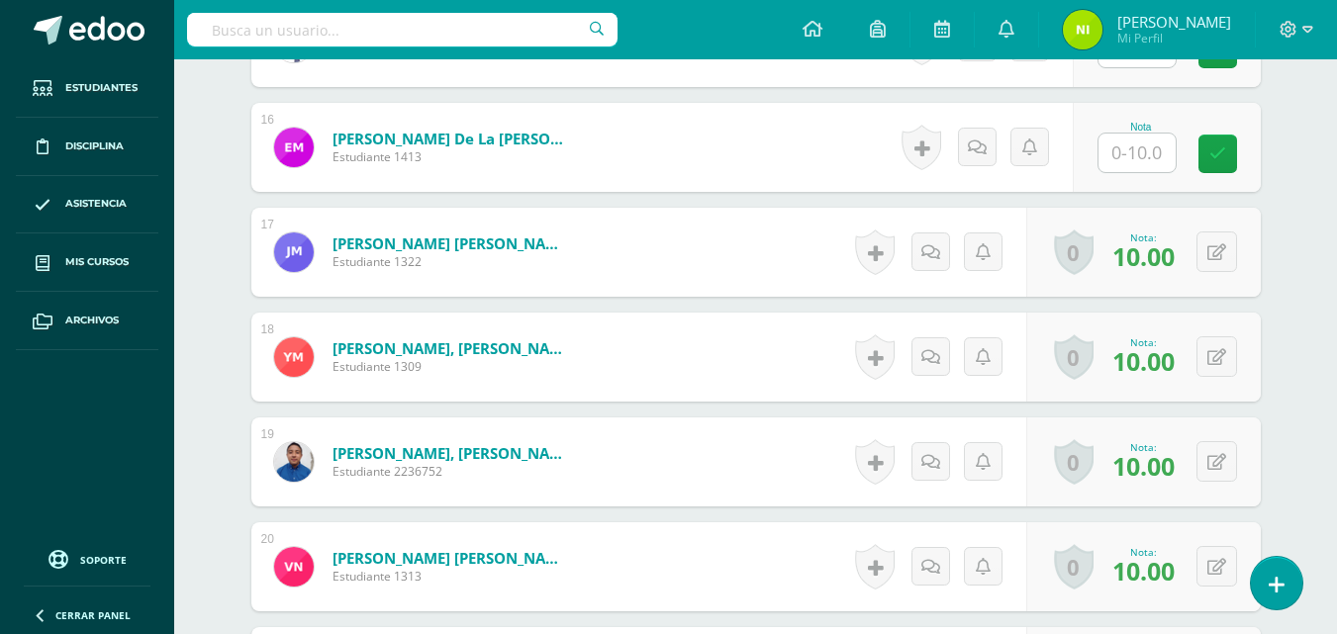
click at [1128, 153] on input "text" at bounding box center [1136, 153] width 77 height 39
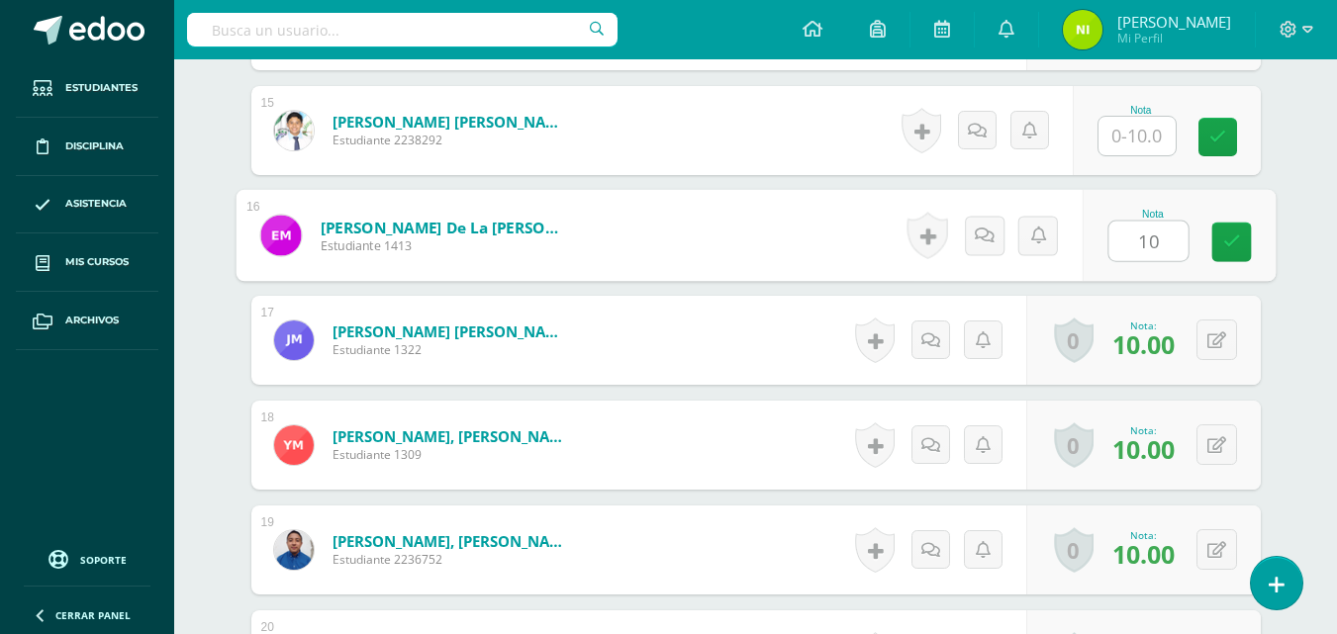
scroll to position [1979, 0]
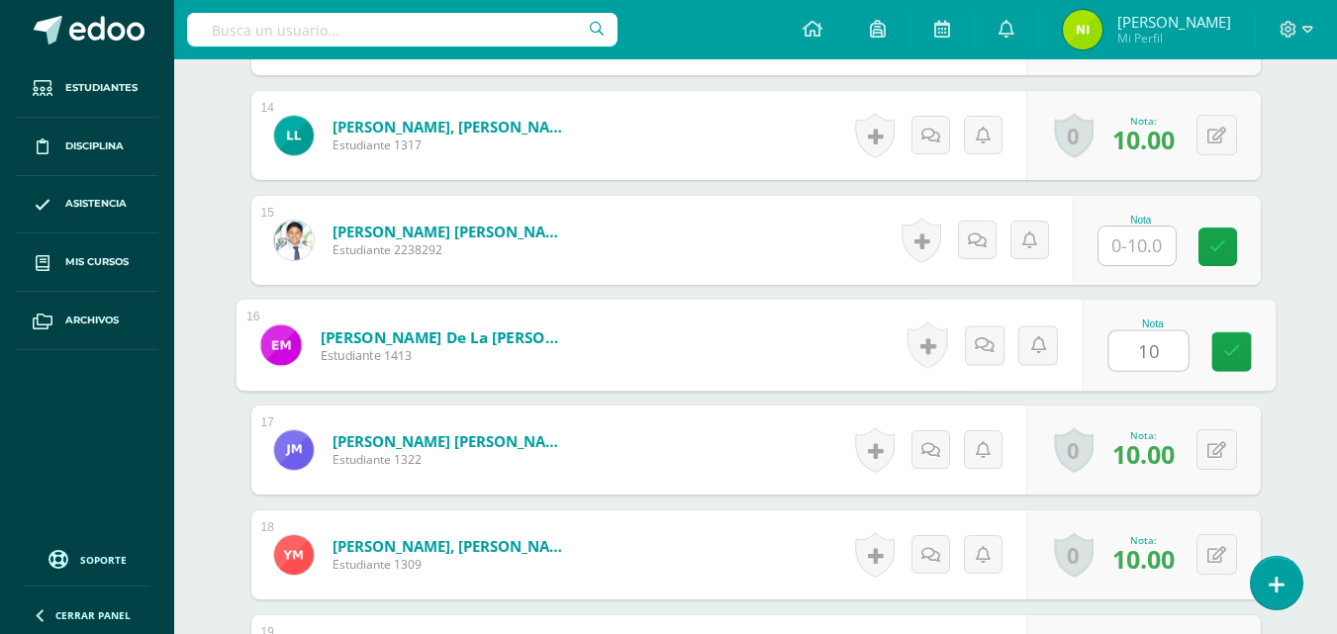
type input "10"
click at [1121, 234] on input "text" at bounding box center [1136, 246] width 77 height 39
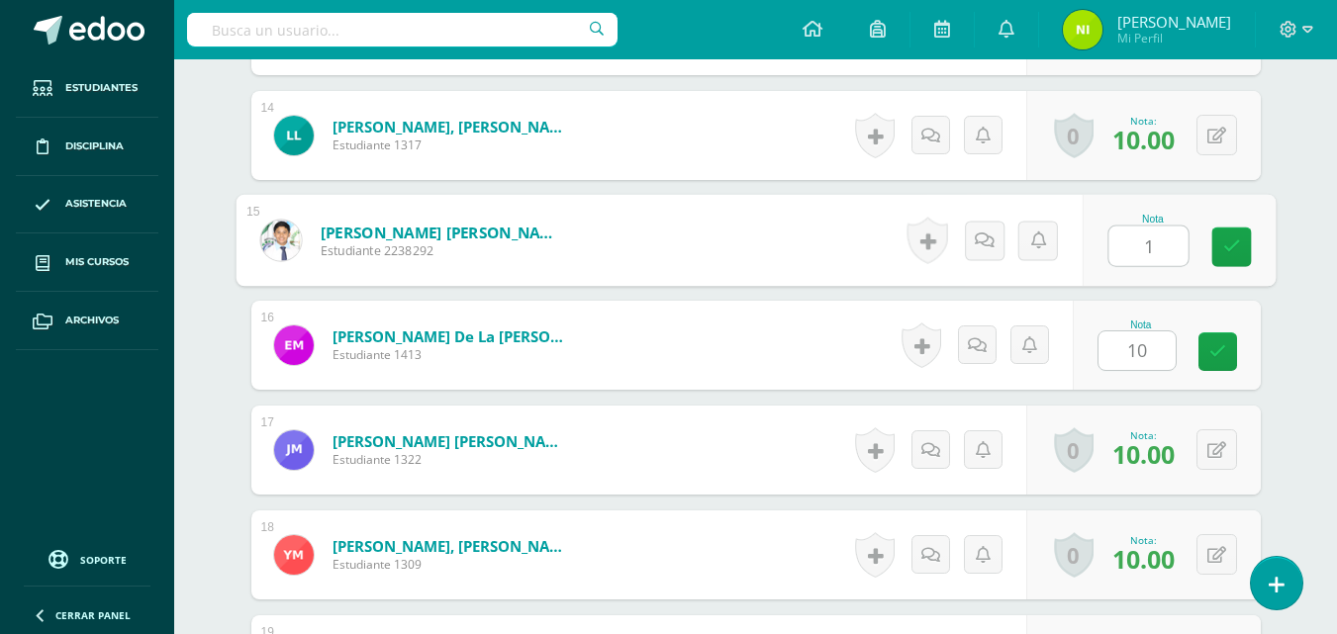
type input "10"
click at [1238, 238] on icon at bounding box center [1231, 246] width 18 height 17
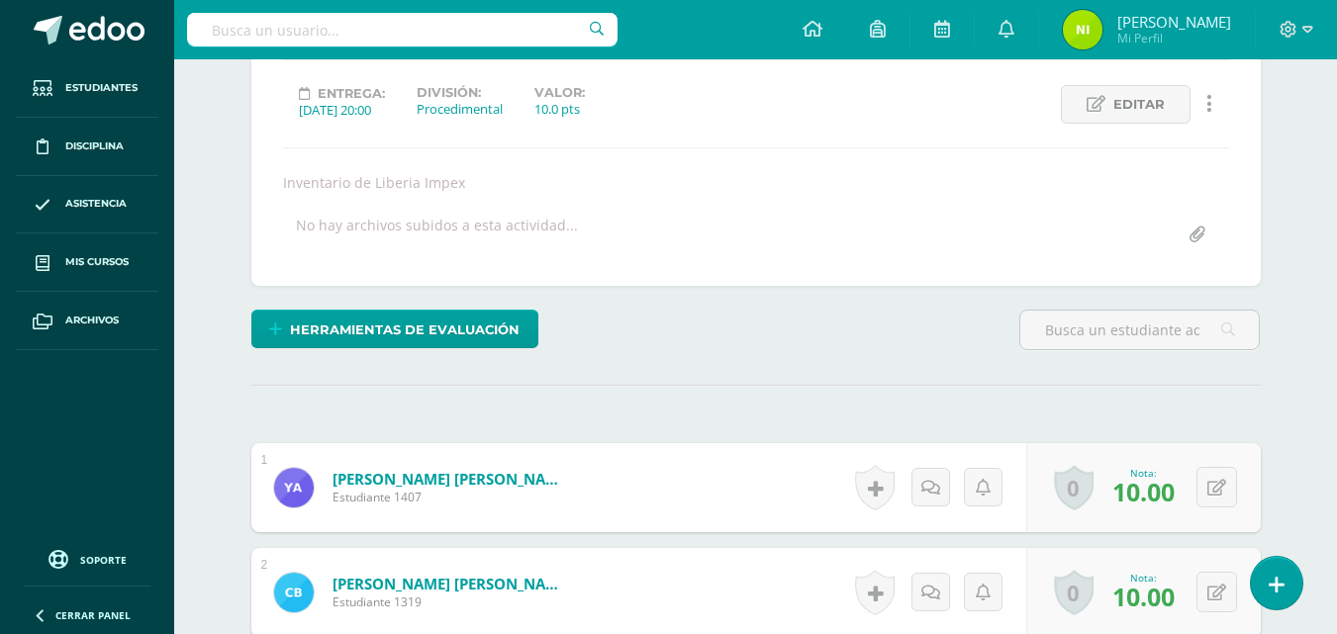
scroll to position [0, 0]
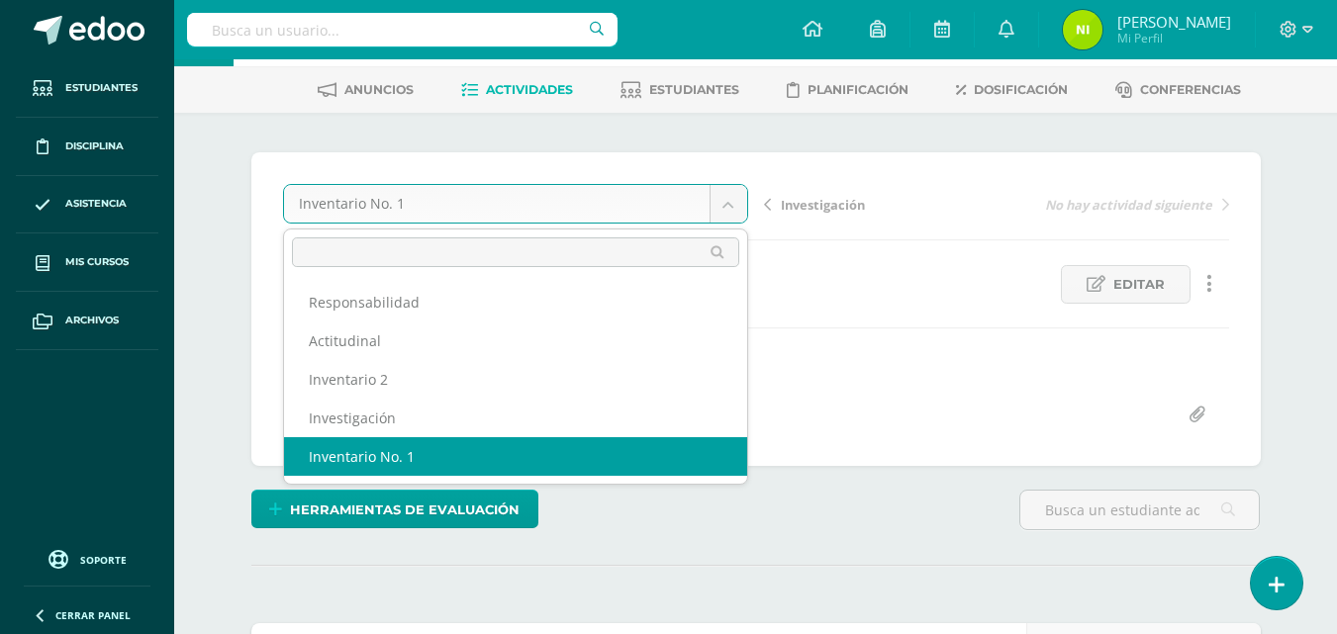
scroll to position [198, 0]
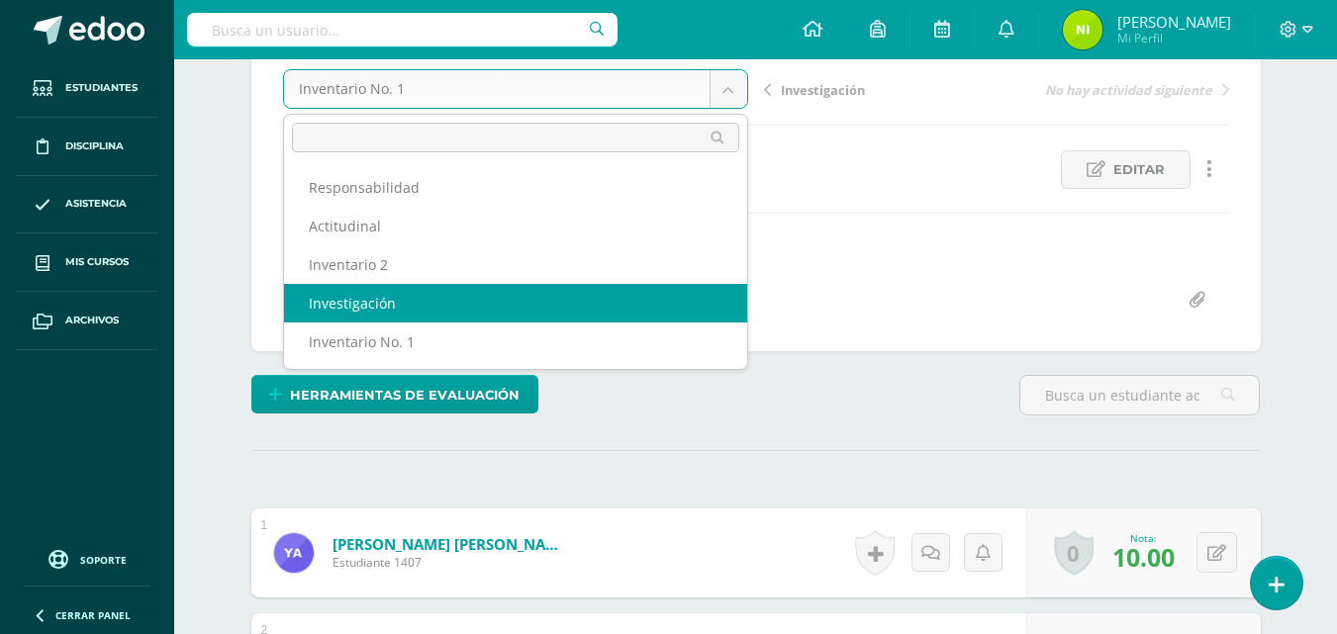
select select "/dashboard/teacher/grade-activity/84267/"
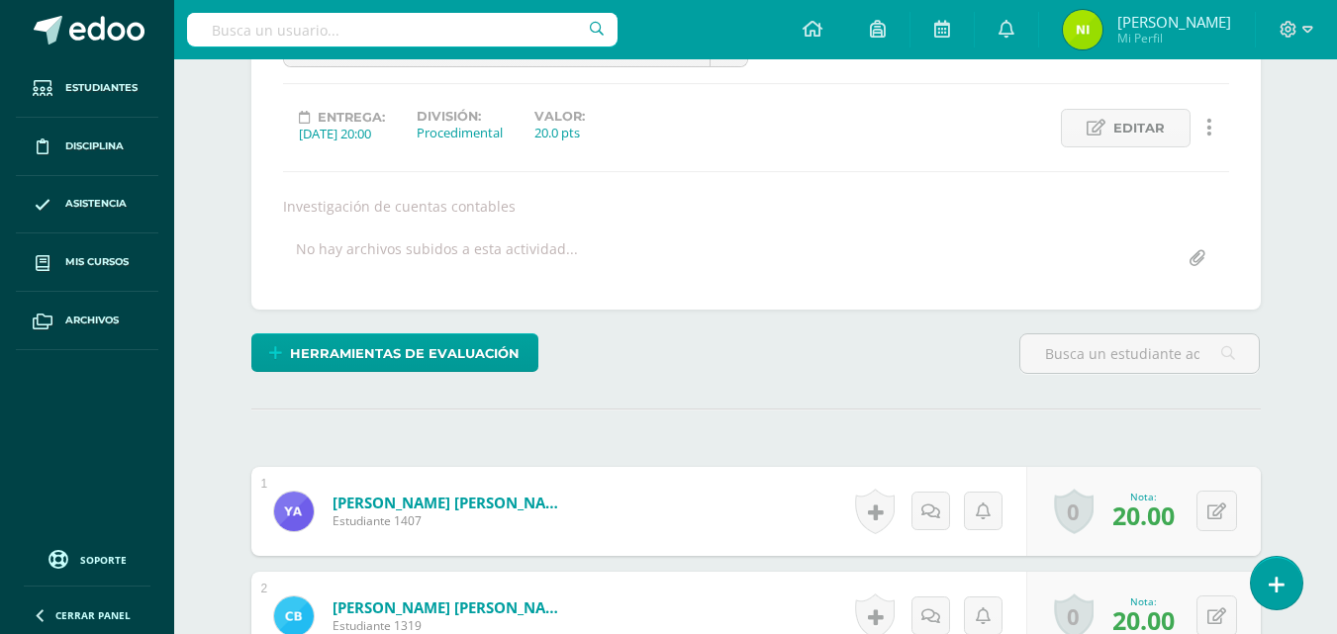
scroll to position [240, 0]
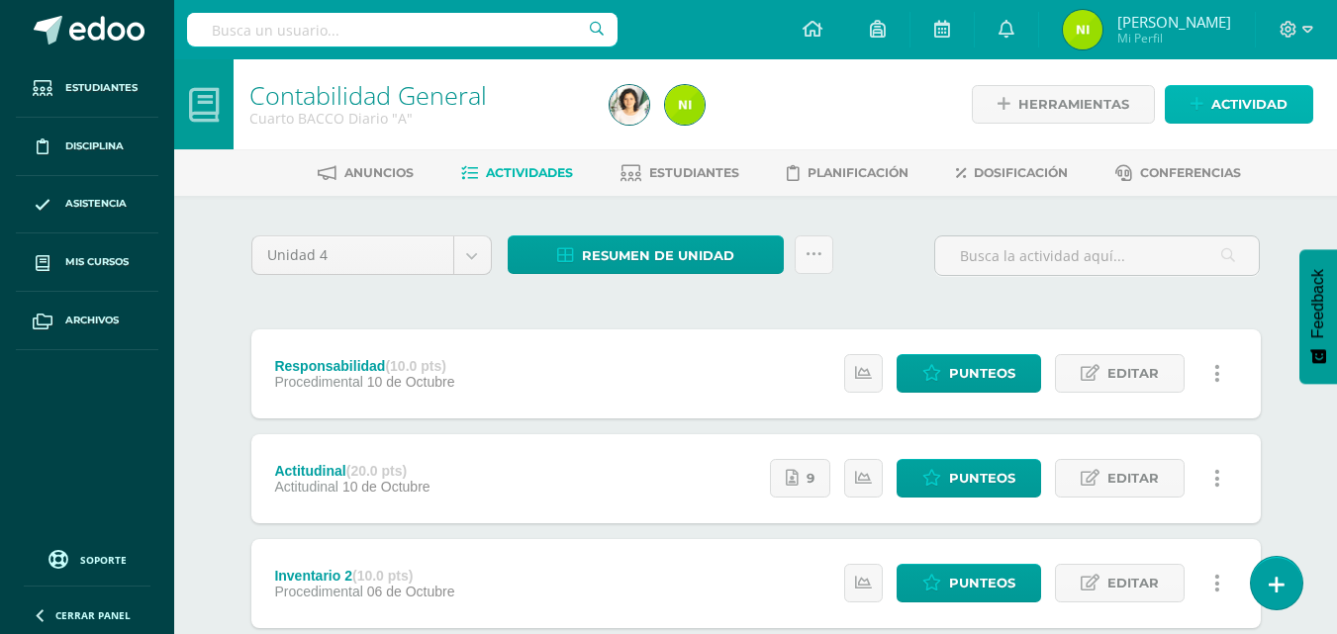
click at [1272, 108] on span "Actividad" at bounding box center [1249, 104] width 76 height 37
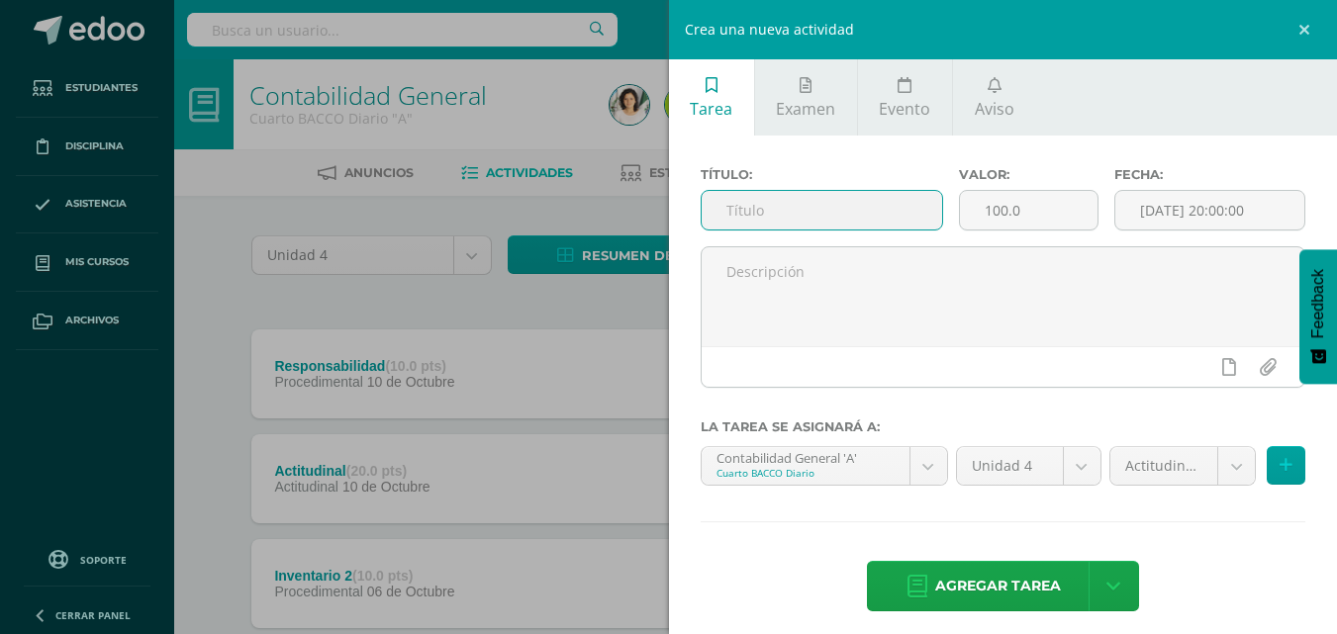
click at [818, 204] on input "text" at bounding box center [821, 210] width 240 height 39
type input "Evaluación"
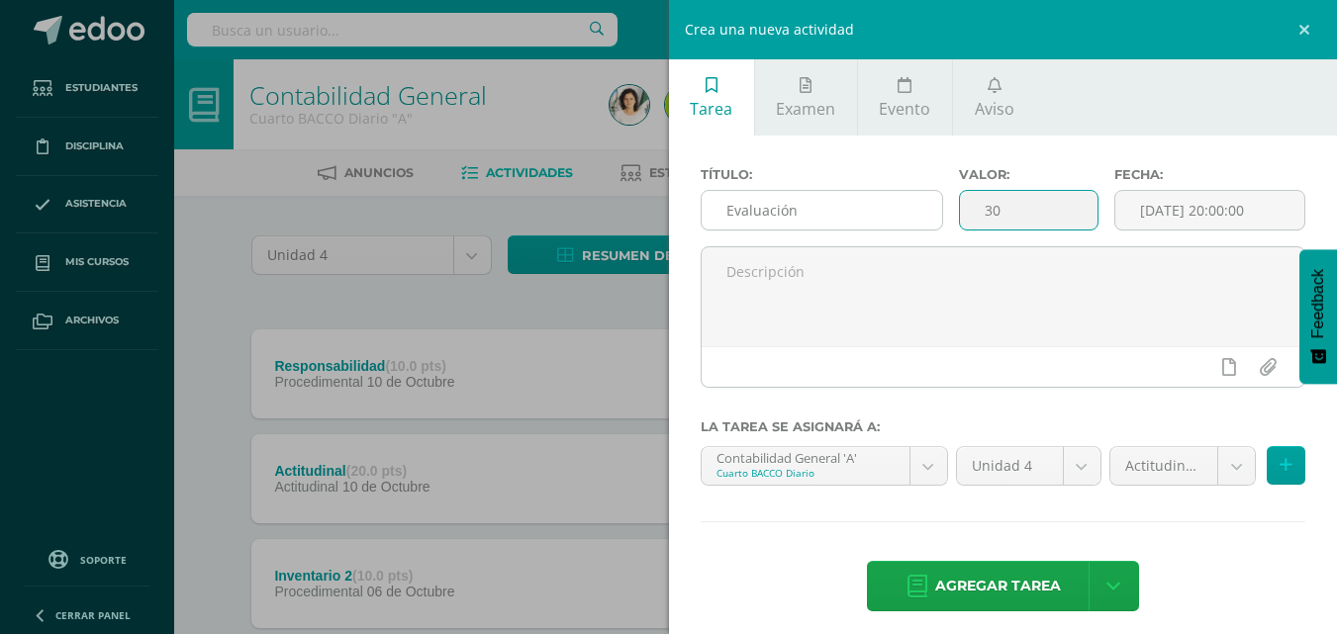
type input "30"
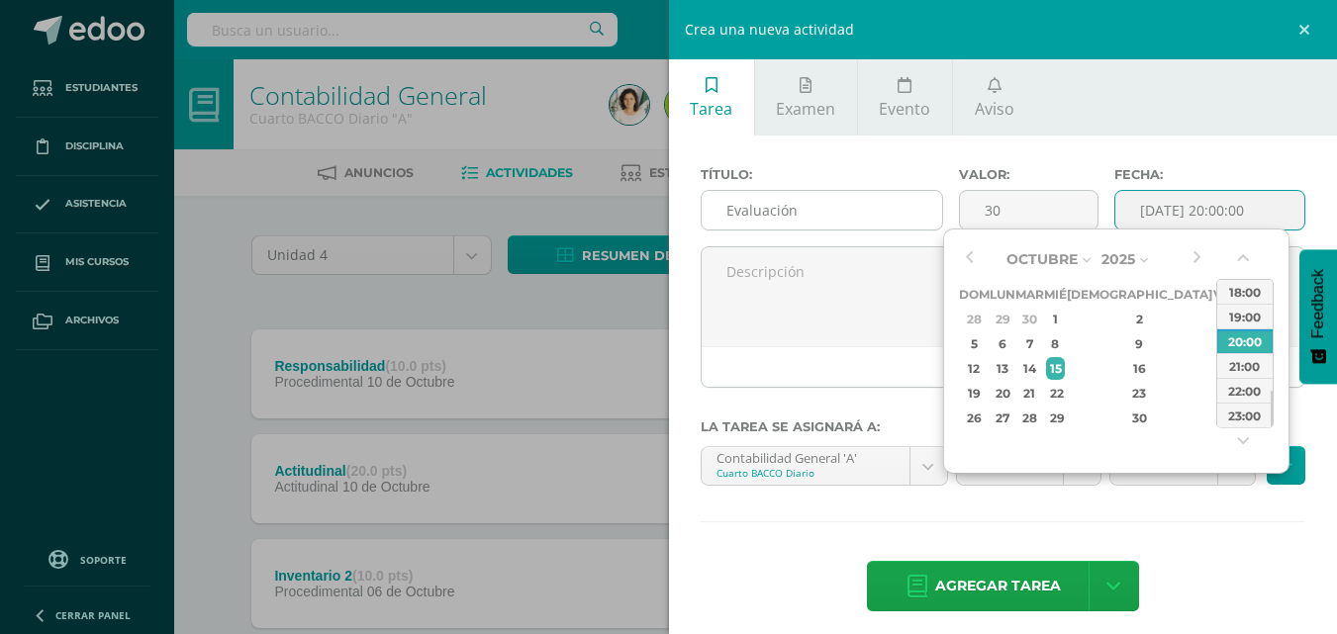
type input "2025-10-15 20:00"
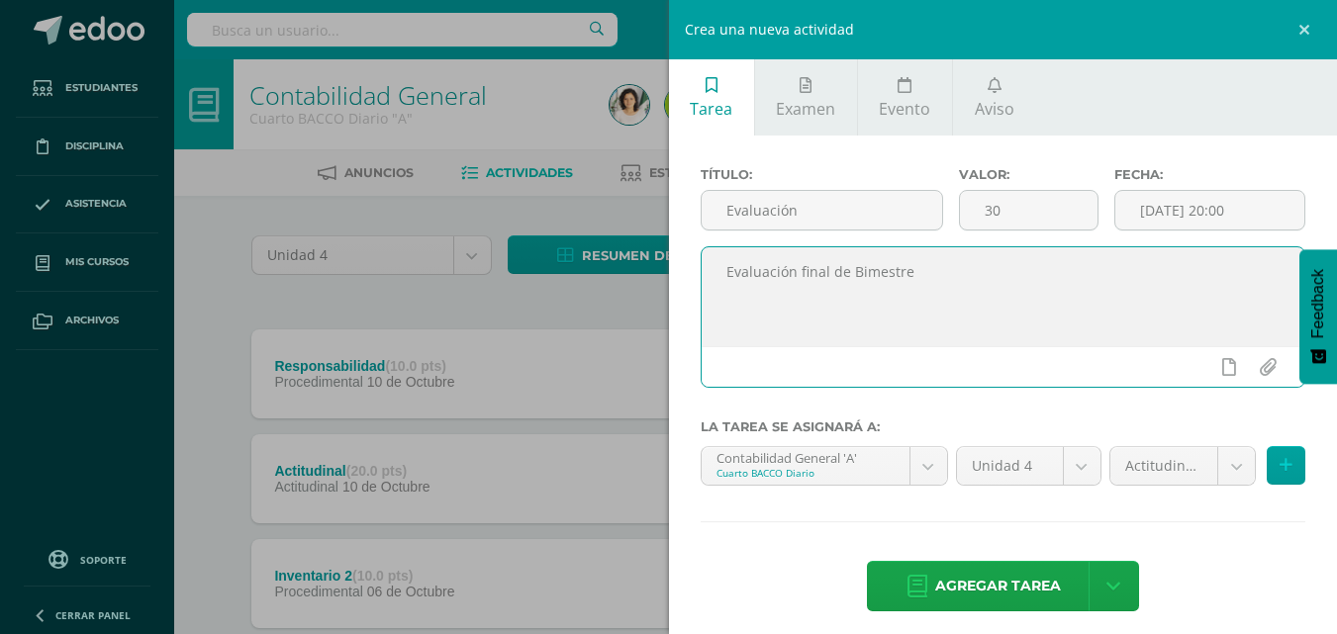
click at [847, 264] on textarea "Evaluación final de Bimestre" at bounding box center [1003, 296] width 604 height 99
type textarea "Evaluación final de Cuarto Bimestre"
click at [1221, 462] on body "Estudiantes Disciplina Asistencia Mis cursos Archivos Soporte Ayuda Reportar un…" at bounding box center [668, 485] width 1337 height 970
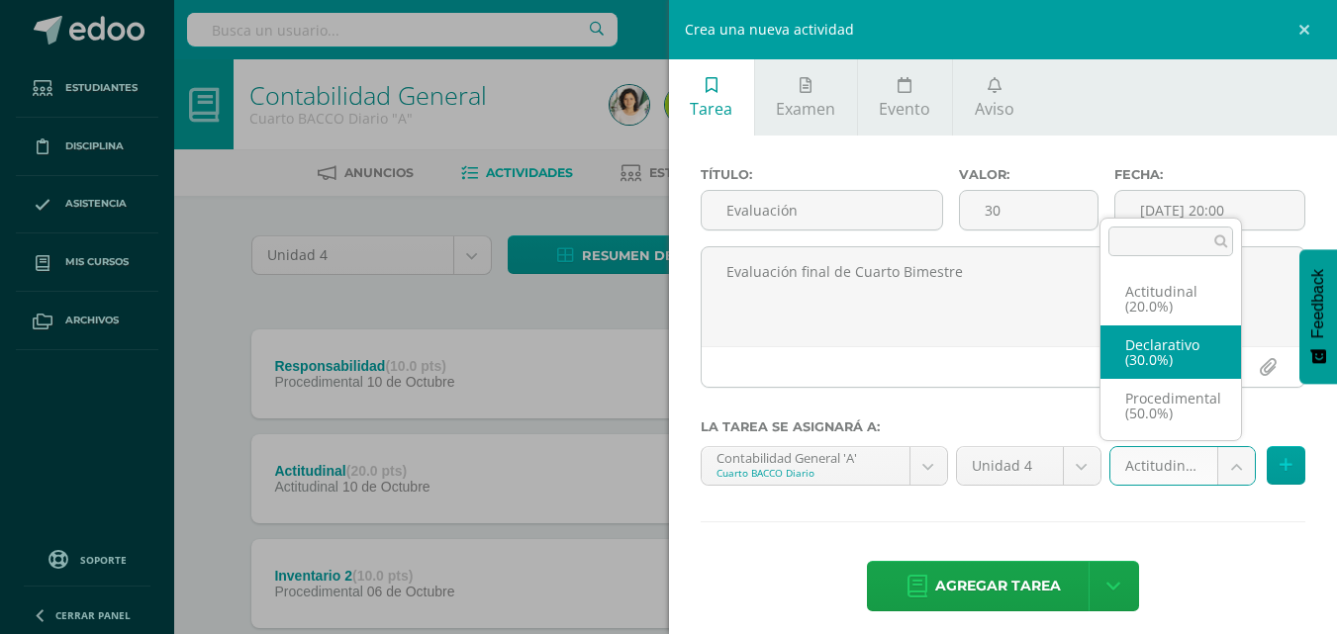
select select "84263"
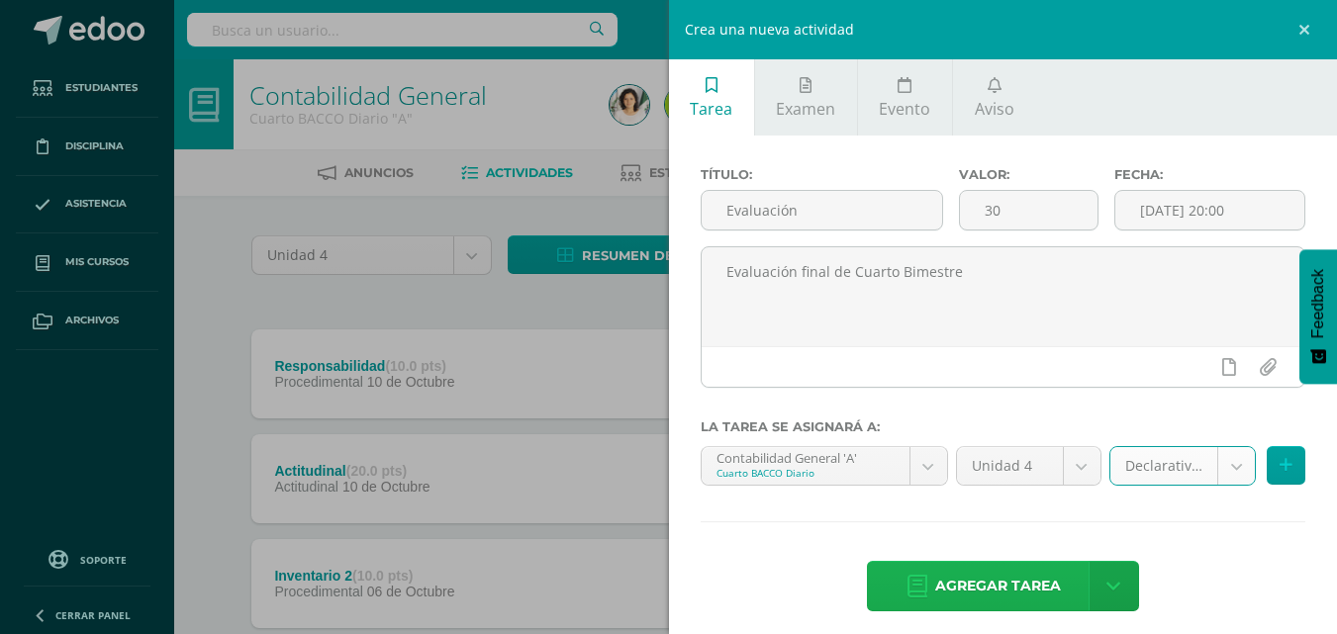
click at [1016, 592] on span "Agregar tarea" at bounding box center [998, 586] width 126 height 48
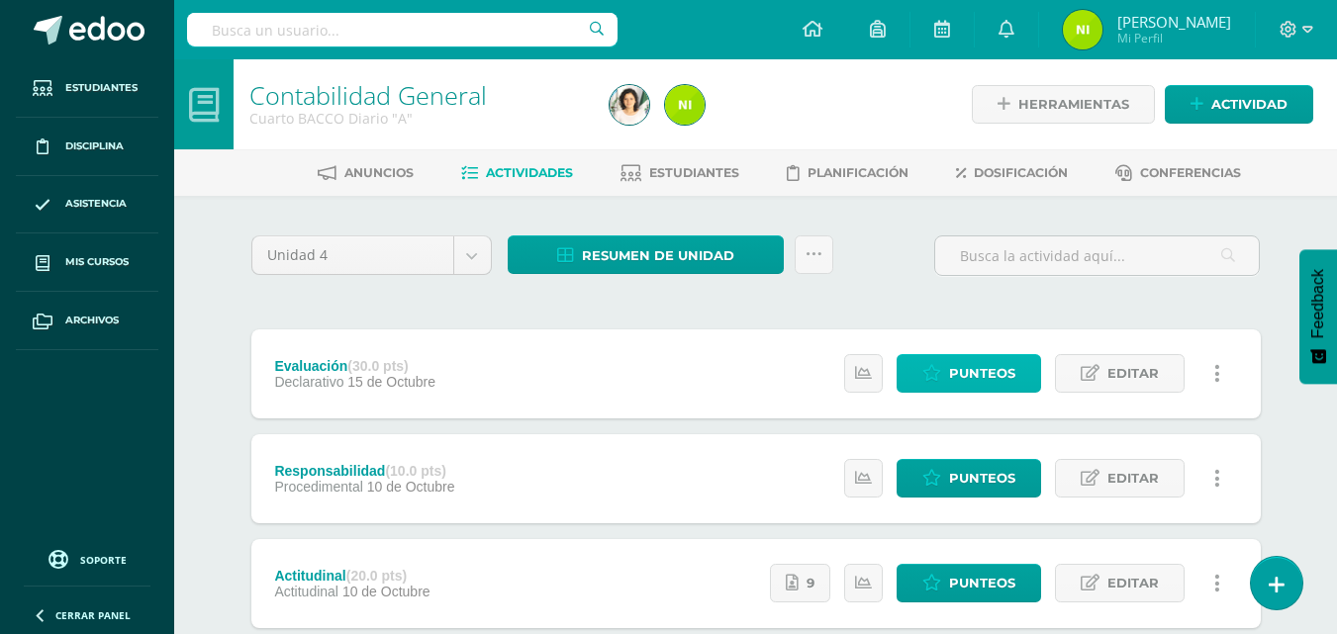
click at [967, 368] on span "Punteos" at bounding box center [982, 373] width 66 height 37
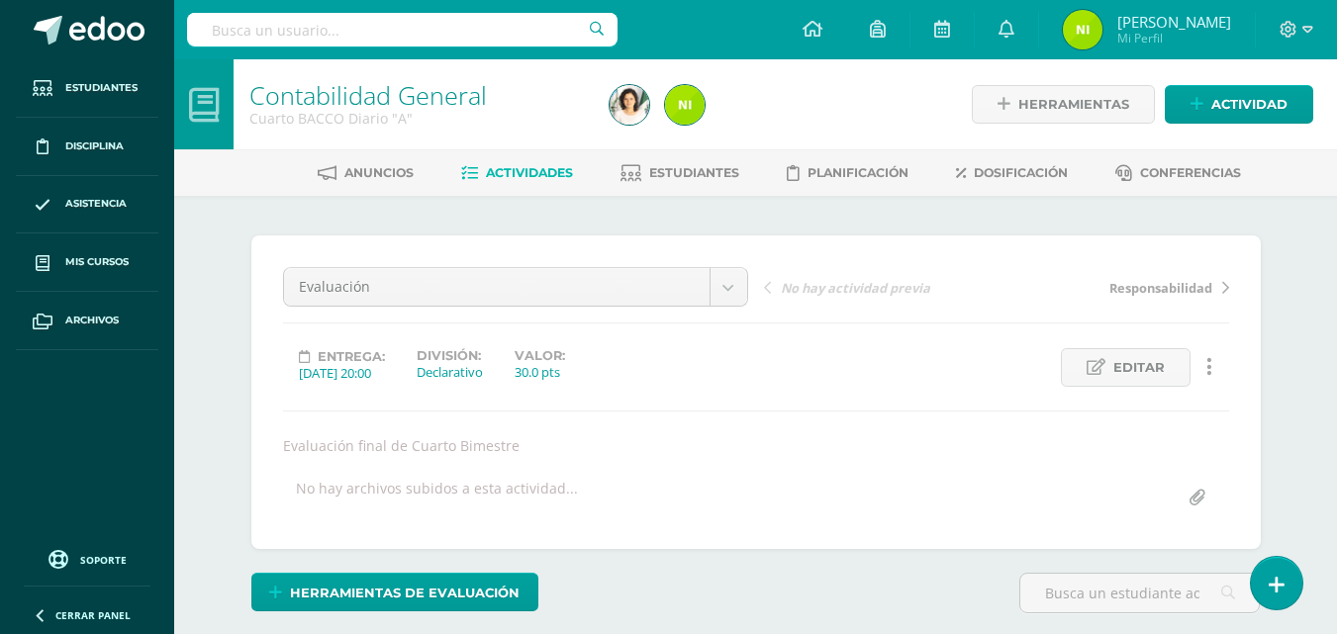
scroll to position [1, 0]
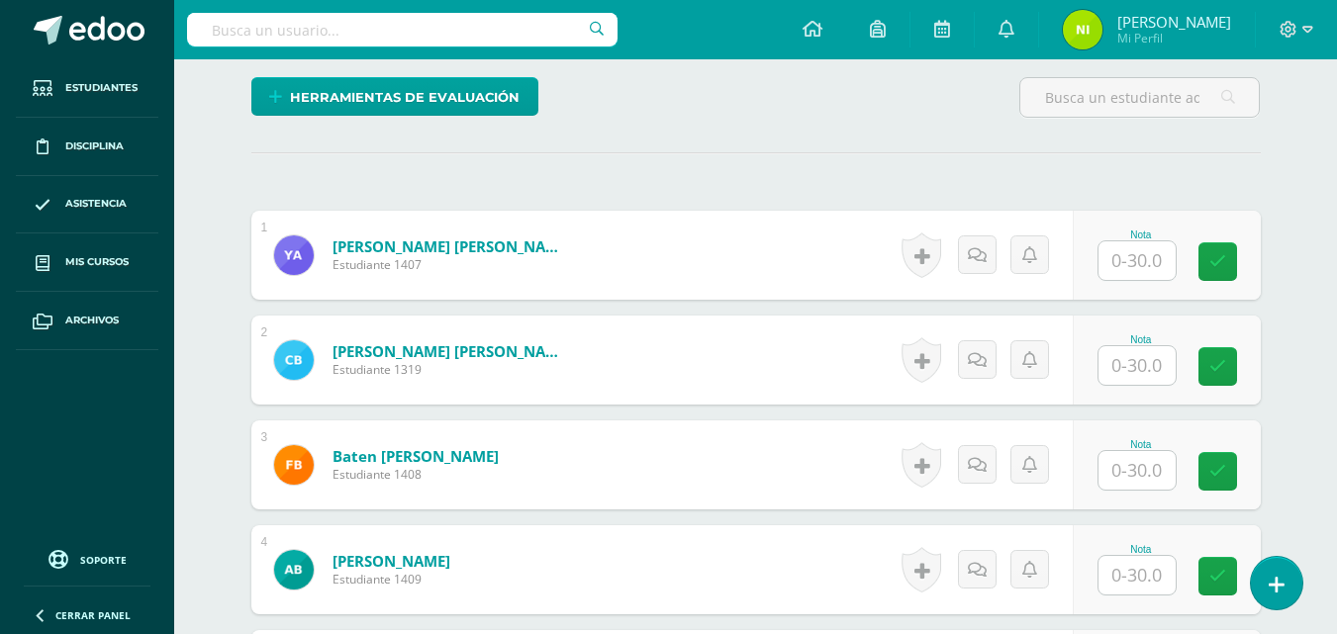
click at [1142, 259] on input "text" at bounding box center [1136, 260] width 77 height 39
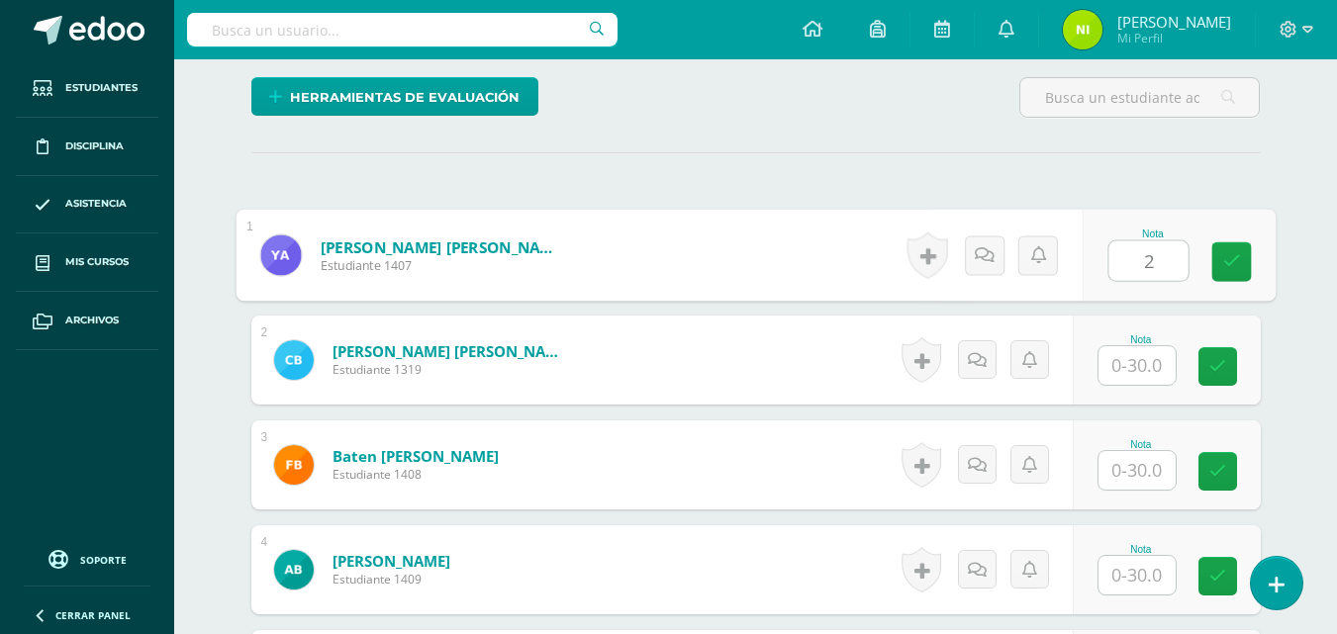
scroll to position [497, 0]
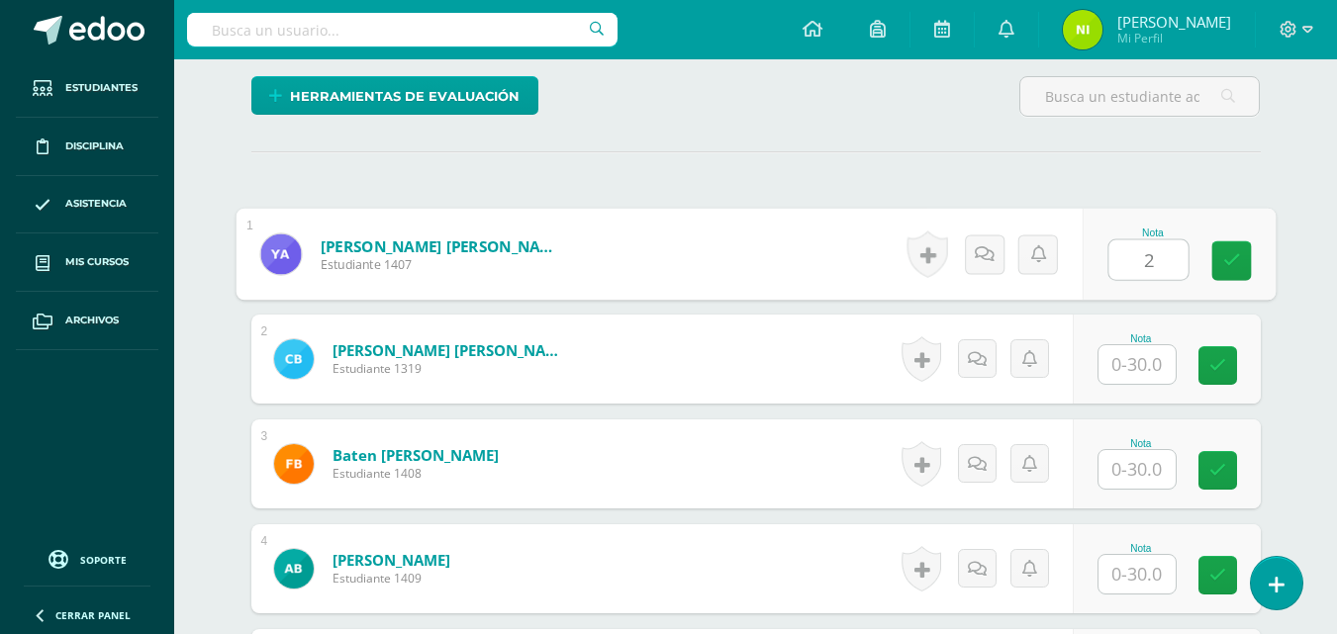
type input "20"
click at [1231, 263] on icon at bounding box center [1231, 260] width 18 height 17
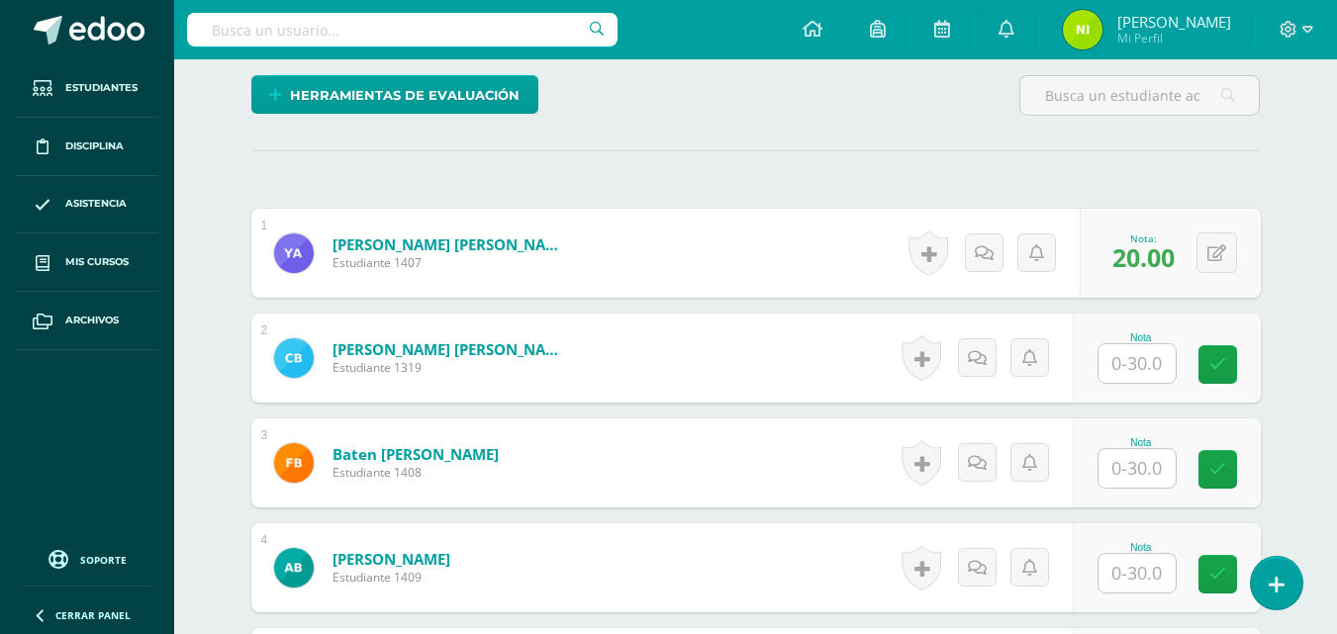
scroll to position [499, 0]
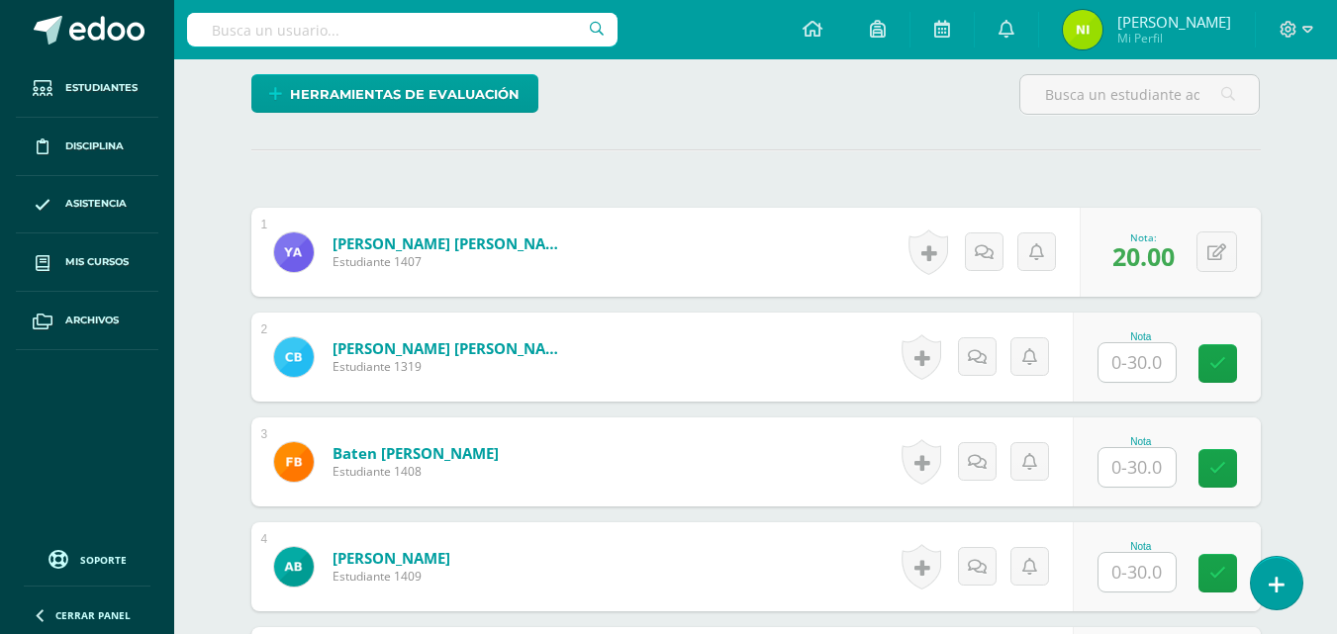
click at [1130, 367] on input "text" at bounding box center [1136, 362] width 77 height 39
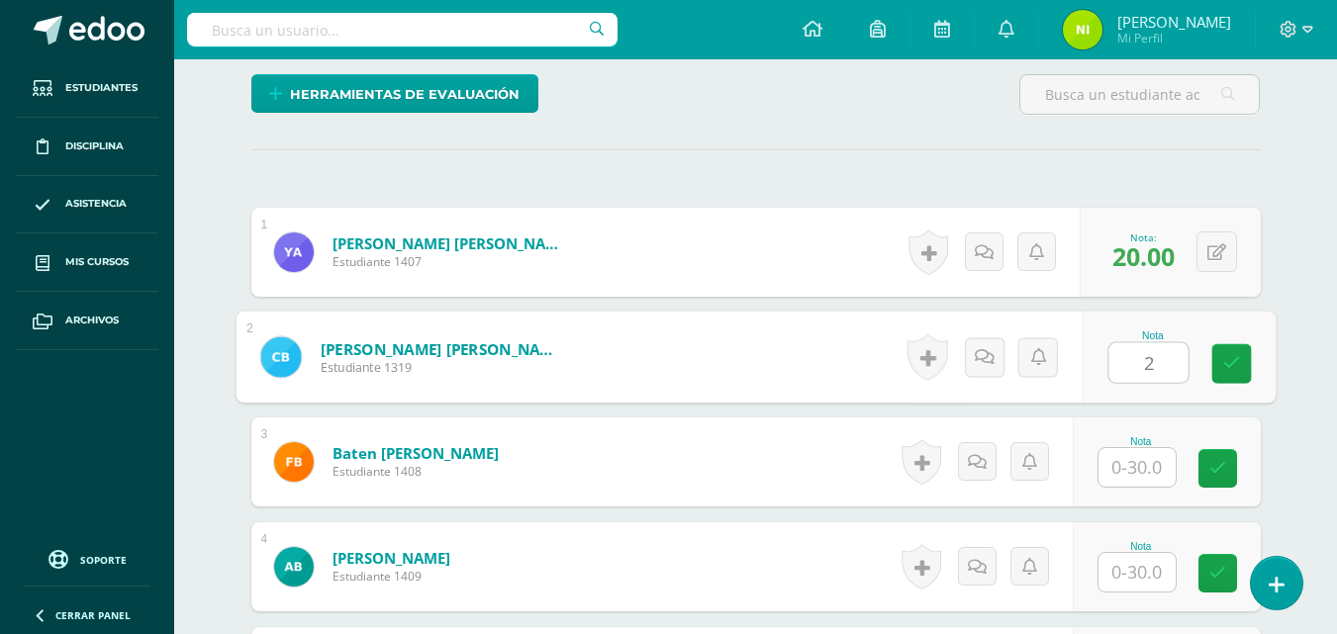
type input "26"
click at [1242, 366] on link at bounding box center [1231, 364] width 40 height 40
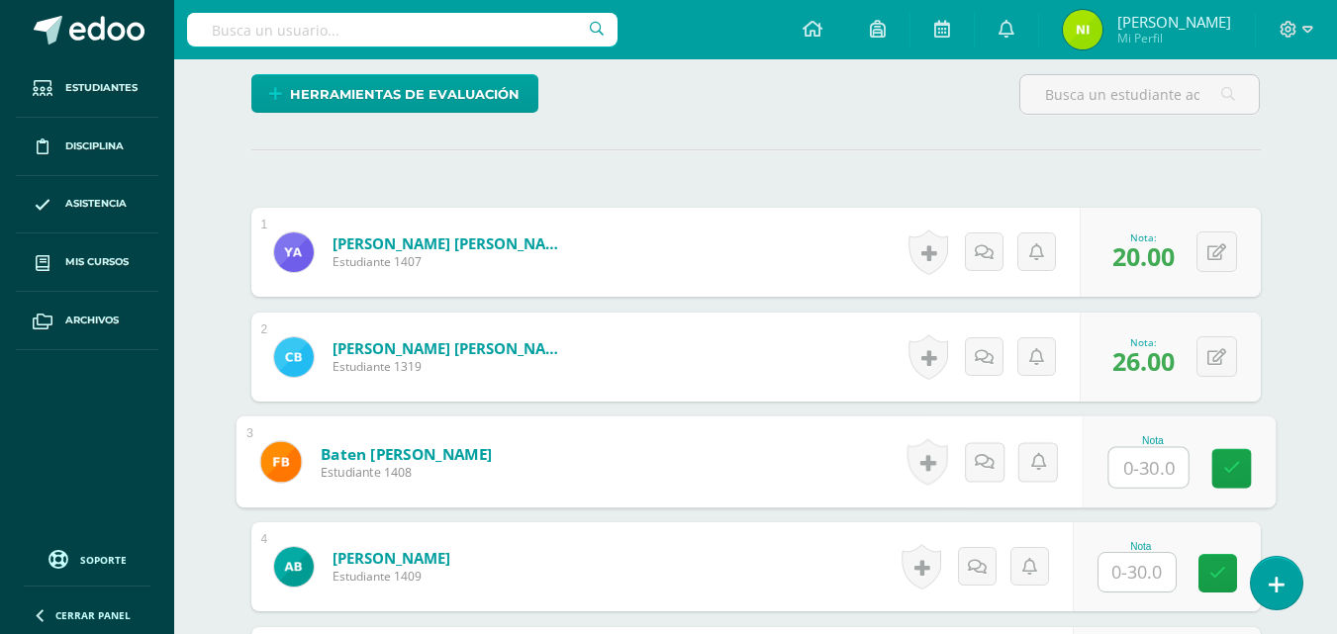
click at [1121, 456] on input "text" at bounding box center [1147, 468] width 79 height 40
type input "08"
click at [1224, 475] on icon at bounding box center [1231, 468] width 18 height 17
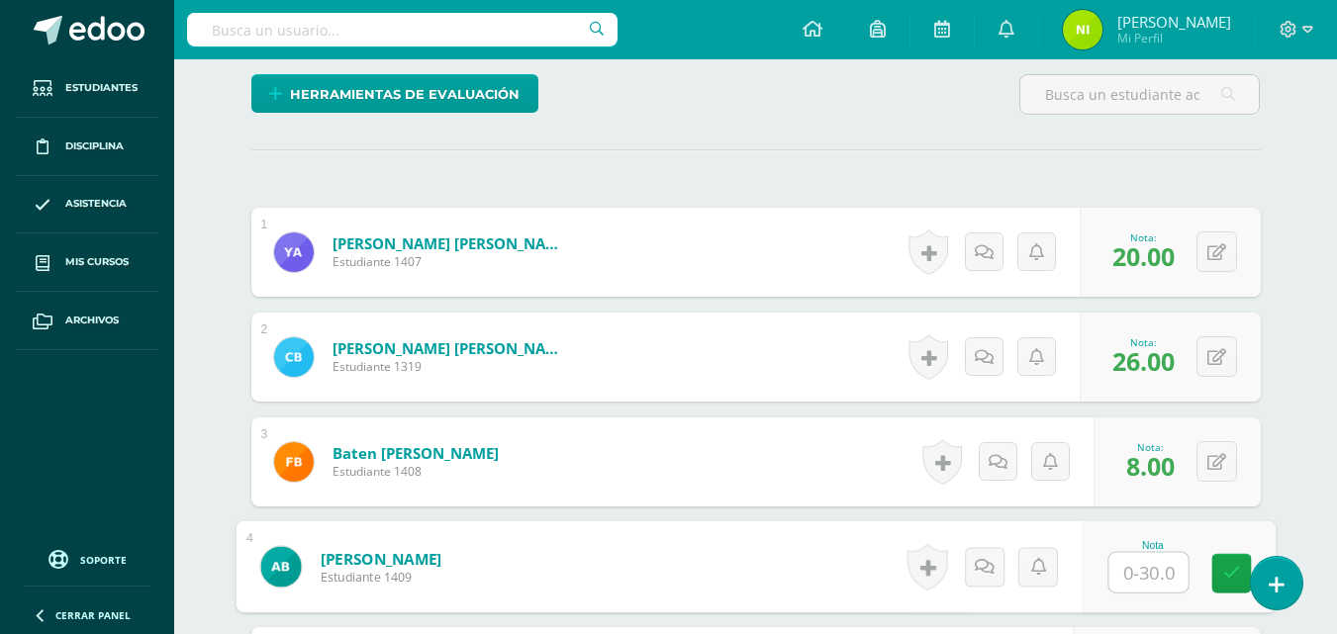
click at [1155, 567] on input "text" at bounding box center [1147, 573] width 79 height 40
type input "15"
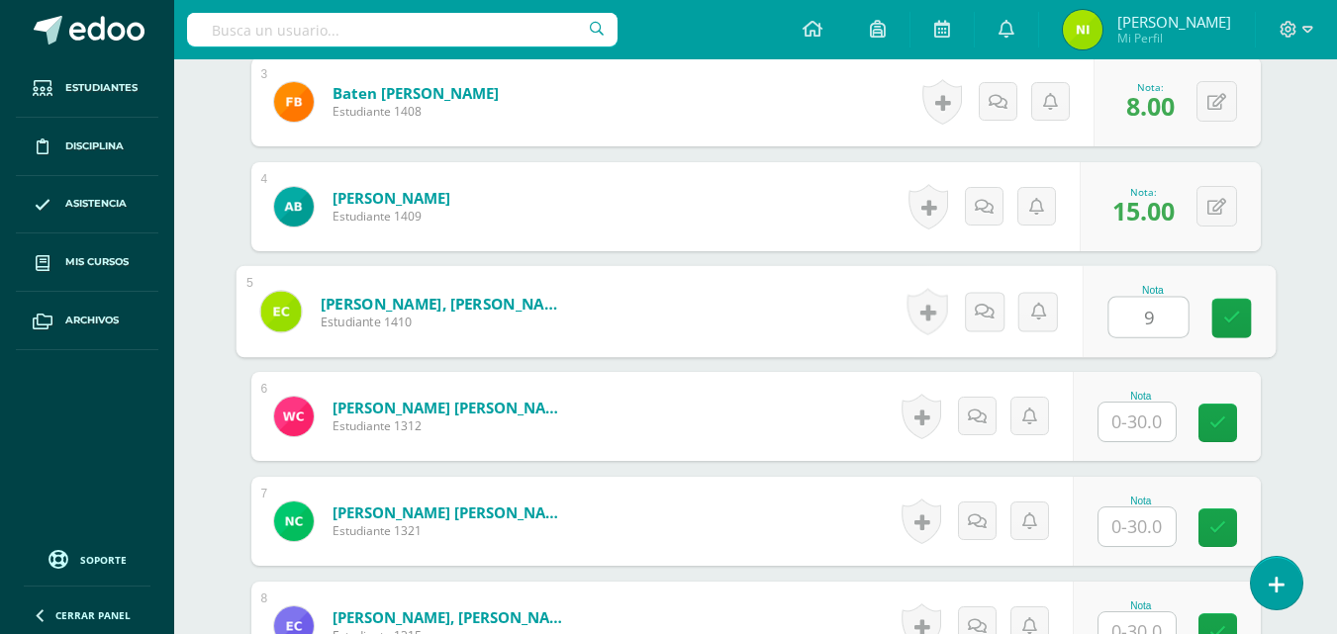
type input "9"
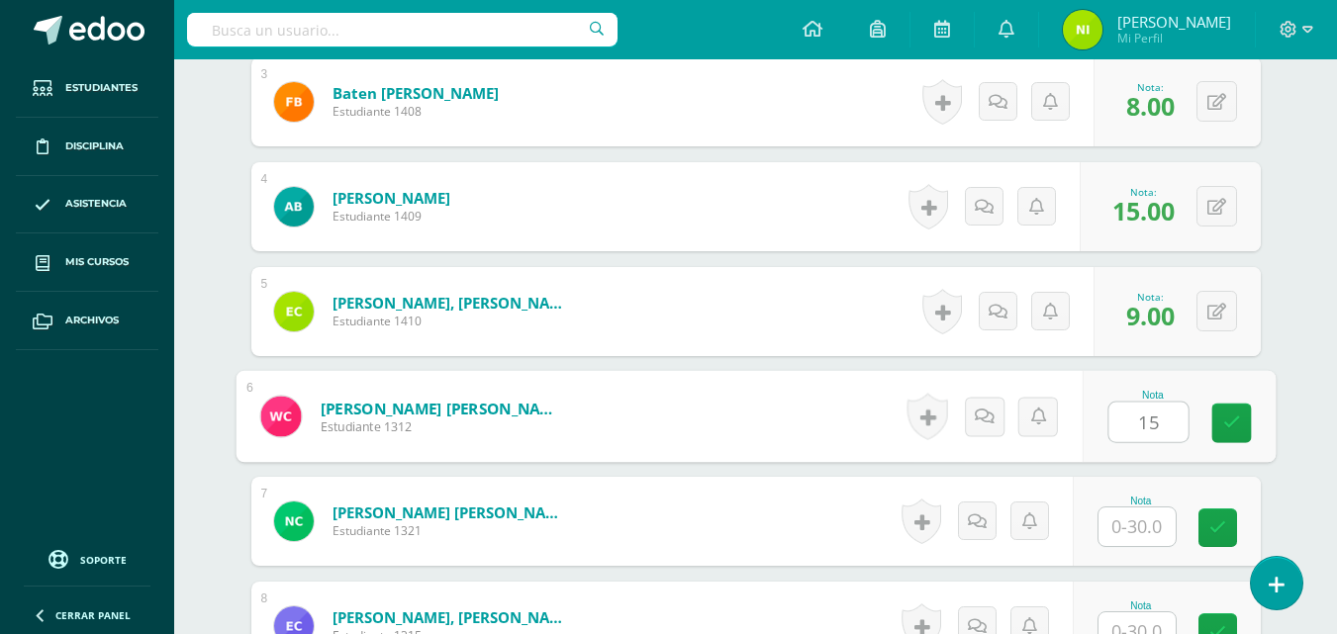
type input "15"
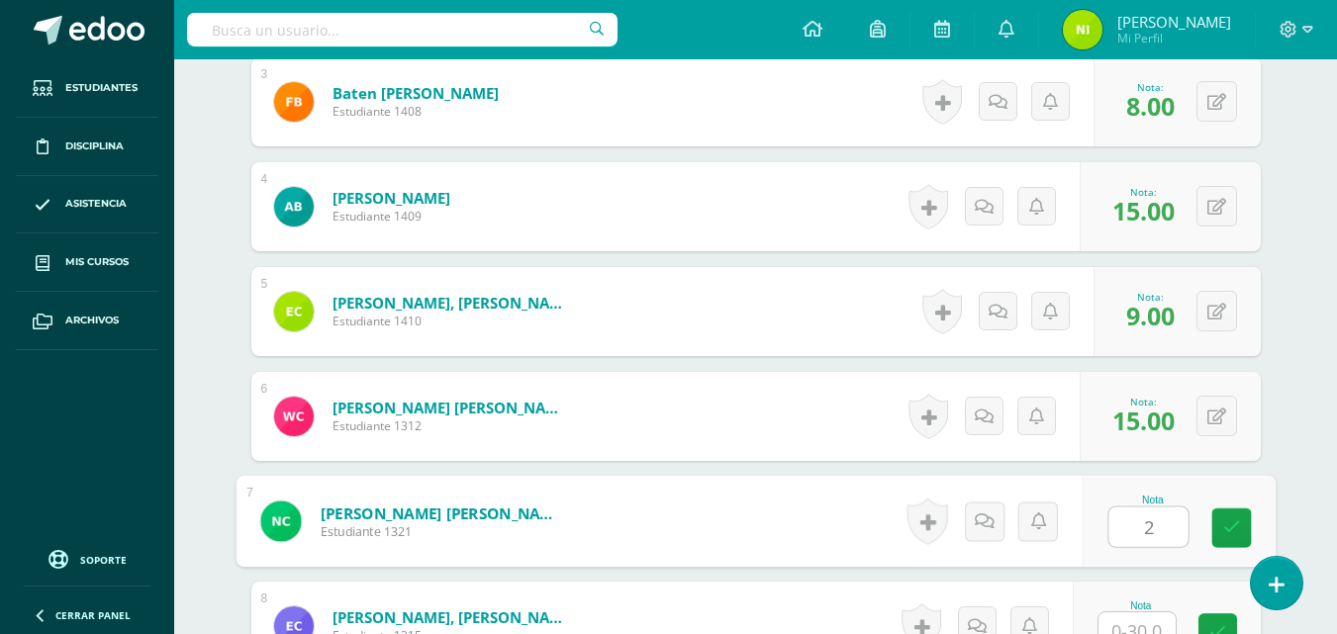
type input "21"
click at [1241, 532] on link at bounding box center [1231, 529] width 40 height 40
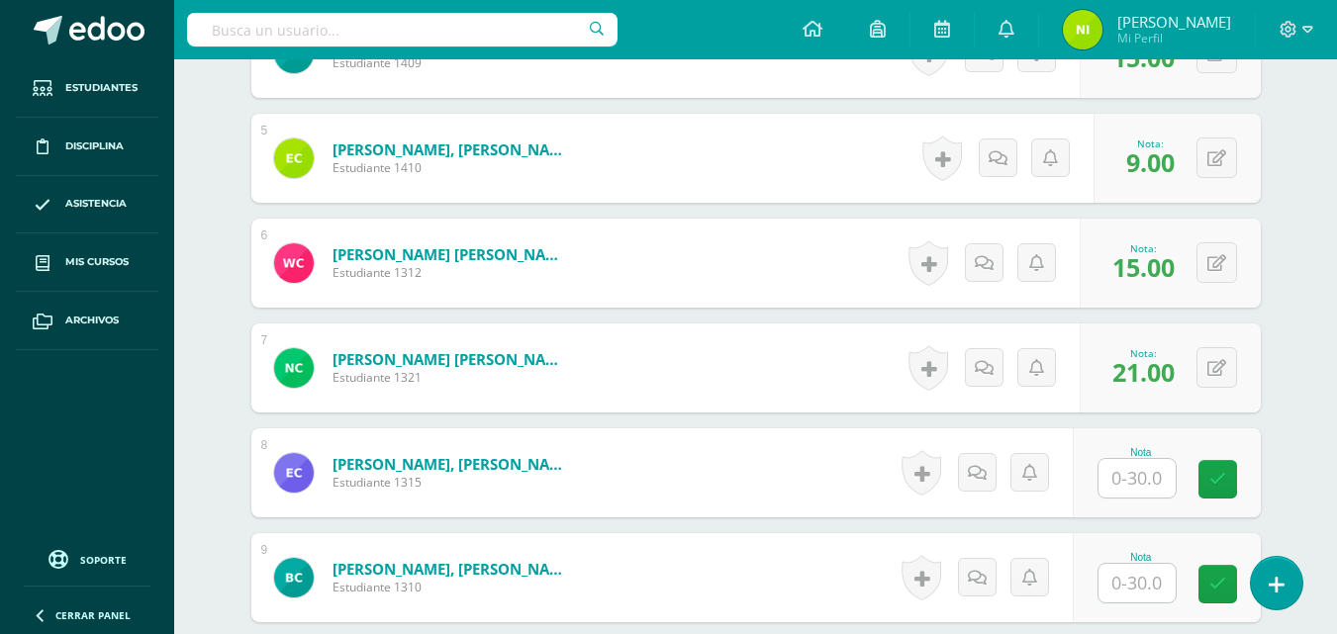
scroll to position [1057, 0]
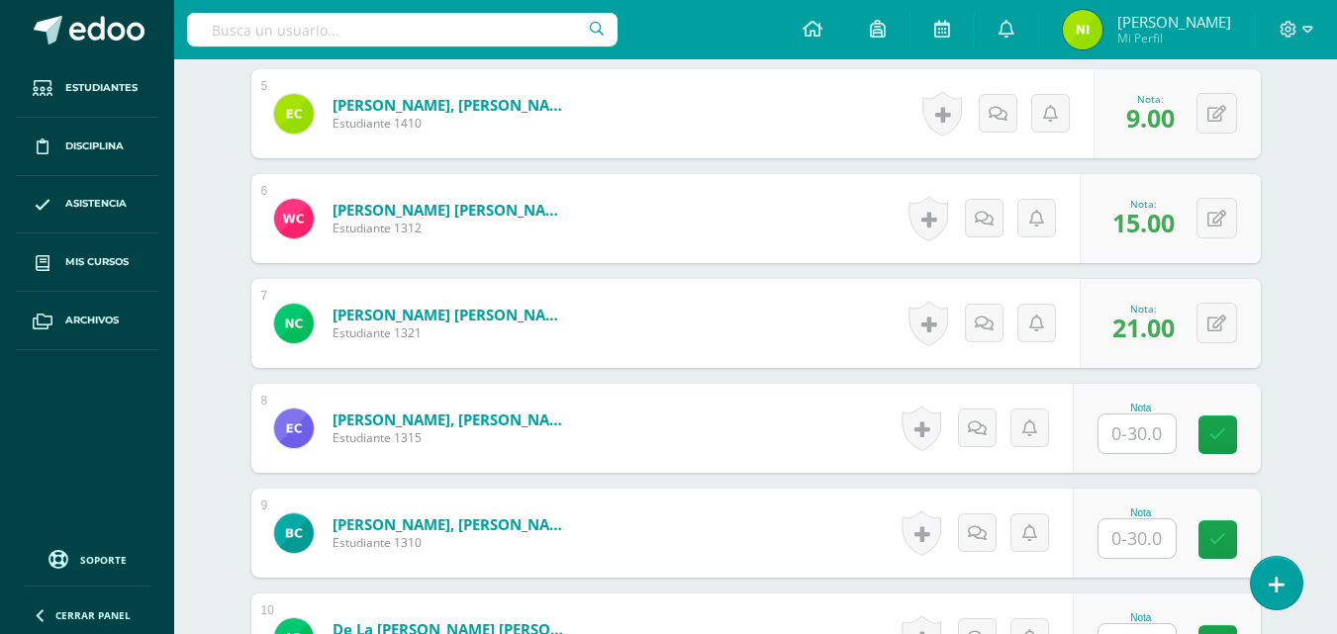
click at [1129, 431] on input "text" at bounding box center [1136, 434] width 77 height 39
type input "10"
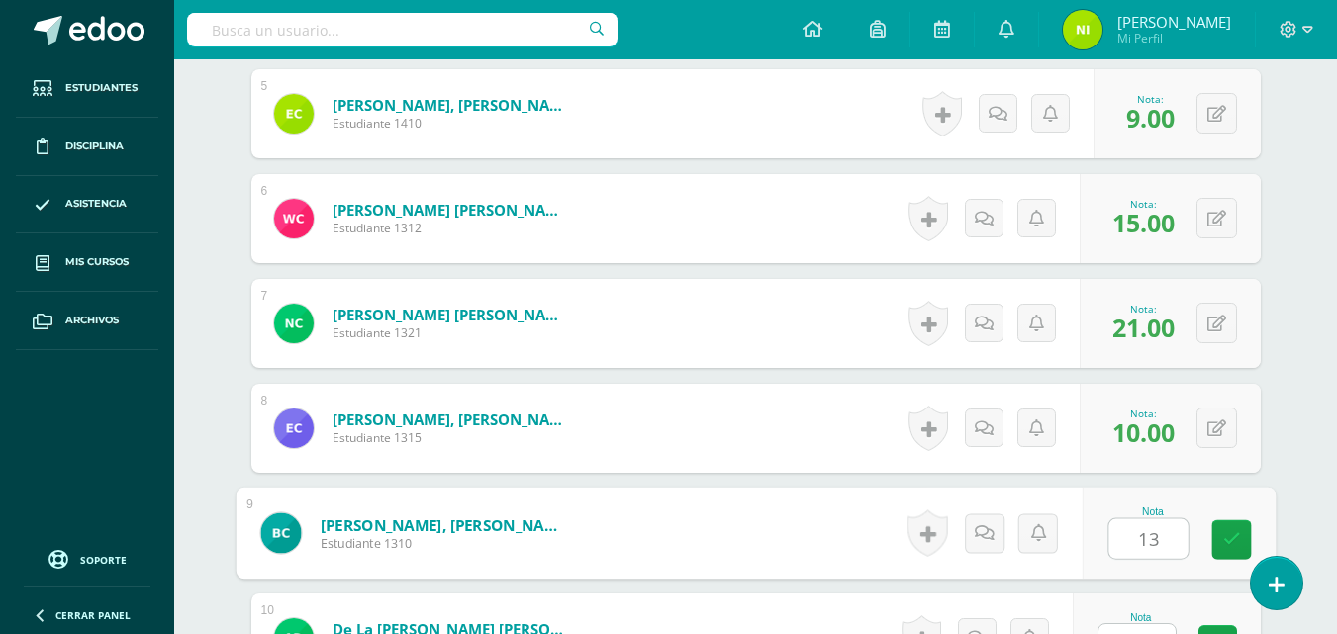
type input "13"
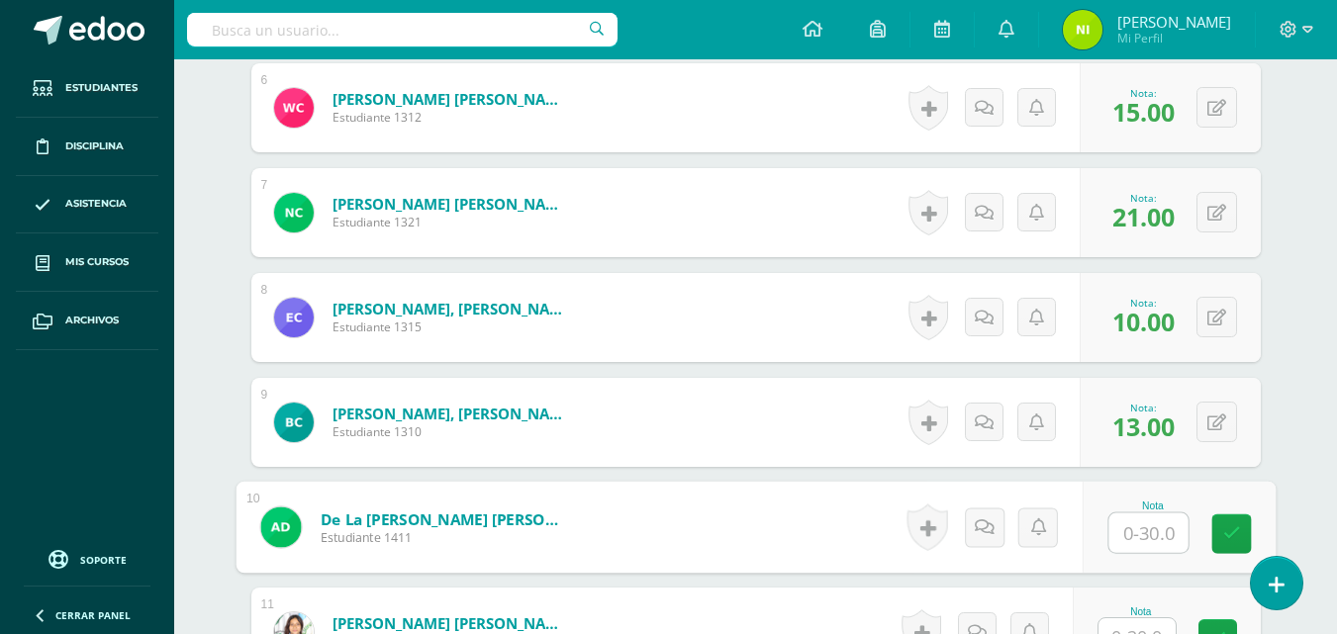
scroll to position [1184, 0]
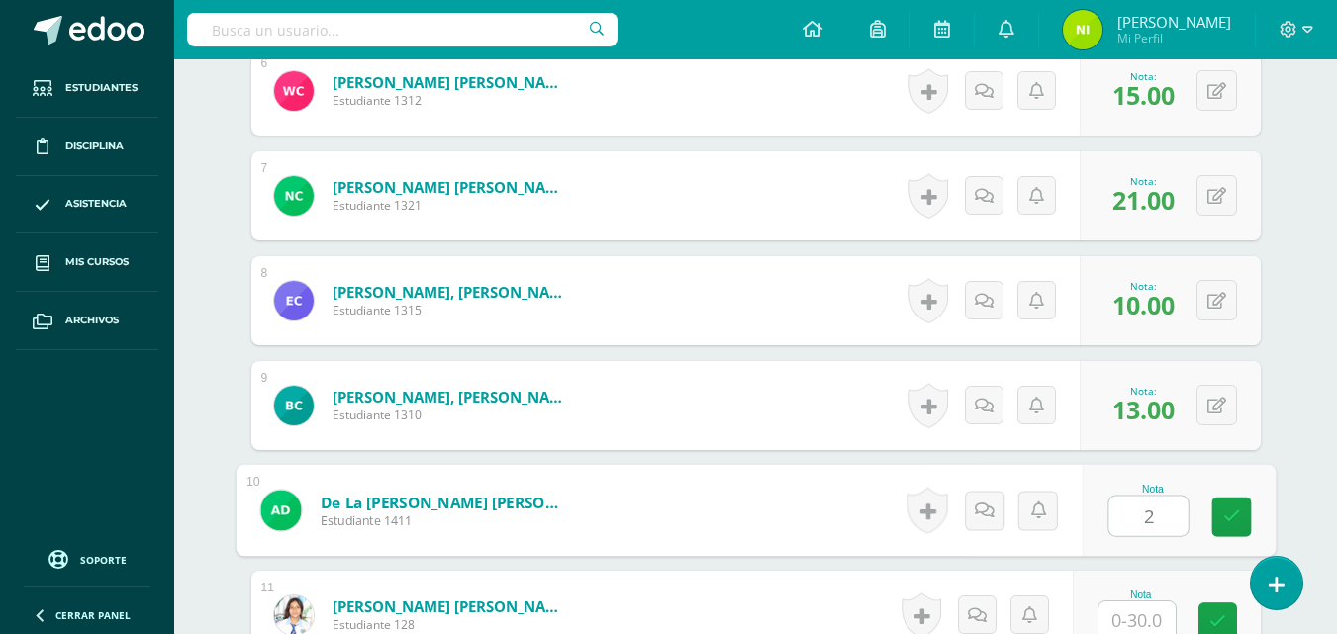
type input "23"
click at [1218, 505] on link at bounding box center [1231, 518] width 40 height 40
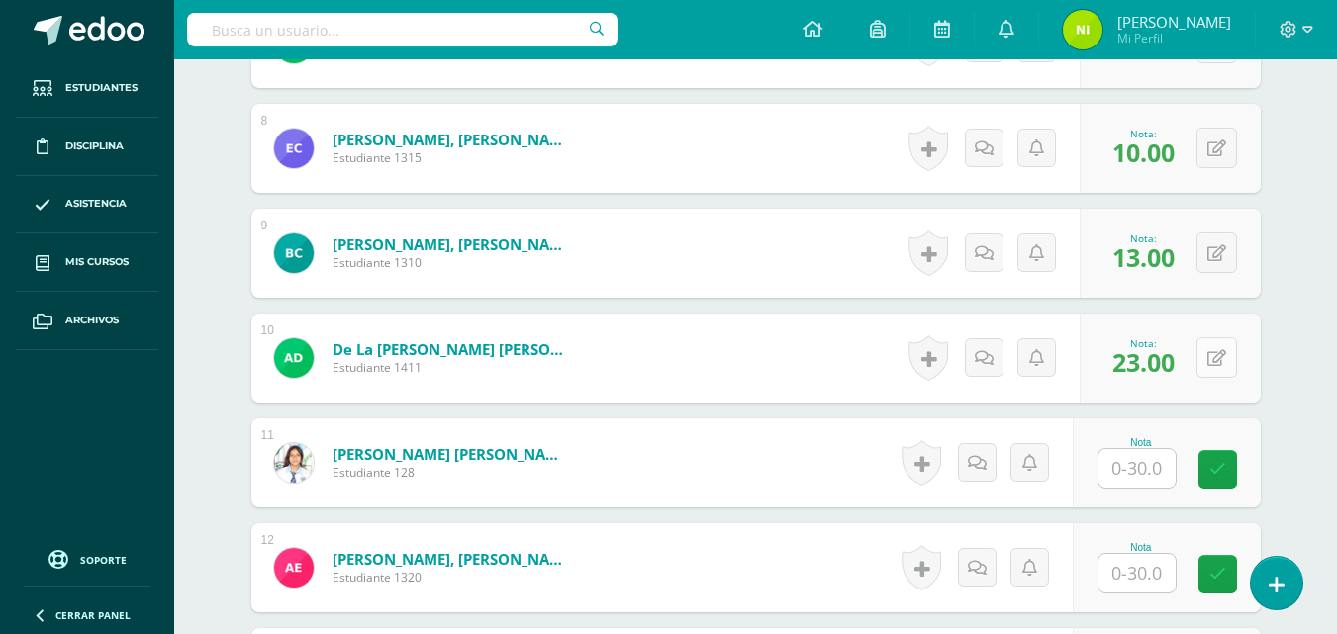
scroll to position [1382, 0]
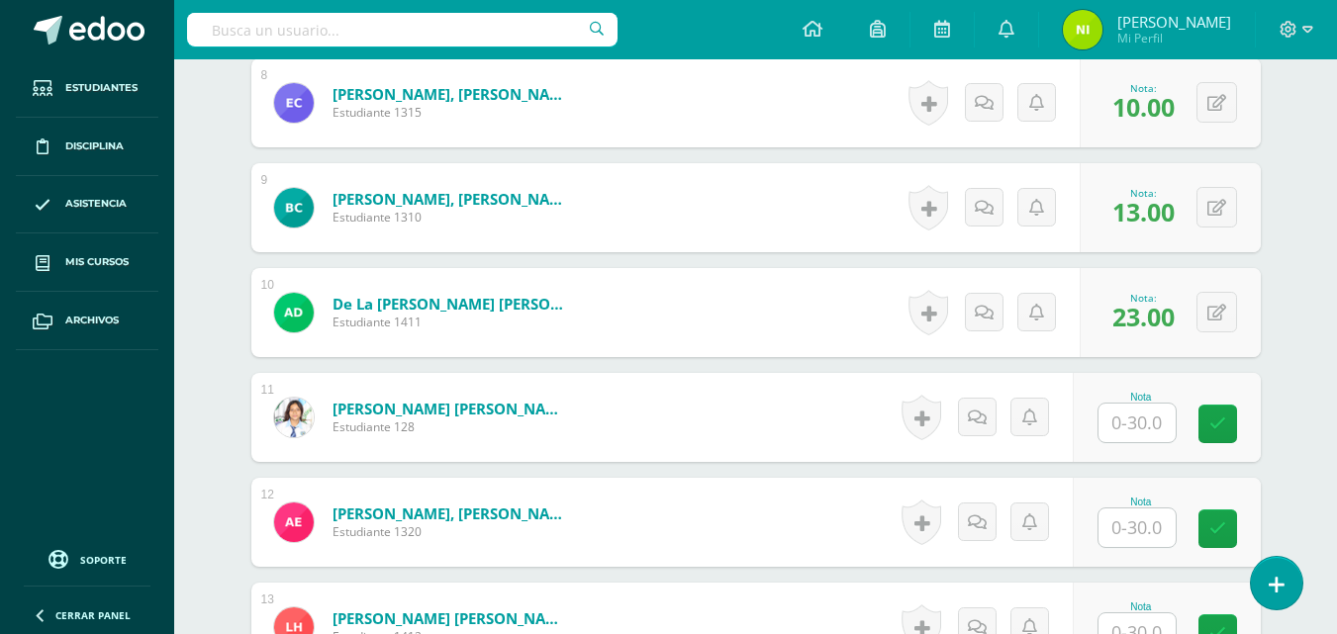
click at [1124, 417] on input "text" at bounding box center [1136, 423] width 77 height 39
type input "22"
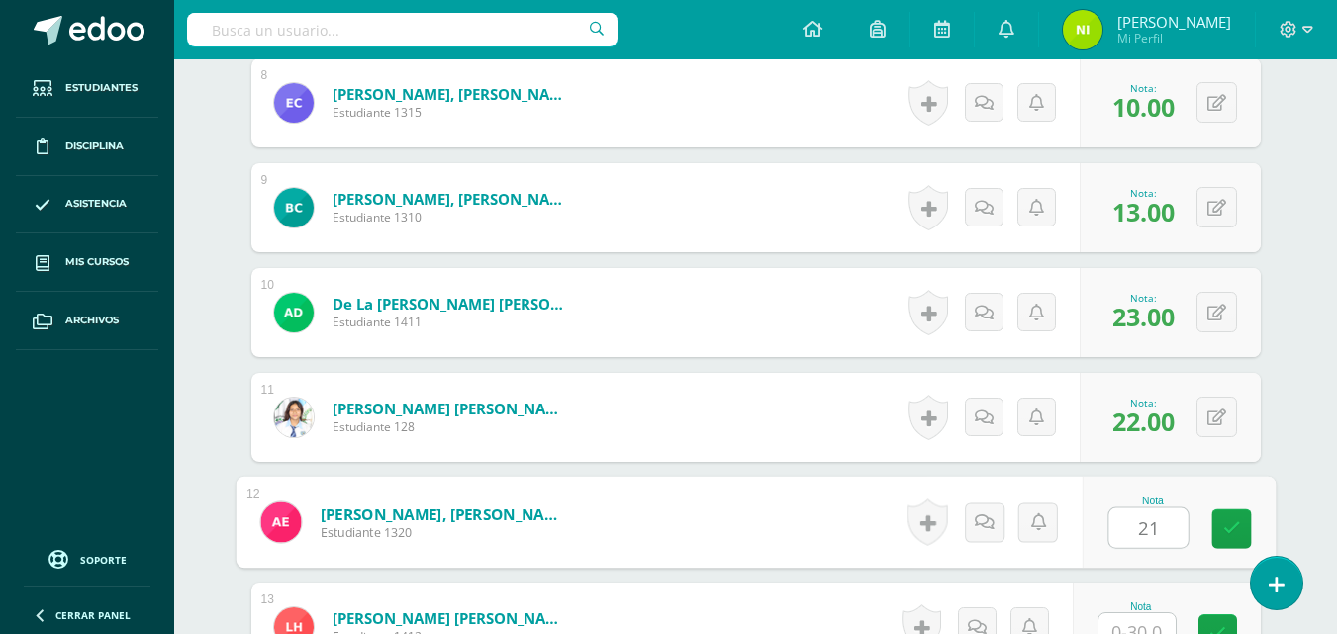
type input "21"
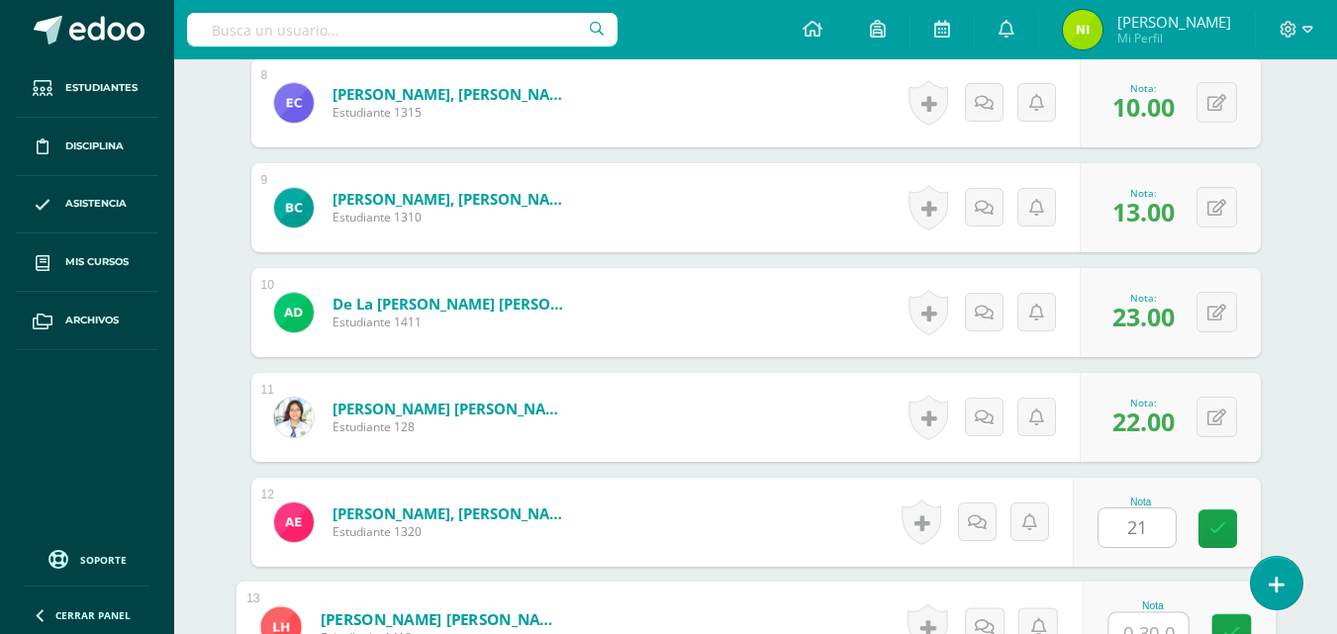
scroll to position [1400, 0]
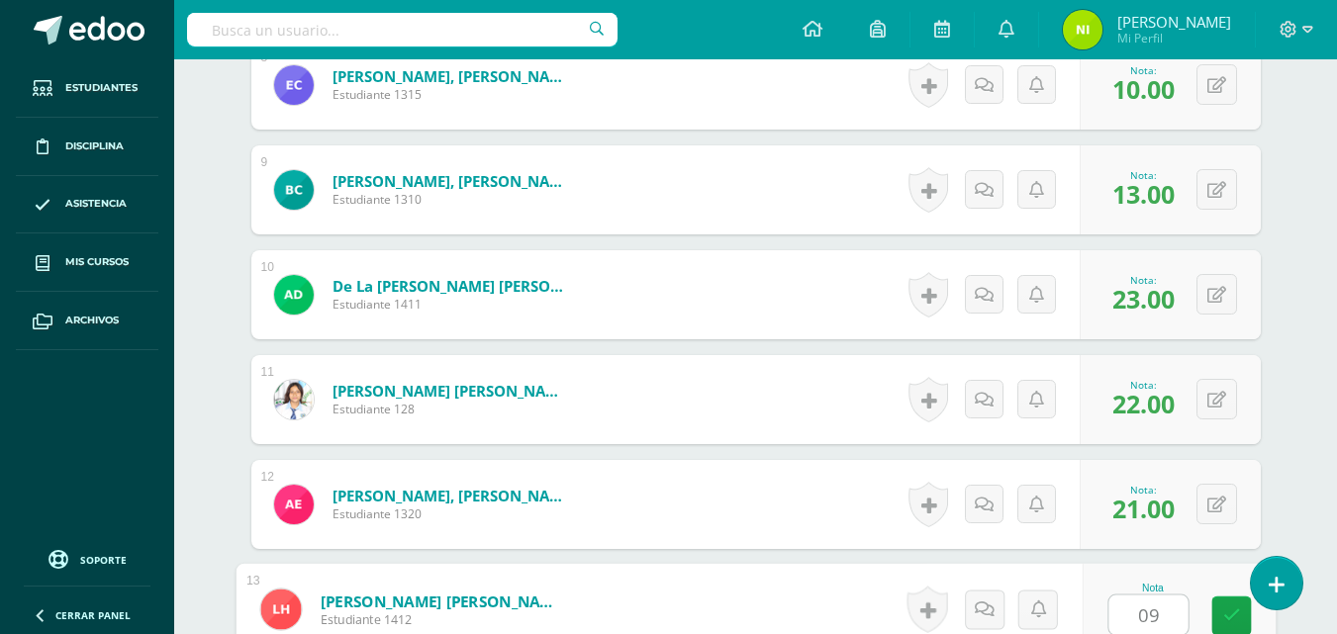
type input "09"
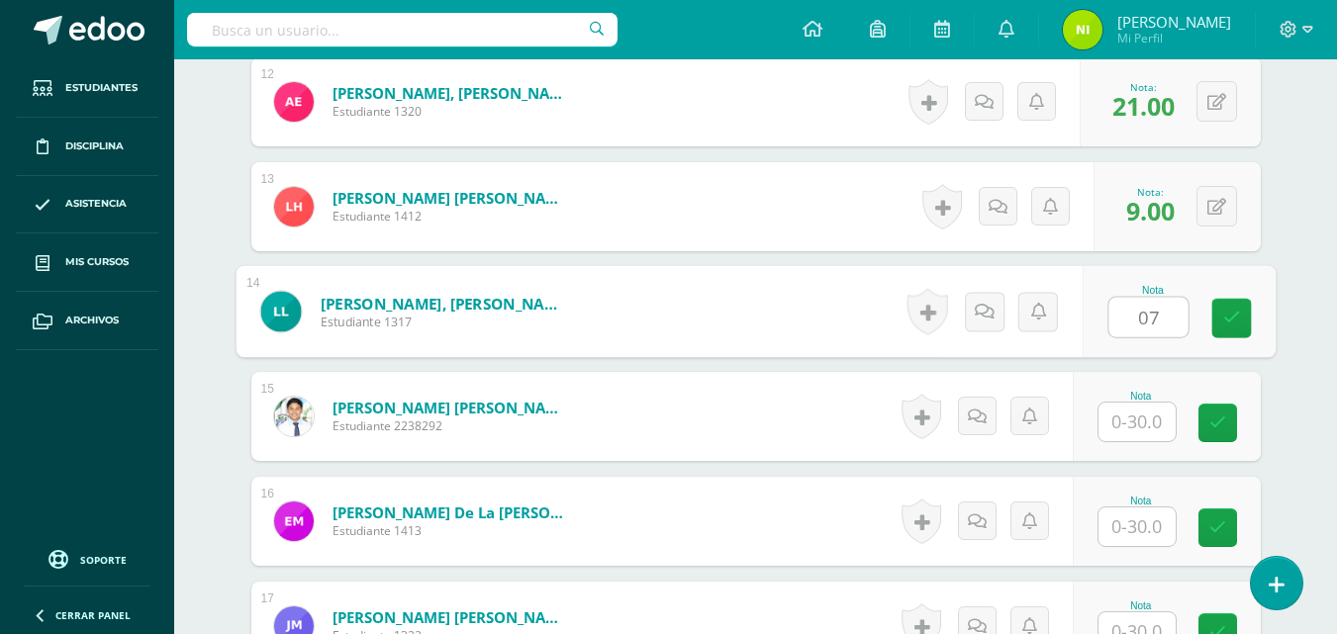
type input "07"
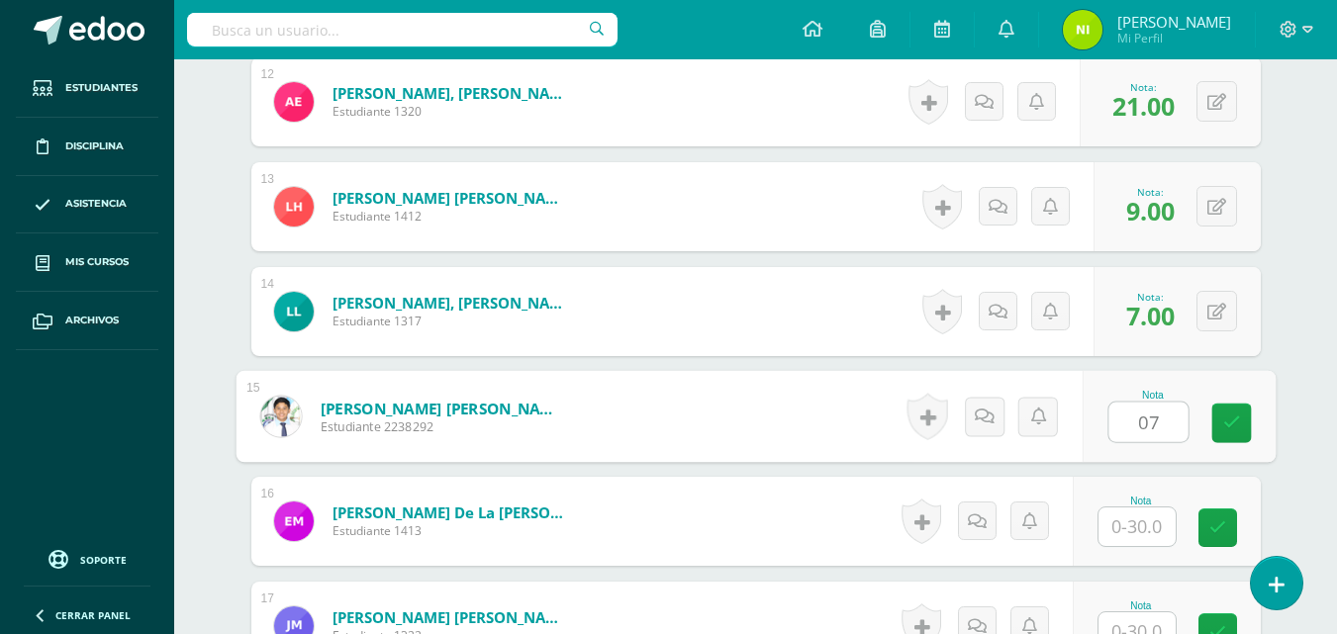
type input "07"
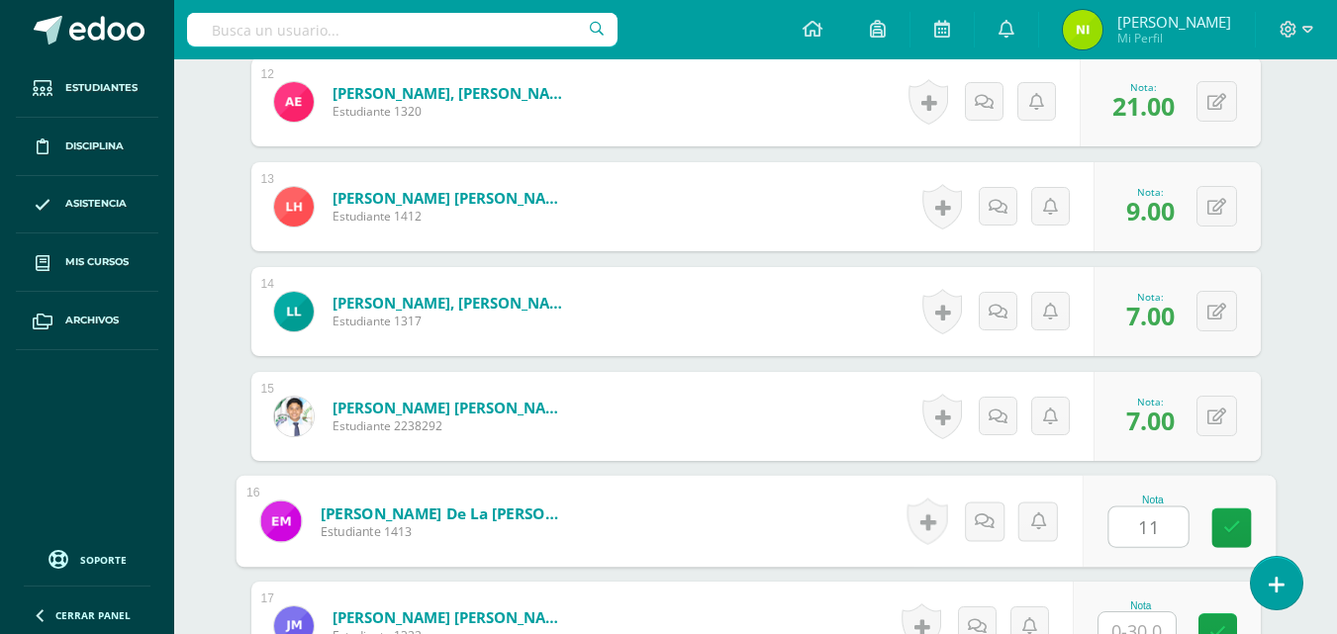
type input "11"
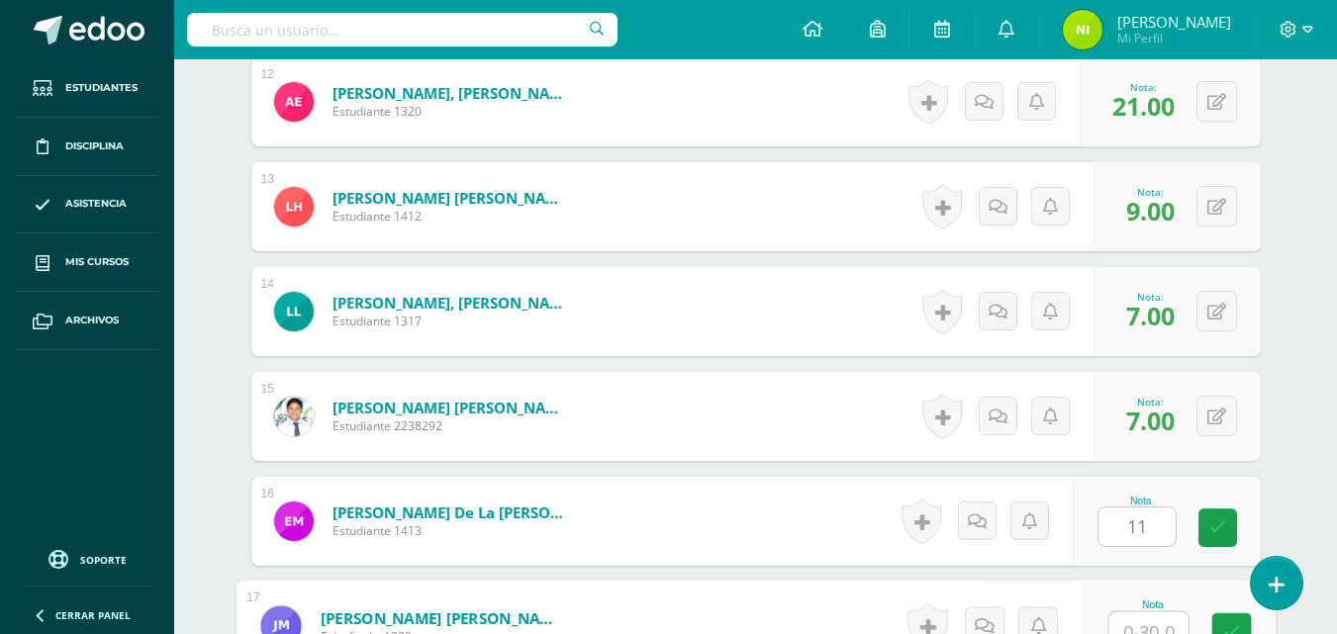
scroll to position [1819, 0]
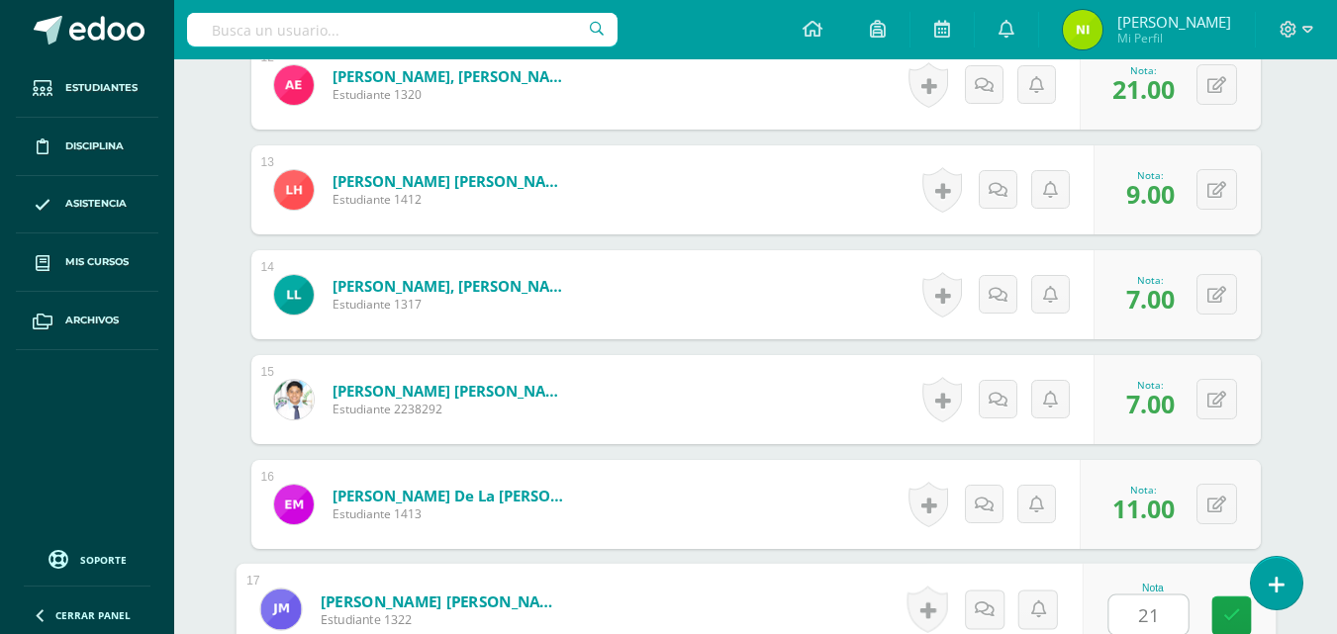
type input "21"
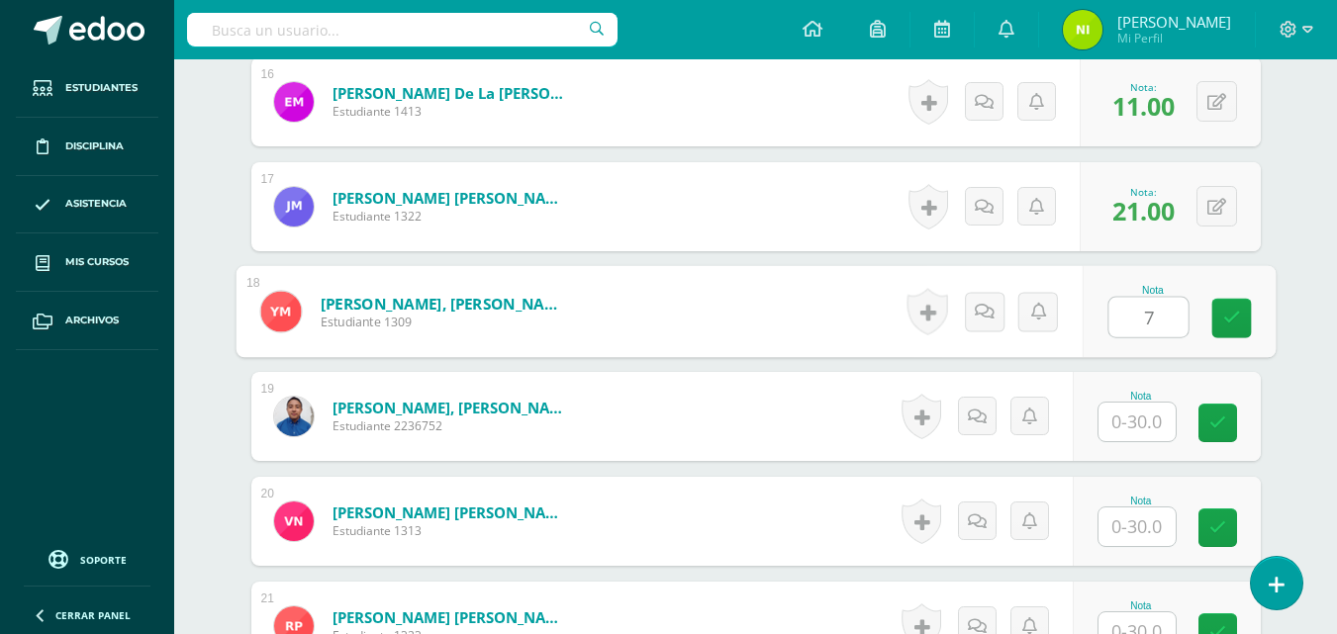
type input "7"
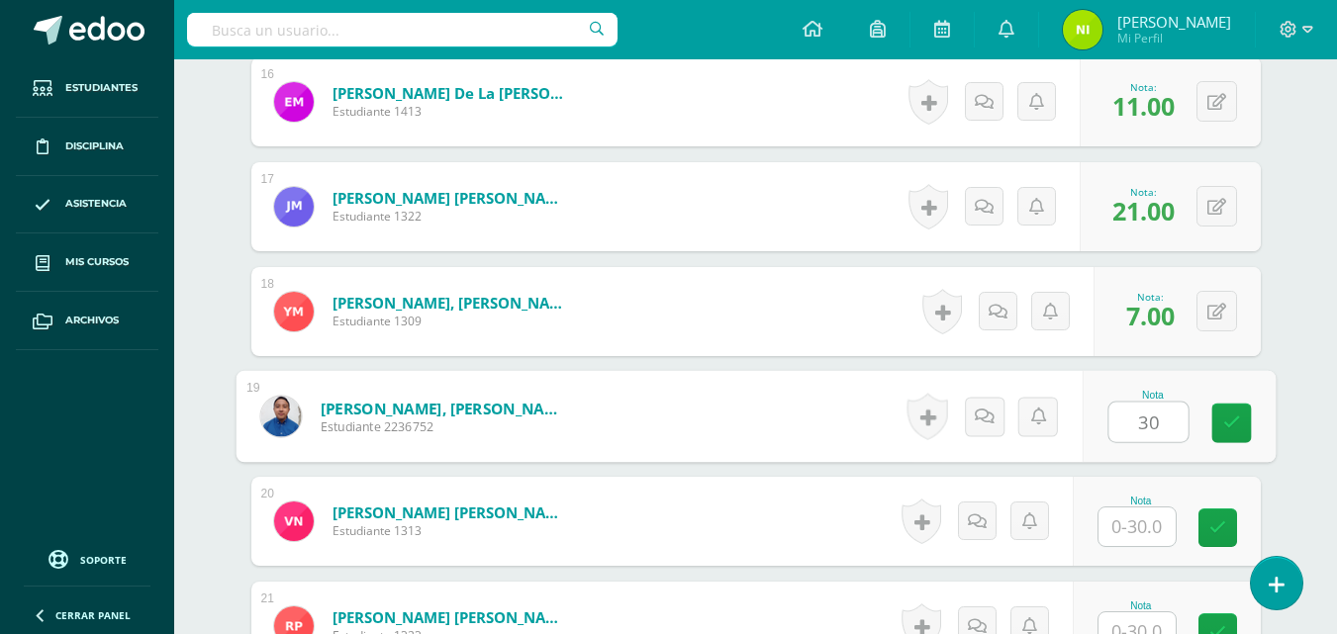
type input "30"
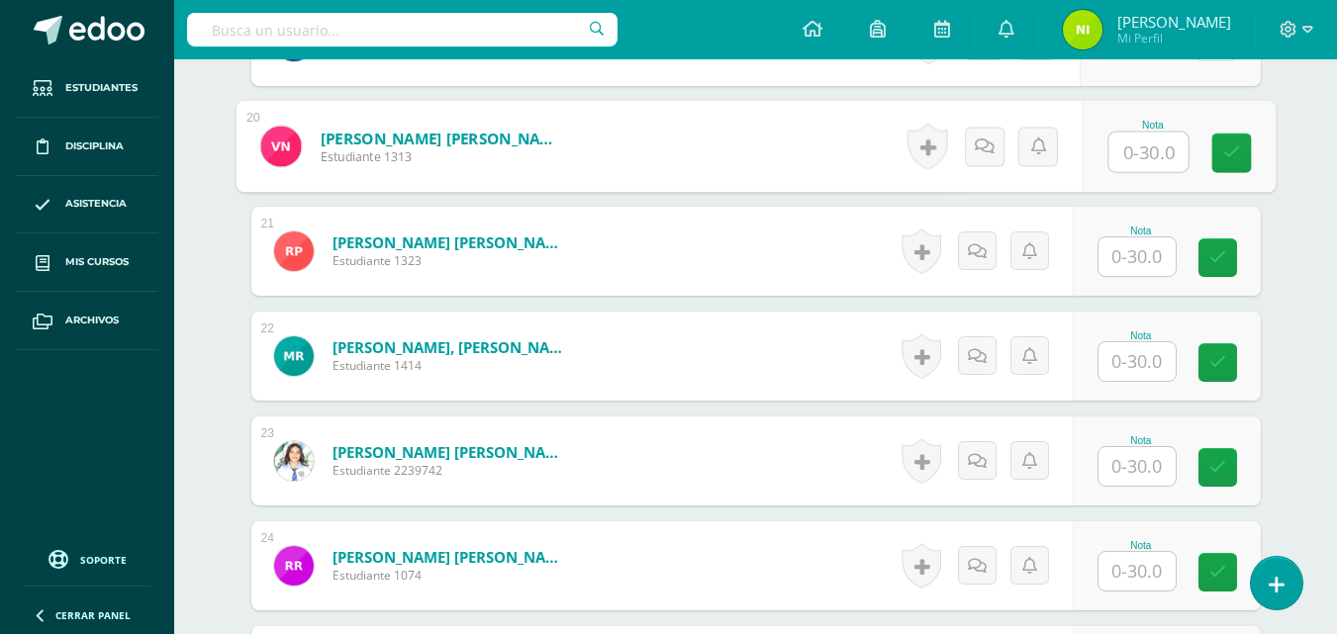
scroll to position [2618, 0]
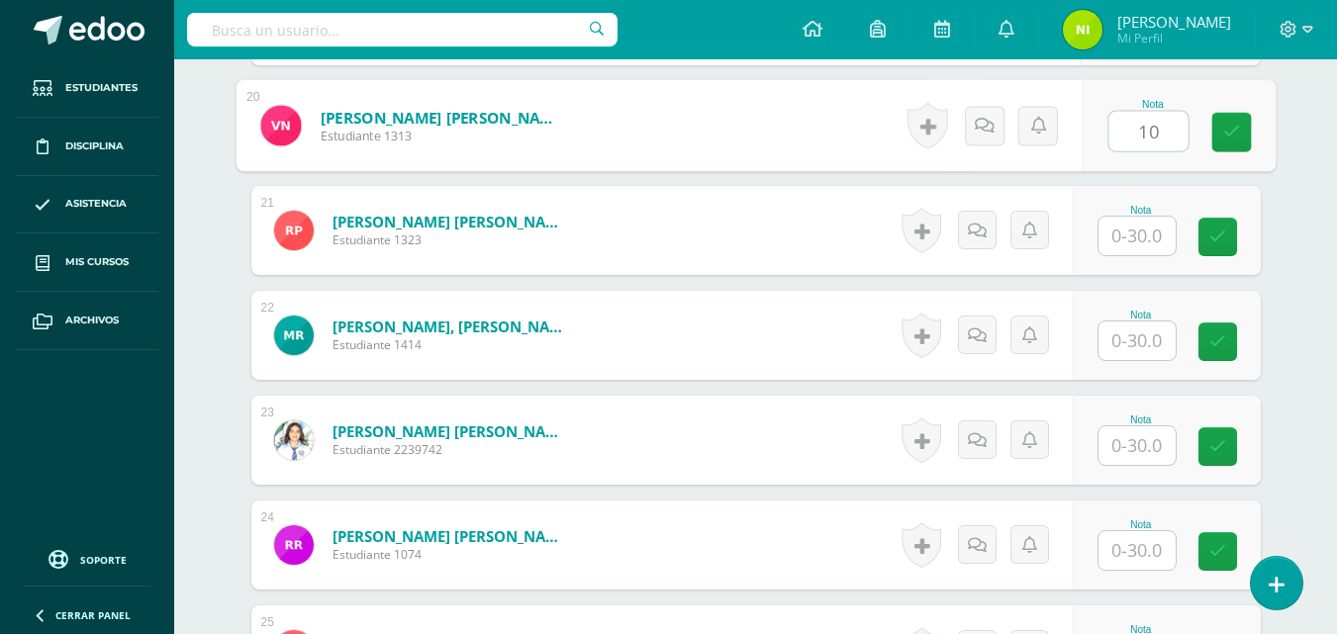
type input "10"
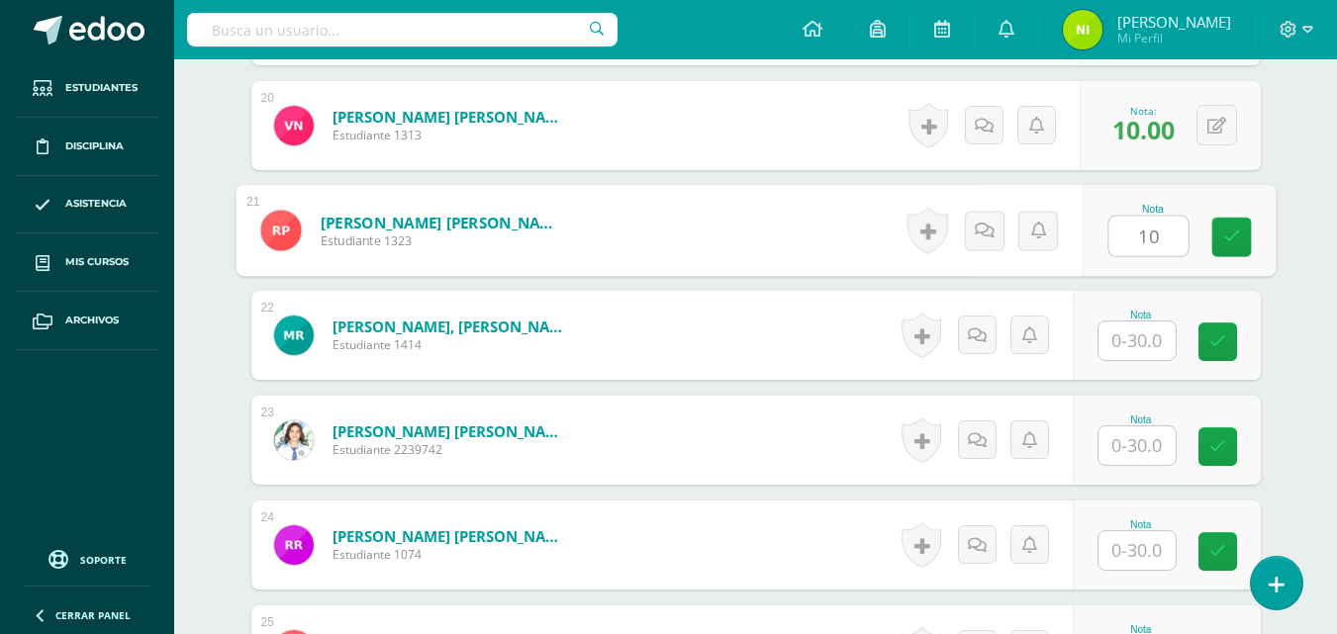
type input "10"
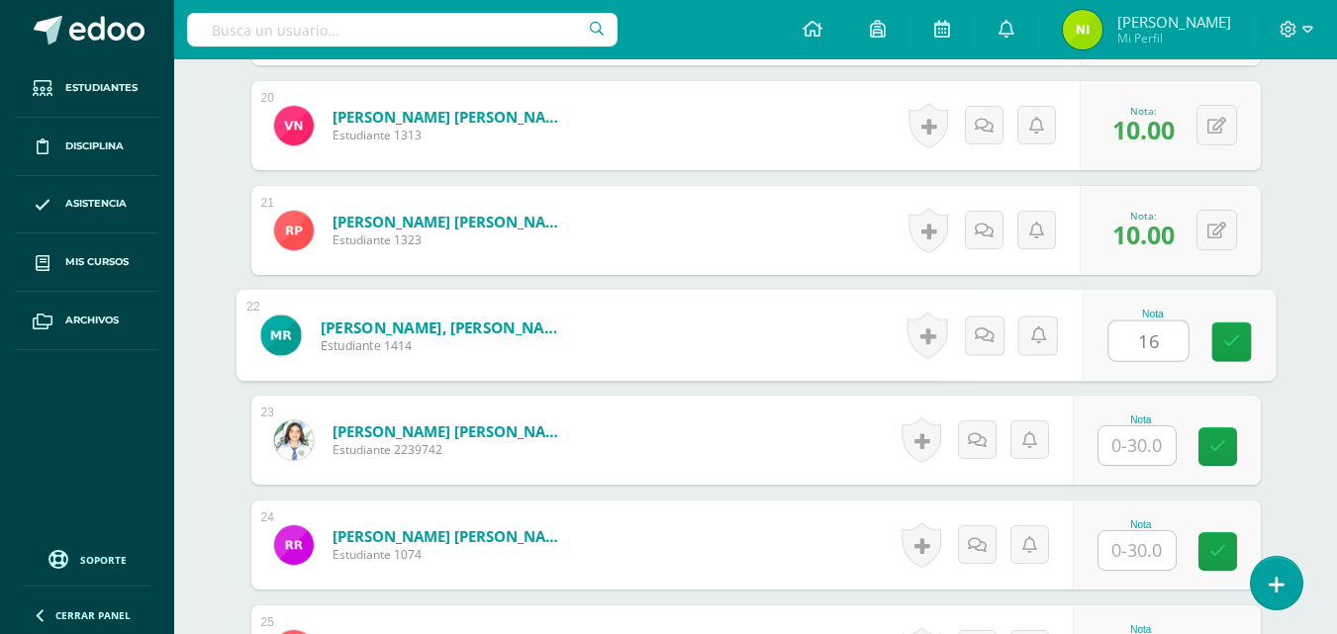
type input "16"
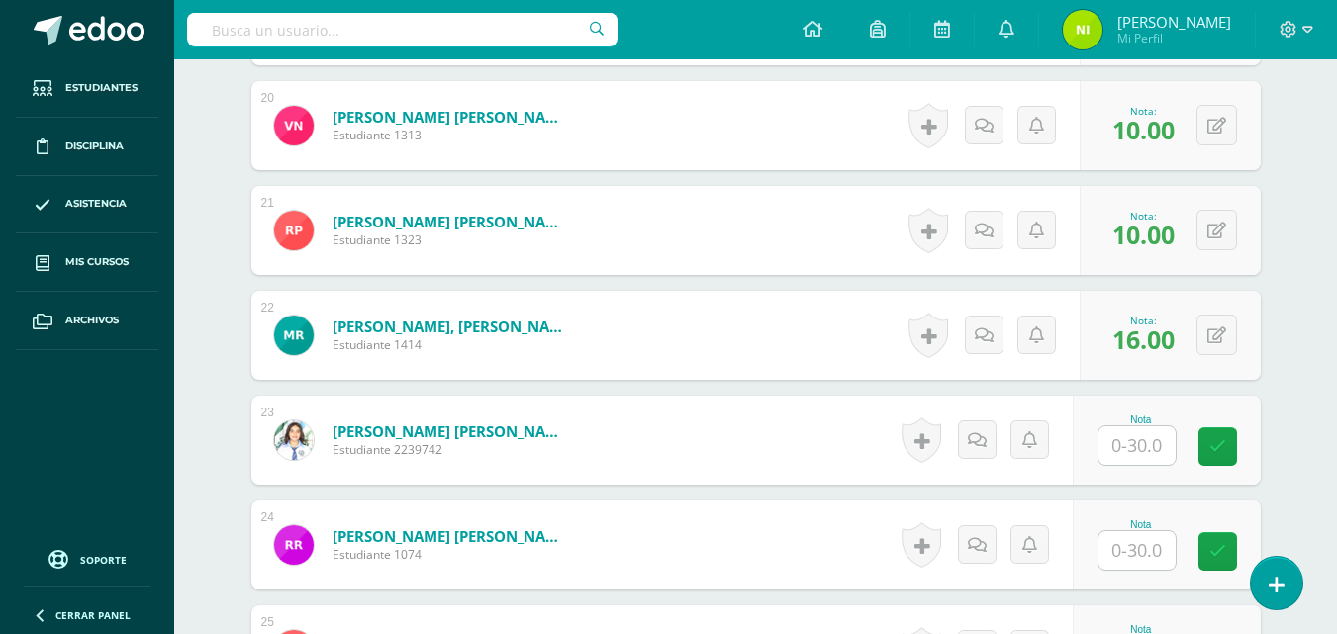
click at [1137, 449] on input "text" at bounding box center [1136, 445] width 77 height 39
type input "06"
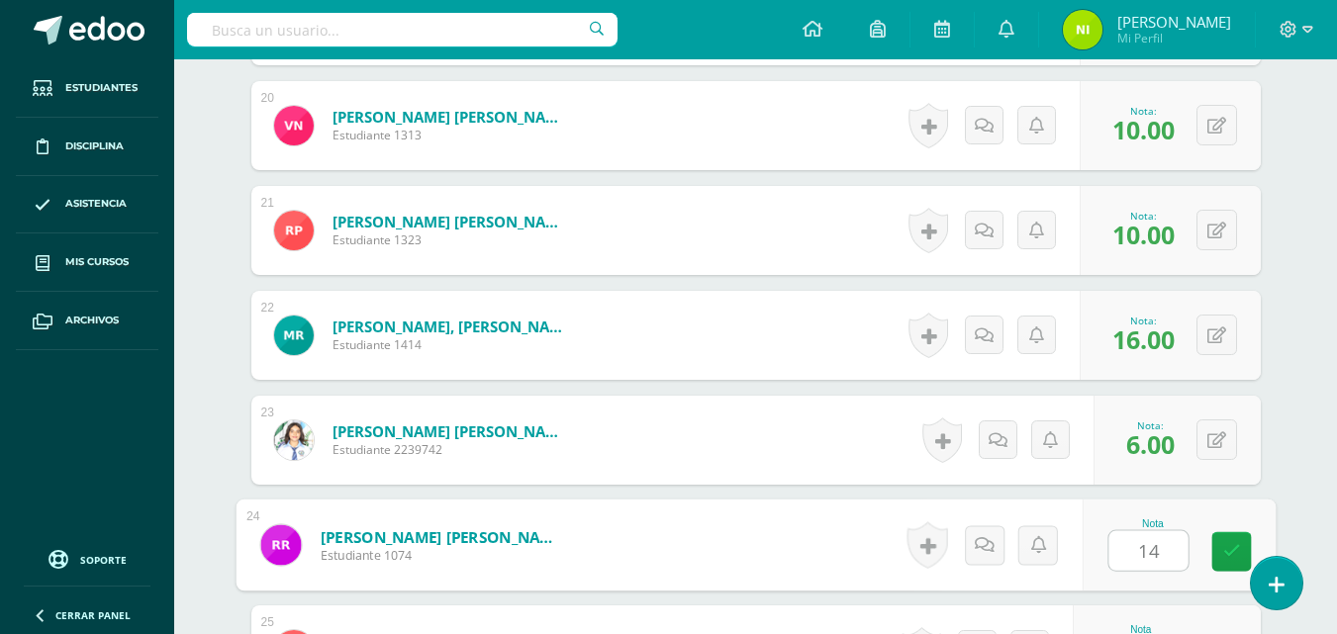
type input "14"
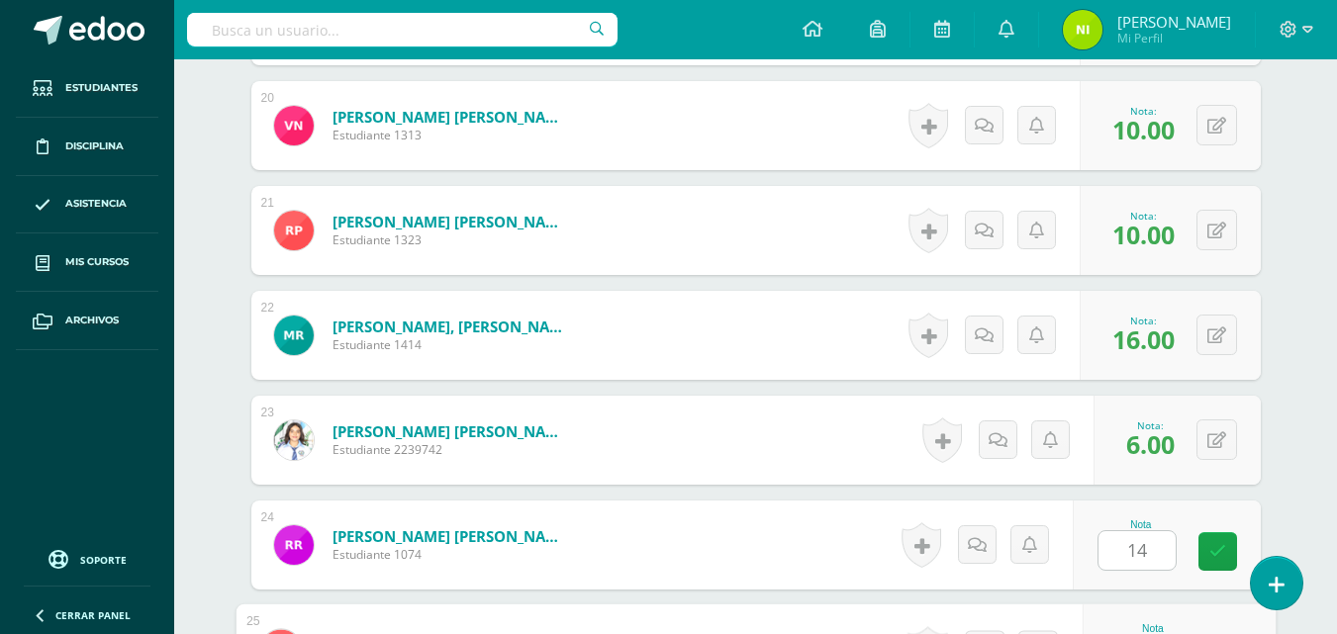
scroll to position [2956, 0]
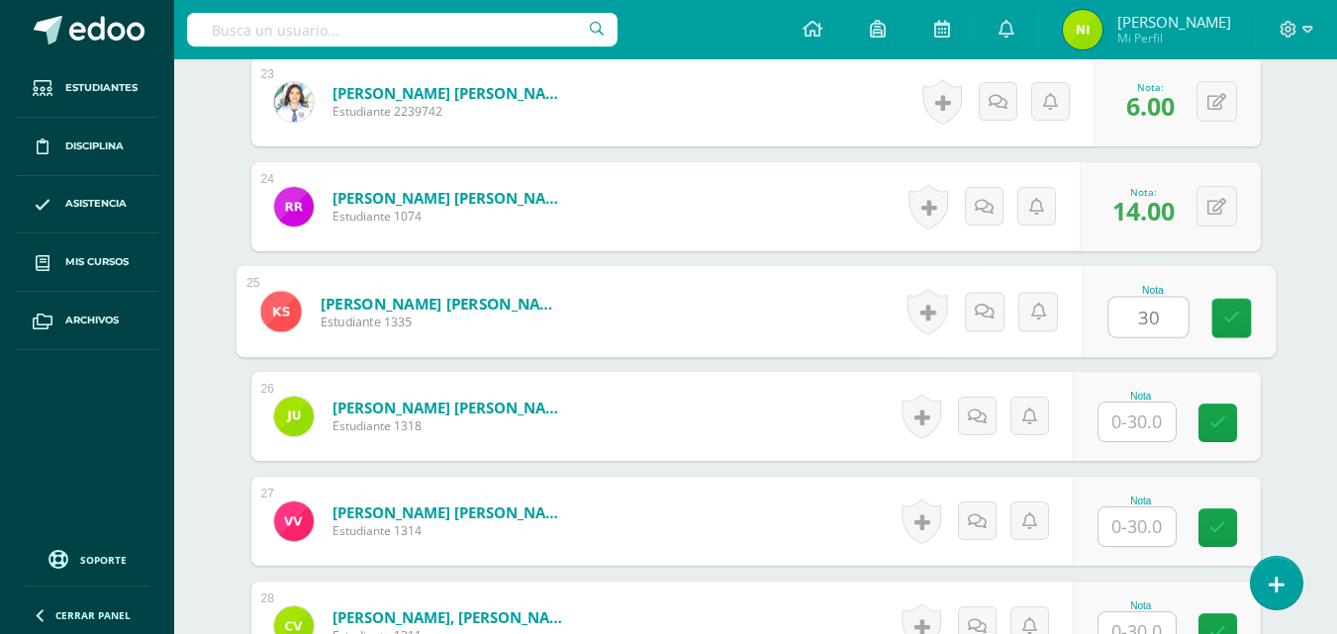
type input "30"
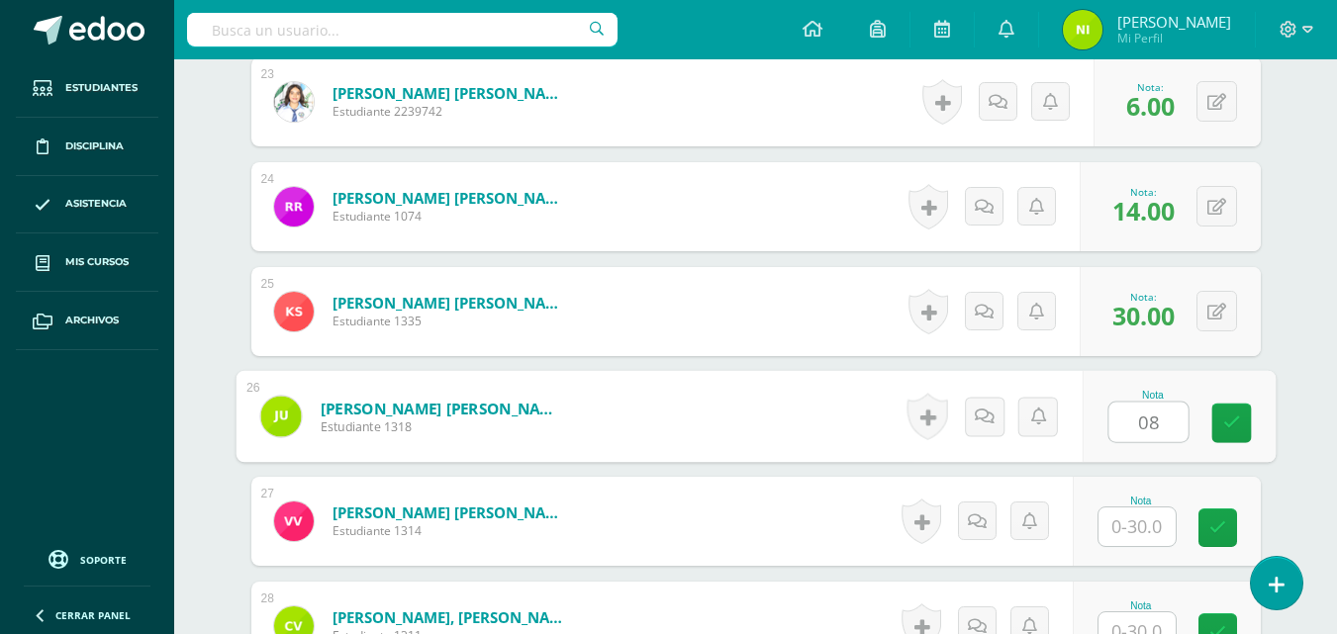
type input "08"
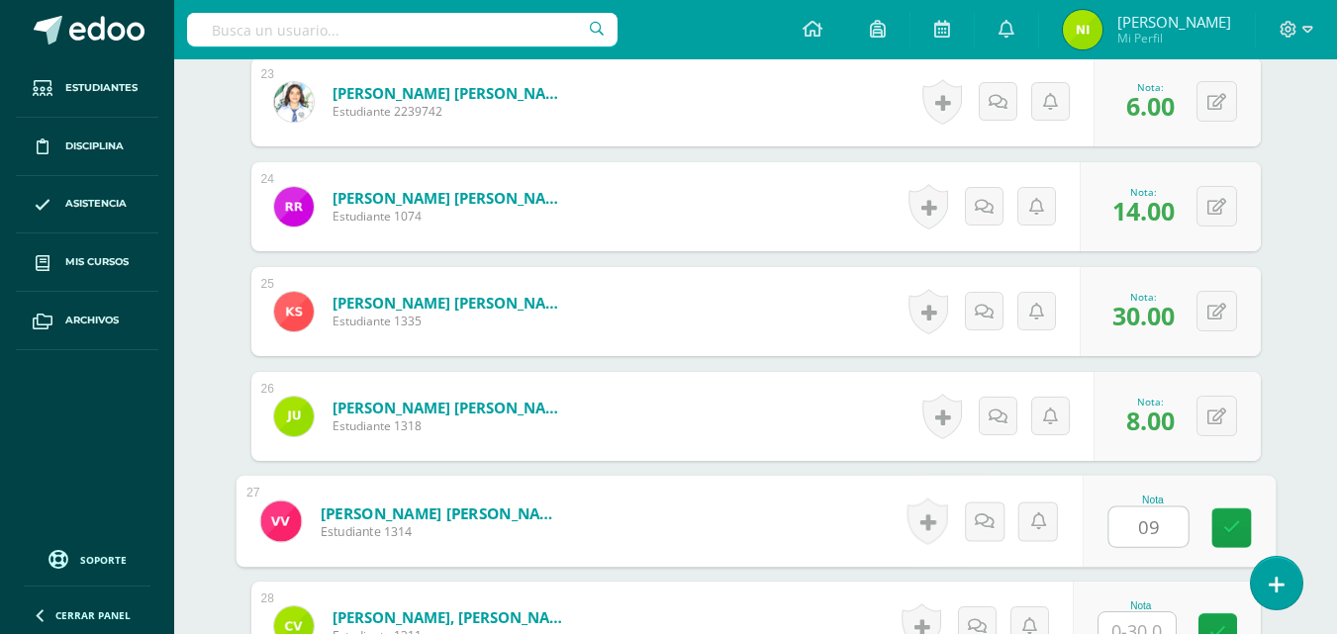
type input "09"
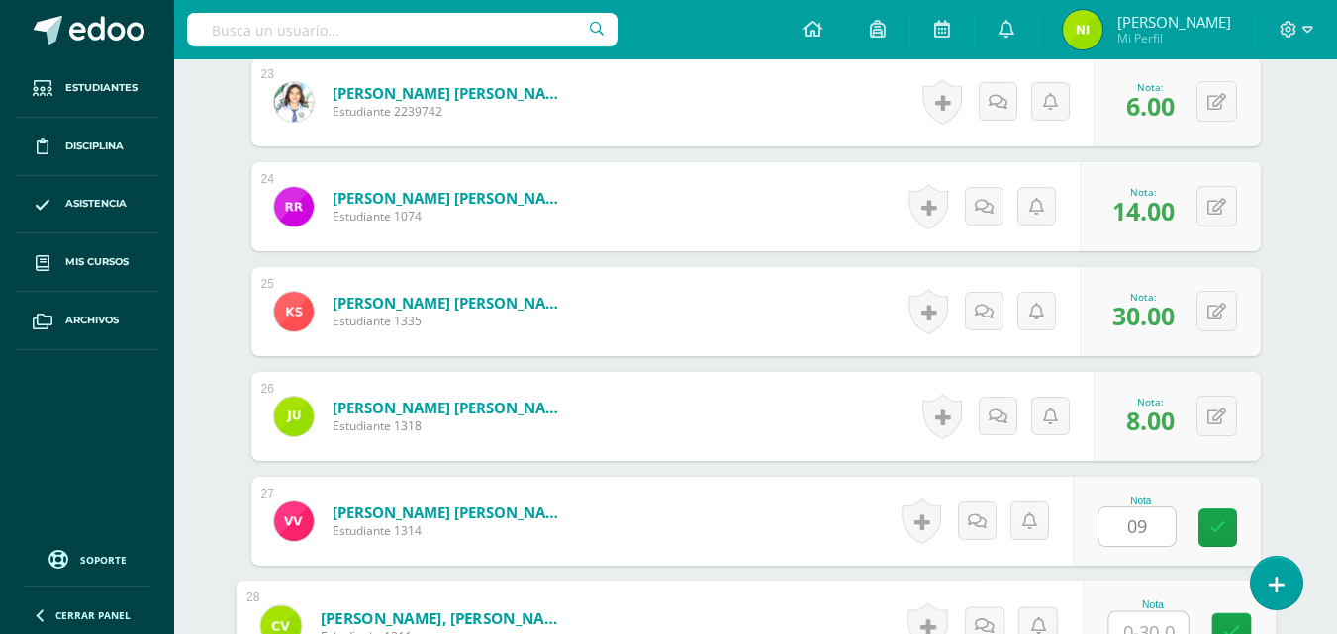
scroll to position [2973, 0]
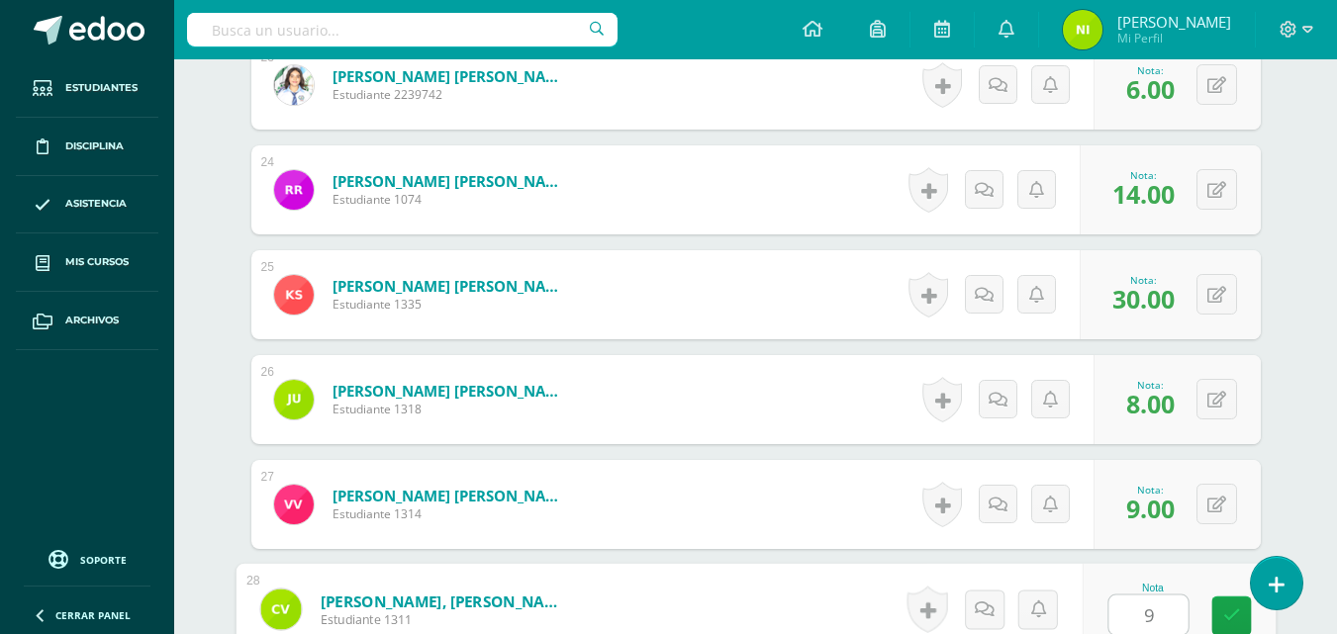
type input "9"
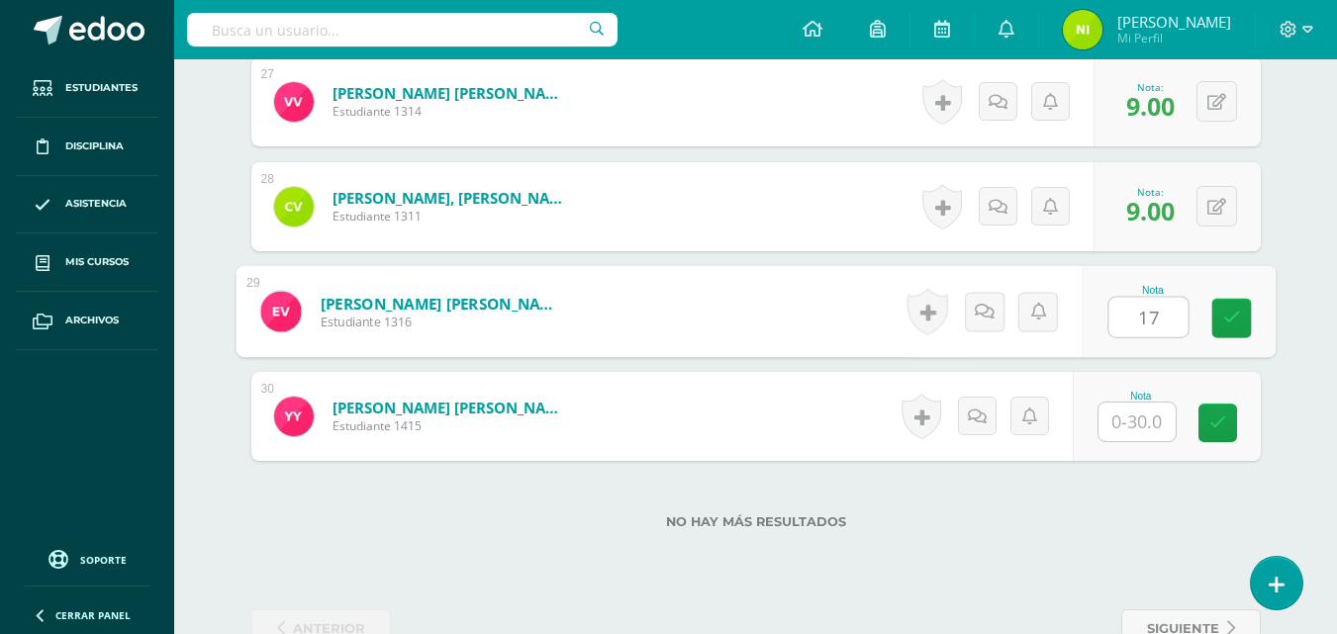
type input "17"
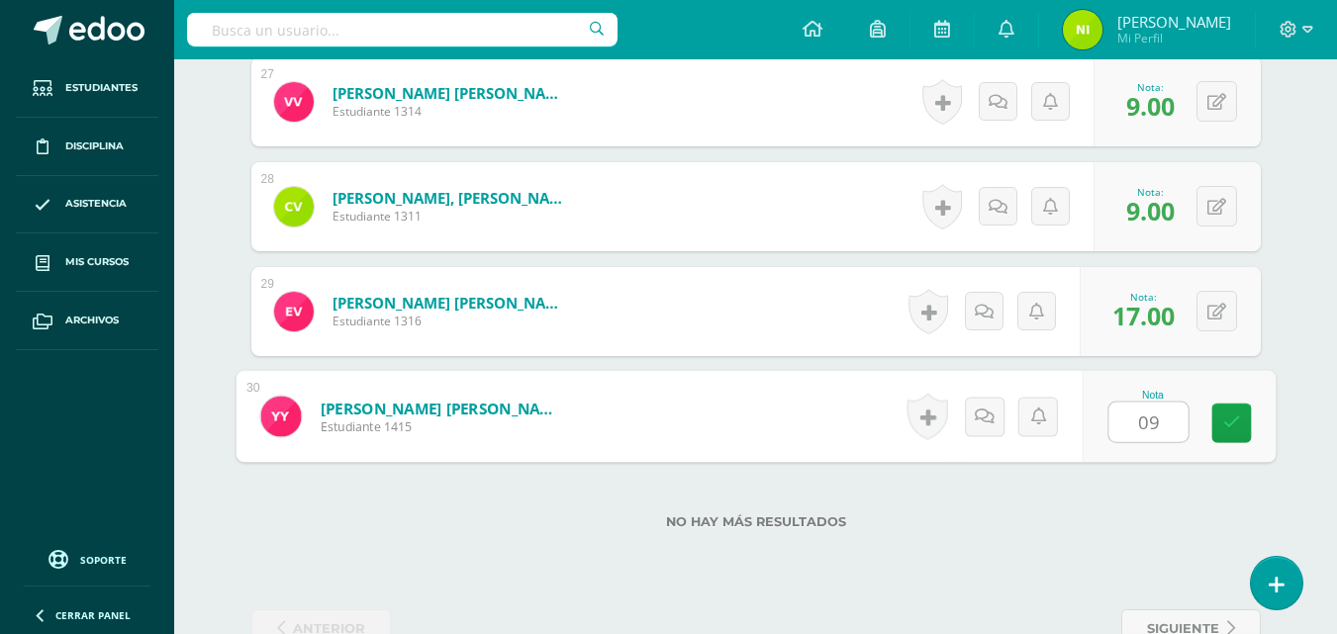
type input "09"
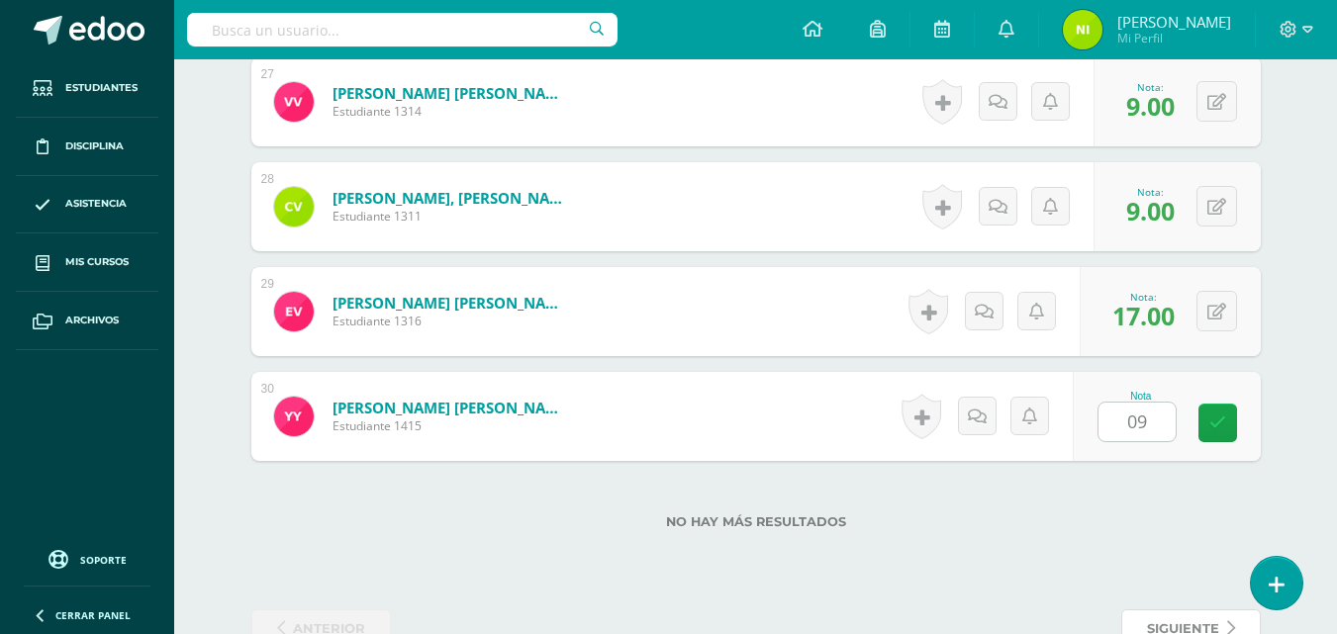
scroll to position [3390, 0]
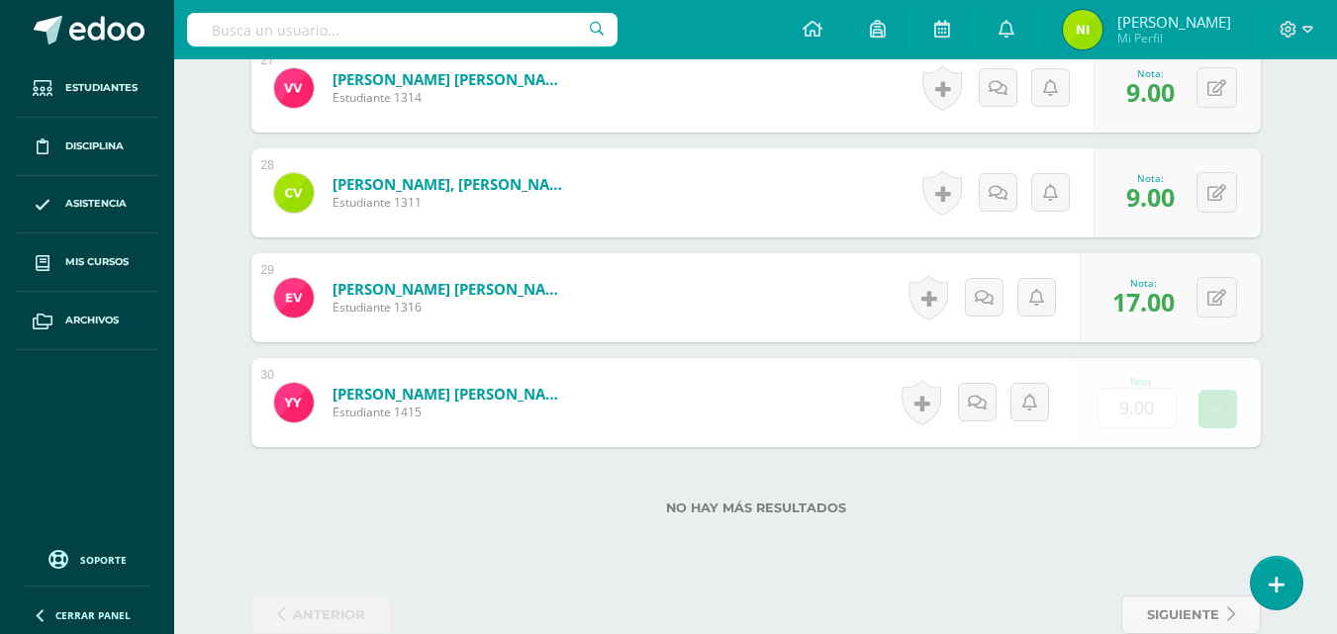
click at [0, 0] on button at bounding box center [0, 0] width 0 height 0
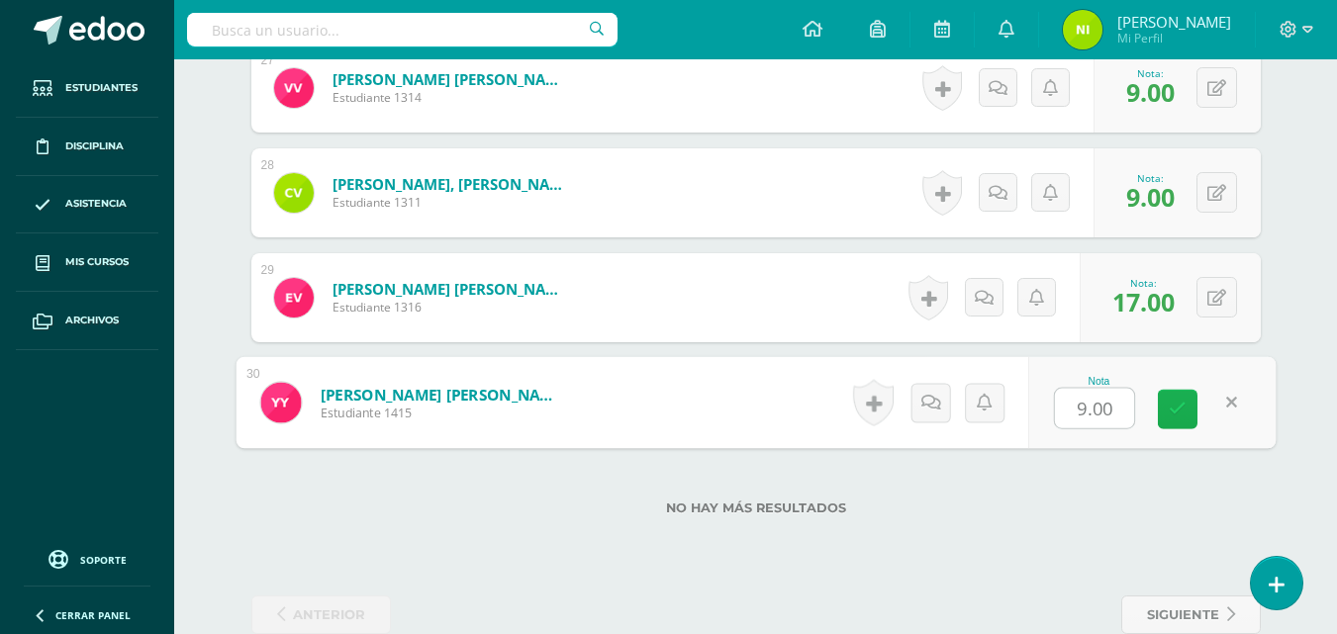
click at [1183, 406] on icon at bounding box center [1177, 409] width 18 height 17
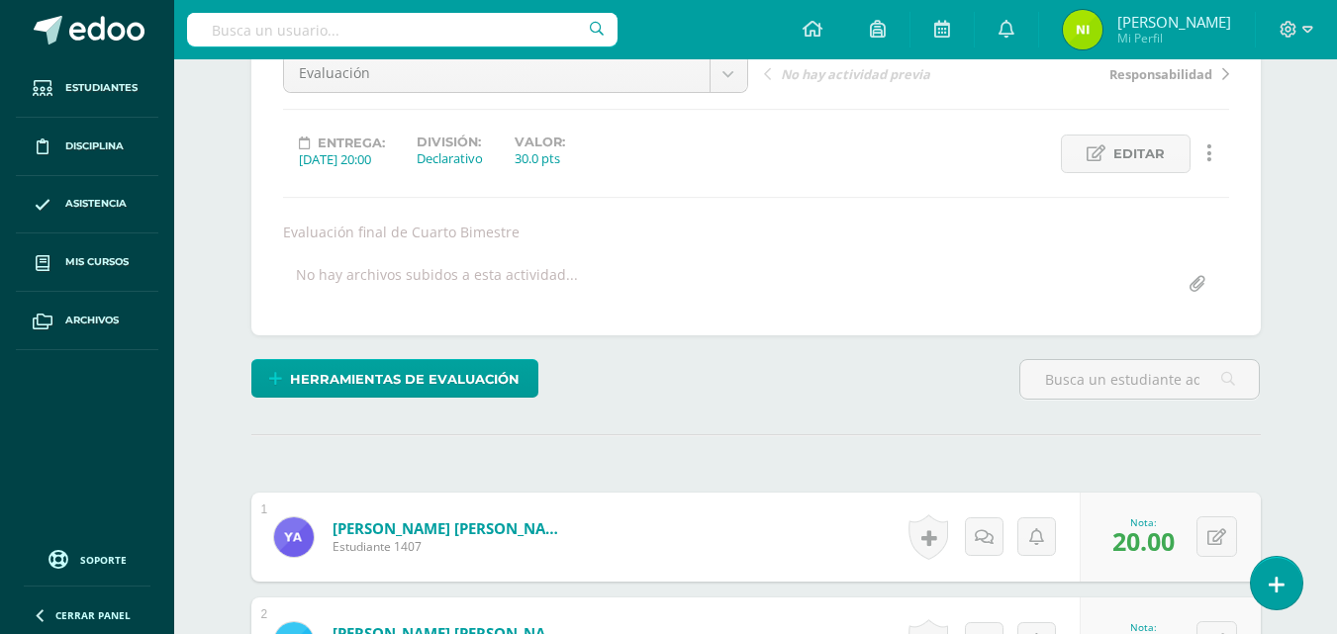
scroll to position [0, 0]
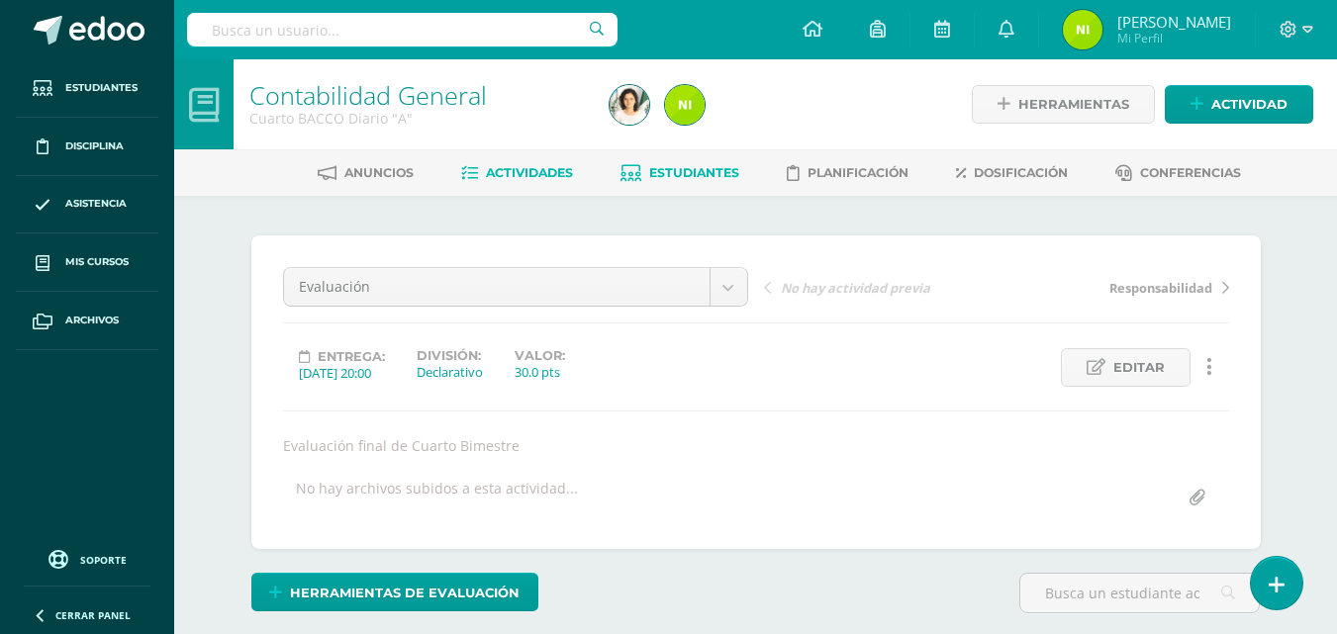
click at [708, 178] on span "Estudiantes" at bounding box center [694, 172] width 90 height 15
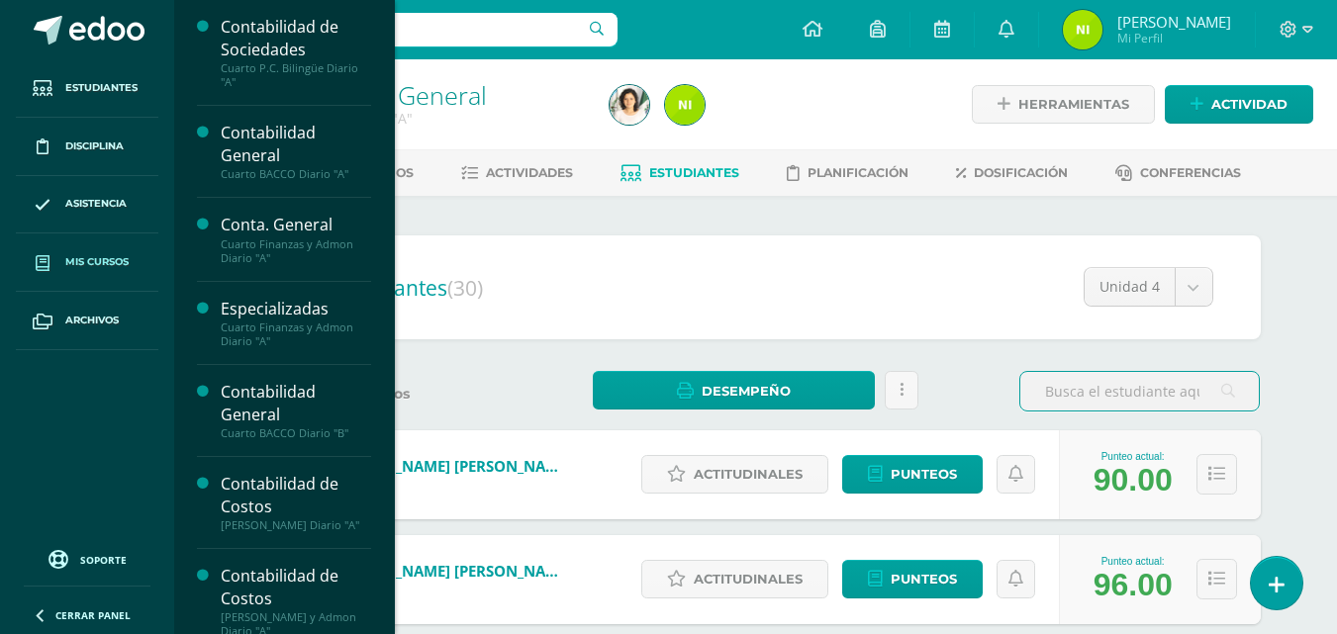
click at [87, 270] on span "Mis cursos" at bounding box center [96, 262] width 63 height 16
